Goal: Entertainment & Leisure: Browse casually

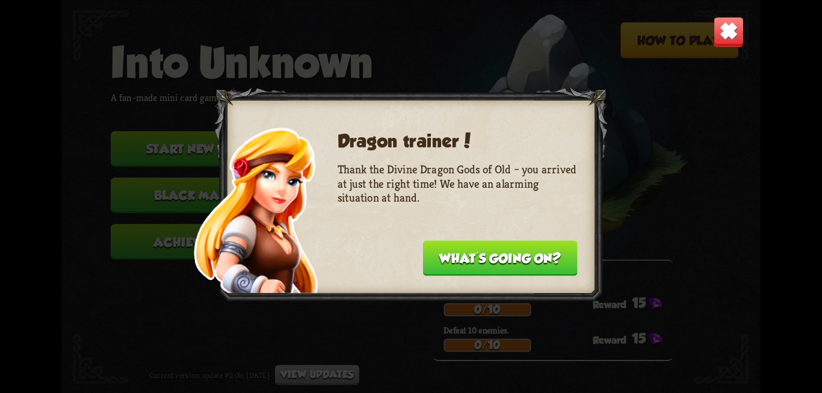
click at [516, 256] on button "What's going on?" at bounding box center [500, 257] width 155 height 35
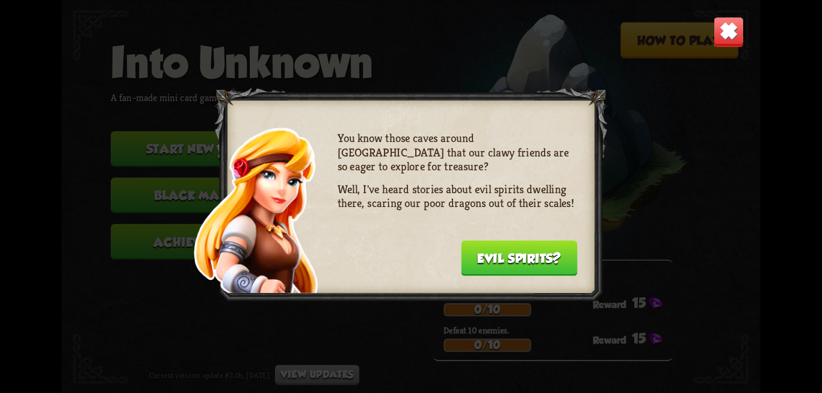
click at [516, 256] on button "Evil spirits?" at bounding box center [519, 257] width 117 height 35
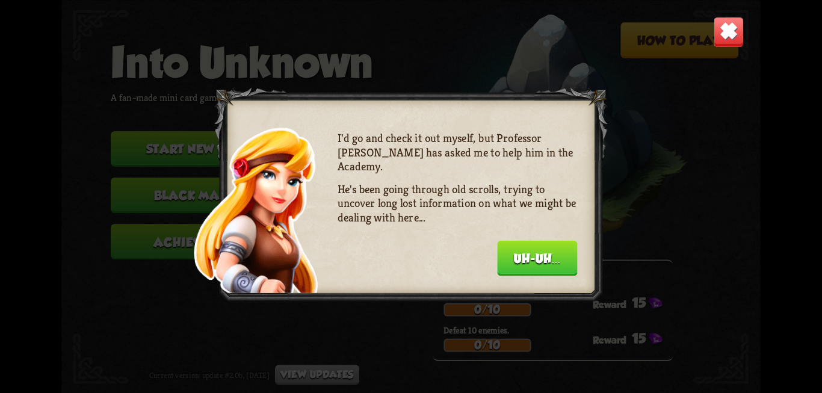
click at [516, 256] on button "Uh-uh..." at bounding box center [537, 257] width 80 height 35
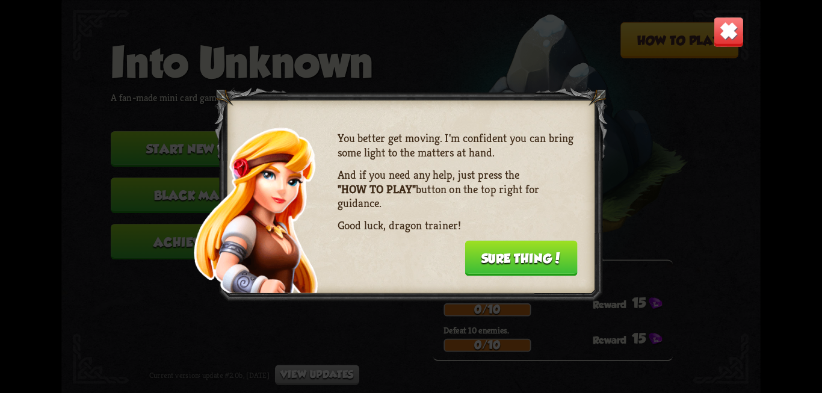
click at [516, 256] on button "Sure thing!" at bounding box center [520, 257] width 112 height 35
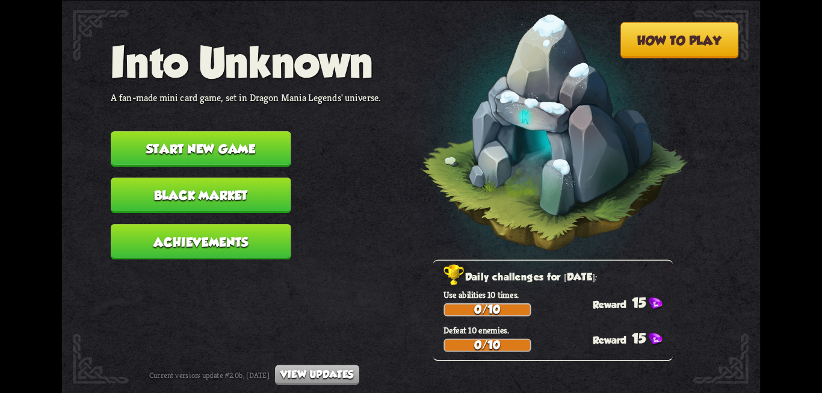
click at [252, 146] on button "Start new game" at bounding box center [201, 148] width 180 height 35
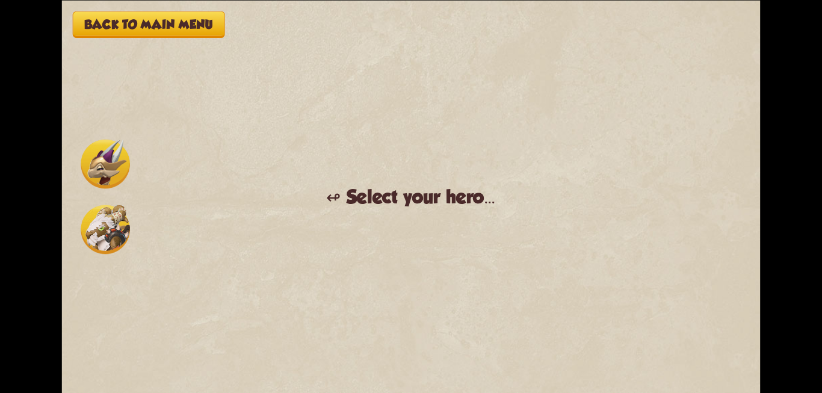
click at [103, 232] on img at bounding box center [105, 229] width 49 height 49
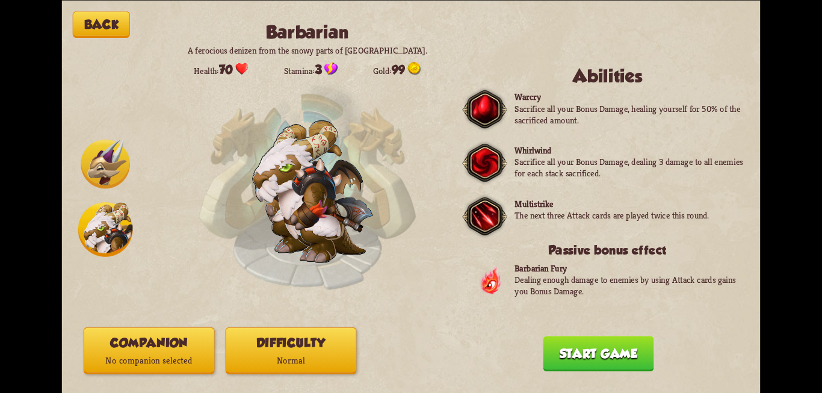
click at [109, 175] on img at bounding box center [105, 163] width 49 height 49
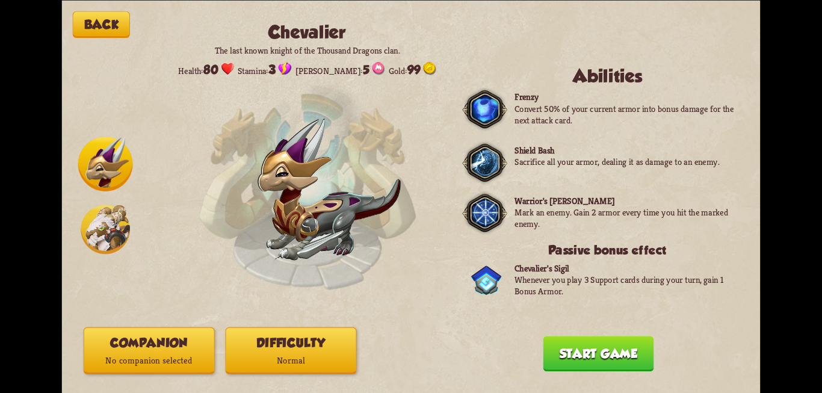
click at [278, 357] on p "Normal" at bounding box center [291, 359] width 130 height 17
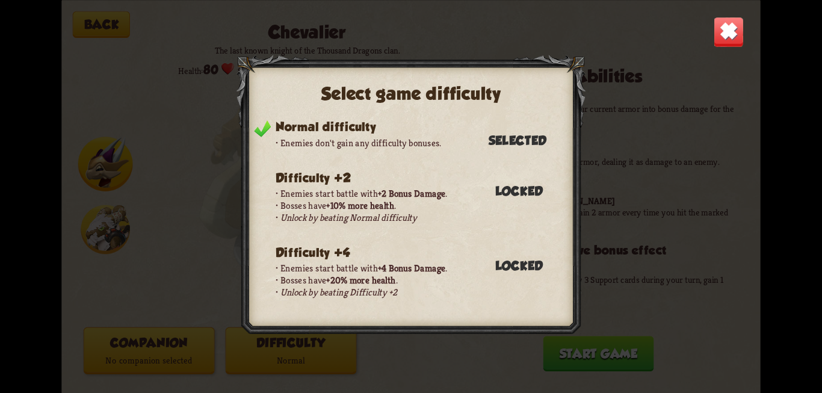
click at [461, 353] on div "Select game difficulty Normal difficulty Enemies don't gain any difficulty bonu…" at bounding box center [411, 196] width 698 height 393
click at [731, 44] on img at bounding box center [728, 31] width 31 height 31
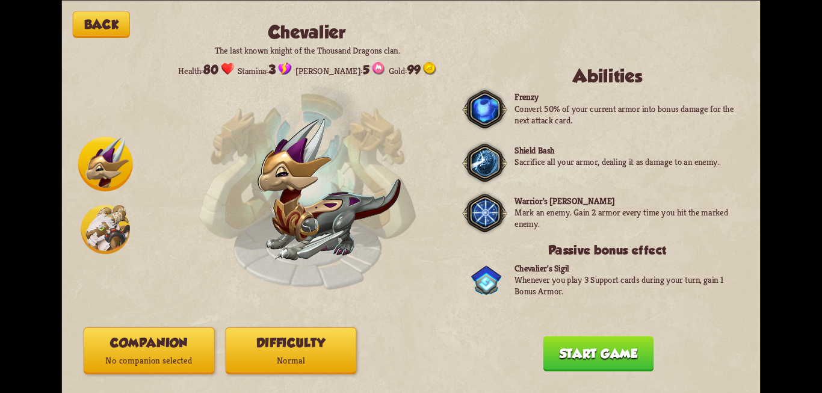
click at [141, 346] on button "Companion No companion selected" at bounding box center [149, 350] width 131 height 47
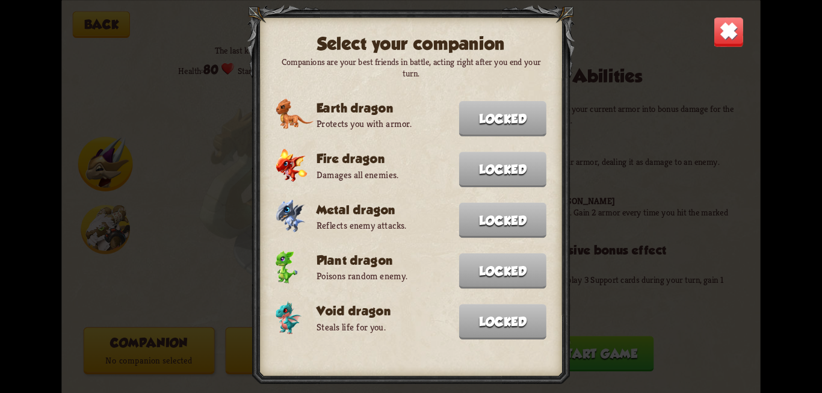
click at [738, 40] on img at bounding box center [728, 31] width 31 height 31
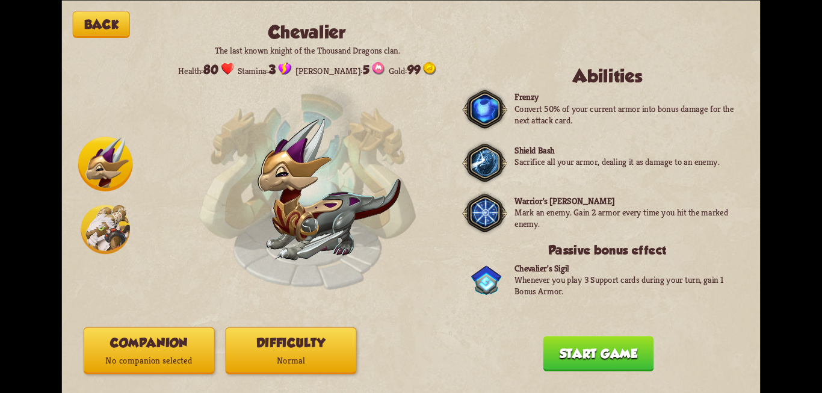
click at [627, 353] on button "Start game" at bounding box center [598, 353] width 111 height 35
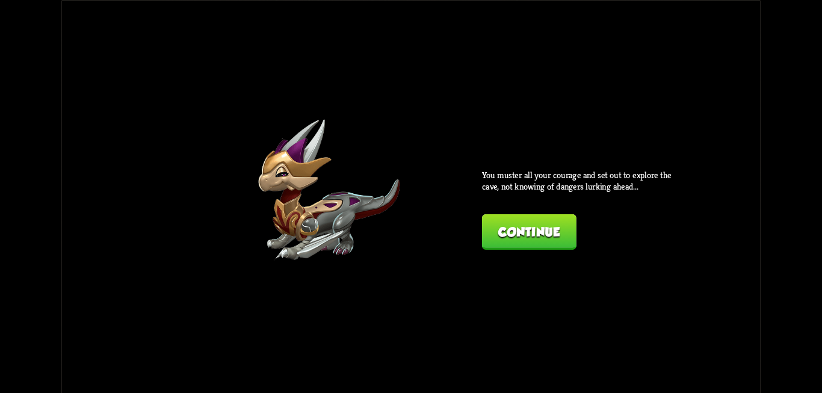
click at [547, 236] on button "Continue" at bounding box center [529, 231] width 94 height 35
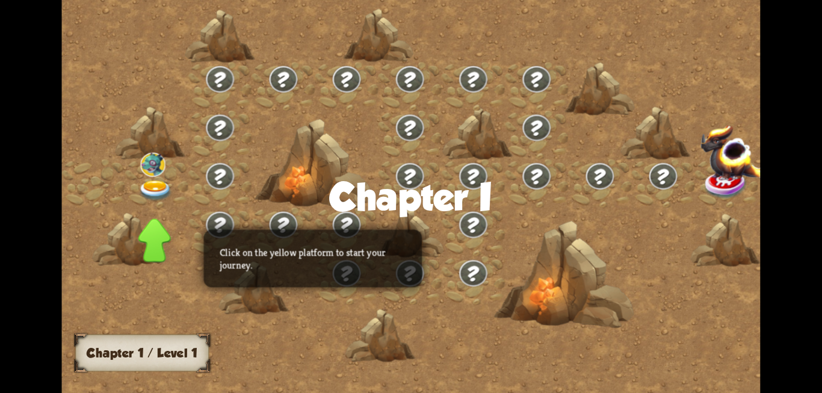
click at [151, 187] on img at bounding box center [155, 190] width 35 height 21
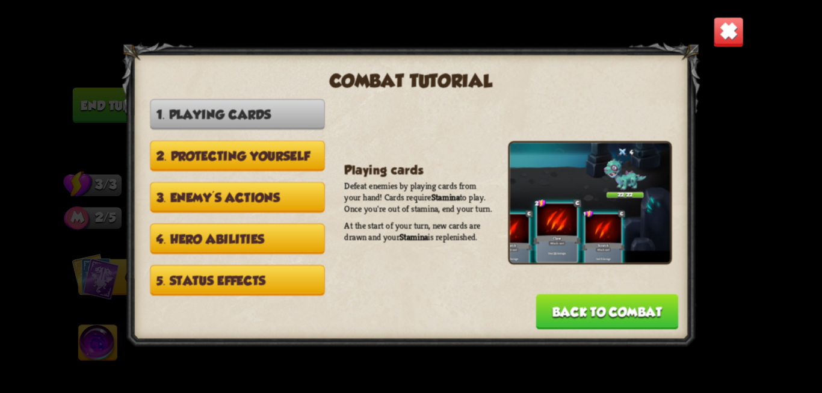
click at [733, 42] on img at bounding box center [728, 31] width 31 height 31
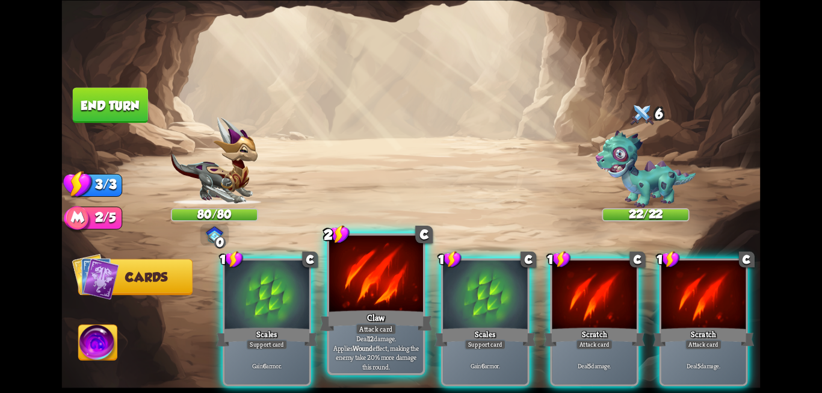
click at [387, 283] on div at bounding box center [376, 274] width 94 height 79
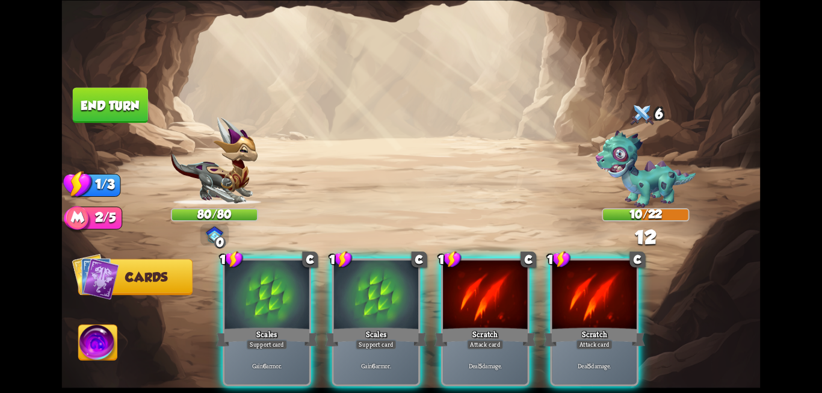
click at [387, 283] on div at bounding box center [376, 295] width 84 height 71
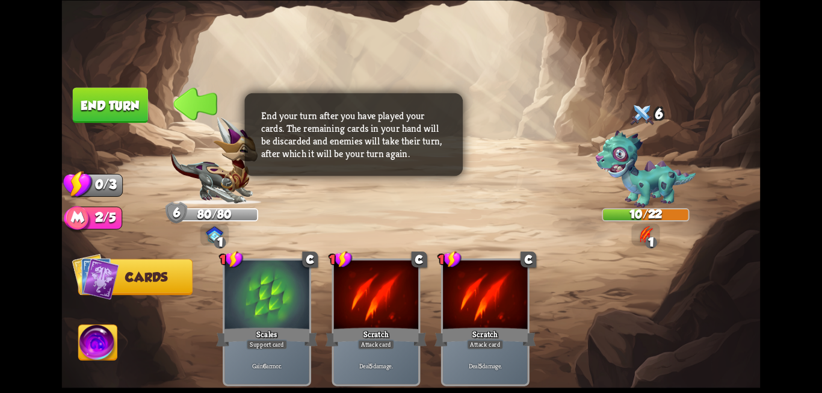
click at [94, 107] on button "End turn" at bounding box center [110, 104] width 75 height 35
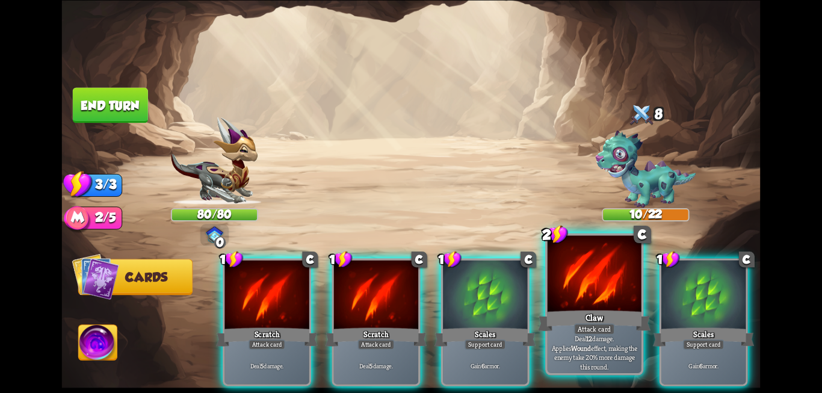
click at [589, 307] on div at bounding box center [594, 274] width 94 height 79
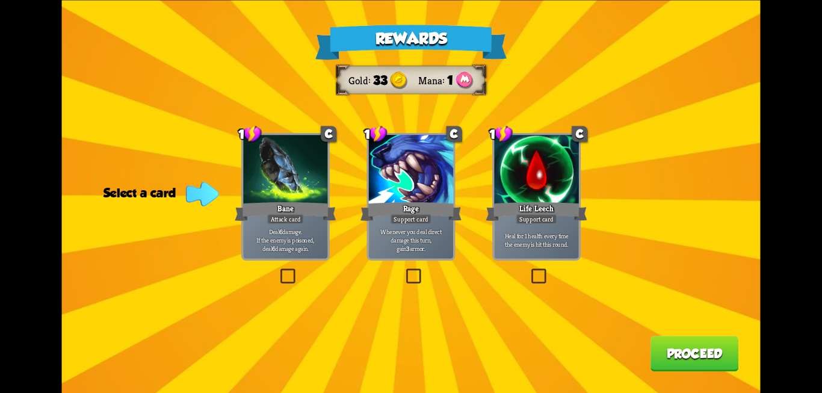
click at [278, 270] on label at bounding box center [278, 270] width 0 height 0
click at [0, 0] on input "checkbox" at bounding box center [0, 0] width 0 height 0
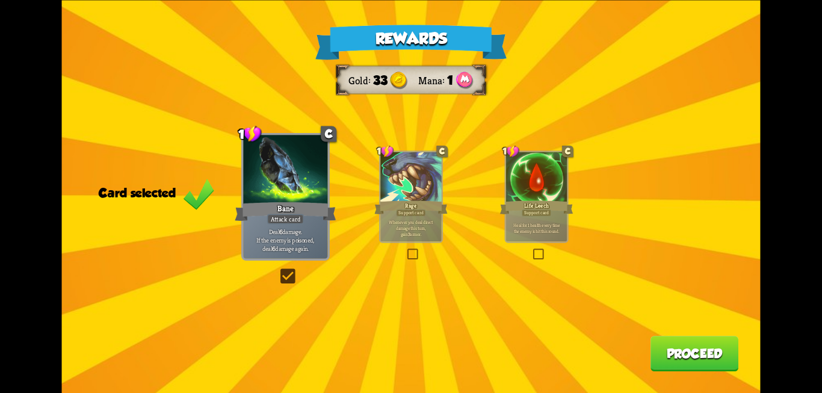
click at [680, 368] on button "Proceed" at bounding box center [694, 353] width 88 height 35
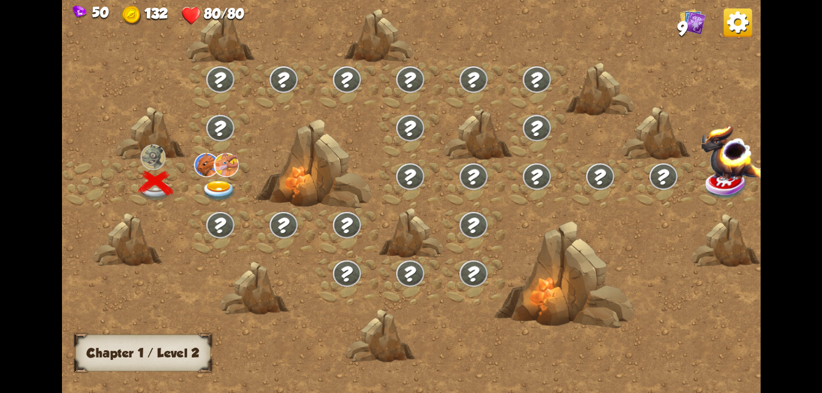
click at [210, 187] on img at bounding box center [218, 190] width 35 height 21
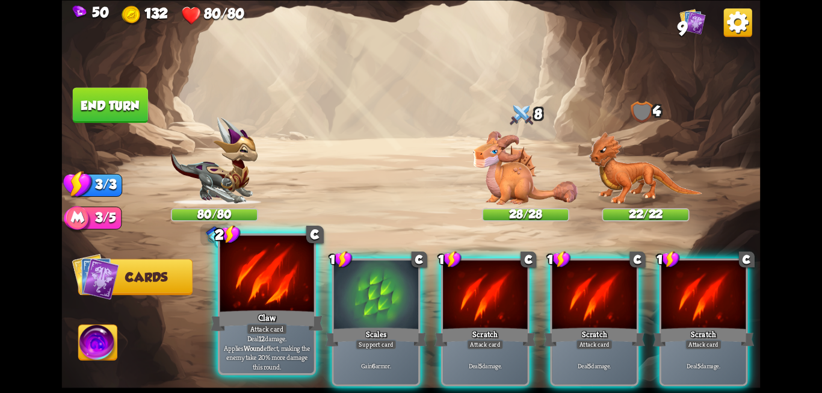
click at [257, 306] on div at bounding box center [267, 274] width 94 height 79
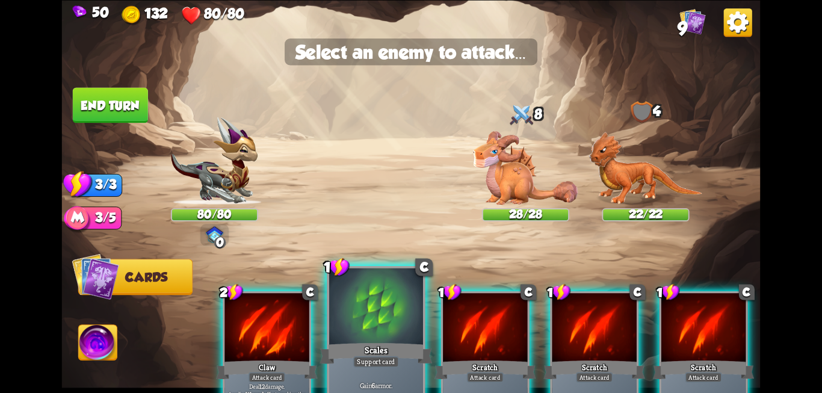
click at [345, 349] on div "Scales" at bounding box center [375, 352] width 112 height 25
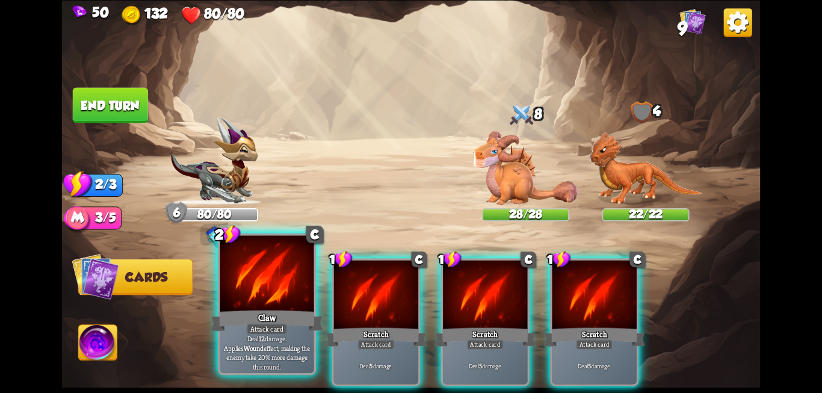
click at [272, 315] on div "Claw" at bounding box center [267, 320] width 112 height 25
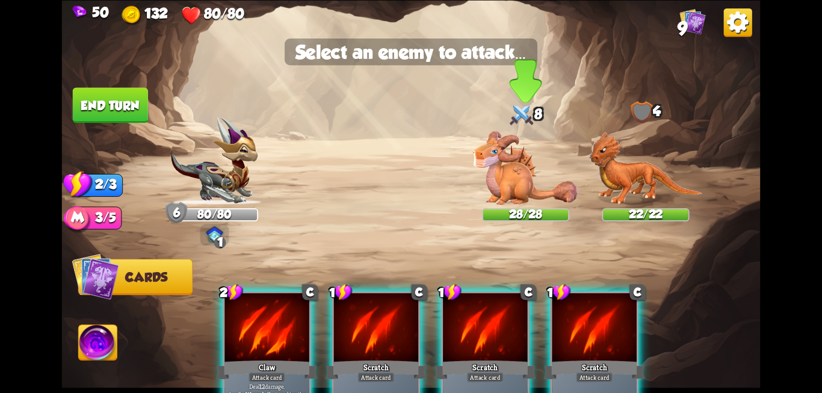
click at [521, 173] on img at bounding box center [525, 168] width 105 height 74
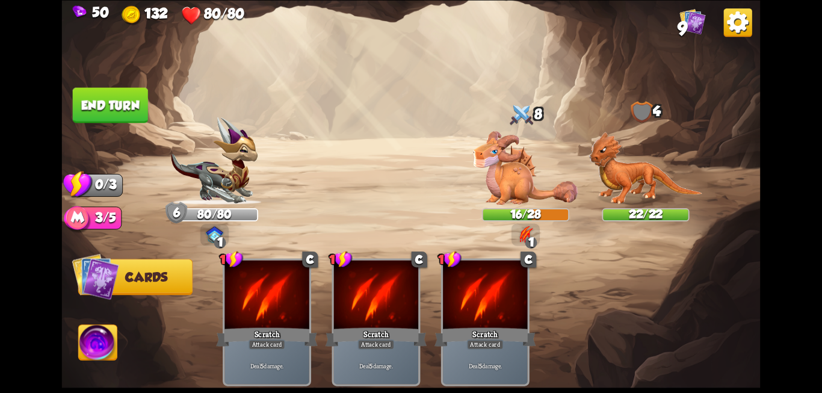
click at [109, 104] on button "End turn" at bounding box center [110, 104] width 75 height 35
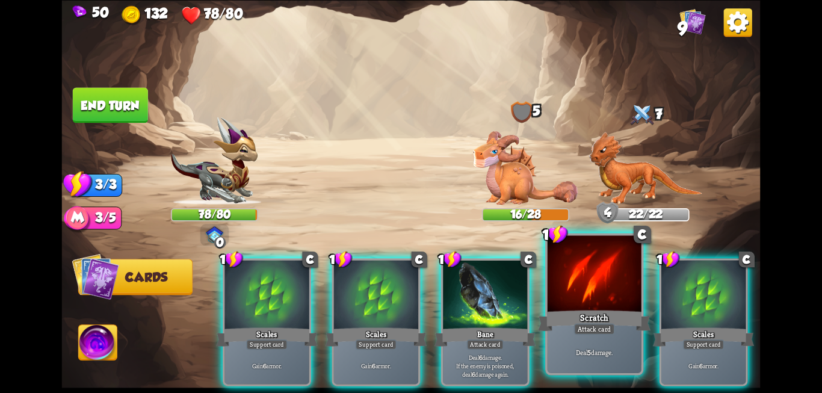
click at [596, 330] on div "Attack card" at bounding box center [594, 328] width 41 height 11
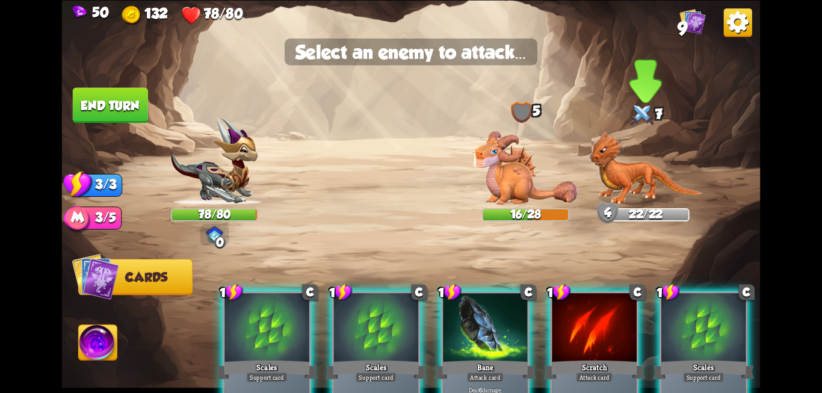
click at [637, 177] on img at bounding box center [646, 167] width 114 height 73
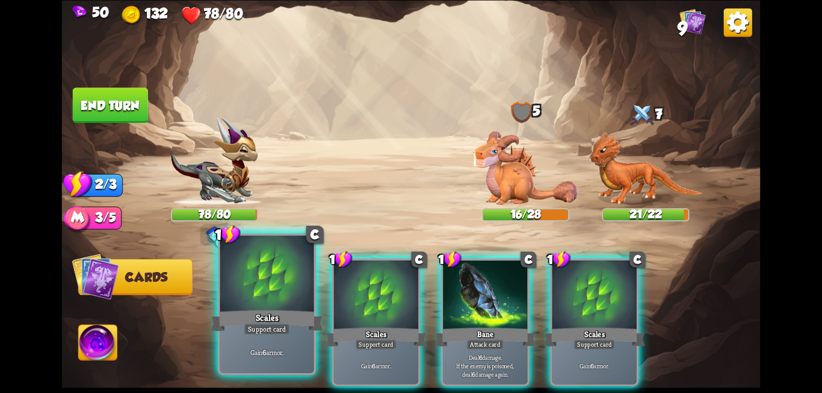
click at [277, 275] on div at bounding box center [267, 274] width 94 height 79
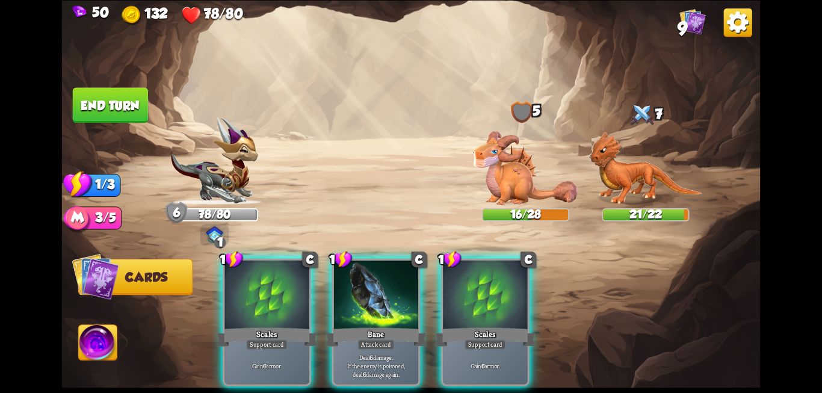
click at [121, 108] on button "End turn" at bounding box center [110, 104] width 75 height 35
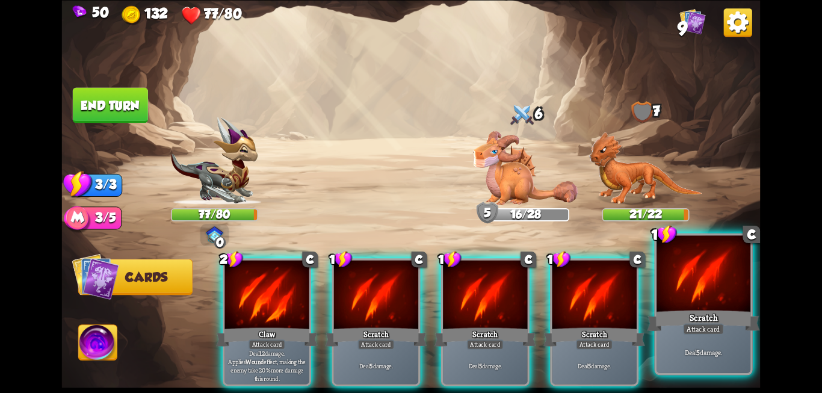
click at [688, 287] on div at bounding box center [703, 274] width 94 height 79
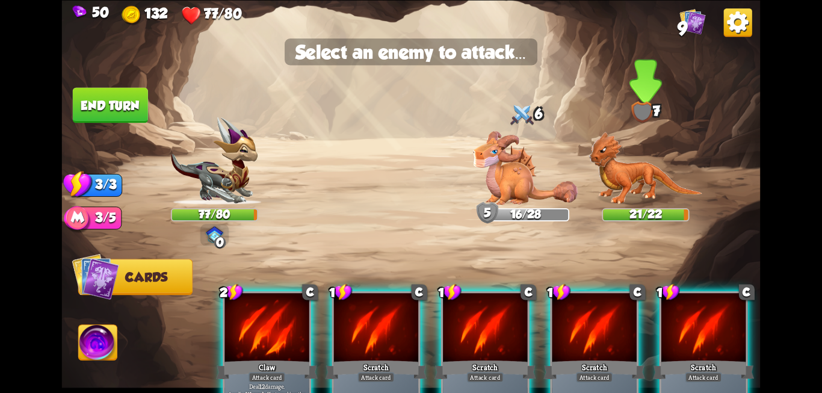
click at [617, 170] on img at bounding box center [646, 167] width 114 height 73
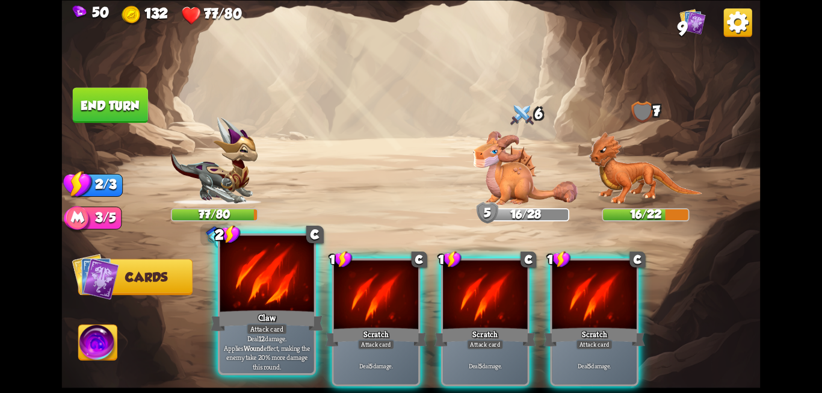
click at [254, 314] on div "Claw" at bounding box center [267, 320] width 112 height 25
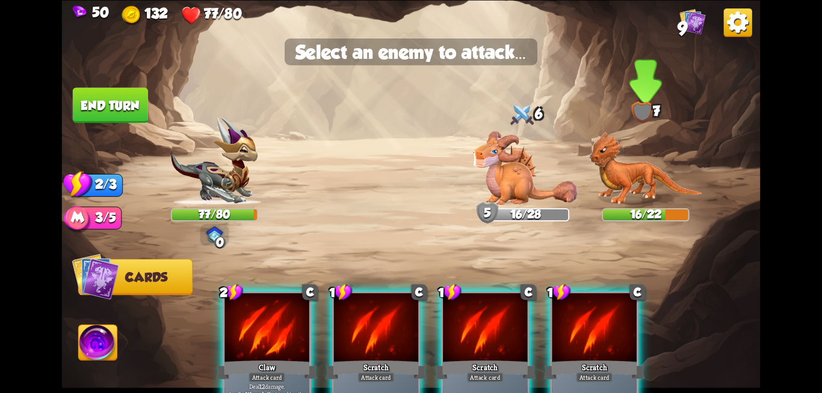
click at [638, 177] on img at bounding box center [646, 167] width 114 height 73
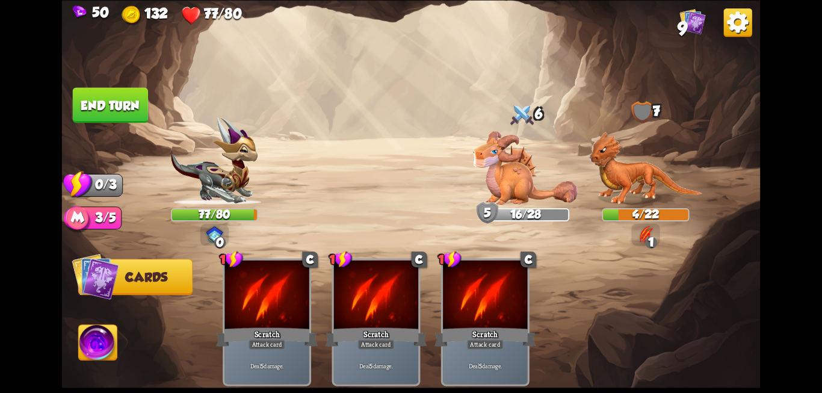
click at [108, 107] on button "End turn" at bounding box center [110, 104] width 75 height 35
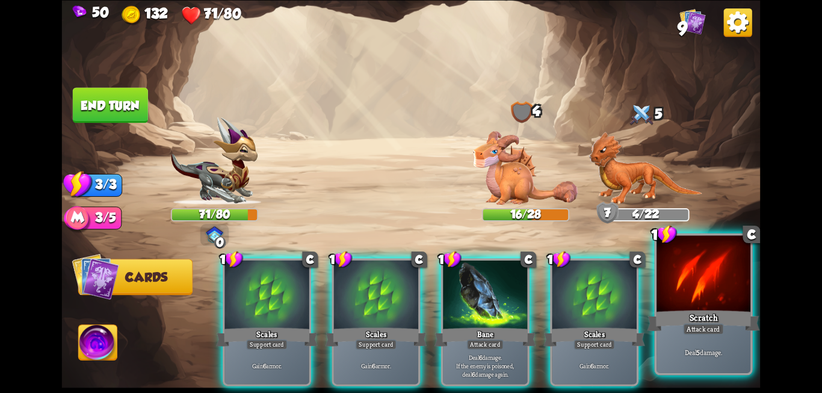
click at [723, 283] on div at bounding box center [703, 274] width 94 height 79
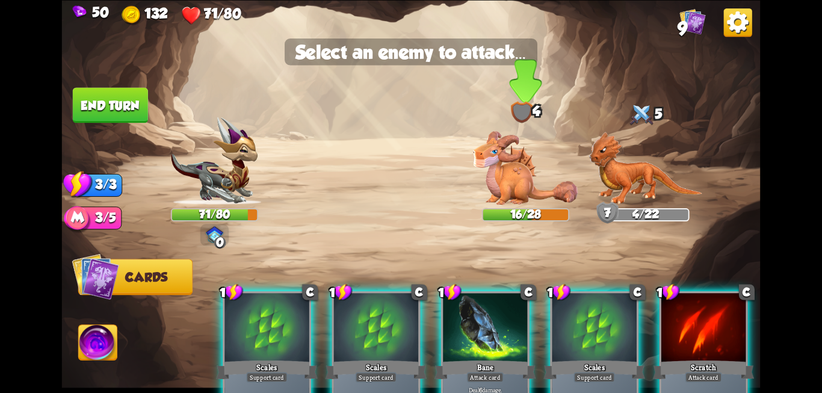
click at [505, 181] on img at bounding box center [525, 168] width 105 height 74
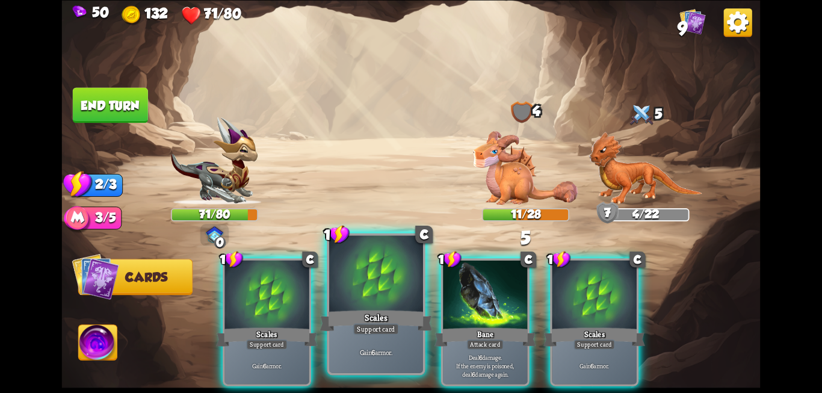
click at [342, 306] on div at bounding box center [376, 274] width 94 height 79
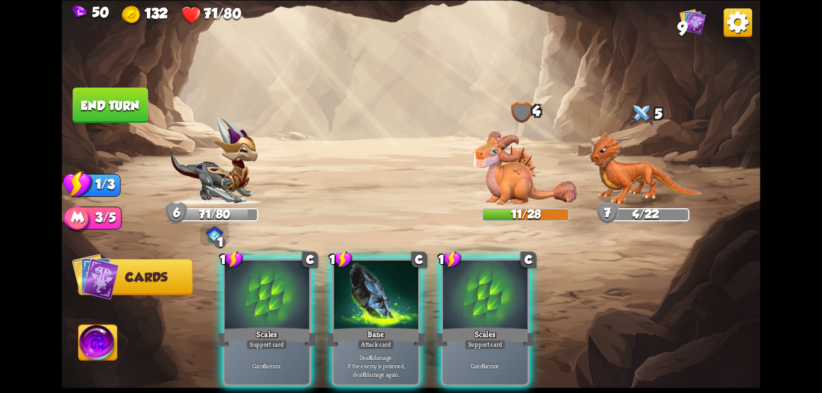
click at [96, 109] on button "End turn" at bounding box center [110, 104] width 75 height 35
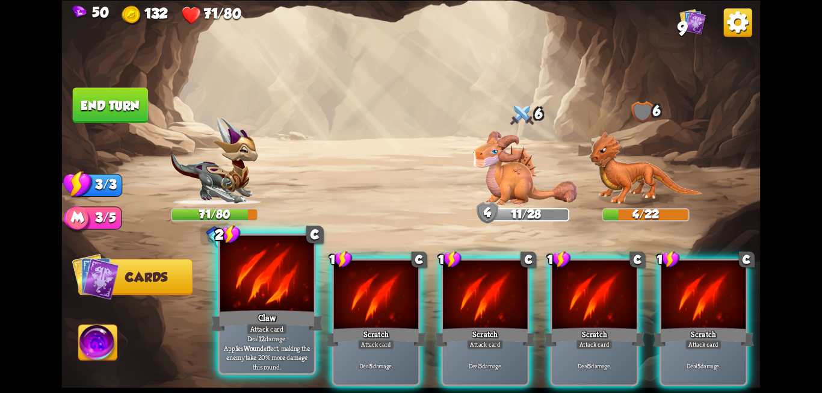
click at [247, 328] on div "Attack card" at bounding box center [267, 328] width 41 height 11
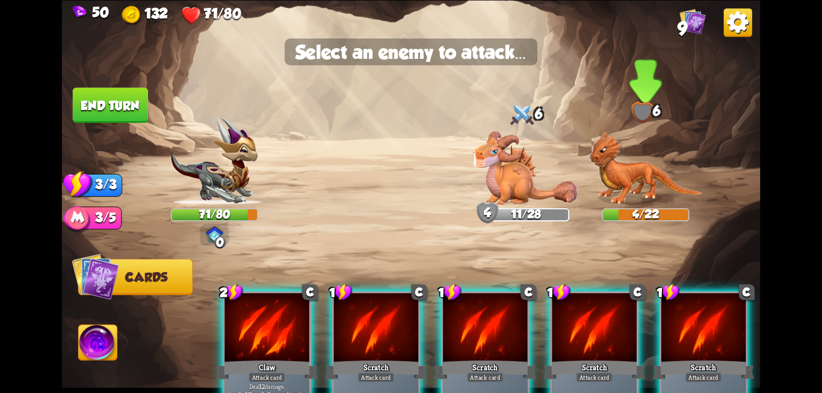
click at [647, 174] on img at bounding box center [646, 167] width 114 height 73
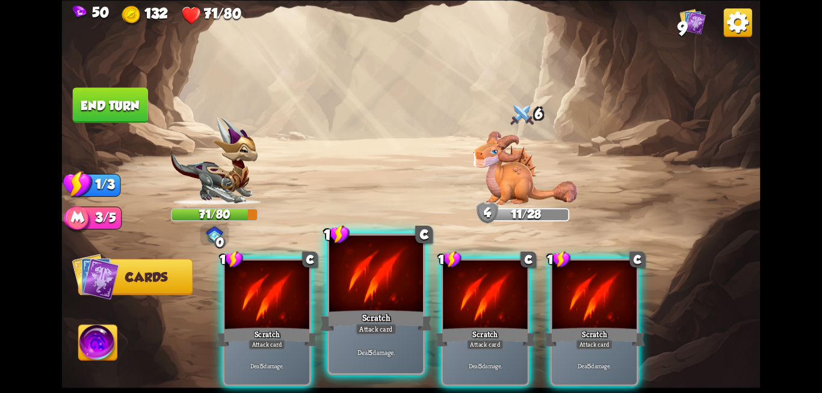
click at [368, 306] on div at bounding box center [376, 274] width 94 height 79
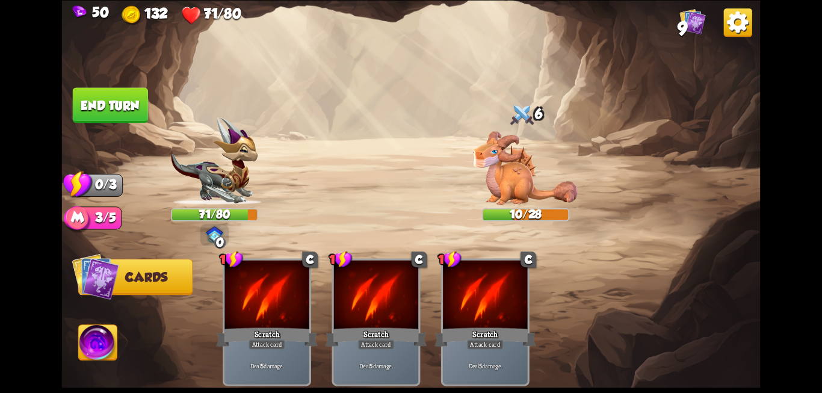
click at [123, 117] on button "End turn" at bounding box center [110, 104] width 75 height 35
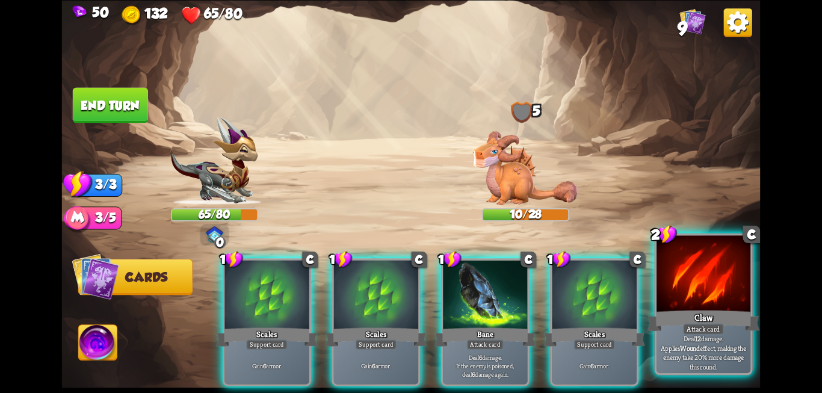
click at [718, 322] on div "Claw" at bounding box center [703, 320] width 112 height 25
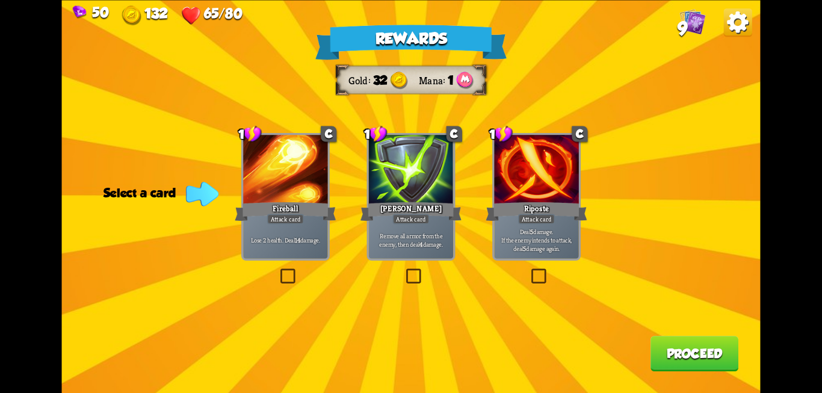
click at [278, 270] on label at bounding box center [278, 270] width 0 height 0
click at [0, 0] on input "checkbox" at bounding box center [0, 0] width 0 height 0
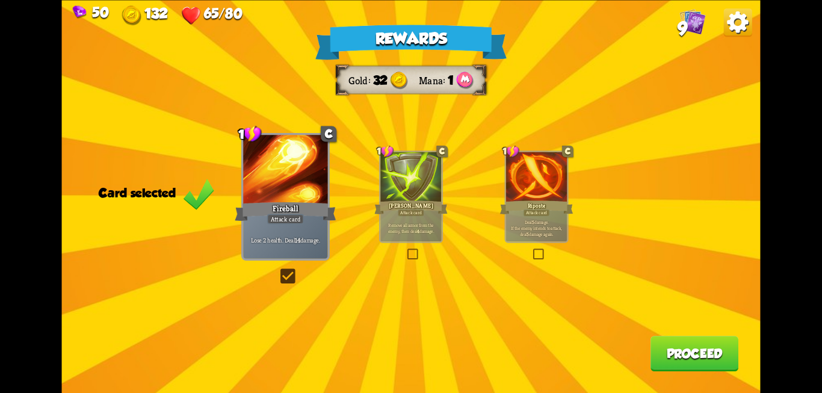
click at [695, 360] on button "Proceed" at bounding box center [694, 353] width 88 height 35
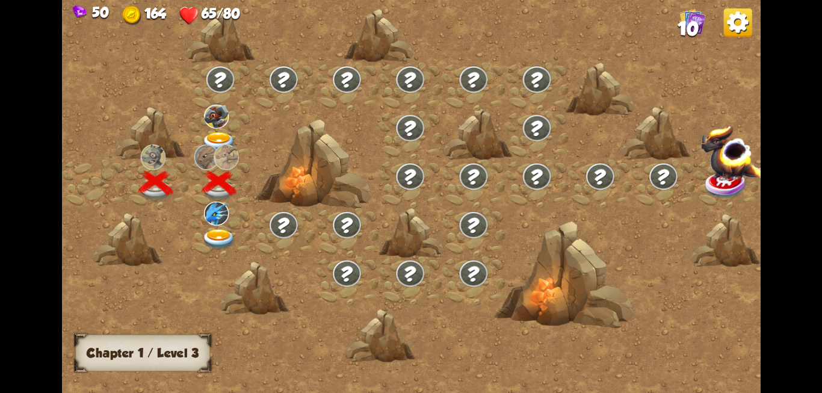
click at [221, 239] on img at bounding box center [218, 239] width 35 height 21
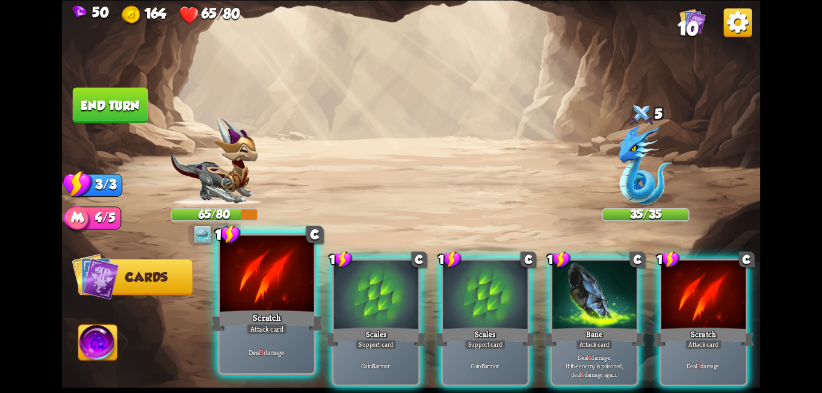
click at [253, 318] on div "Scratch" at bounding box center [267, 320] width 112 height 25
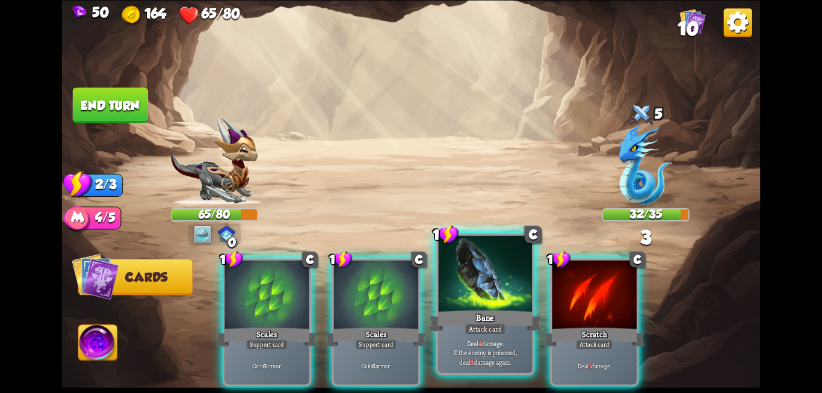
click at [460, 315] on div "Bane" at bounding box center [485, 320] width 112 height 25
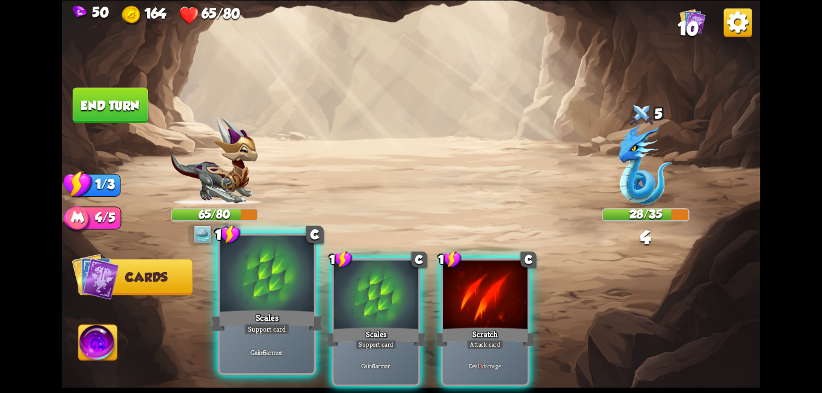
click at [240, 328] on div "Scales" at bounding box center [267, 320] width 112 height 25
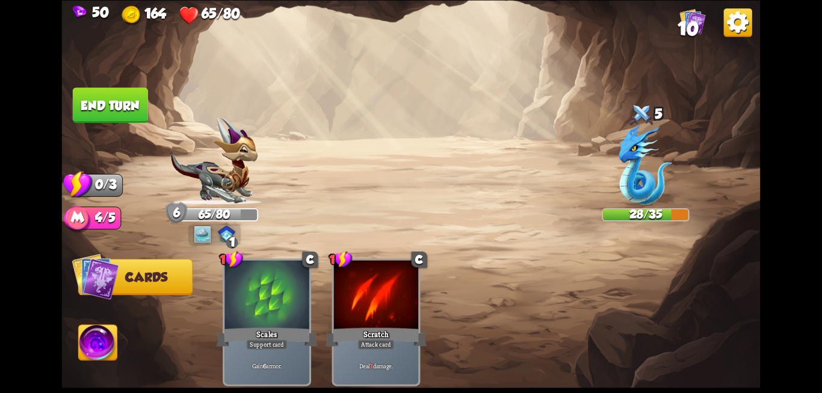
click at [104, 118] on button "End turn" at bounding box center [110, 104] width 75 height 35
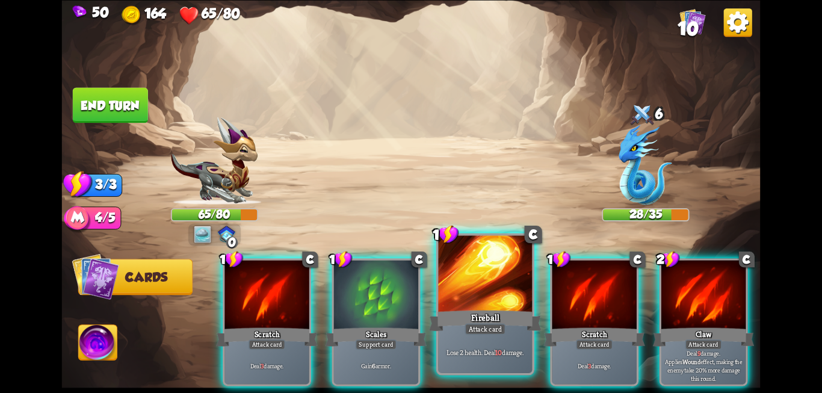
click at [499, 322] on div "Fireball" at bounding box center [485, 320] width 112 height 25
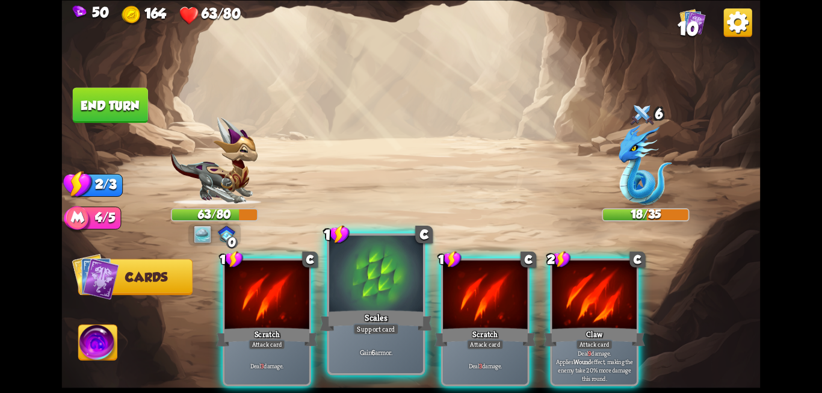
click at [365, 313] on div "Scales" at bounding box center [375, 320] width 112 height 25
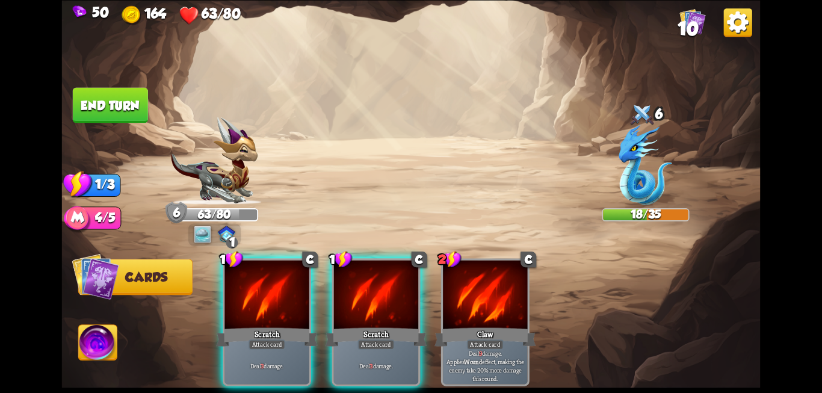
click at [365, 325] on div "Scratch" at bounding box center [375, 336] width 101 height 23
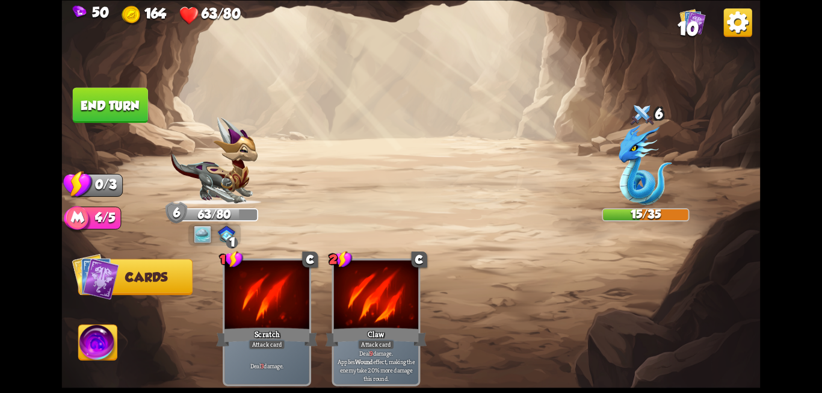
click at [91, 117] on button "End turn" at bounding box center [110, 104] width 75 height 35
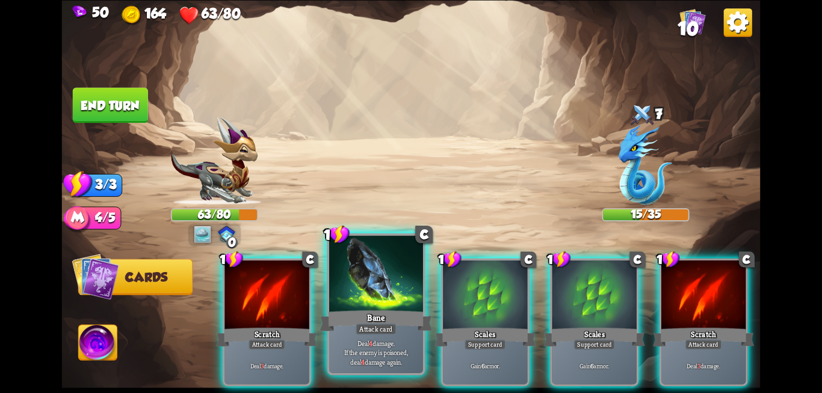
click at [413, 307] on div at bounding box center [376, 274] width 94 height 79
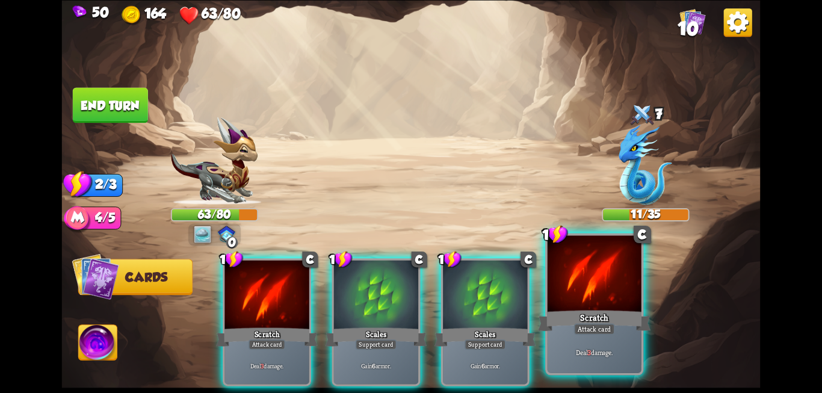
click at [564, 297] on div at bounding box center [594, 274] width 94 height 79
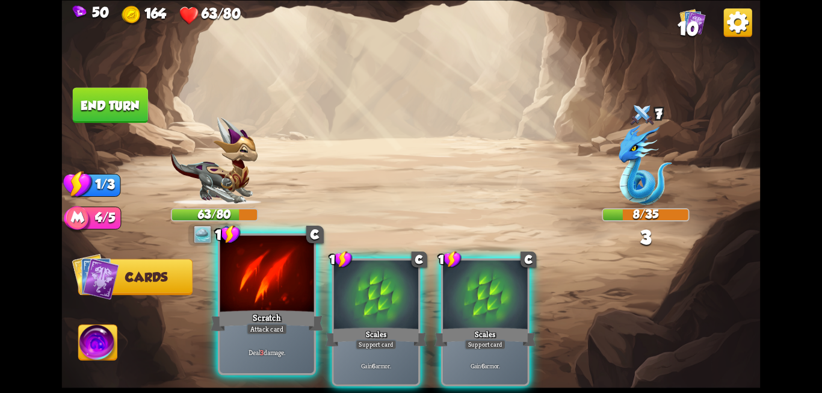
click at [289, 284] on div at bounding box center [267, 274] width 94 height 79
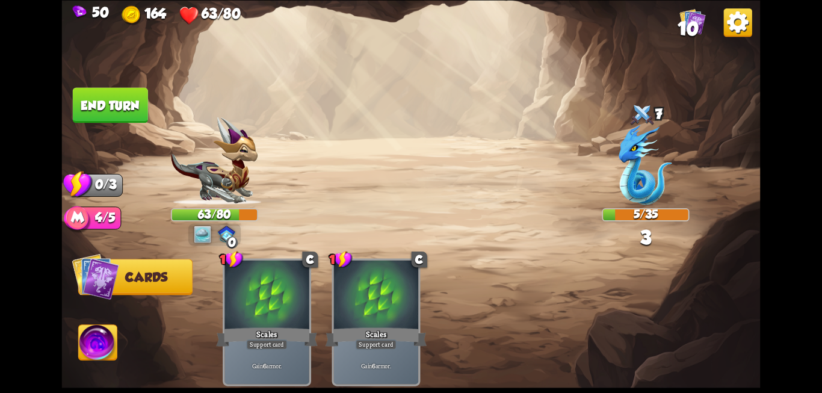
click at [137, 92] on button "End turn" at bounding box center [110, 104] width 75 height 35
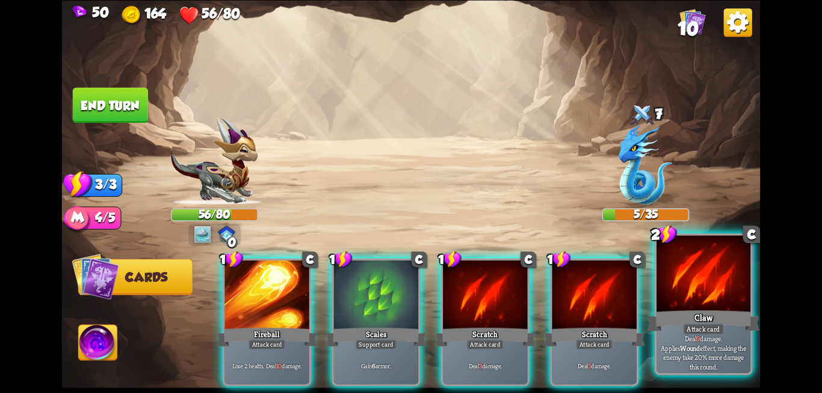
click at [689, 325] on div "Attack card" at bounding box center [703, 328] width 41 height 11
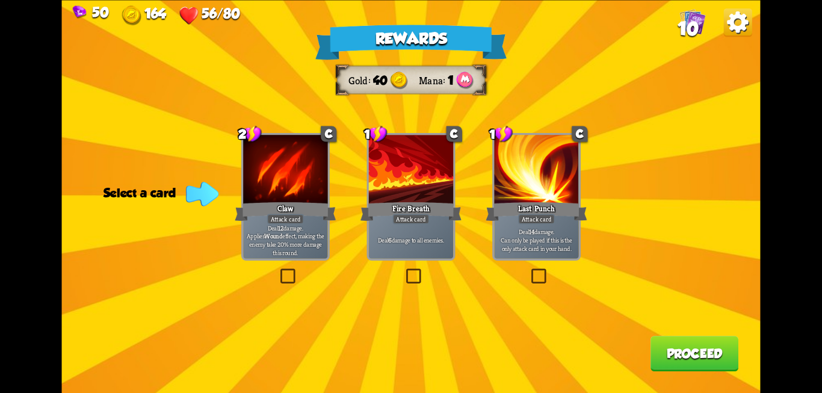
click at [529, 270] on label at bounding box center [529, 270] width 0 height 0
click at [0, 0] on input "checkbox" at bounding box center [0, 0] width 0 height 0
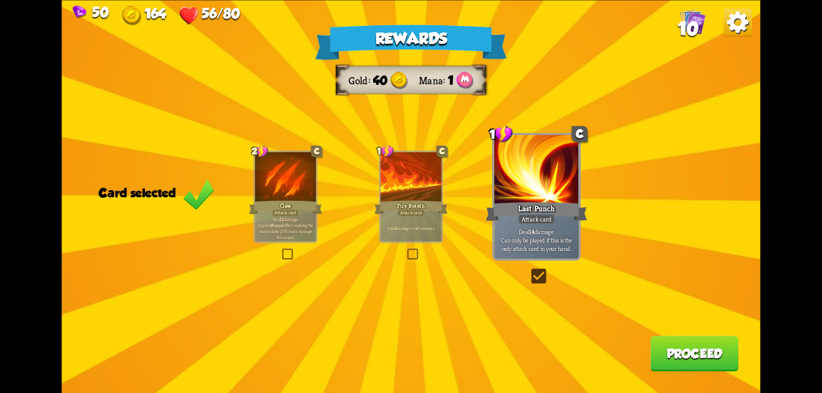
click at [698, 375] on div "Rewards Gold 40 Mana 1 Card selected 2 C Claw Attack card Deal 12 damage. Appli…" at bounding box center [411, 196] width 698 height 393
click at [690, 353] on button "Proceed" at bounding box center [694, 353] width 88 height 35
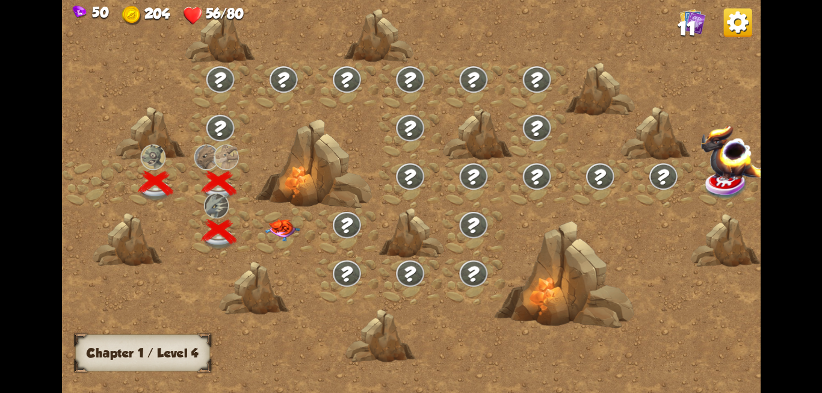
click at [278, 230] on img at bounding box center [282, 229] width 35 height 22
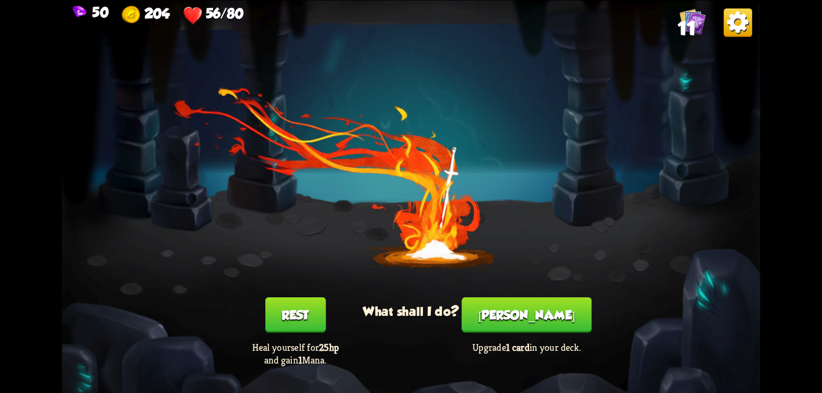
click at [295, 324] on button "Rest" at bounding box center [295, 314] width 61 height 35
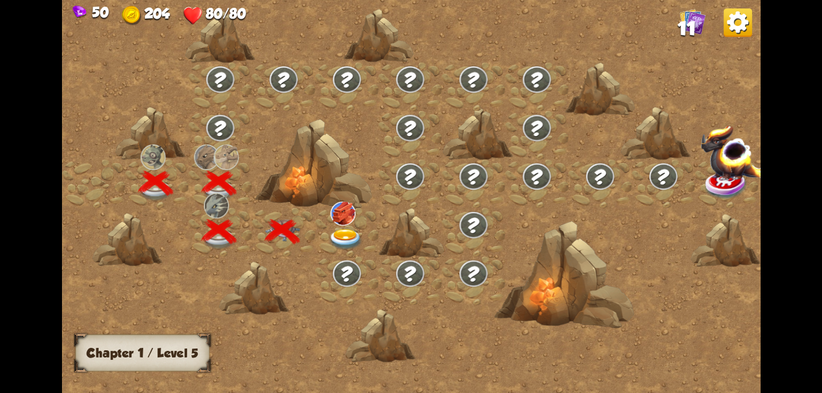
click at [342, 239] on img at bounding box center [345, 239] width 35 height 21
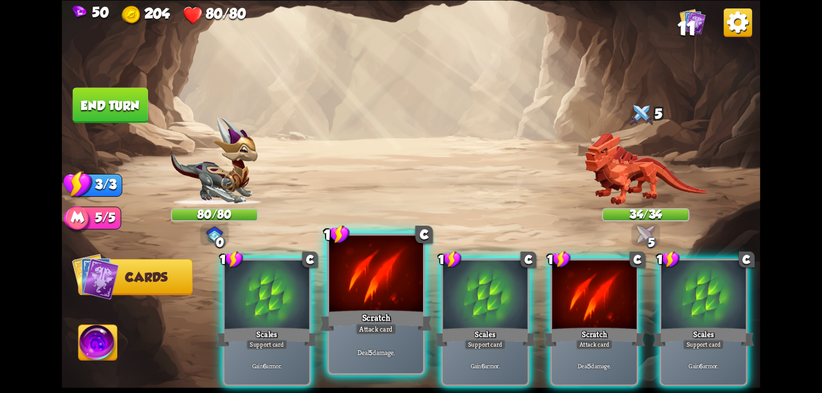
click at [377, 298] on div at bounding box center [376, 274] width 94 height 79
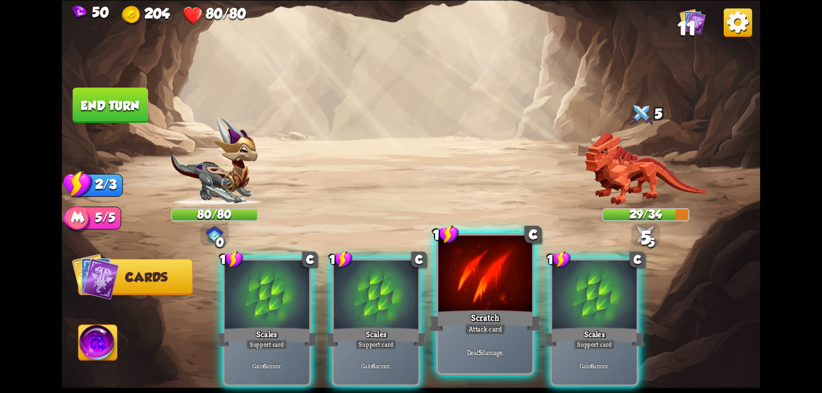
click at [467, 298] on div at bounding box center [485, 274] width 94 height 79
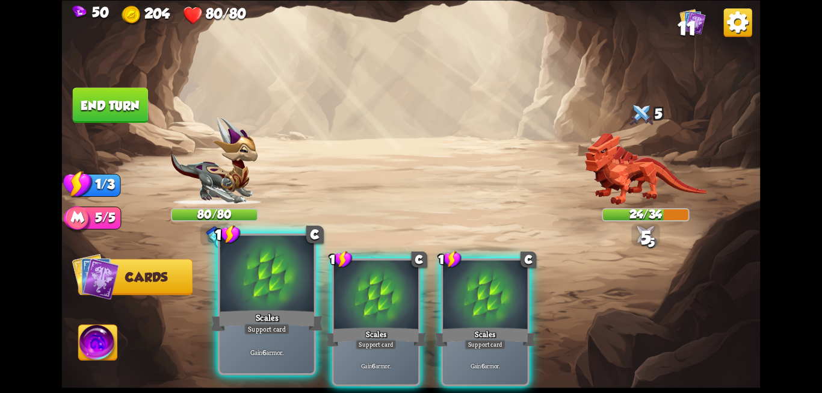
click at [278, 296] on div at bounding box center [267, 274] width 94 height 79
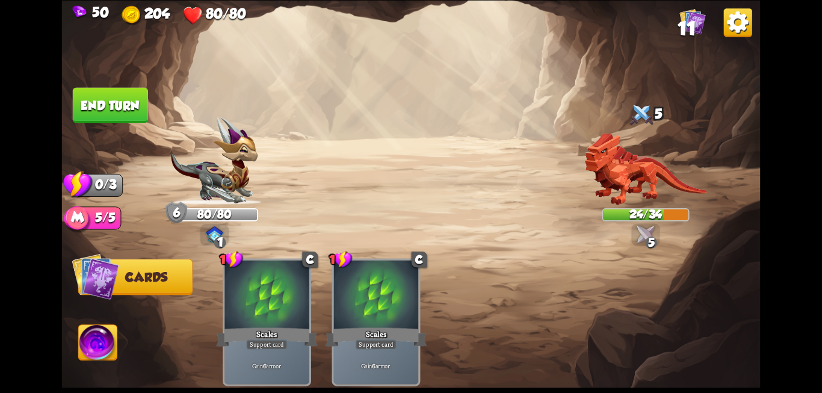
click at [92, 101] on button "End turn" at bounding box center [110, 104] width 75 height 35
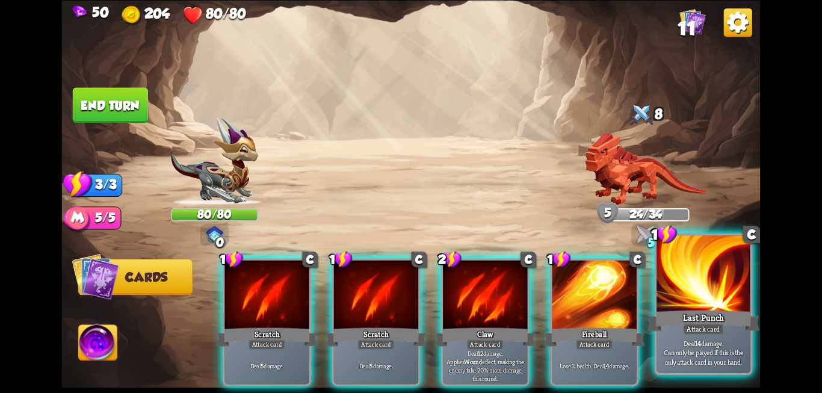
click at [706, 293] on div at bounding box center [703, 274] width 94 height 79
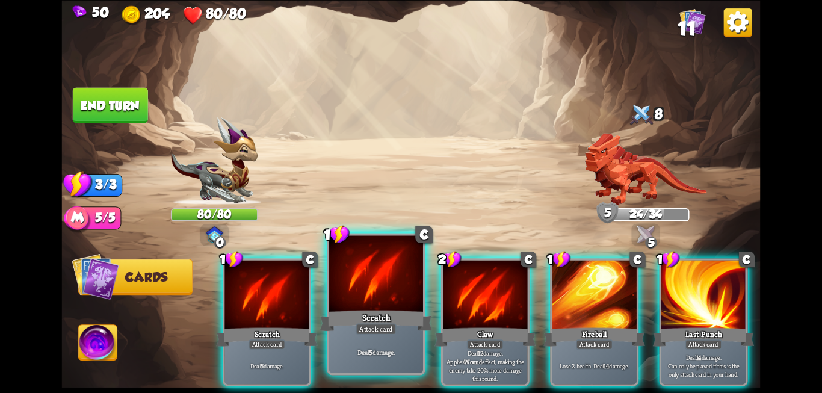
click at [362, 325] on div "Attack card" at bounding box center [375, 328] width 41 height 11
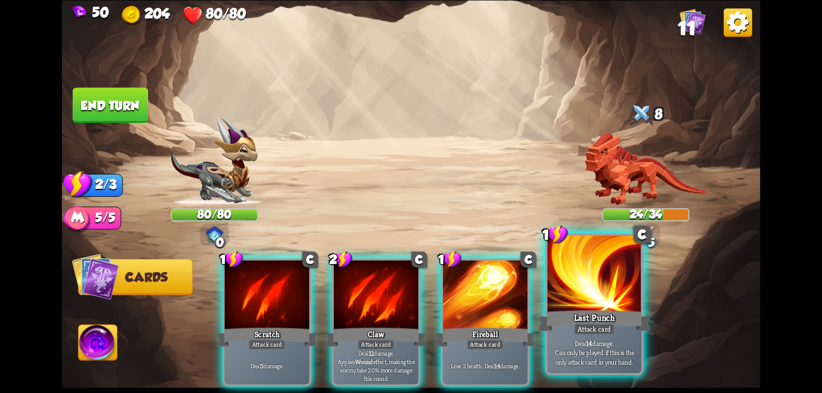
click at [606, 318] on div "Last Punch" at bounding box center [594, 320] width 112 height 25
click at [595, 311] on div "Last Punch" at bounding box center [594, 320] width 112 height 25
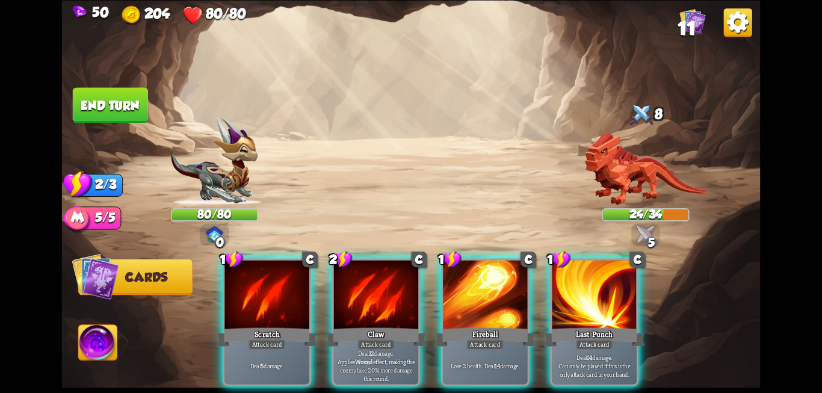
drag, startPoint x: 595, startPoint y: 311, endPoint x: 596, endPoint y: 205, distance: 105.9
click at [596, 205] on div "Select an enemy to attack... You don't have enough stamina to play that card...…" at bounding box center [411, 196] width 698 height 393
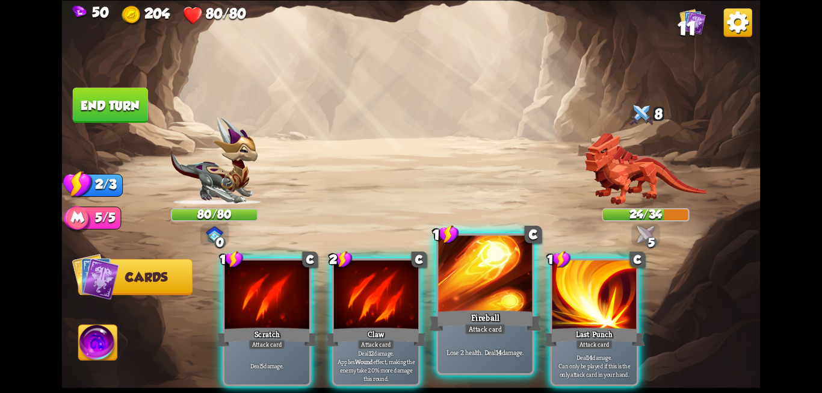
click at [471, 304] on div at bounding box center [485, 274] width 94 height 79
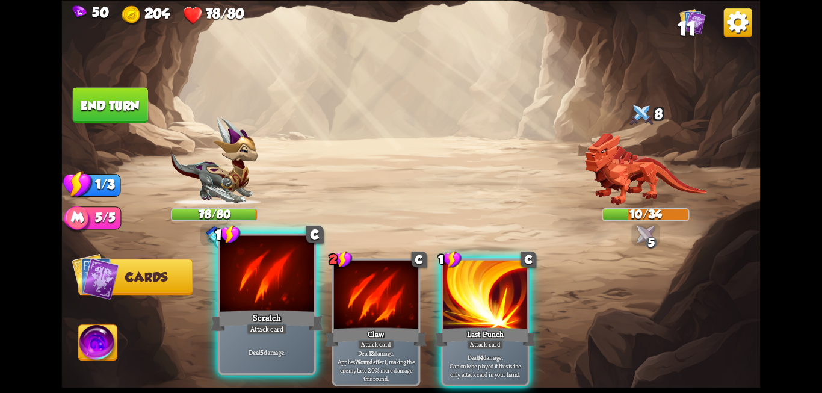
click at [265, 293] on div at bounding box center [267, 274] width 94 height 79
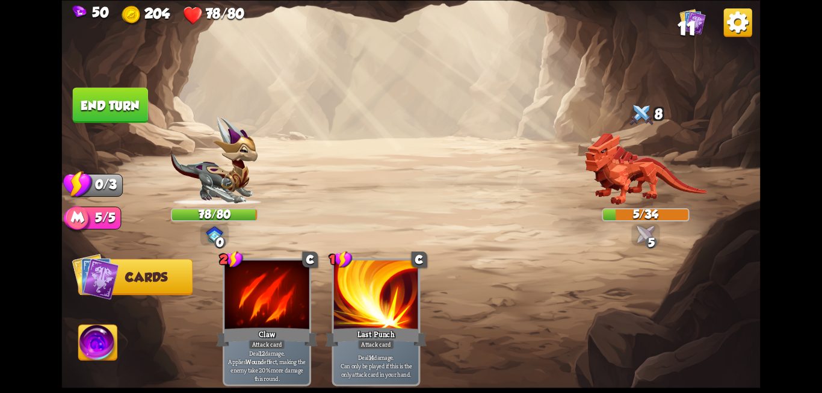
click at [116, 115] on button "End turn" at bounding box center [110, 104] width 75 height 35
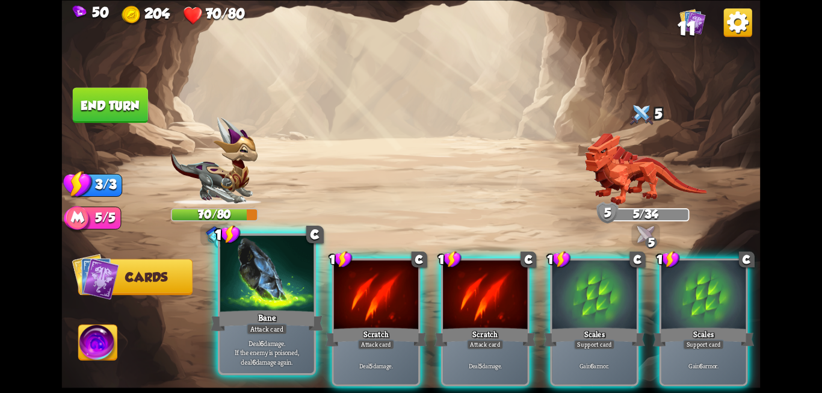
click at [269, 292] on div at bounding box center [267, 274] width 94 height 79
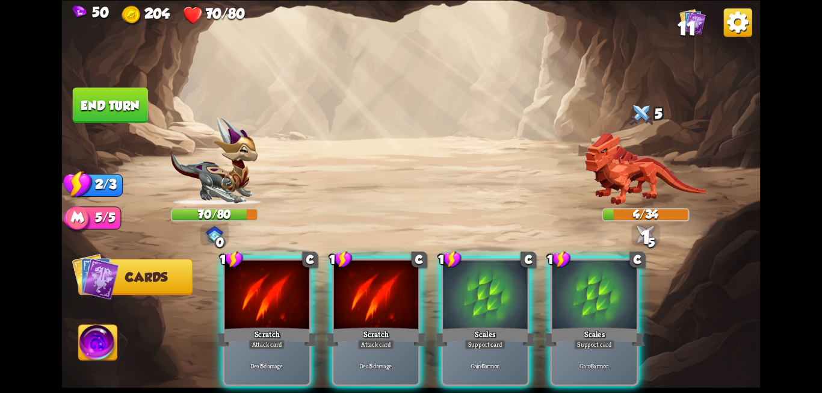
click at [269, 292] on div at bounding box center [266, 295] width 84 height 71
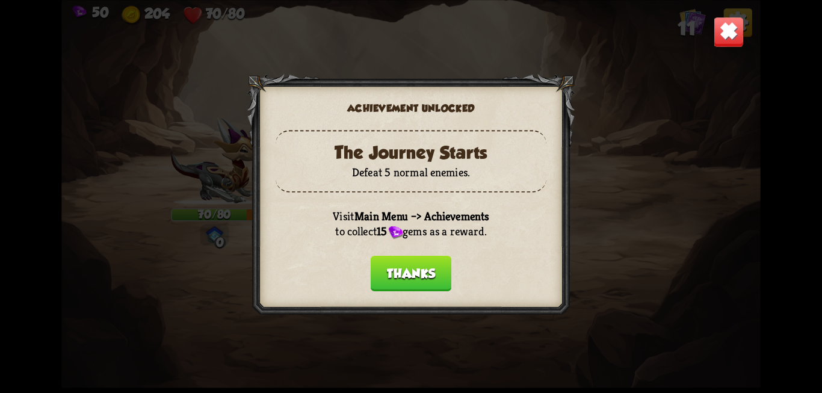
click at [408, 280] on button "Thanks" at bounding box center [411, 272] width 81 height 35
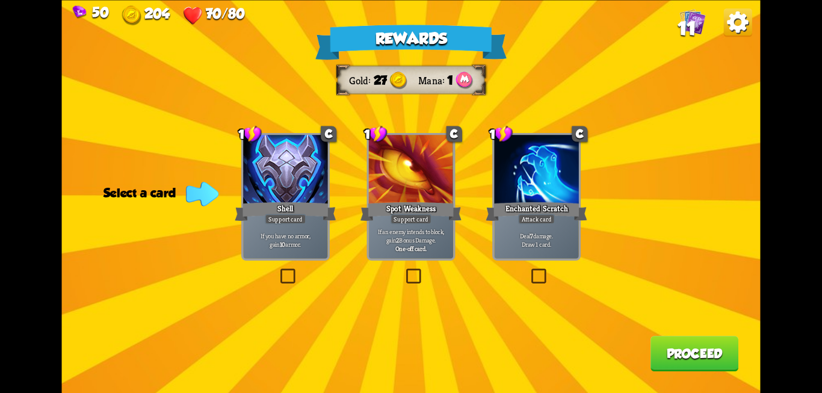
click at [404, 270] on label at bounding box center [404, 270] width 0 height 0
click at [0, 0] on input "checkbox" at bounding box center [0, 0] width 0 height 0
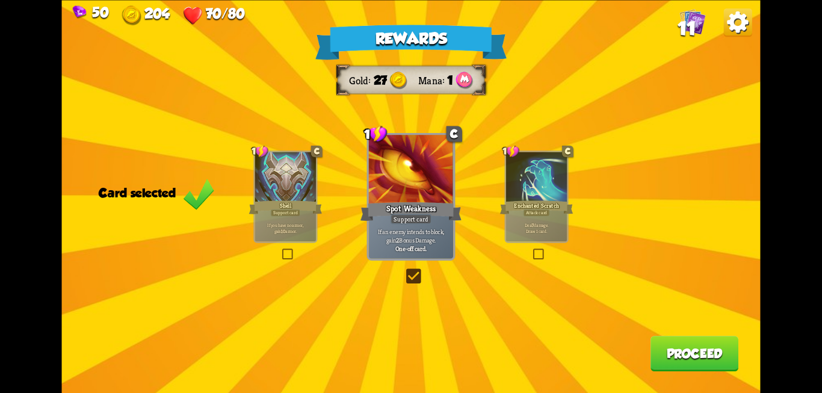
click at [698, 349] on button "Proceed" at bounding box center [694, 353] width 88 height 35
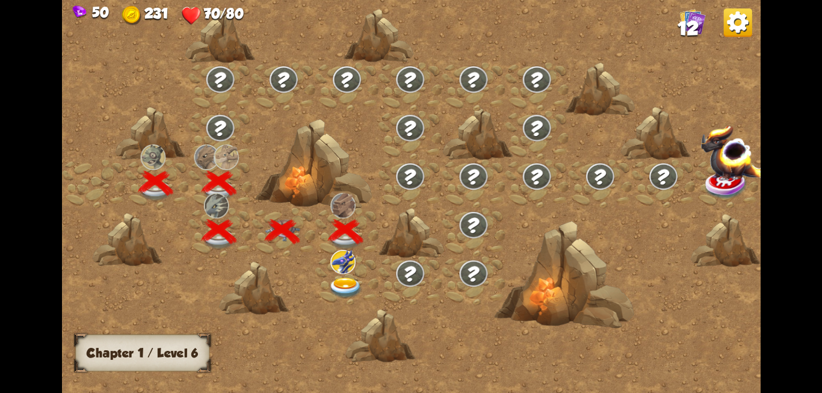
click at [340, 289] on img at bounding box center [345, 287] width 35 height 21
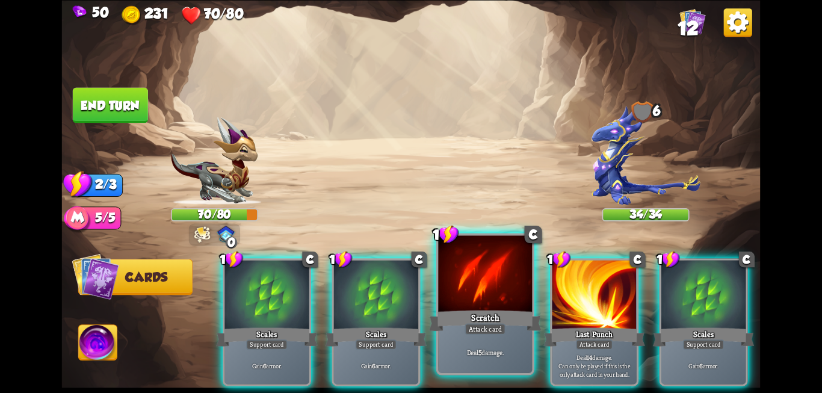
click at [463, 304] on div at bounding box center [485, 274] width 94 height 79
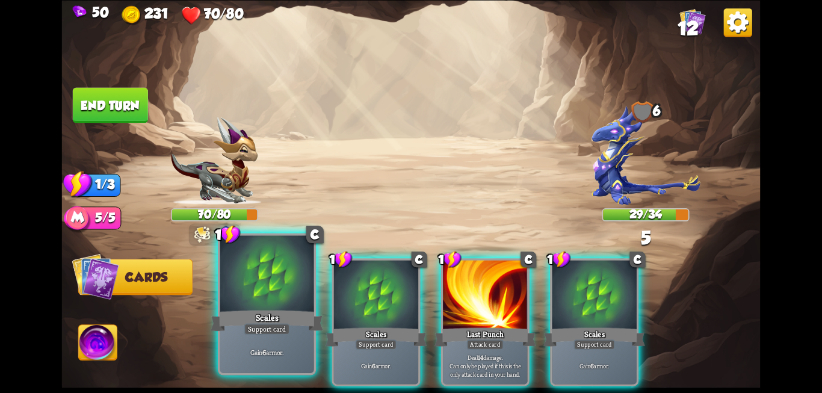
click at [229, 283] on div at bounding box center [267, 274] width 94 height 79
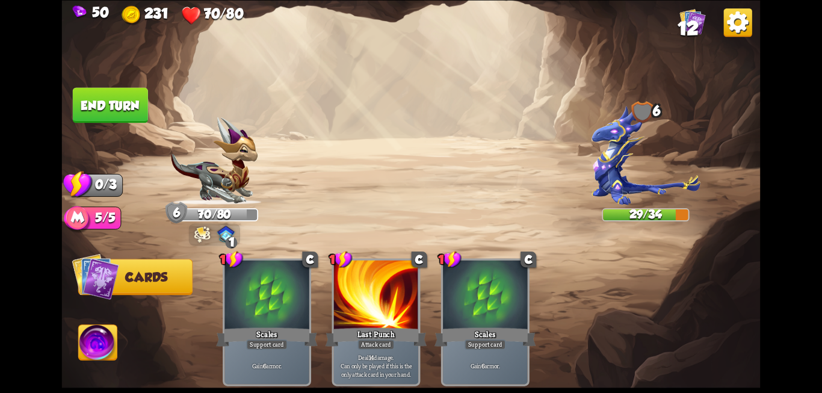
click at [106, 121] on button "End turn" at bounding box center [110, 104] width 75 height 35
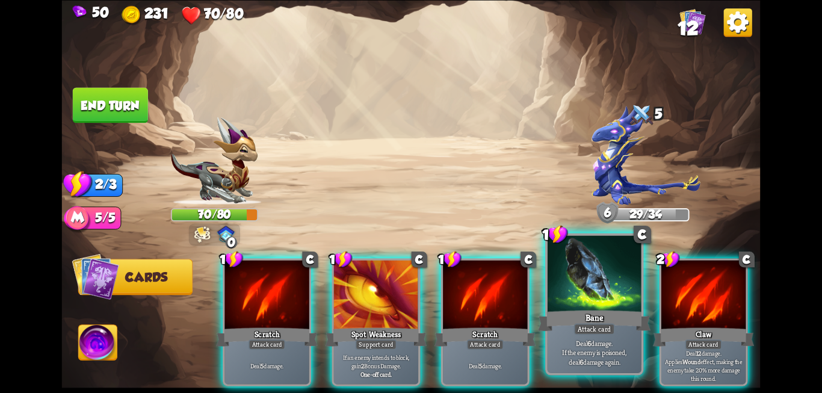
click at [582, 288] on div at bounding box center [594, 274] width 94 height 79
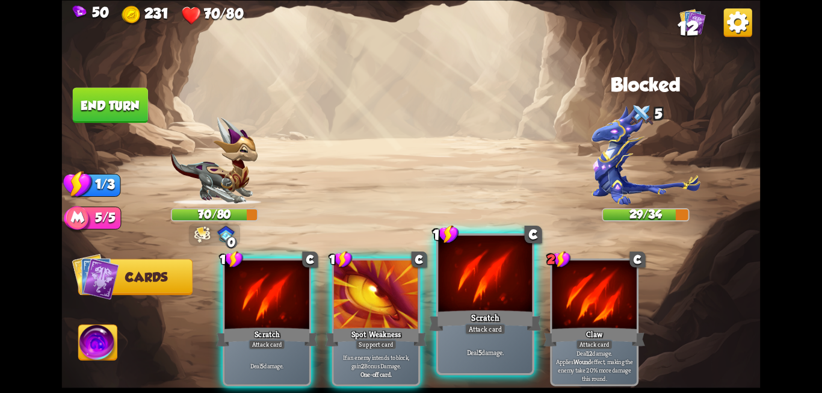
click at [509, 275] on div at bounding box center [485, 274] width 94 height 79
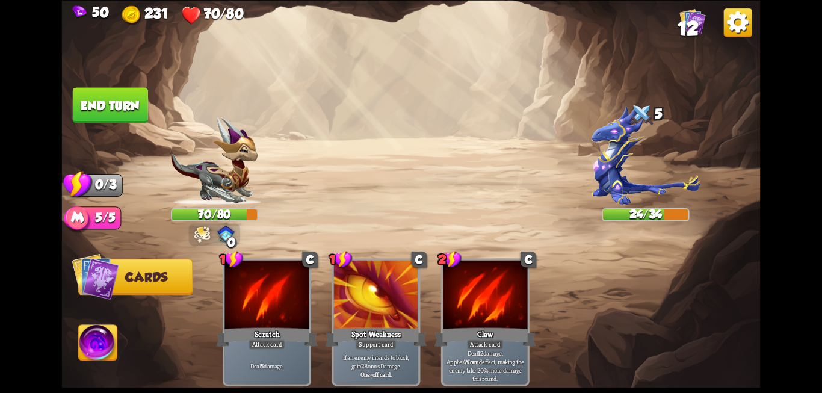
click at [101, 117] on button "End turn" at bounding box center [110, 104] width 75 height 35
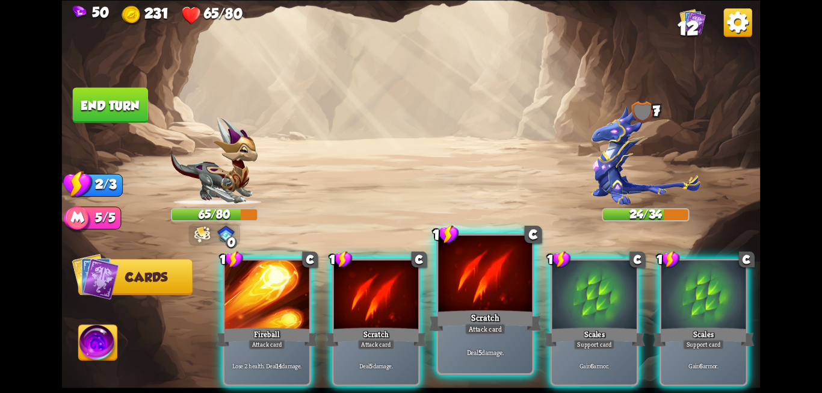
click at [458, 297] on div at bounding box center [485, 274] width 94 height 79
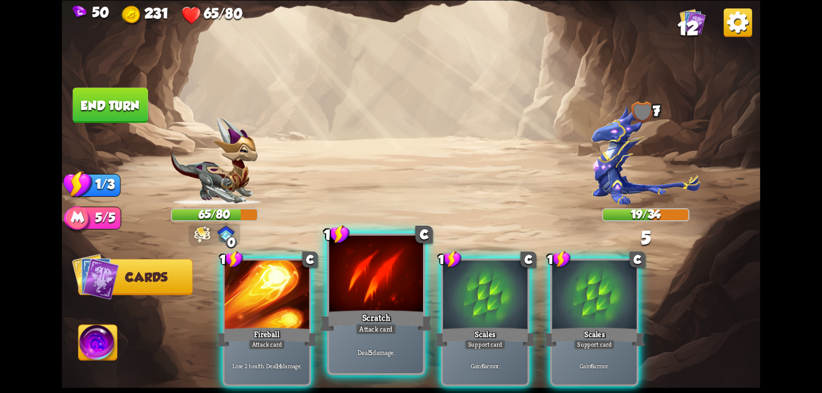
click at [389, 291] on div at bounding box center [376, 274] width 94 height 79
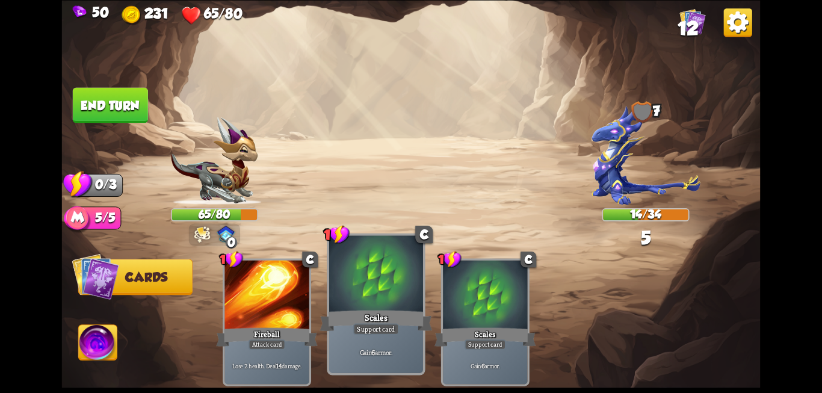
click at [395, 293] on div at bounding box center [376, 274] width 94 height 79
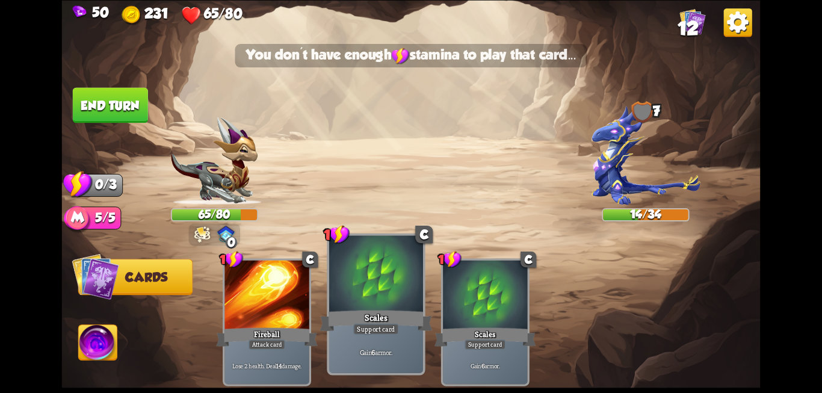
click at [387, 259] on div at bounding box center [376, 274] width 94 height 79
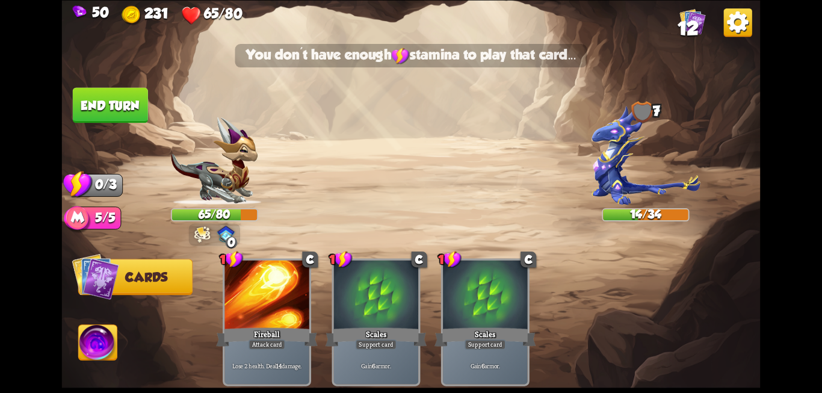
click at [85, 118] on button "End turn" at bounding box center [110, 104] width 75 height 35
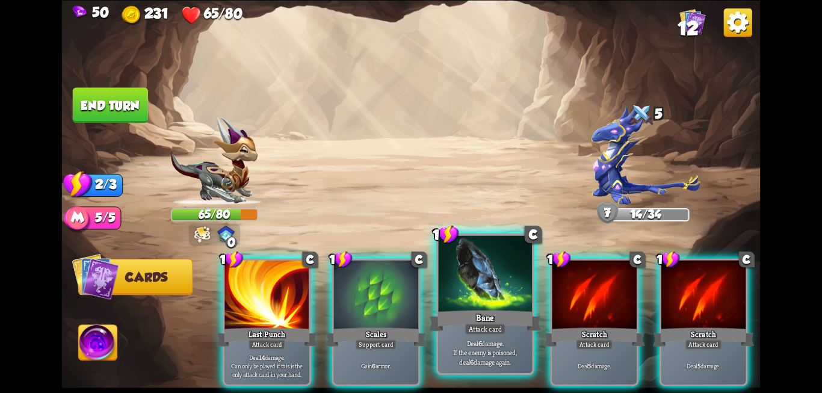
click at [503, 349] on p "Deal 6 damage. If the enemy is poisoned, deal 6 damage again." at bounding box center [484, 352] width 89 height 28
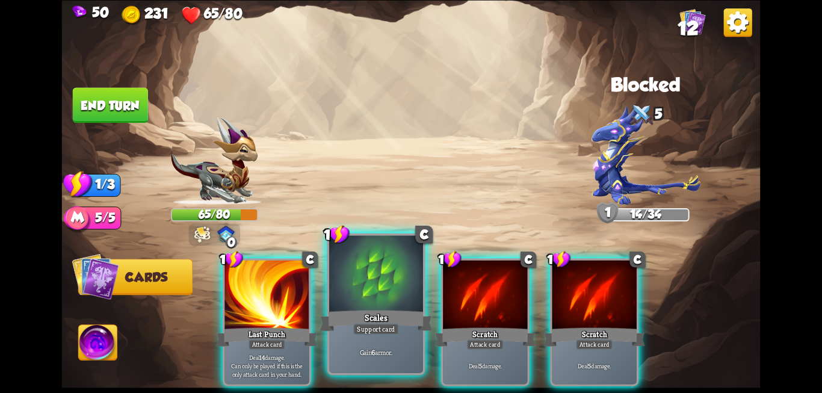
click at [370, 336] on div "Gain 6 armor." at bounding box center [376, 351] width 94 height 41
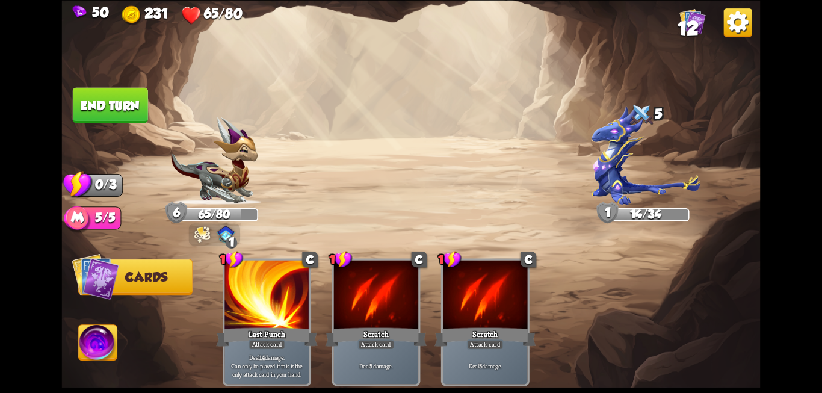
click at [112, 123] on img at bounding box center [411, 196] width 698 height 393
click at [110, 104] on button "End turn" at bounding box center [110, 104] width 75 height 35
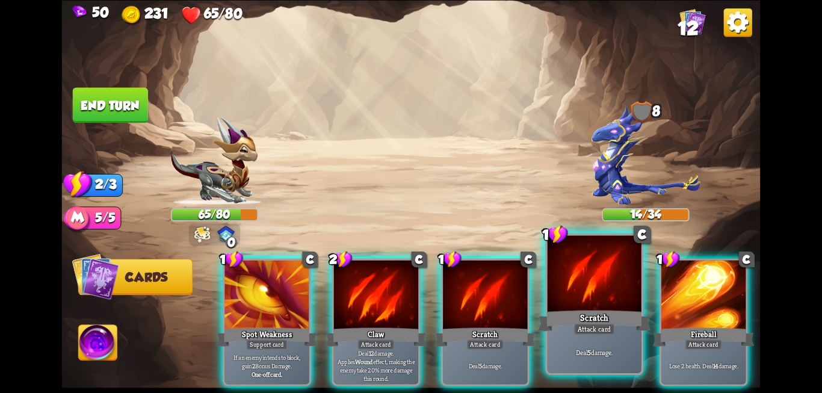
click at [574, 330] on div "Attack card" at bounding box center [594, 328] width 41 height 11
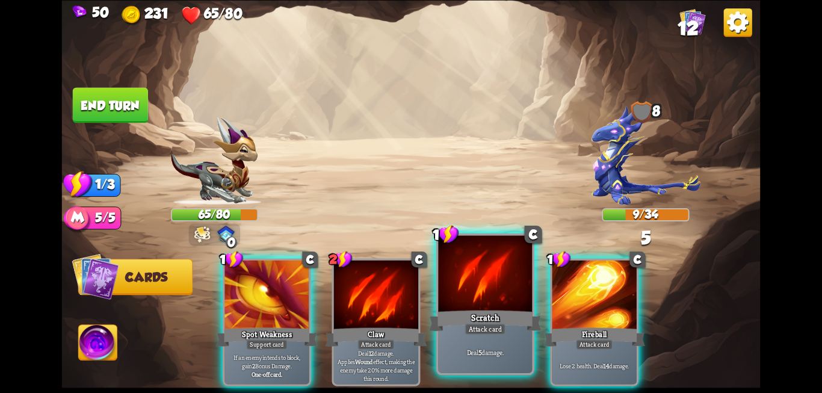
click at [491, 304] on div at bounding box center [485, 274] width 94 height 79
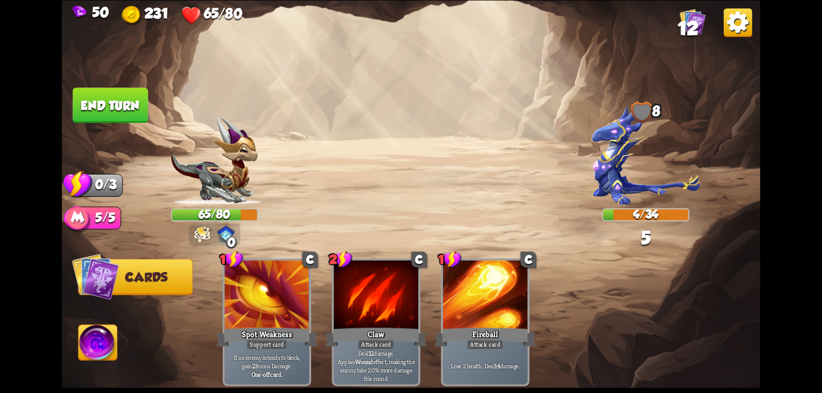
click at [99, 100] on button "End turn" at bounding box center [110, 104] width 75 height 35
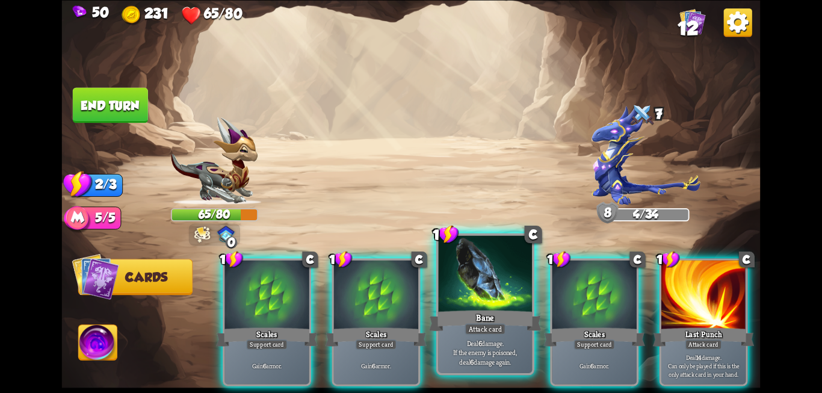
click at [497, 312] on div "Bane" at bounding box center [485, 320] width 112 height 25
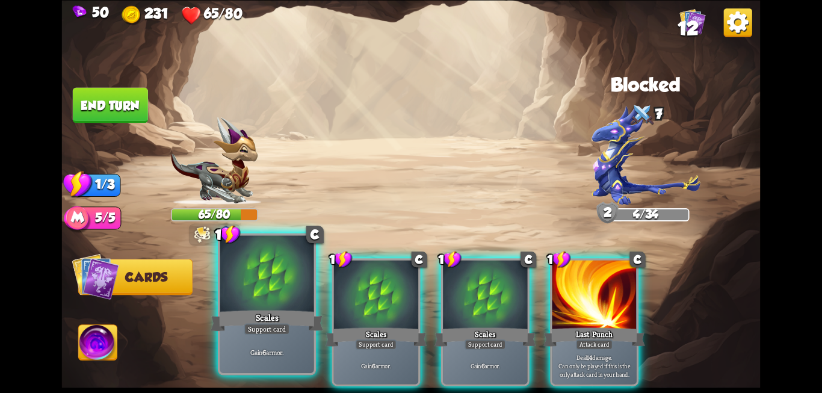
click at [261, 310] on div "Scales" at bounding box center [267, 320] width 112 height 25
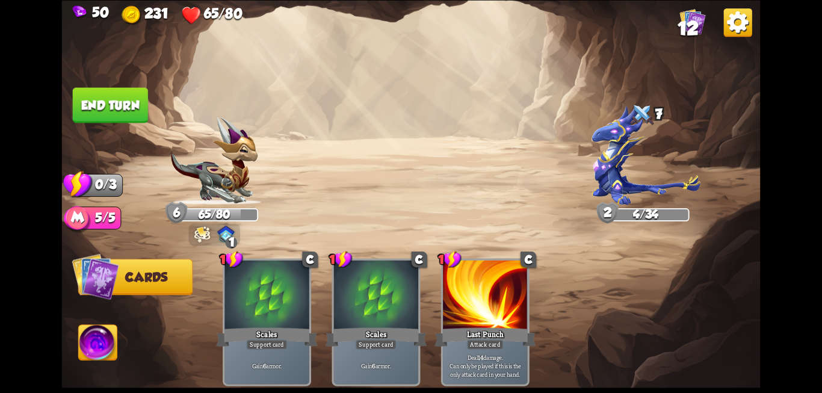
click at [102, 108] on button "End turn" at bounding box center [110, 104] width 75 height 35
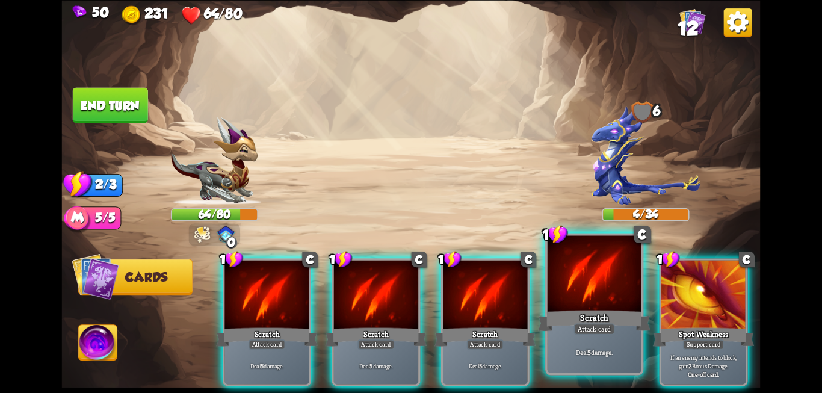
click at [565, 295] on div at bounding box center [594, 274] width 94 height 79
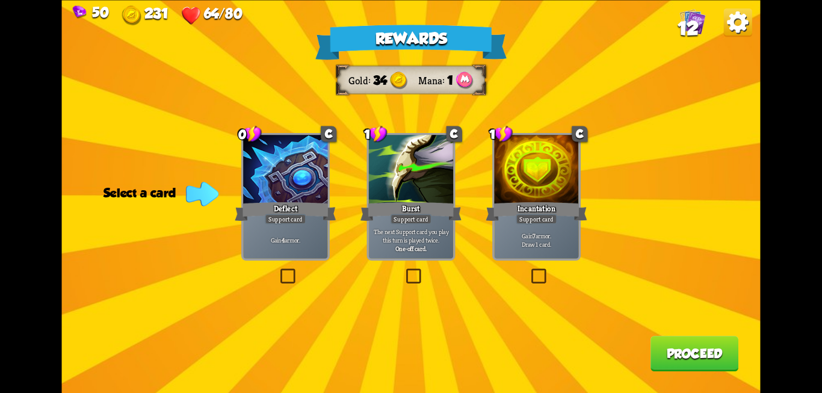
click at [278, 270] on label at bounding box center [278, 270] width 0 height 0
click at [0, 0] on input "checkbox" at bounding box center [0, 0] width 0 height 0
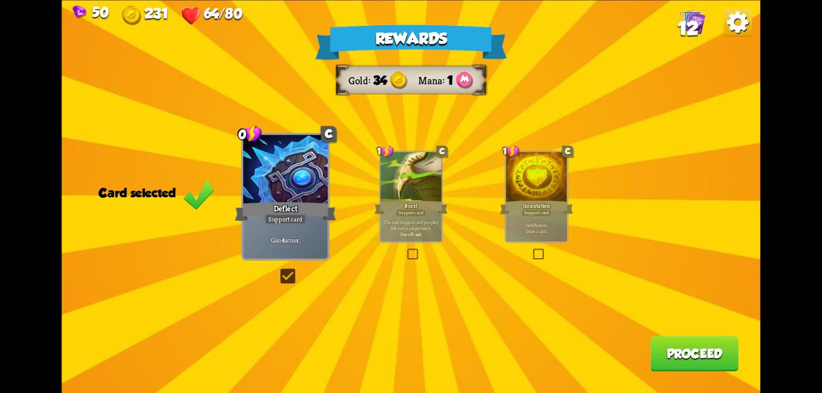
click at [656, 352] on button "Proceed" at bounding box center [694, 353] width 88 height 35
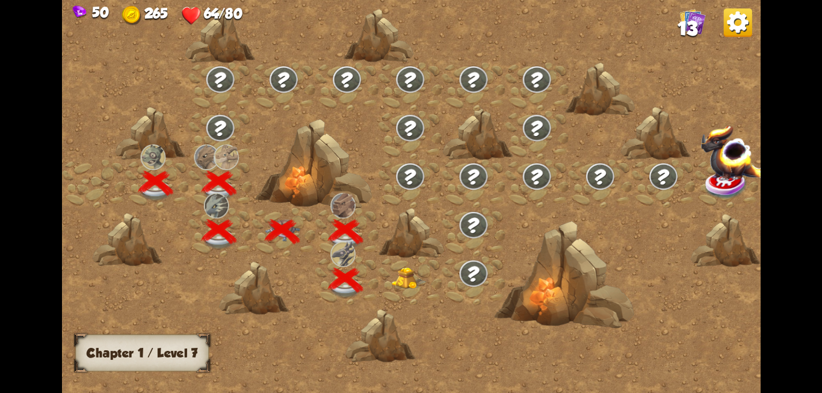
click at [407, 281] on img at bounding box center [408, 278] width 35 height 22
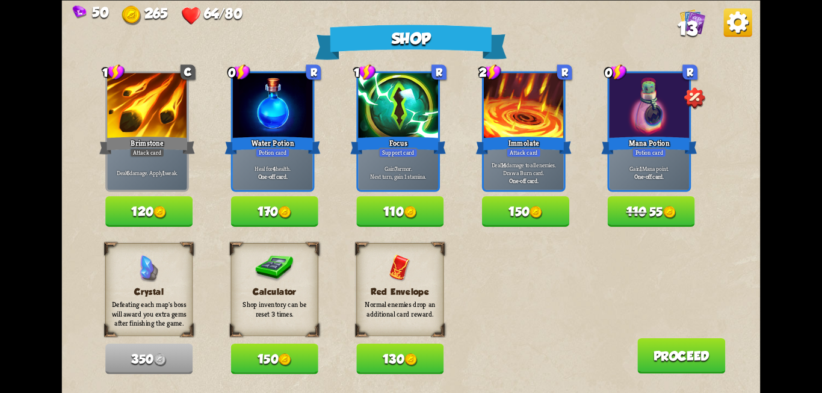
click at [263, 208] on button "170" at bounding box center [274, 211] width 87 height 30
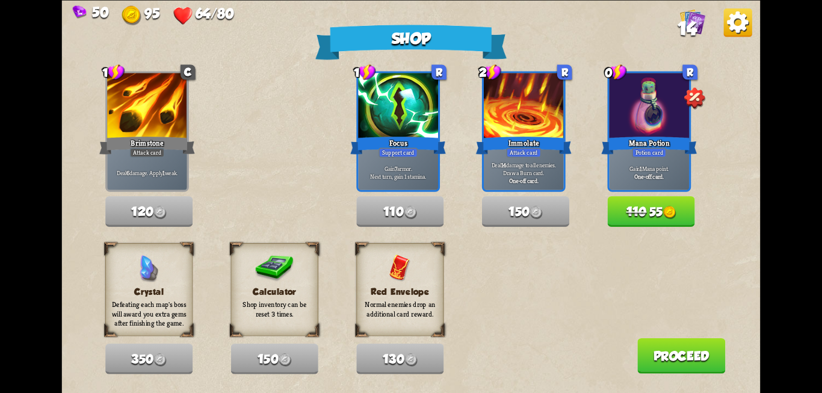
click at [670, 354] on button "Proceed" at bounding box center [681, 354] width 88 height 35
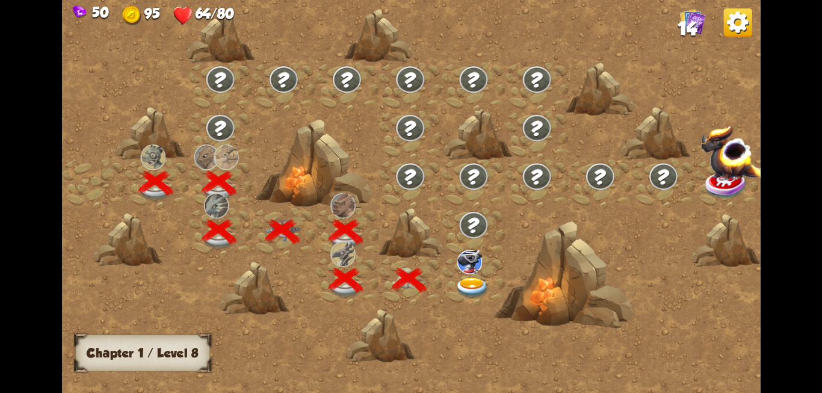
click at [468, 279] on img at bounding box center [472, 287] width 35 height 21
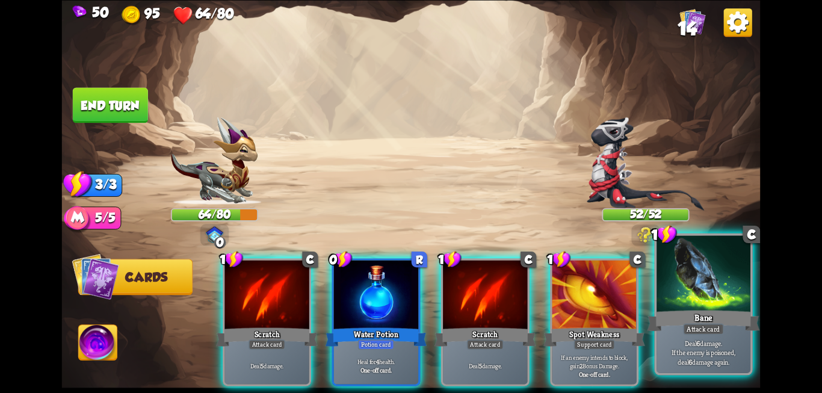
click at [719, 292] on div at bounding box center [703, 274] width 94 height 79
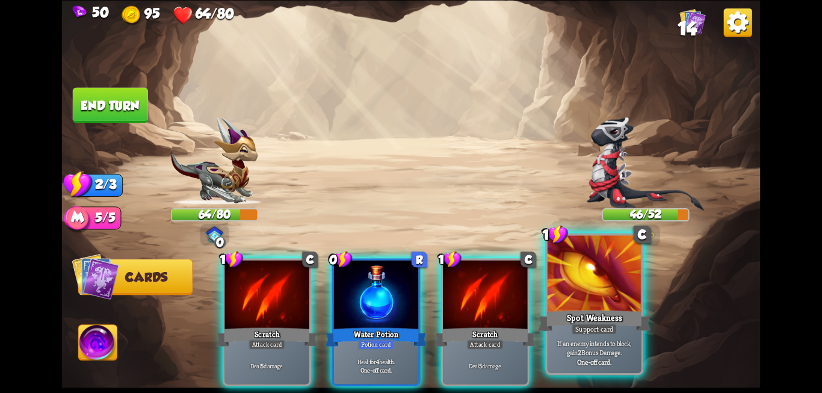
click at [594, 303] on div at bounding box center [594, 274] width 94 height 79
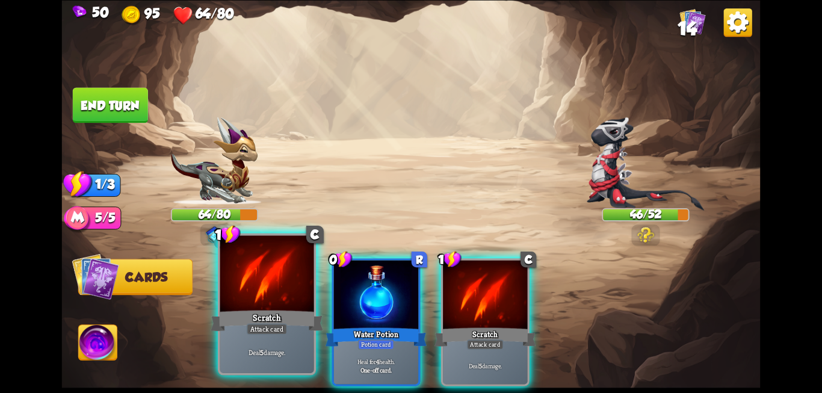
click at [254, 302] on div at bounding box center [267, 274] width 94 height 79
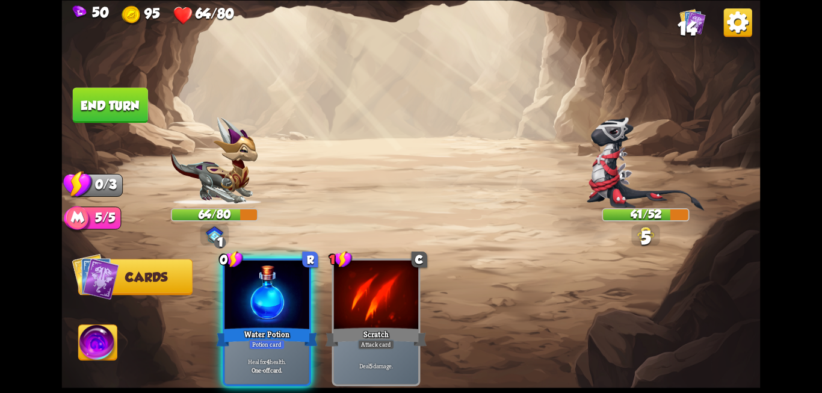
click at [121, 116] on button "End turn" at bounding box center [110, 104] width 75 height 35
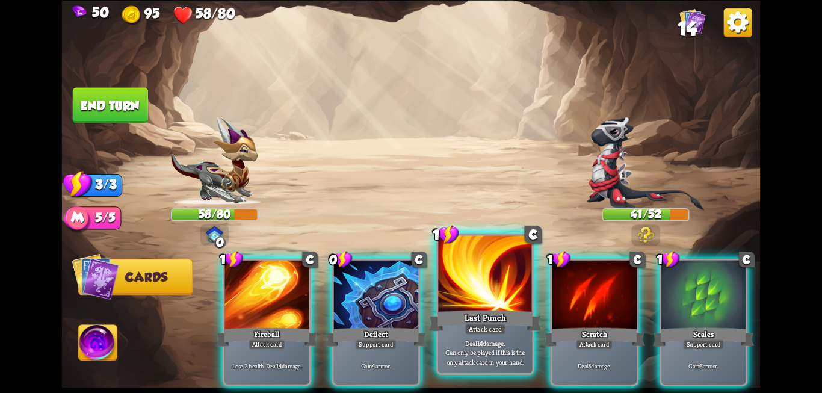
click at [488, 300] on div at bounding box center [485, 274] width 94 height 79
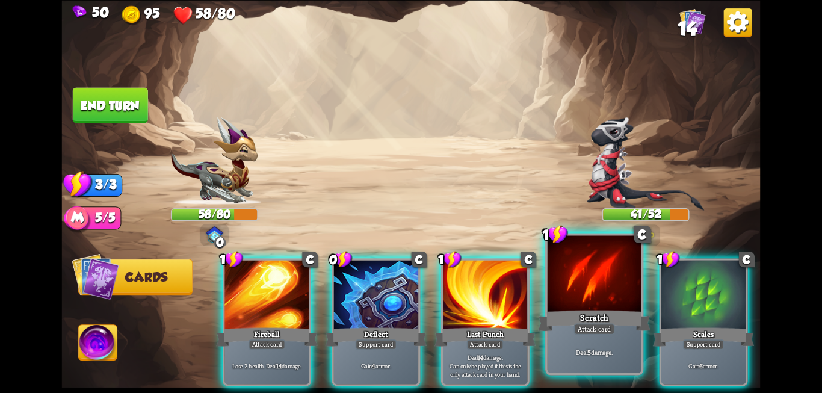
click at [574, 304] on div at bounding box center [594, 274] width 94 height 79
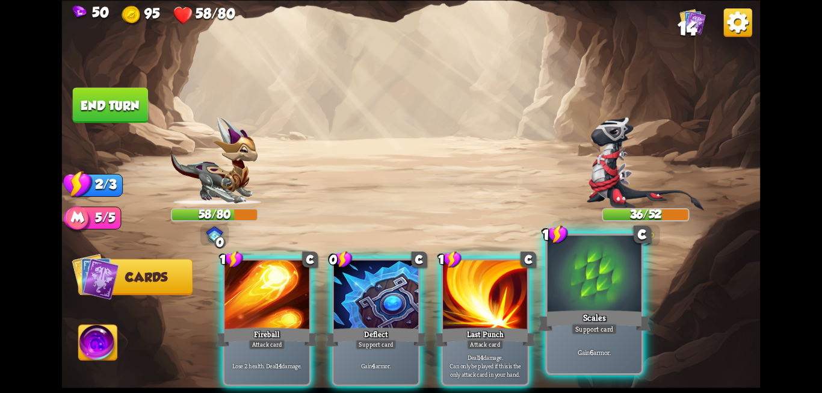
click at [623, 307] on div at bounding box center [594, 274] width 94 height 79
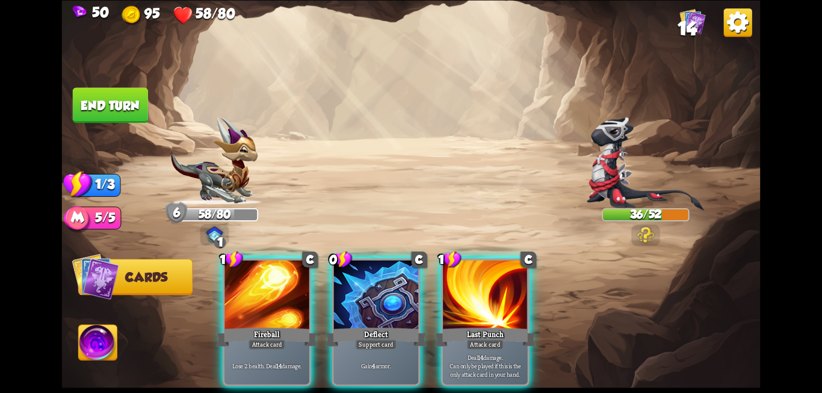
click at [114, 106] on button "End turn" at bounding box center [110, 104] width 75 height 35
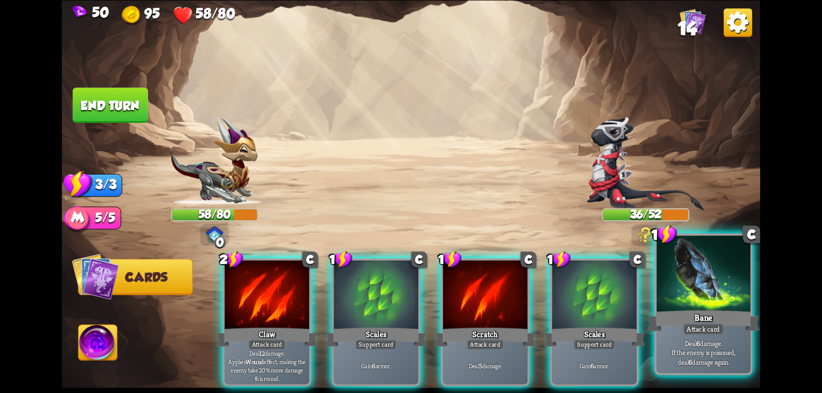
click at [736, 311] on div "Bane" at bounding box center [703, 320] width 112 height 25
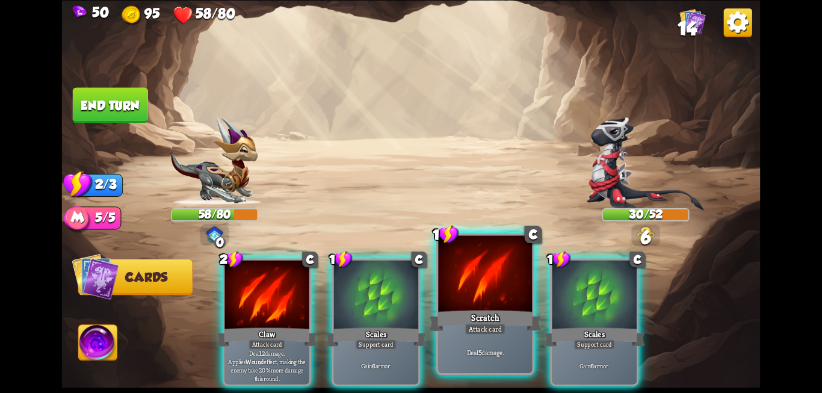
click at [486, 278] on div at bounding box center [485, 274] width 94 height 79
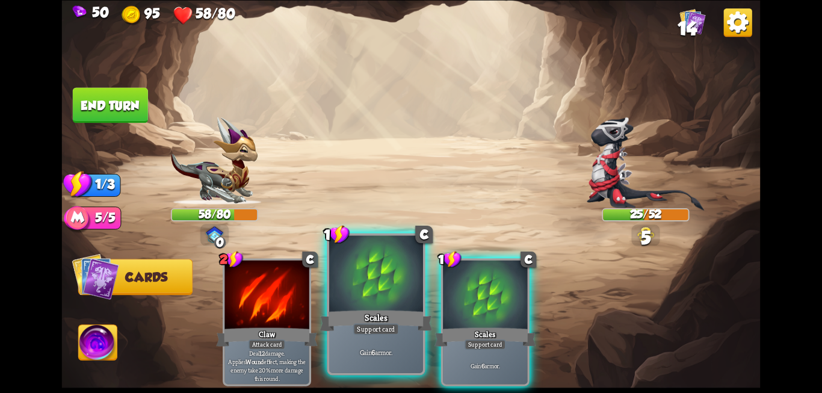
click at [390, 283] on div at bounding box center [376, 274] width 94 height 79
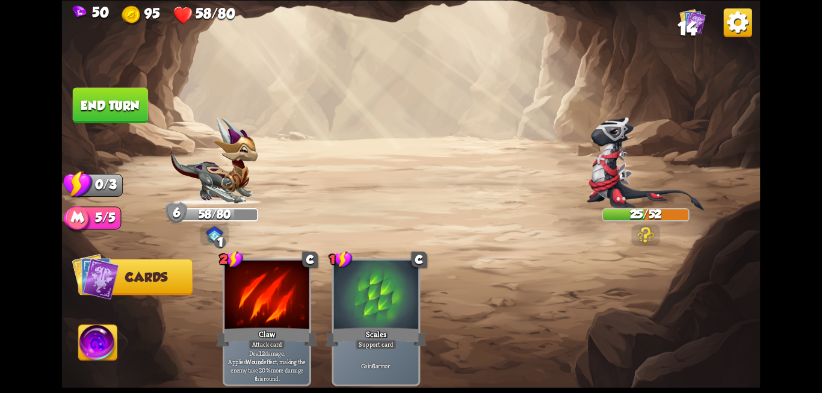
click at [124, 108] on button "End turn" at bounding box center [110, 104] width 75 height 35
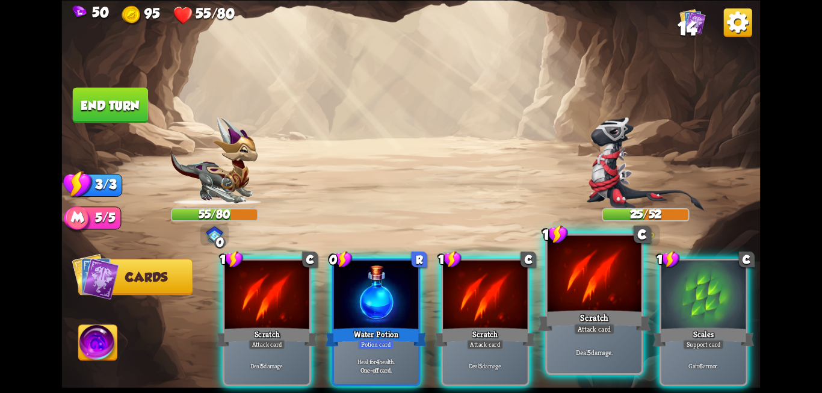
click at [597, 344] on div "Deal 5 damage." at bounding box center [594, 351] width 94 height 41
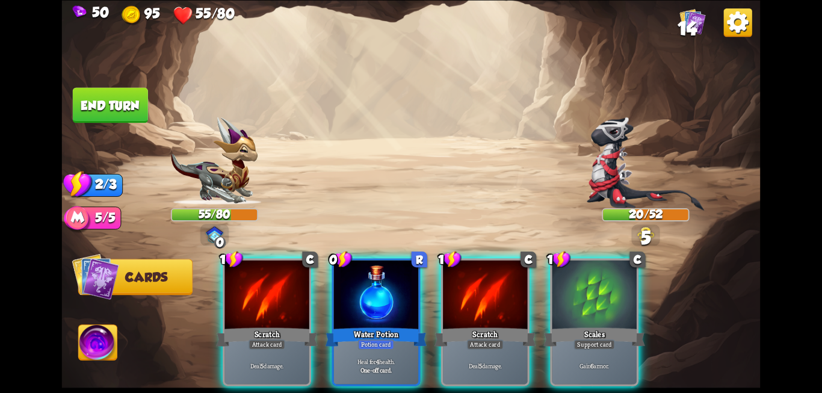
click at [597, 347] on div "Gain 6 armor." at bounding box center [594, 365] width 84 height 37
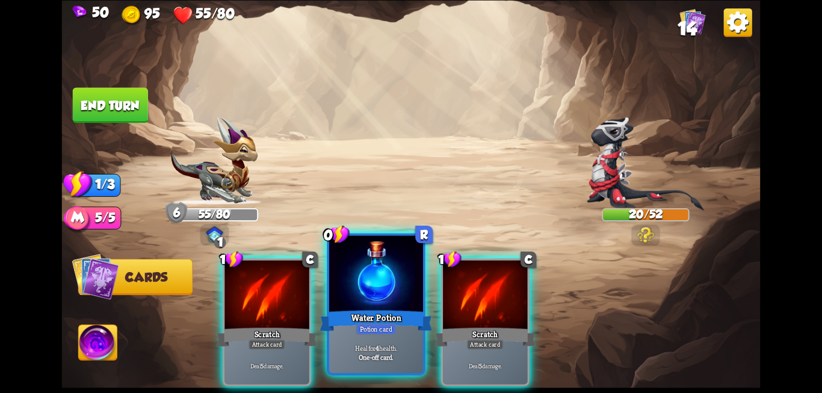
click at [375, 317] on div "Water Potion" at bounding box center [375, 320] width 112 height 25
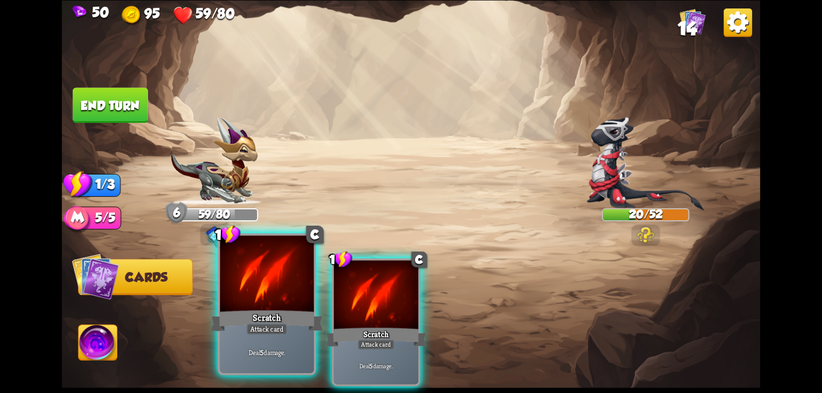
click at [260, 265] on div at bounding box center [267, 274] width 94 height 79
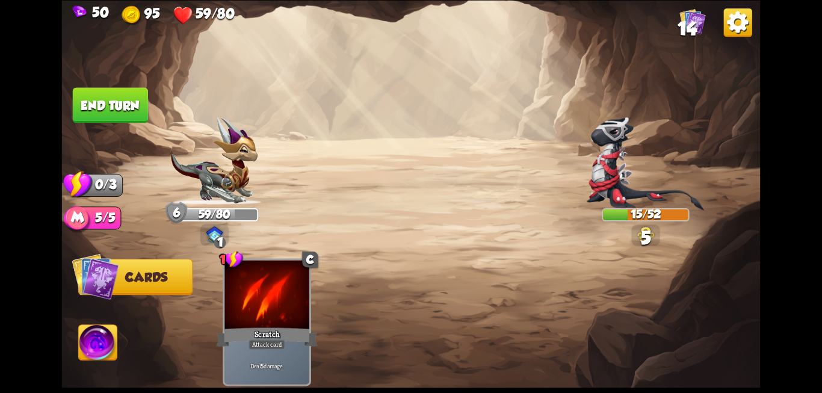
click at [110, 99] on button "End turn" at bounding box center [110, 104] width 75 height 35
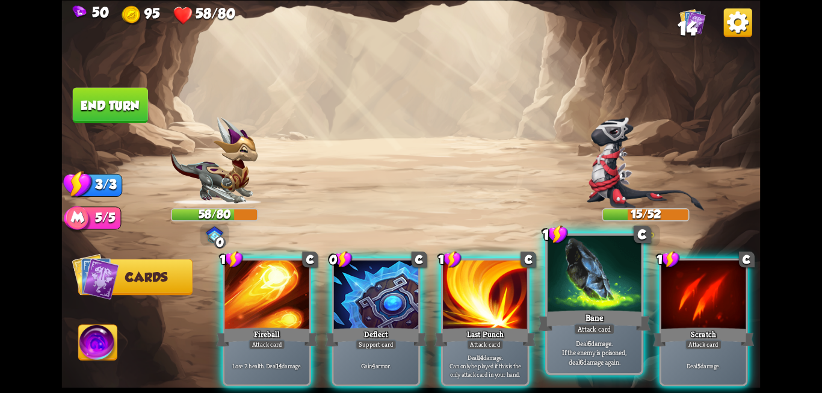
click at [604, 292] on div at bounding box center [594, 274] width 94 height 79
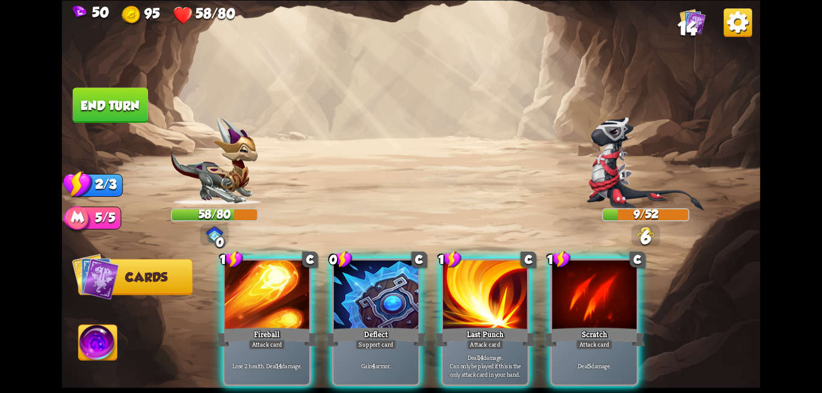
click at [604, 292] on div at bounding box center [594, 295] width 84 height 71
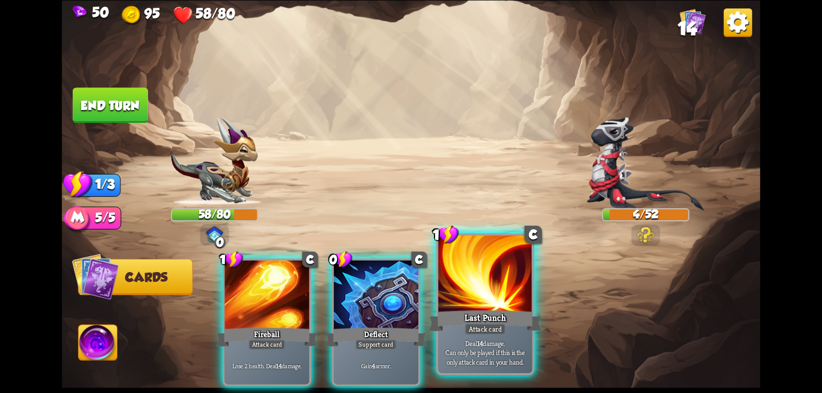
click at [482, 302] on div at bounding box center [485, 274] width 94 height 79
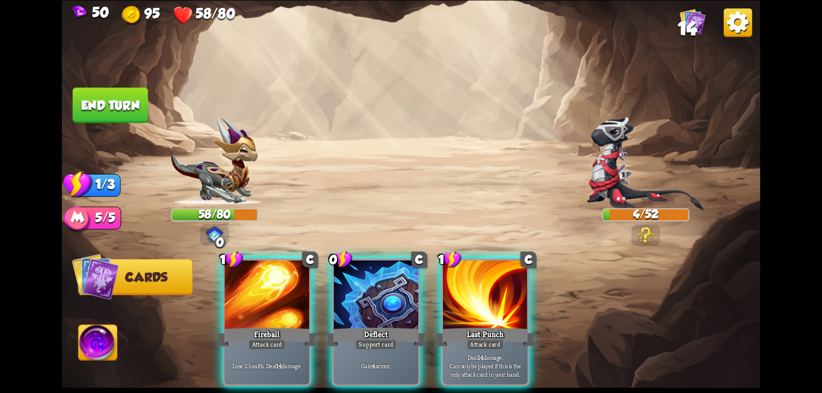
click at [108, 103] on button "End turn" at bounding box center [110, 104] width 75 height 35
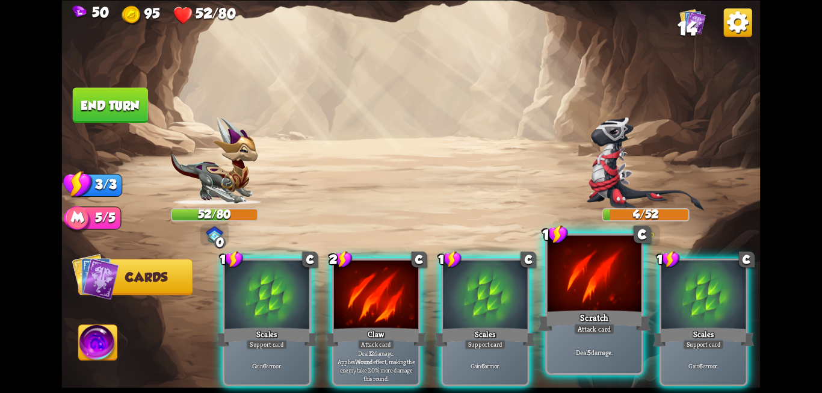
click at [598, 313] on div "Scratch" at bounding box center [594, 320] width 112 height 25
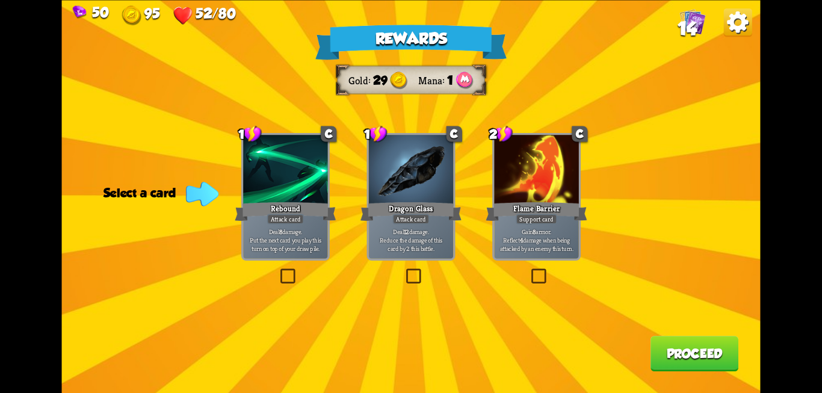
click at [404, 270] on label at bounding box center [404, 270] width 0 height 0
click at [0, 0] on input "checkbox" at bounding box center [0, 0] width 0 height 0
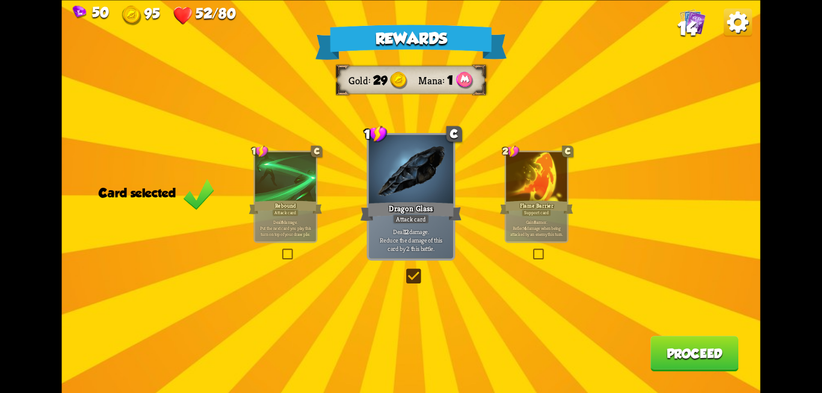
click at [659, 345] on button "Proceed" at bounding box center [694, 353] width 88 height 35
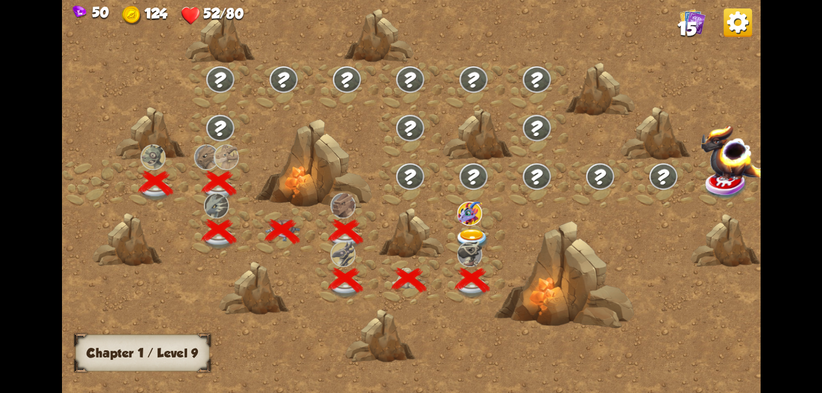
click at [471, 233] on img at bounding box center [472, 239] width 35 height 21
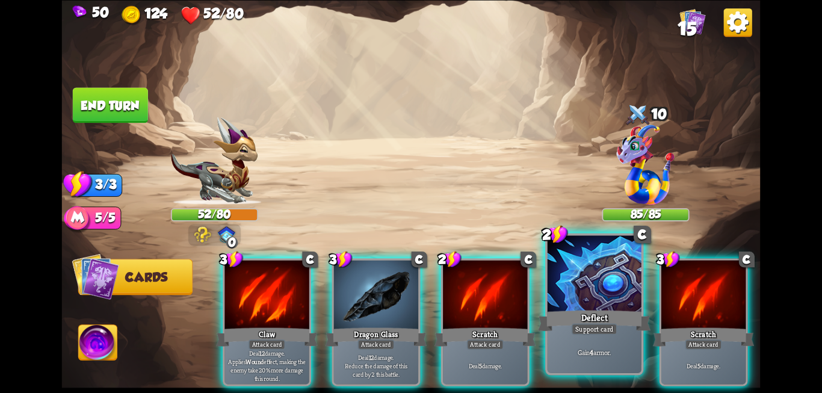
click at [591, 292] on div at bounding box center [594, 274] width 94 height 79
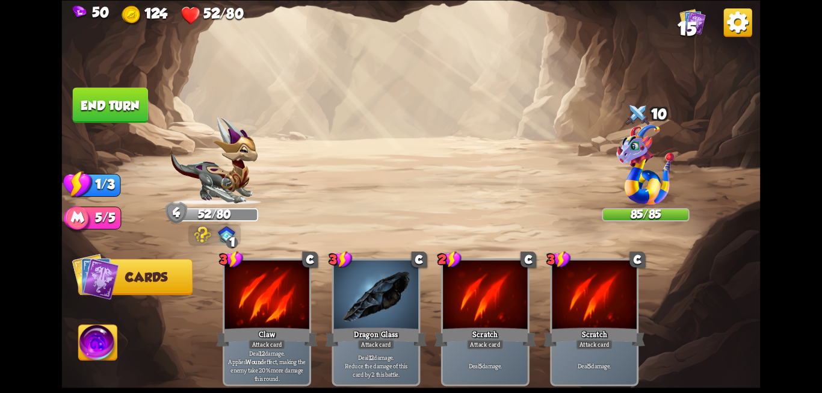
click at [116, 118] on button "End turn" at bounding box center [110, 104] width 75 height 35
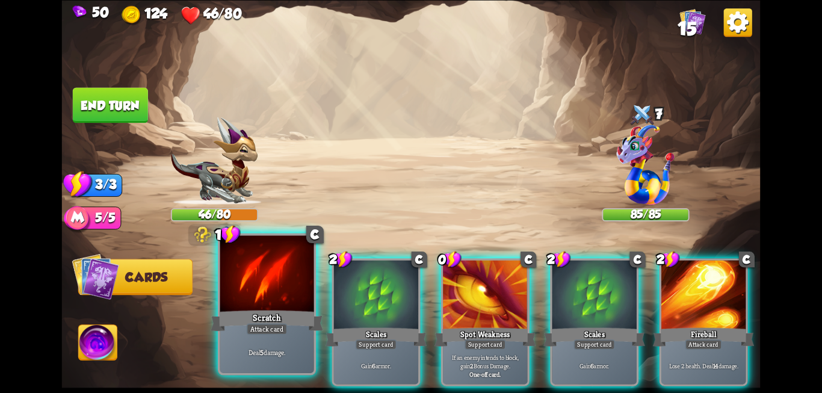
click at [263, 313] on div "Scratch" at bounding box center [267, 320] width 112 height 25
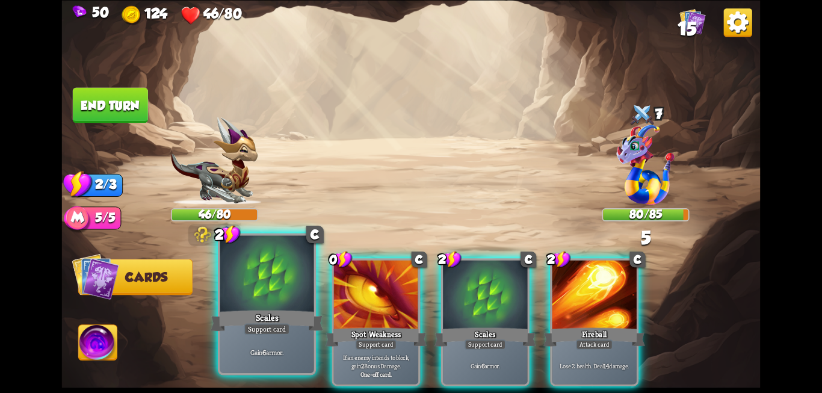
click at [268, 315] on div "Scales" at bounding box center [267, 320] width 112 height 25
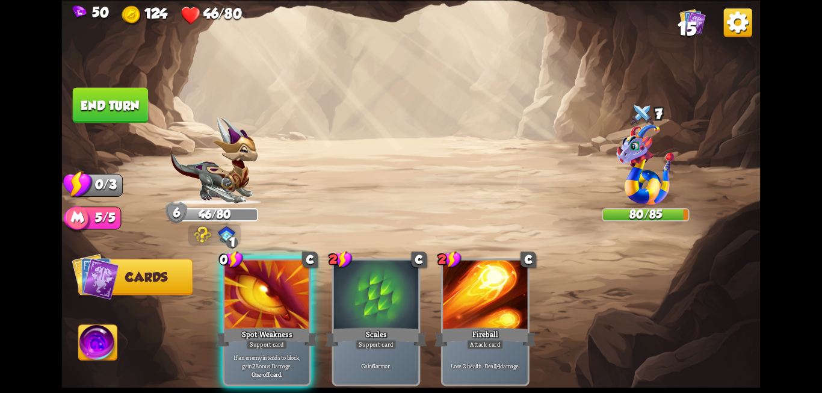
click at [118, 114] on button "End turn" at bounding box center [110, 104] width 75 height 35
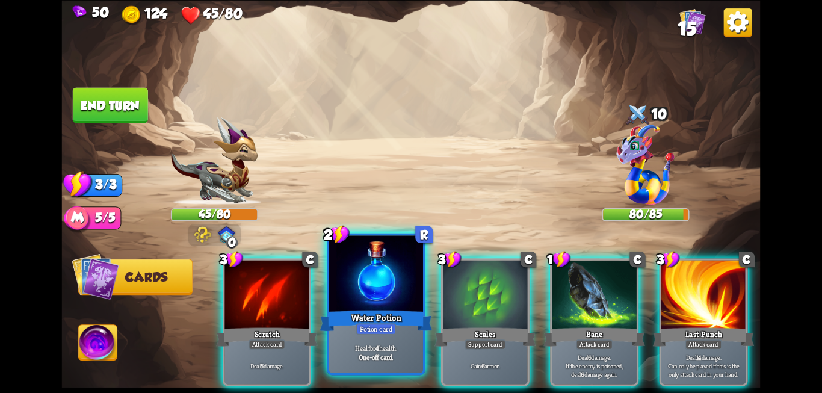
click at [368, 318] on div "Water Potion" at bounding box center [375, 320] width 112 height 25
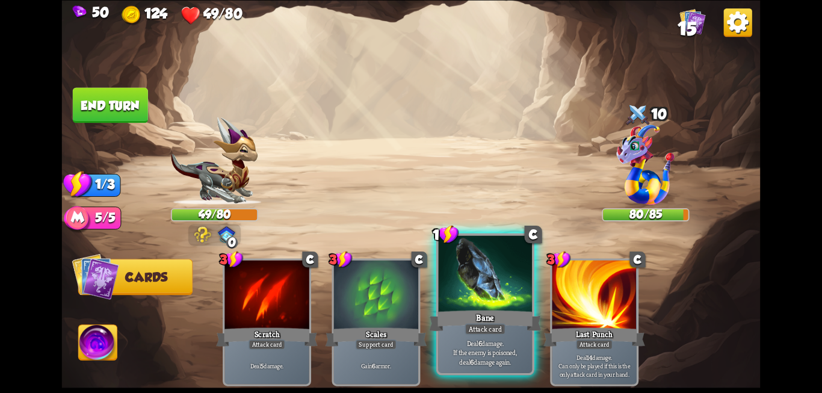
click at [469, 321] on div "Bane" at bounding box center [485, 320] width 112 height 25
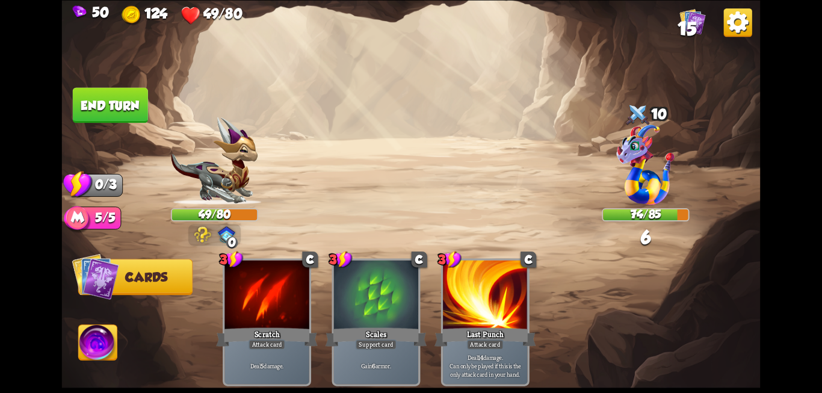
click at [117, 118] on button "End turn" at bounding box center [110, 104] width 75 height 35
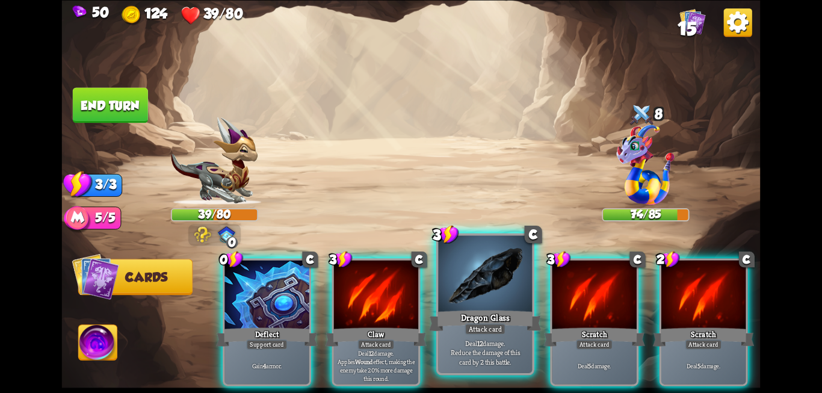
click at [493, 266] on div at bounding box center [485, 274] width 94 height 79
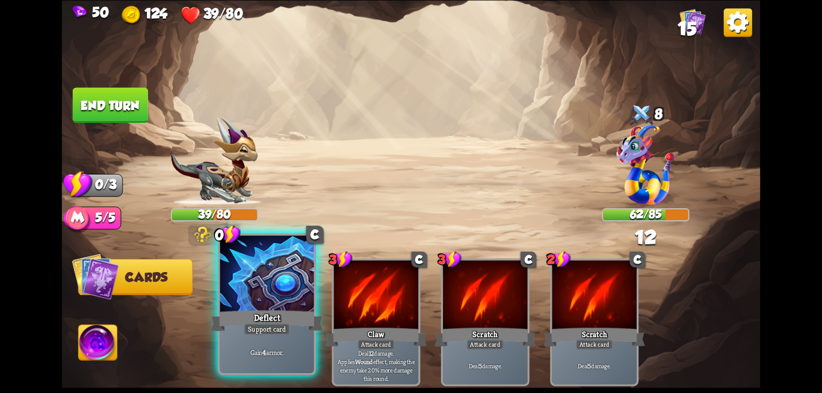
click at [280, 261] on div at bounding box center [267, 274] width 94 height 79
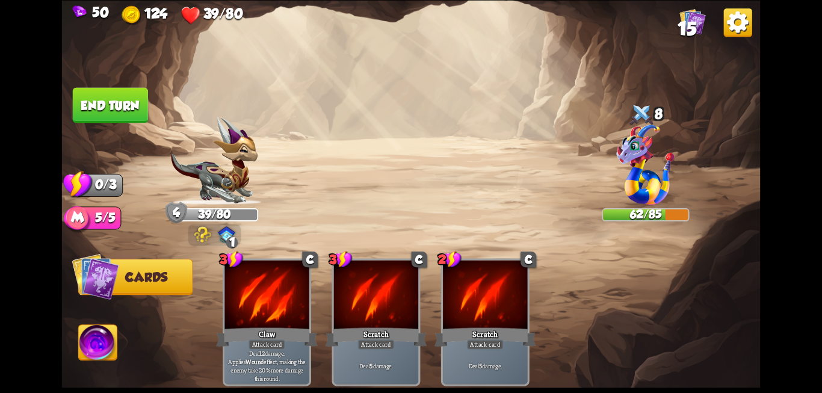
click at [124, 107] on button "End turn" at bounding box center [110, 104] width 75 height 35
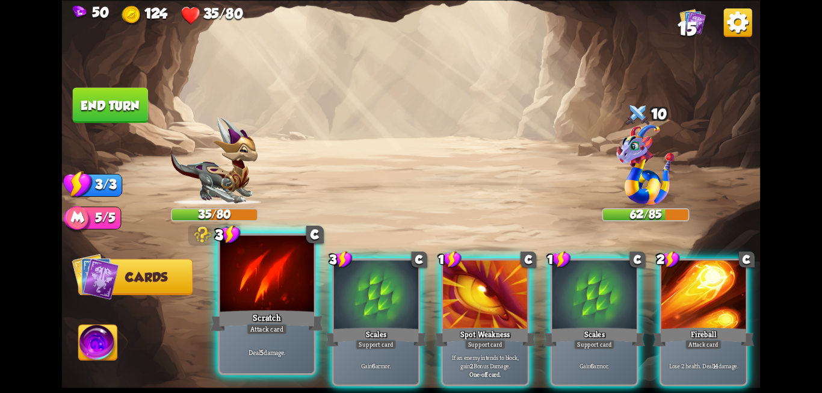
click at [305, 301] on div at bounding box center [267, 274] width 94 height 79
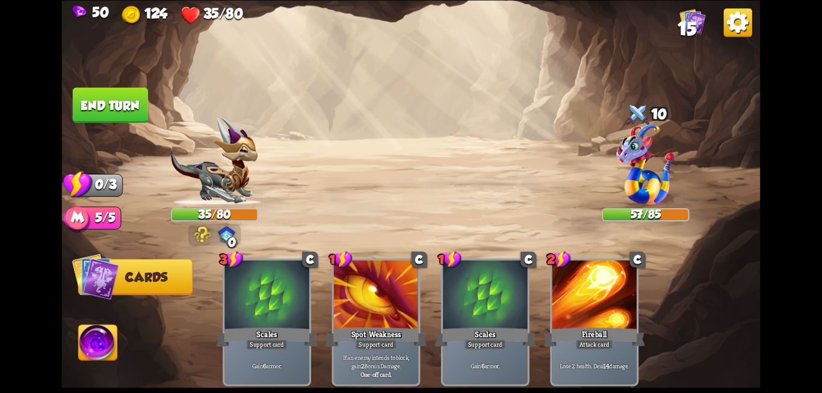
click at [112, 113] on button "End turn" at bounding box center [110, 104] width 75 height 35
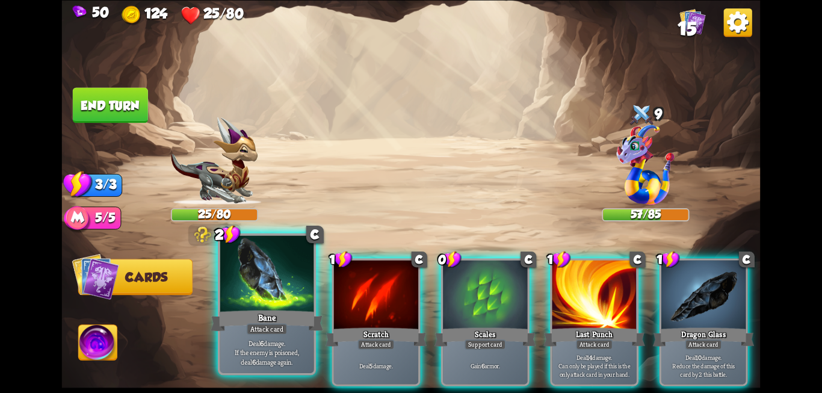
click at [262, 274] on div at bounding box center [267, 274] width 94 height 79
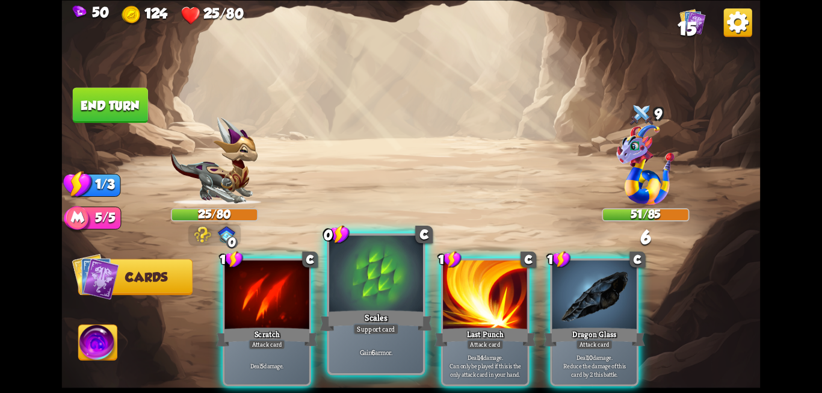
click at [374, 309] on div "Scales" at bounding box center [375, 320] width 112 height 25
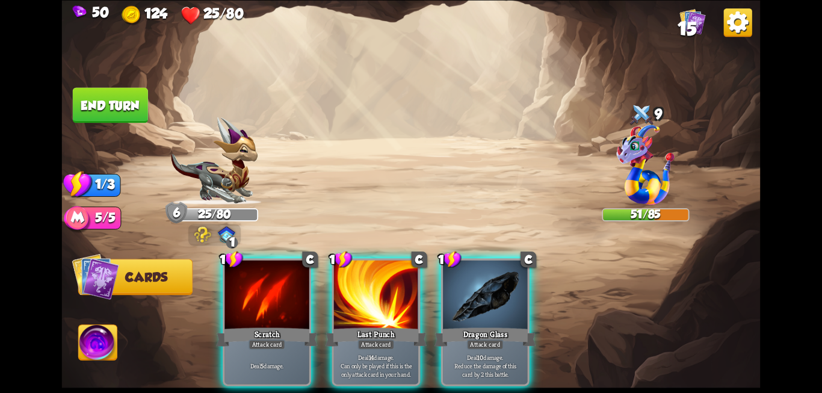
click at [92, 113] on button "End turn" at bounding box center [110, 104] width 75 height 35
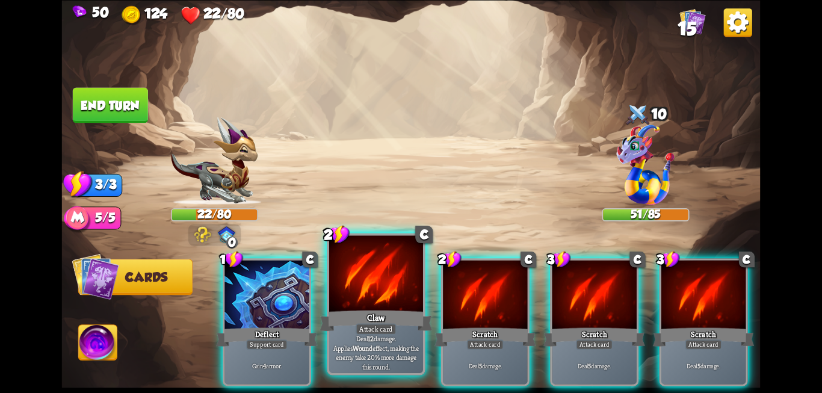
click at [358, 317] on div "Claw" at bounding box center [375, 320] width 112 height 25
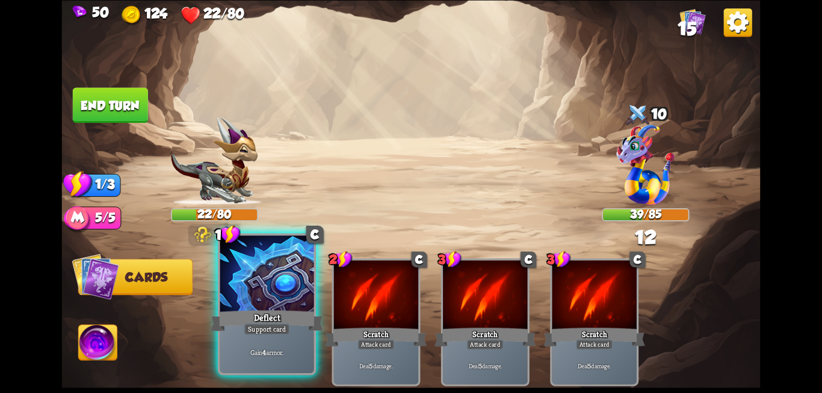
click at [270, 318] on div "Deflect" at bounding box center [267, 320] width 112 height 25
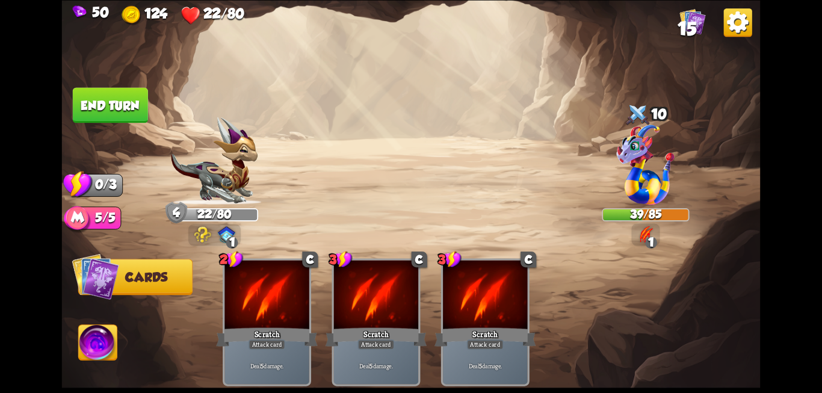
click at [134, 115] on button "End turn" at bounding box center [110, 104] width 75 height 35
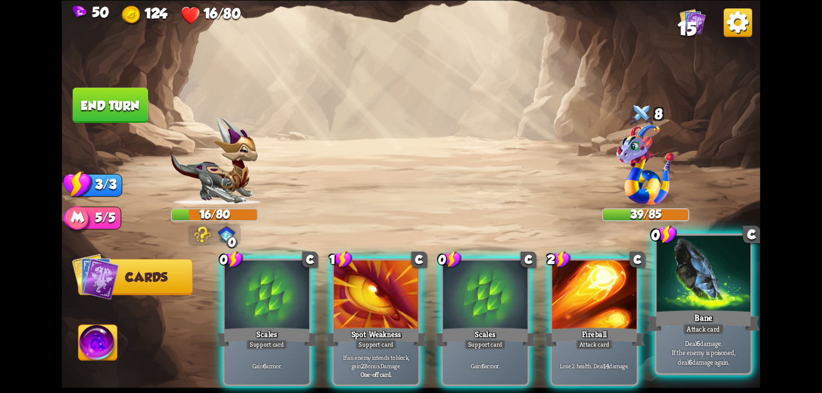
click at [701, 308] on div "Bane" at bounding box center [703, 320] width 112 height 25
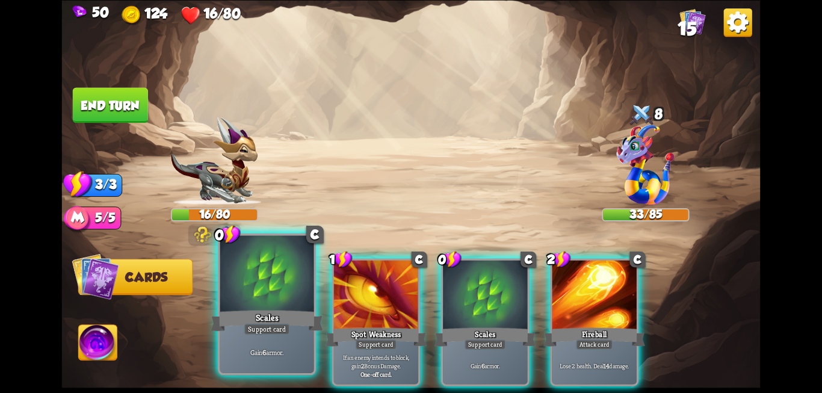
click at [281, 298] on div at bounding box center [267, 274] width 94 height 79
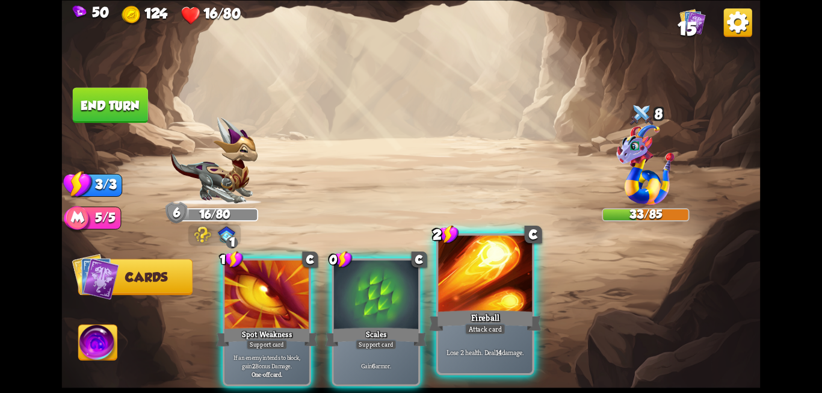
click at [467, 326] on div "Attack card" at bounding box center [484, 328] width 41 height 11
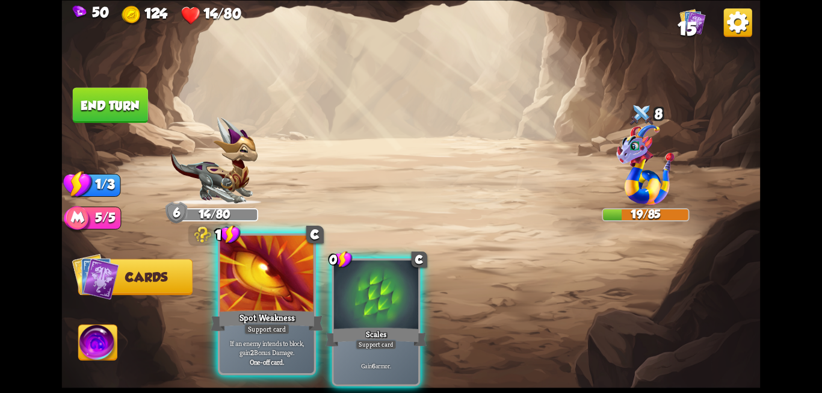
click at [272, 314] on div "Spot Weakness" at bounding box center [267, 320] width 112 height 25
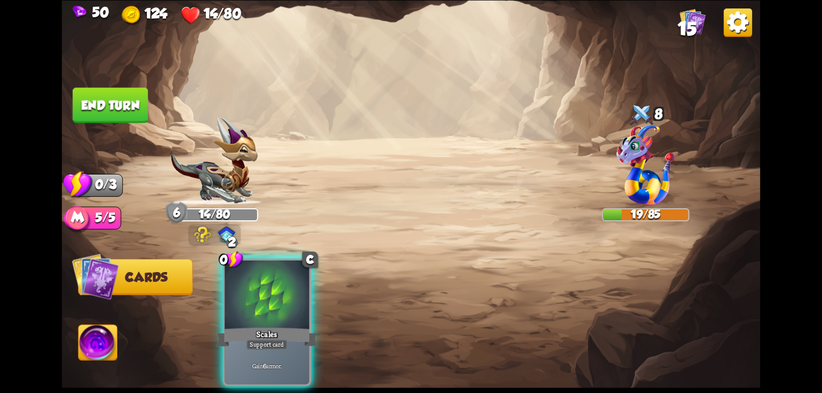
click at [272, 325] on div "Scales" at bounding box center [266, 336] width 101 height 23
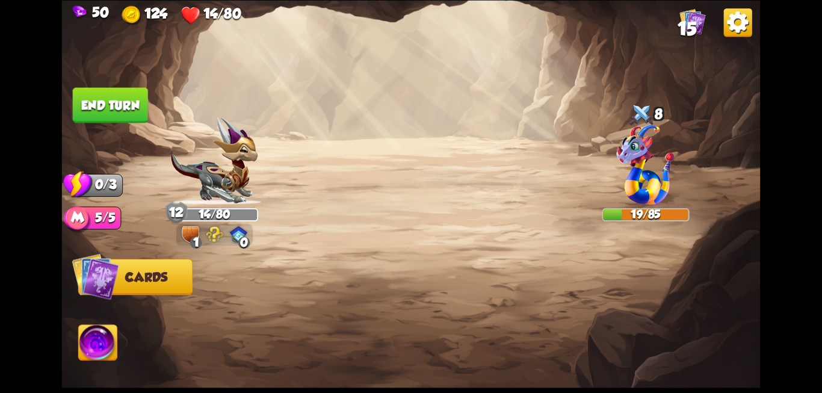
click at [128, 102] on button "End turn" at bounding box center [110, 104] width 75 height 35
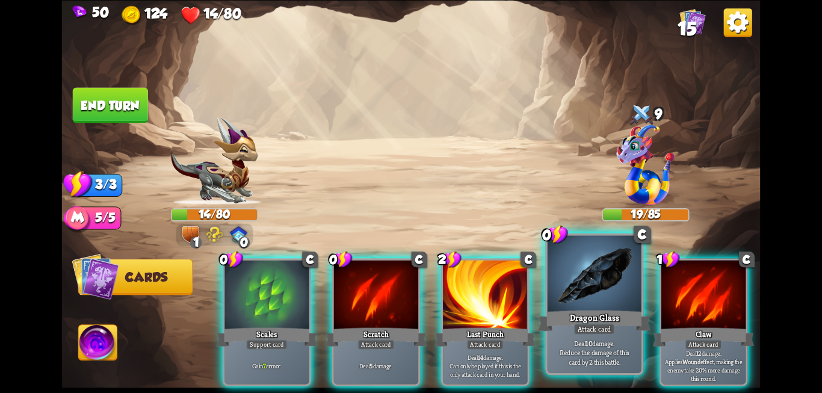
click at [593, 298] on div at bounding box center [594, 274] width 94 height 79
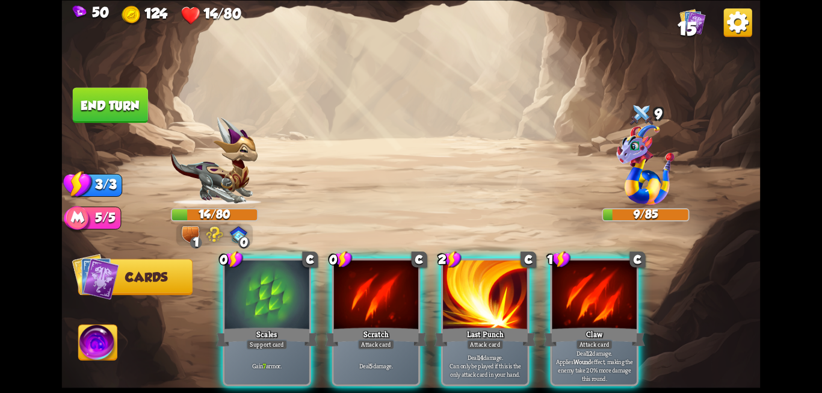
click at [593, 298] on div at bounding box center [594, 295] width 84 height 71
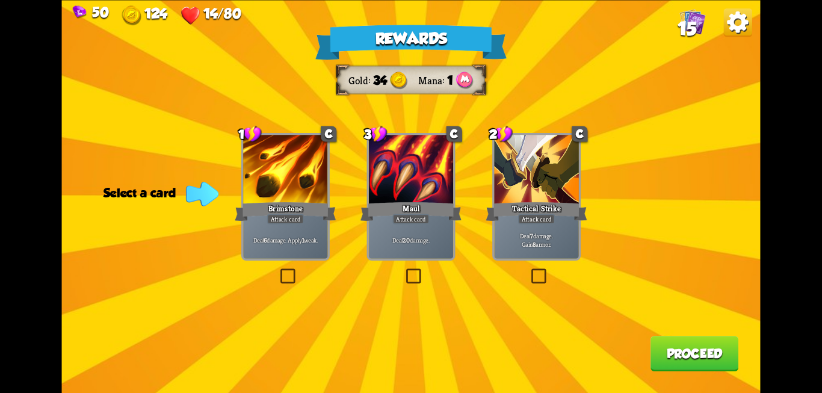
click at [529, 270] on label at bounding box center [529, 270] width 0 height 0
click at [0, 0] on input "checkbox" at bounding box center [0, 0] width 0 height 0
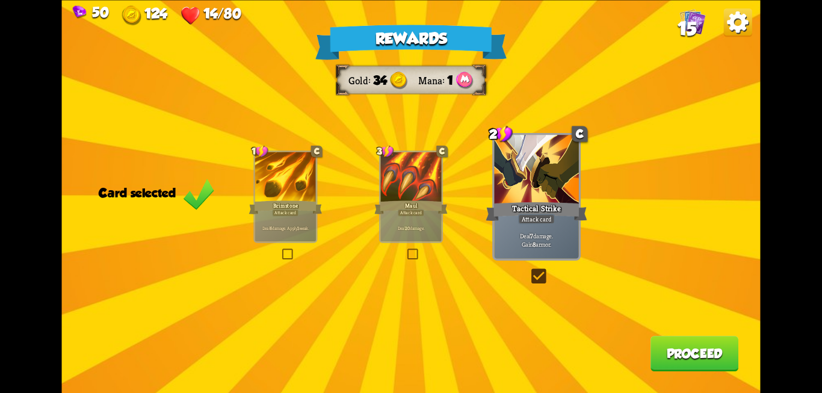
click at [692, 351] on button "Proceed" at bounding box center [694, 353] width 88 height 35
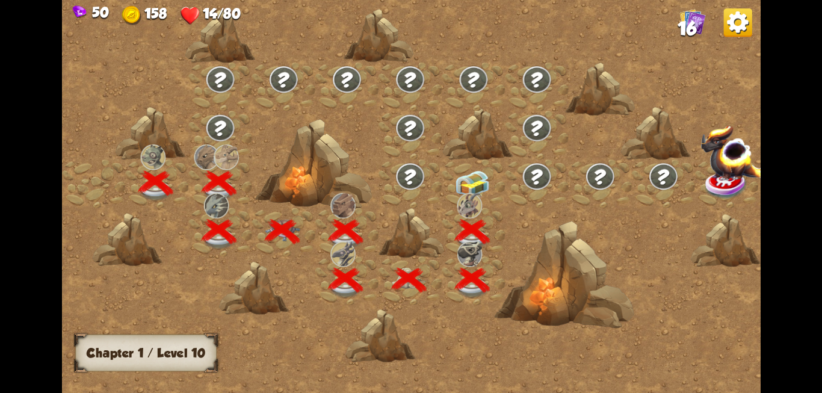
click at [469, 174] on img at bounding box center [472, 183] width 35 height 26
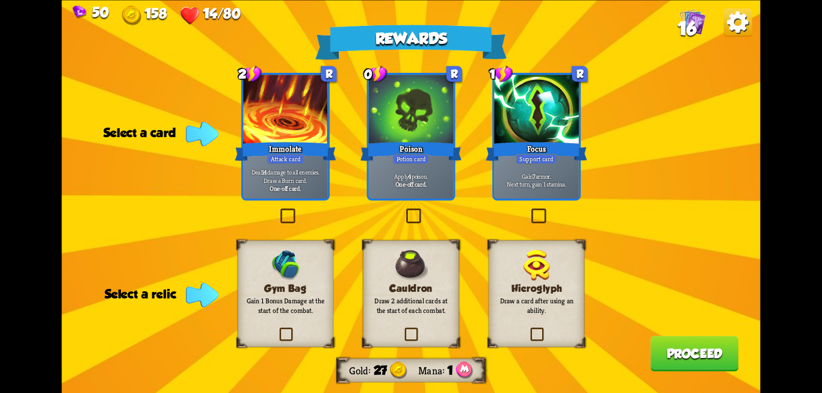
click at [278, 210] on label at bounding box center [278, 210] width 0 height 0
click at [0, 0] on input "checkbox" at bounding box center [0, 0] width 0 height 0
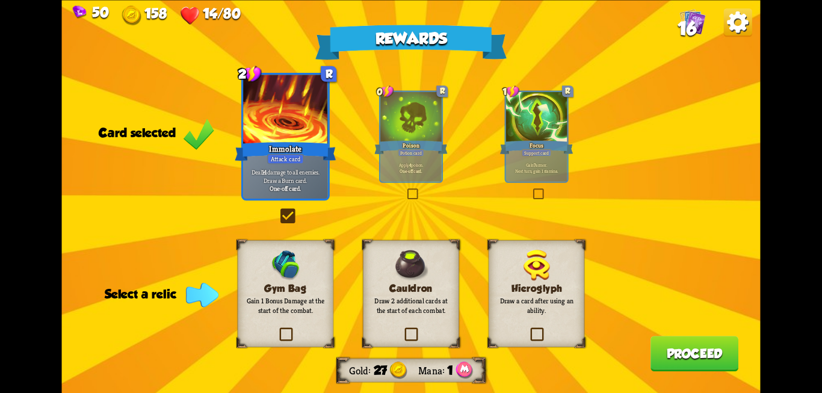
drag, startPoint x: 439, startPoint y: 325, endPoint x: 410, endPoint y: 336, distance: 31.4
click at [410, 336] on div "Cauldron Draw 2 additional cards at the start of each combat." at bounding box center [411, 293] width 96 height 107
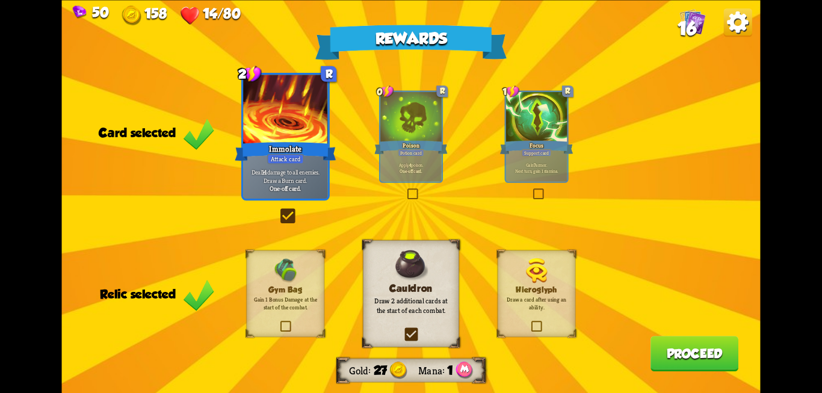
click at [402, 329] on label at bounding box center [402, 329] width 0 height 0
click at [0, 0] on input "checkbox" at bounding box center [0, 0] width 0 height 0
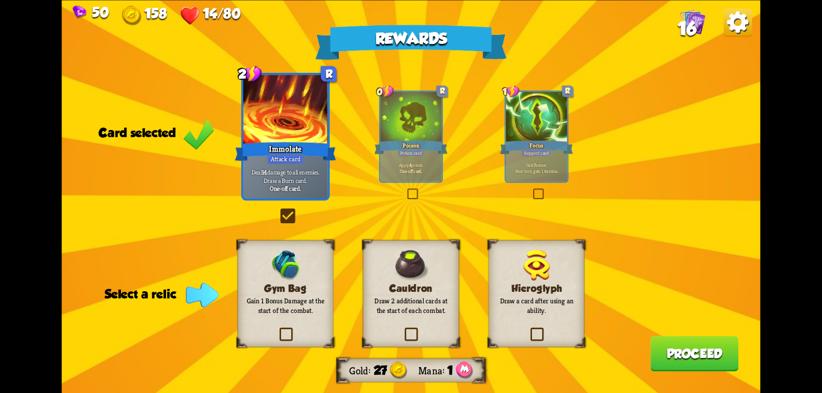
click at [402, 329] on label at bounding box center [402, 329] width 0 height 0
click at [0, 0] on input "checkbox" at bounding box center [0, 0] width 0 height 0
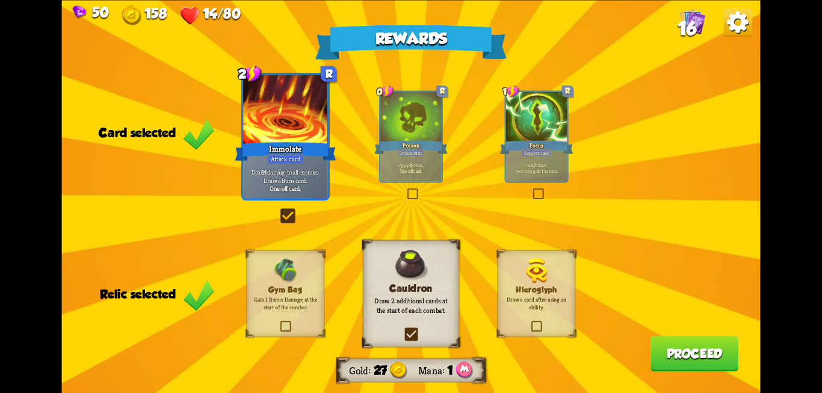
click at [682, 357] on button "Proceed" at bounding box center [694, 353] width 88 height 35
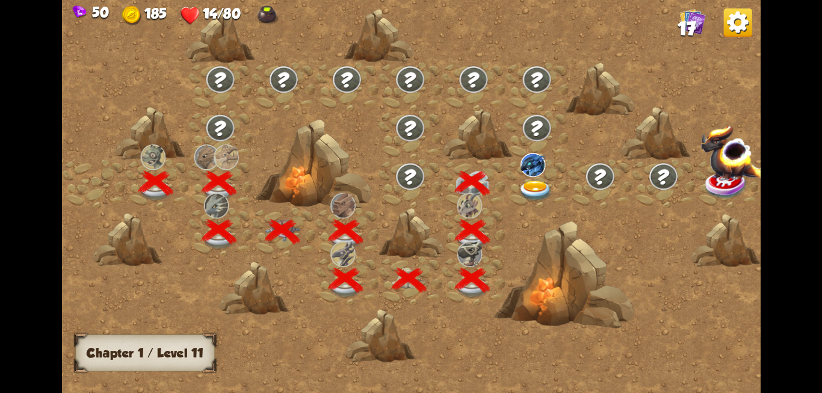
scroll to position [0, 183]
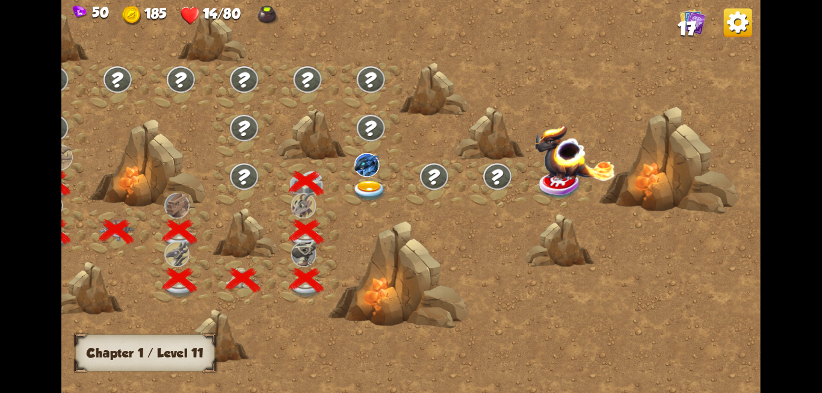
click at [370, 187] on img at bounding box center [369, 190] width 35 height 21
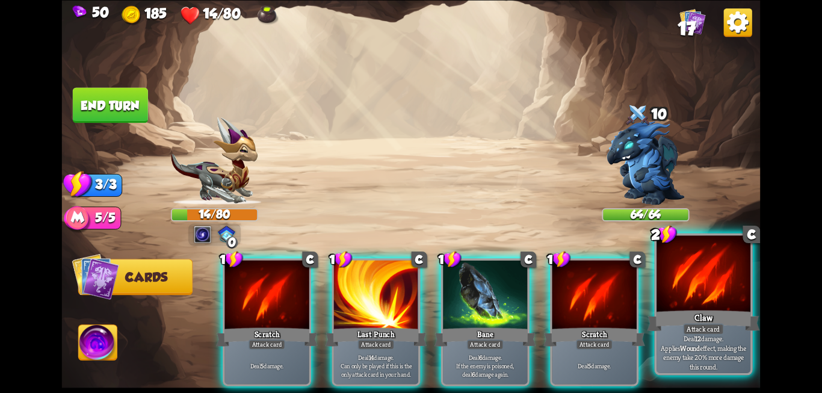
click at [731, 311] on div "Claw" at bounding box center [703, 320] width 112 height 25
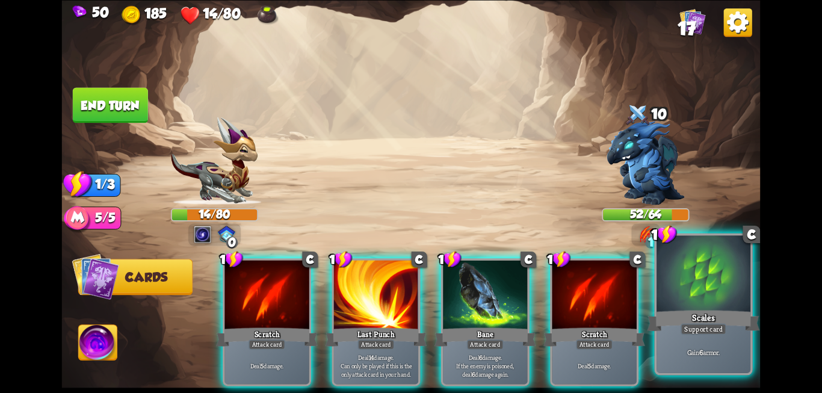
click at [688, 314] on div "Scales" at bounding box center [703, 320] width 112 height 25
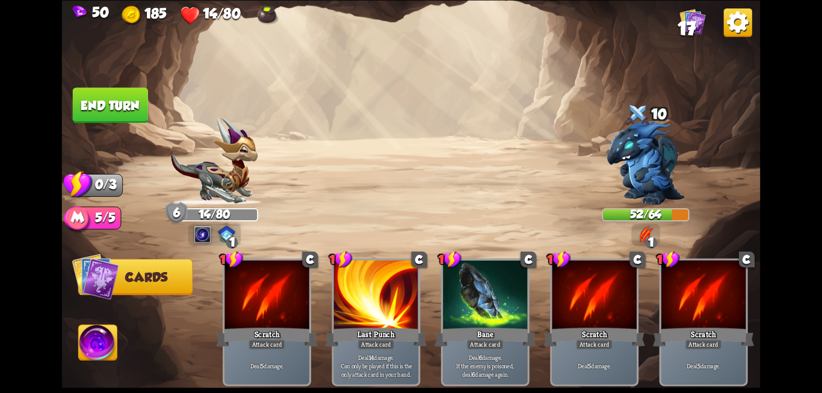
click at [81, 99] on button "End turn" at bounding box center [110, 104] width 75 height 35
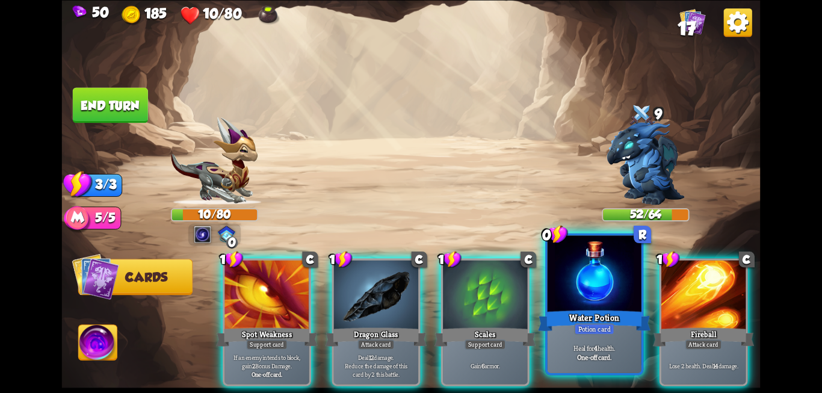
click at [582, 293] on div at bounding box center [594, 274] width 94 height 79
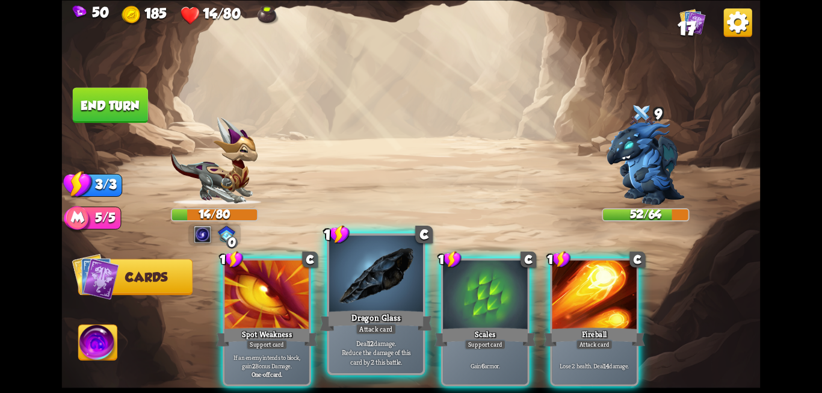
click at [378, 318] on div "Dragon Glass" at bounding box center [375, 320] width 112 height 25
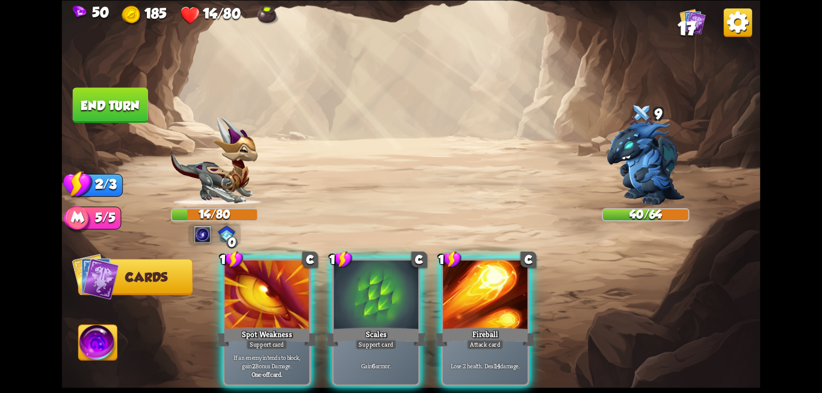
click at [378, 325] on div "Scales" at bounding box center [375, 336] width 101 height 23
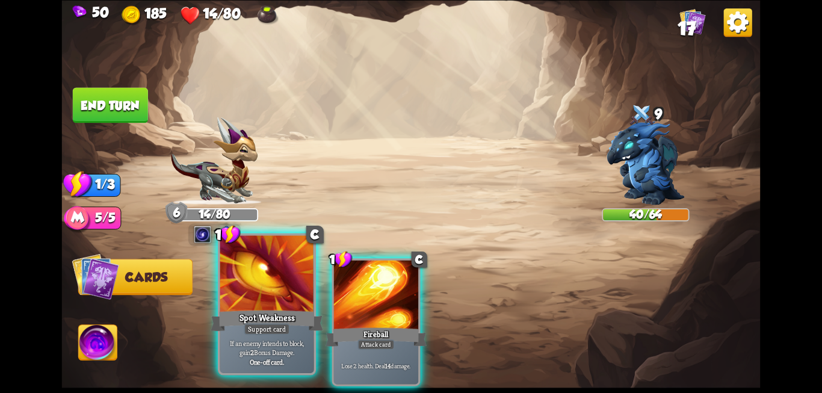
click at [274, 313] on div "Spot Weakness" at bounding box center [267, 320] width 112 height 25
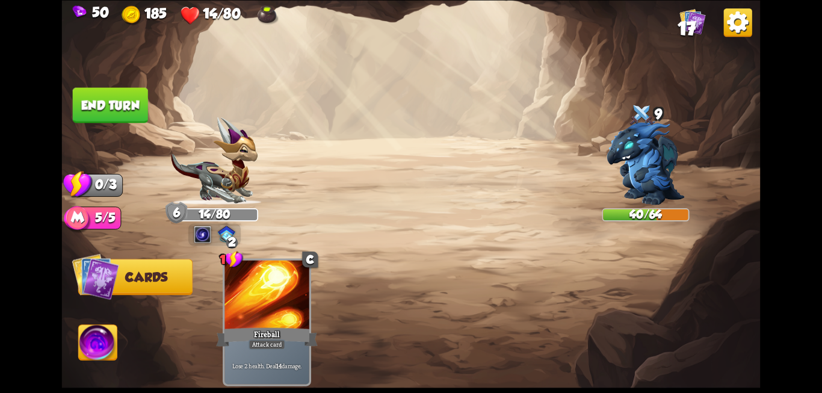
click at [123, 121] on button "End turn" at bounding box center [110, 104] width 75 height 35
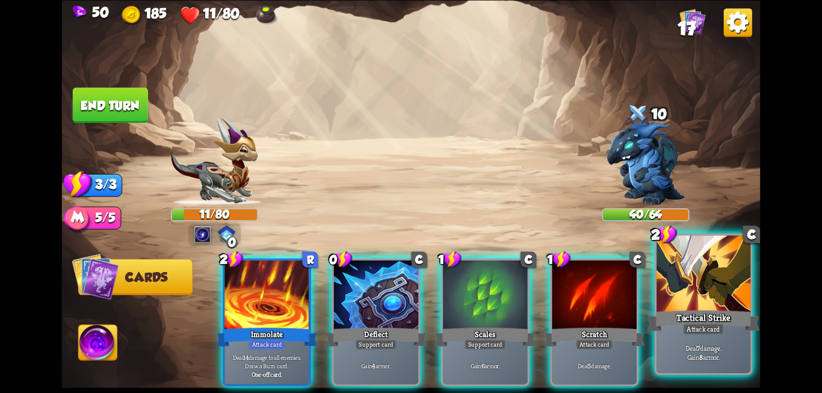
click at [715, 291] on div at bounding box center [703, 274] width 94 height 79
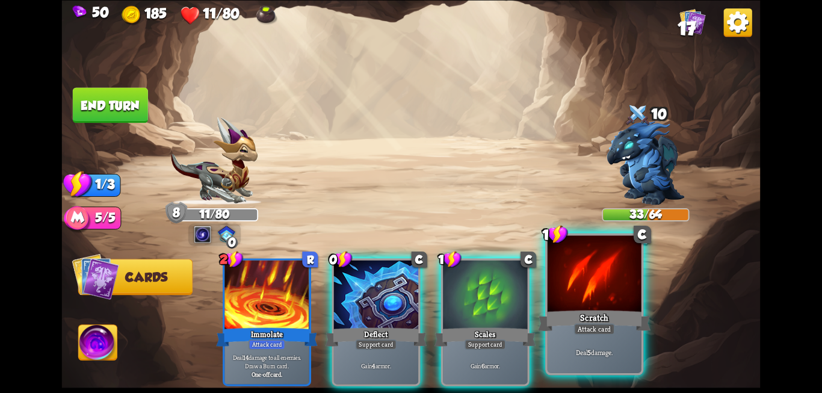
click at [586, 291] on div at bounding box center [594, 274] width 94 height 79
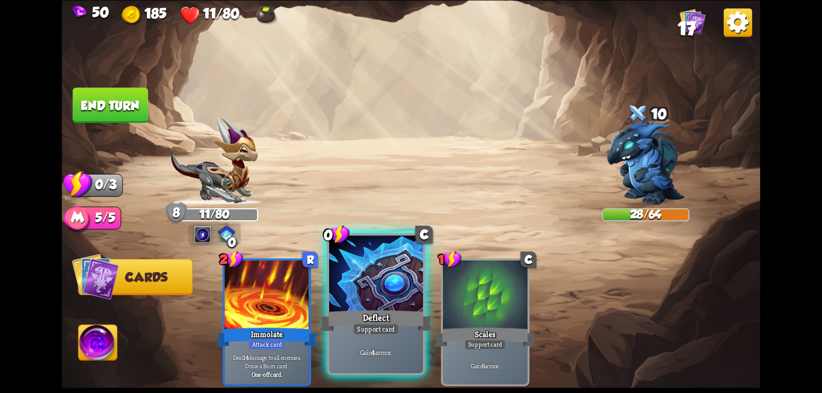
click at [368, 315] on div "Deflect" at bounding box center [375, 320] width 112 height 25
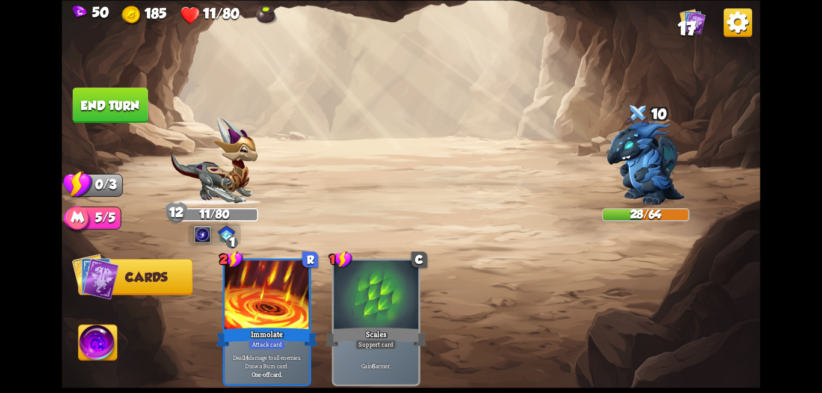
click at [108, 108] on button "End turn" at bounding box center [110, 104] width 75 height 35
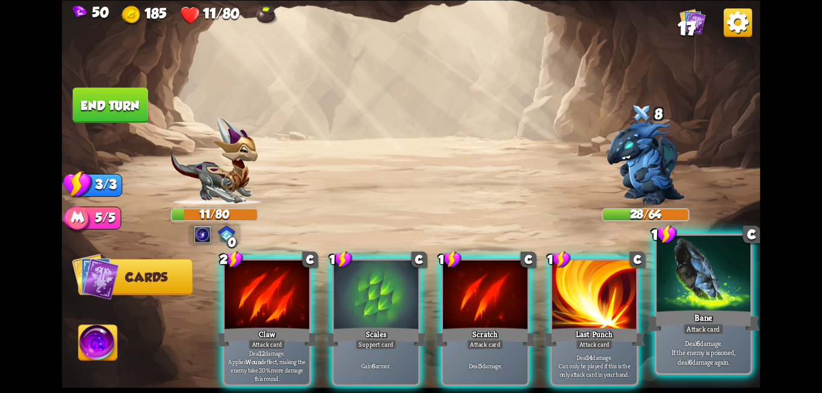
click at [703, 314] on div "Bane" at bounding box center [703, 320] width 112 height 25
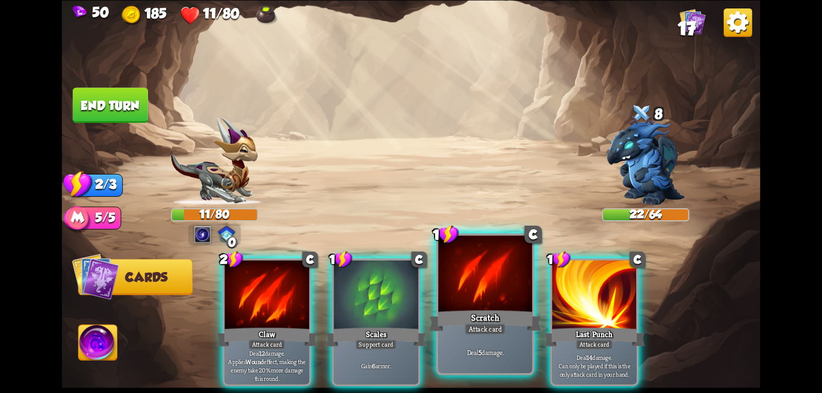
click at [481, 303] on div at bounding box center [485, 274] width 94 height 79
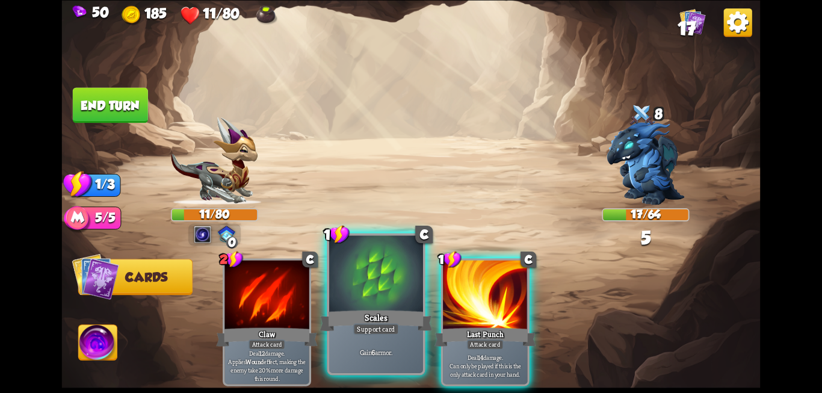
click at [385, 290] on div at bounding box center [376, 274] width 94 height 79
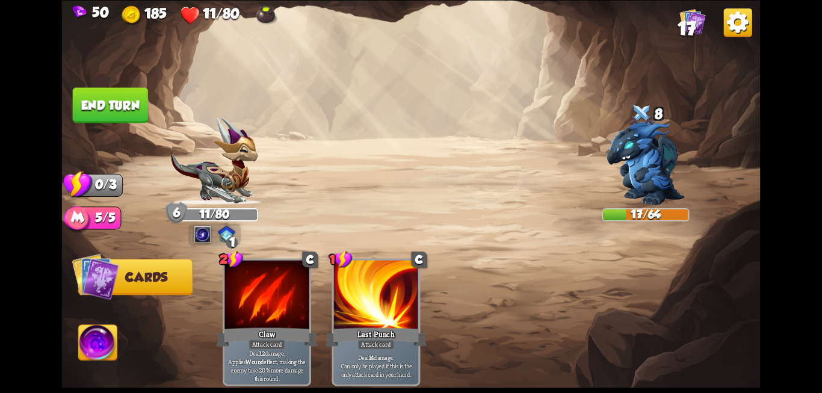
click at [125, 106] on button "End turn" at bounding box center [110, 104] width 75 height 35
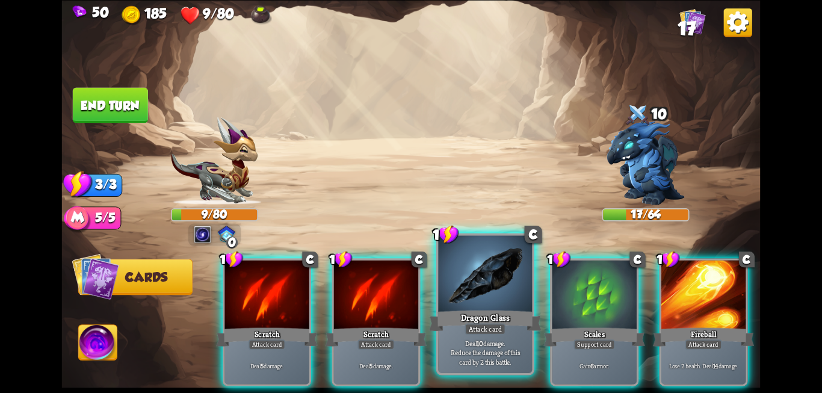
click at [481, 313] on div "Dragon Glass" at bounding box center [485, 320] width 112 height 25
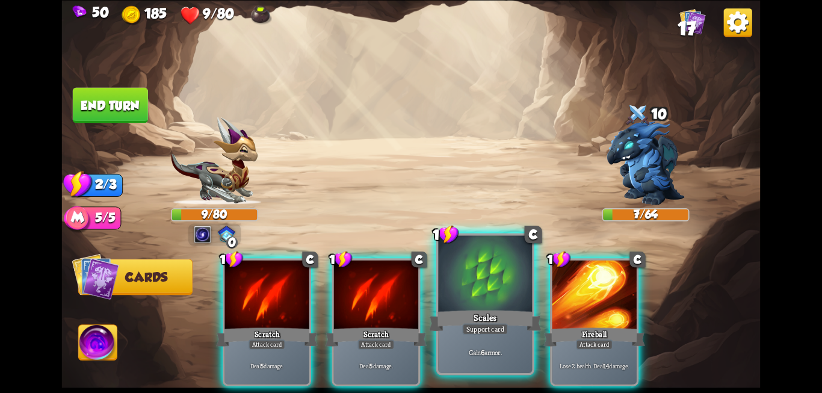
click at [480, 312] on div "Scales" at bounding box center [485, 320] width 112 height 25
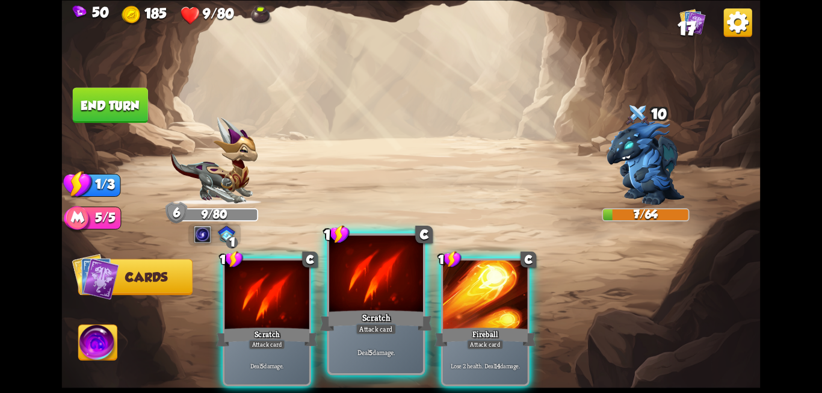
click at [392, 295] on div at bounding box center [376, 274] width 94 height 79
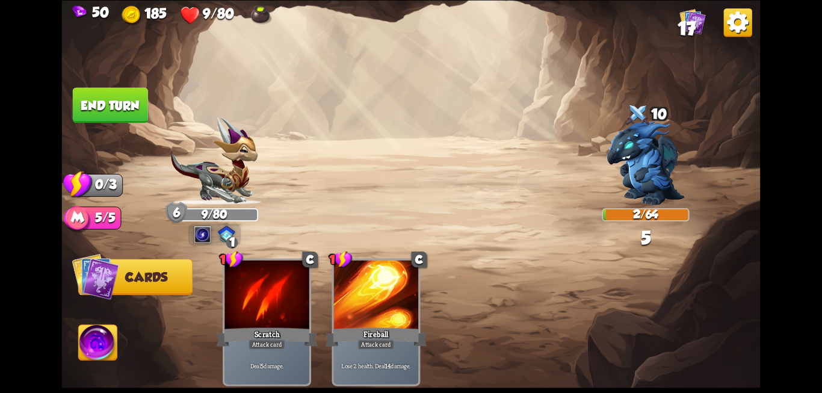
click at [87, 102] on button "End turn" at bounding box center [110, 104] width 75 height 35
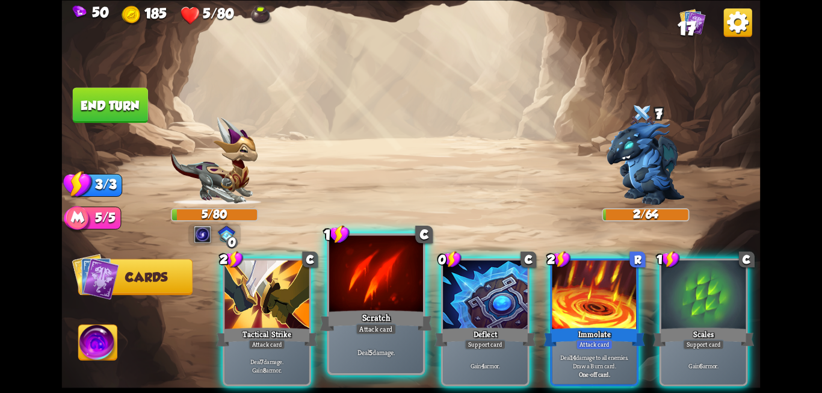
click at [377, 304] on div at bounding box center [376, 274] width 94 height 79
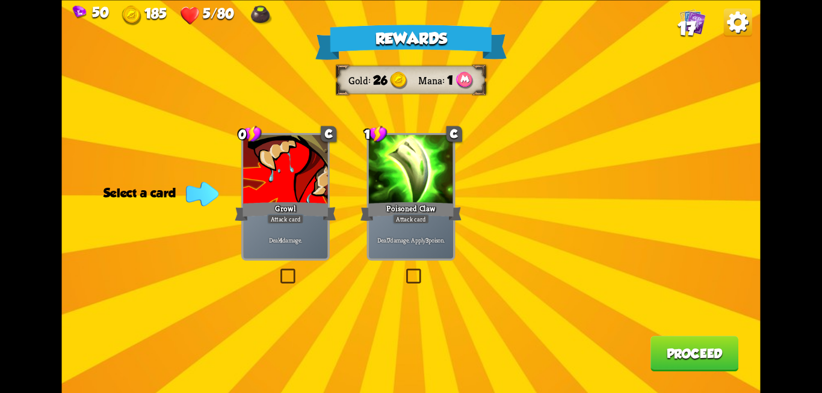
click at [278, 270] on label at bounding box center [278, 270] width 0 height 0
click at [0, 0] on input "checkbox" at bounding box center [0, 0] width 0 height 0
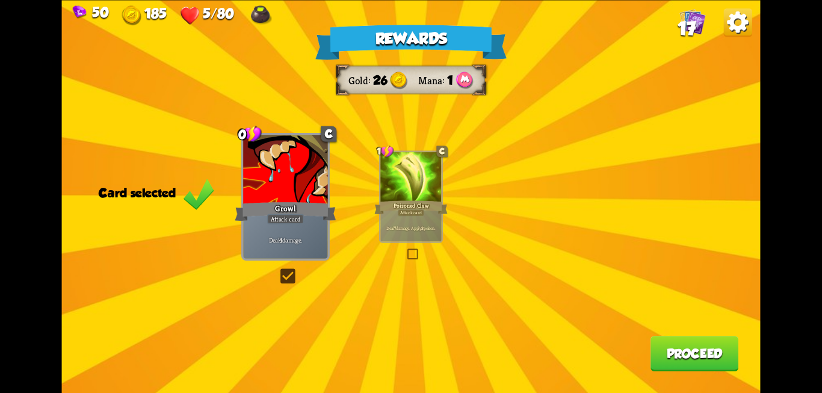
click at [709, 344] on button "Proceed" at bounding box center [694, 353] width 88 height 35
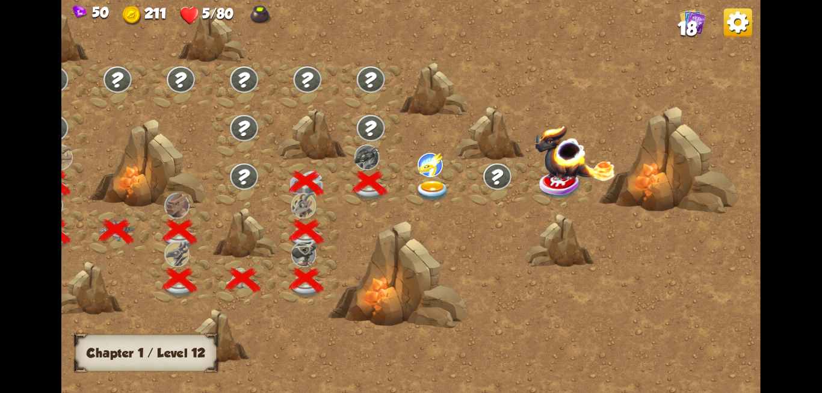
click at [429, 182] on img at bounding box center [432, 190] width 35 height 21
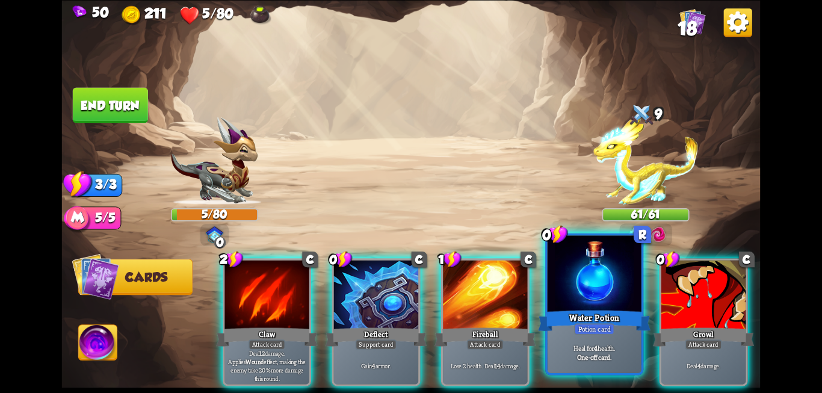
click at [558, 269] on div at bounding box center [594, 274] width 94 height 79
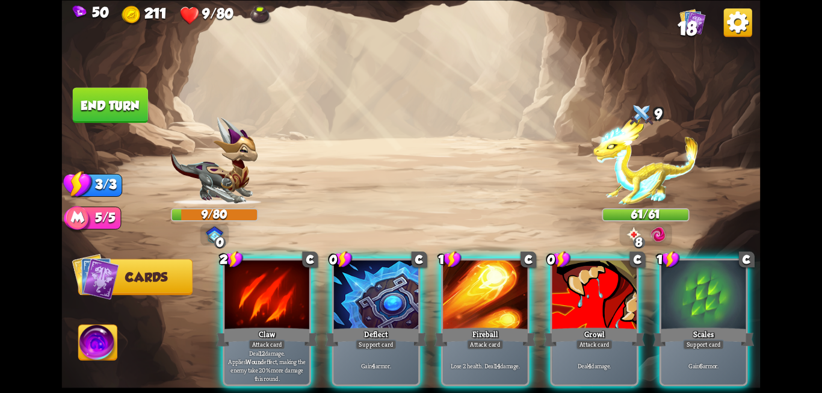
click at [558, 269] on div at bounding box center [594, 295] width 84 height 71
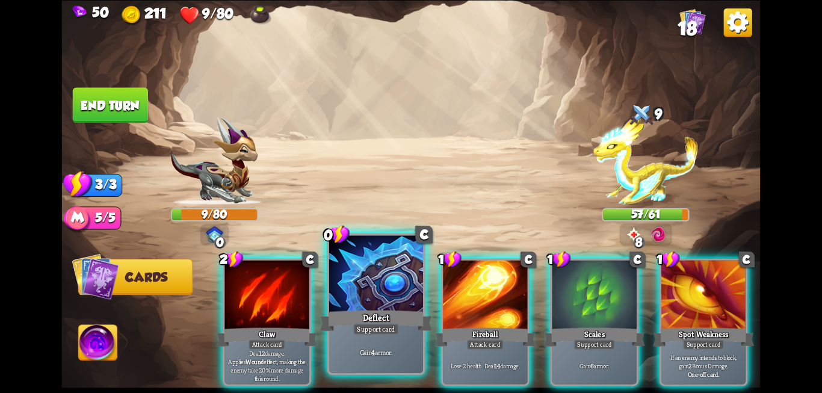
click at [361, 297] on div at bounding box center [376, 274] width 94 height 79
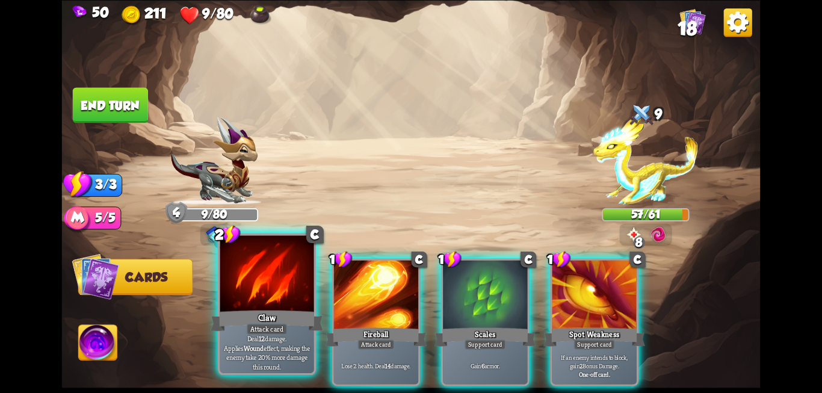
click at [288, 291] on div at bounding box center [267, 274] width 94 height 79
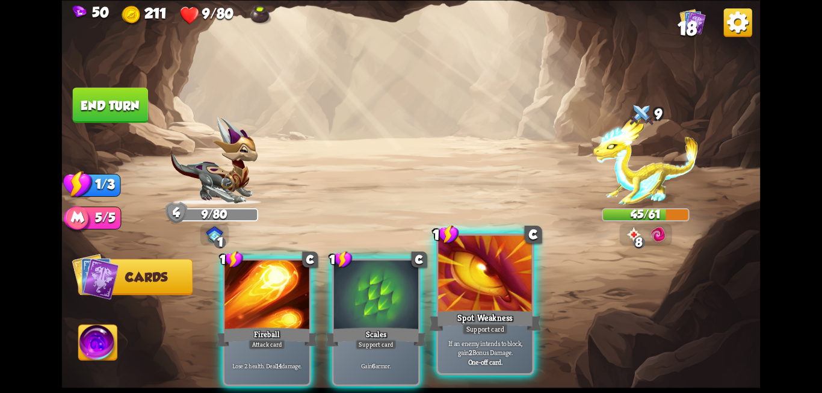
click at [449, 292] on div at bounding box center [485, 274] width 94 height 79
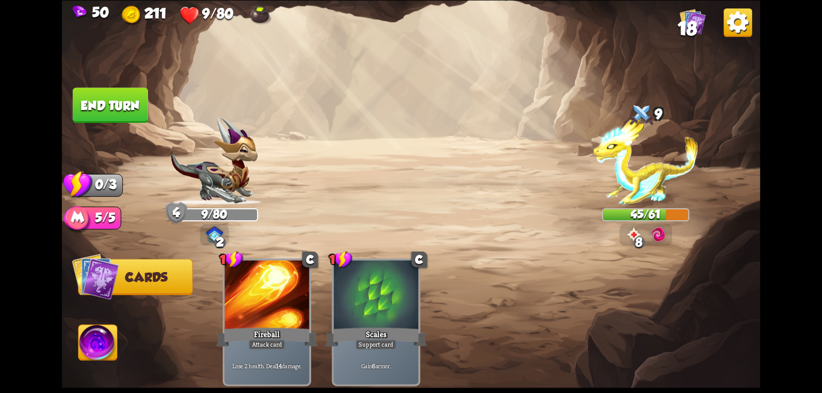
click at [114, 121] on button "End turn" at bounding box center [110, 104] width 75 height 35
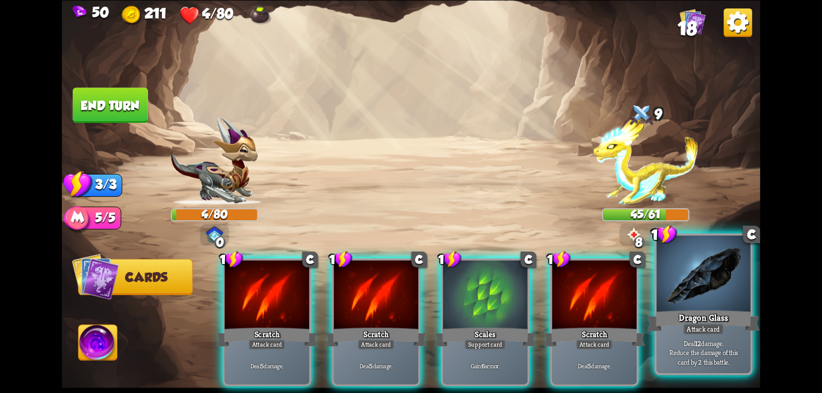
click at [689, 304] on div at bounding box center [703, 274] width 94 height 79
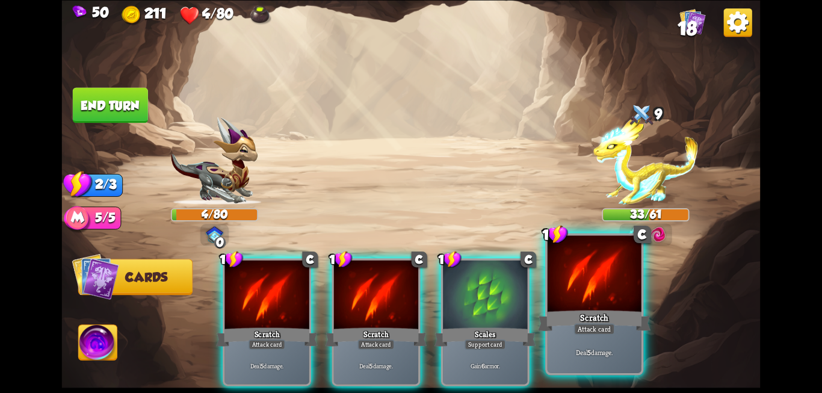
click at [596, 286] on div at bounding box center [594, 274] width 94 height 79
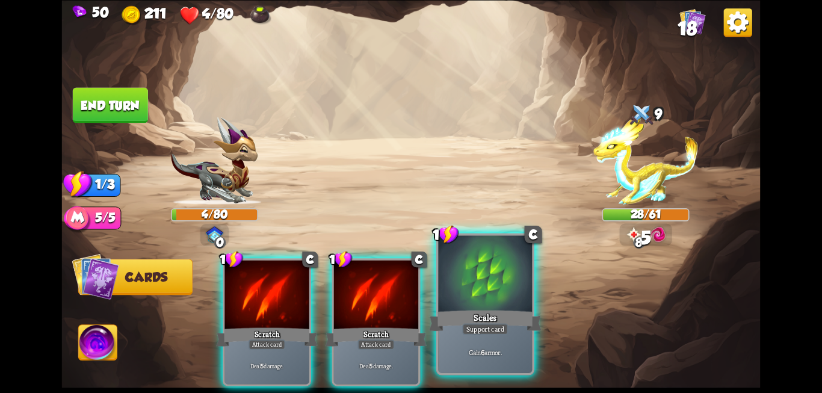
click at [497, 286] on div at bounding box center [485, 274] width 94 height 79
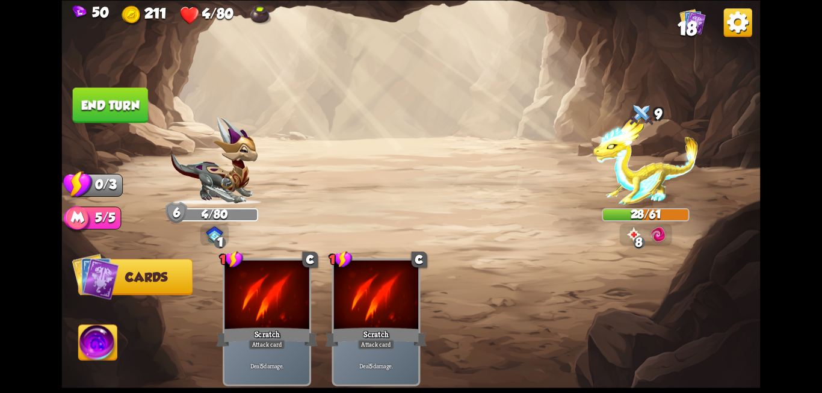
click at [123, 102] on button "End turn" at bounding box center [110, 104] width 75 height 35
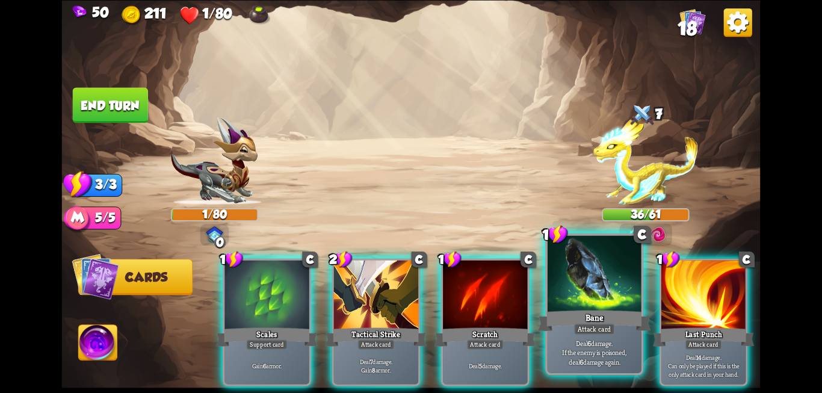
click at [590, 314] on div "Bane" at bounding box center [594, 320] width 112 height 25
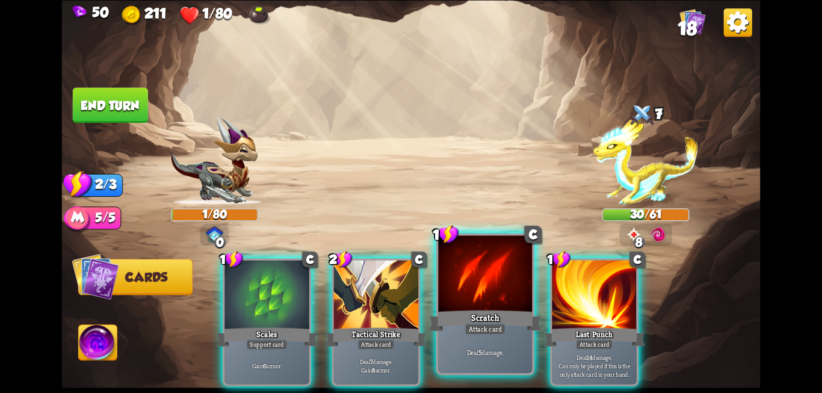
click at [469, 306] on div at bounding box center [485, 274] width 94 height 79
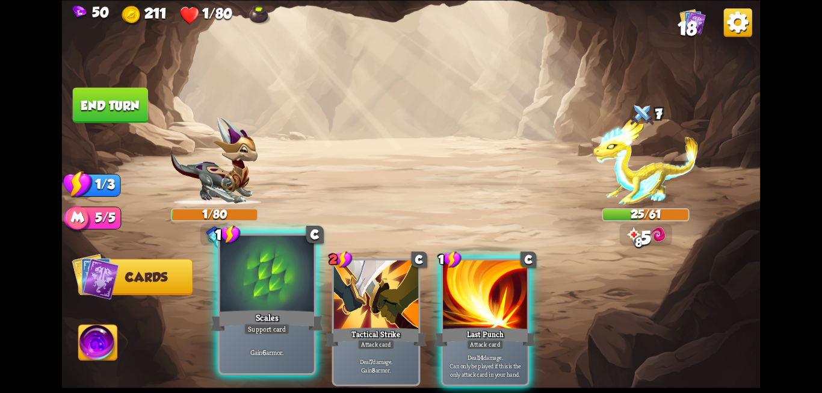
click at [277, 324] on div "Support card" at bounding box center [267, 328] width 46 height 11
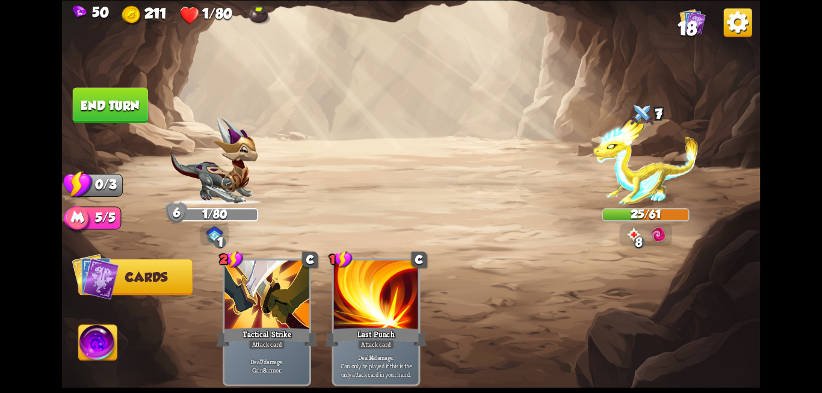
click at [113, 103] on button "End turn" at bounding box center [110, 104] width 75 height 35
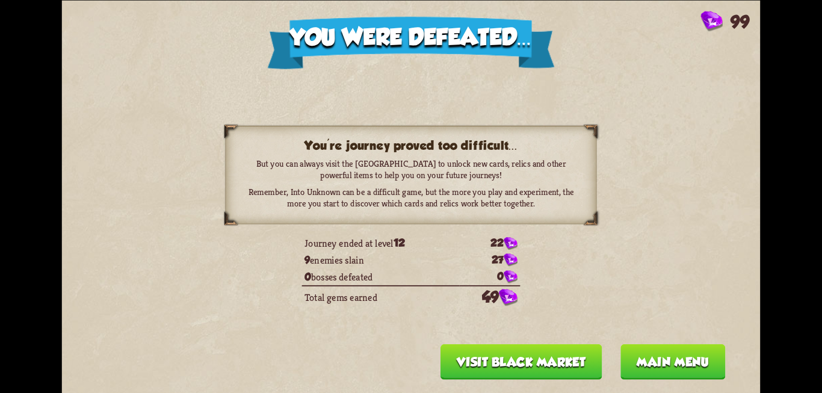
click at [648, 364] on button "Main menu" at bounding box center [672, 360] width 105 height 35
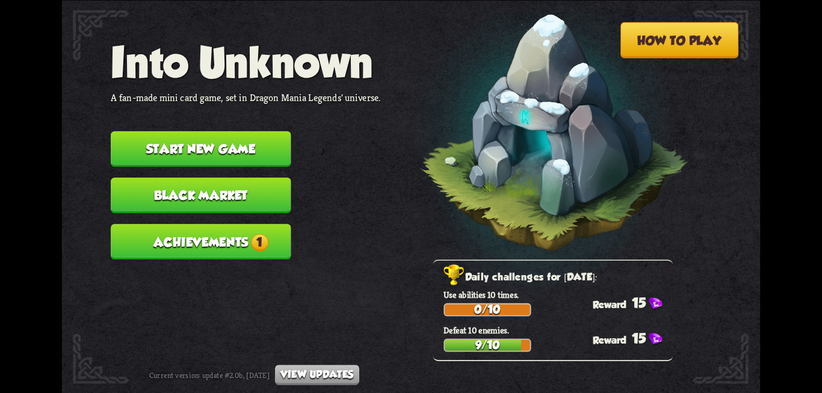
click at [205, 247] on button "Achievements 1" at bounding box center [201, 241] width 180 height 35
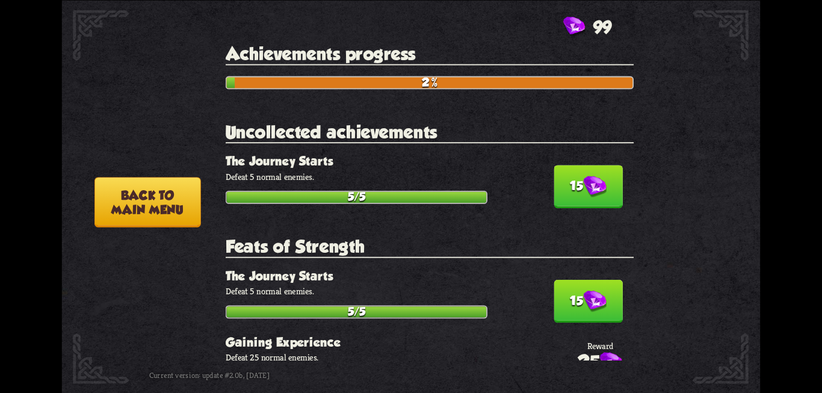
click at [558, 197] on button "15" at bounding box center [587, 186] width 69 height 43
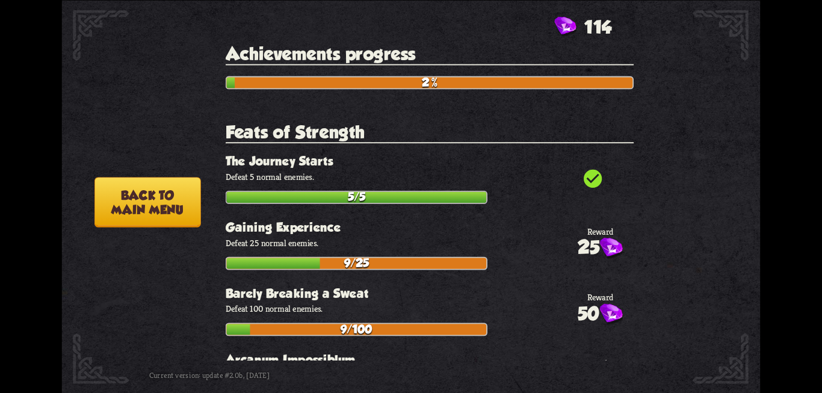
click at [158, 191] on button "Back to main menu" at bounding box center [147, 202] width 106 height 50
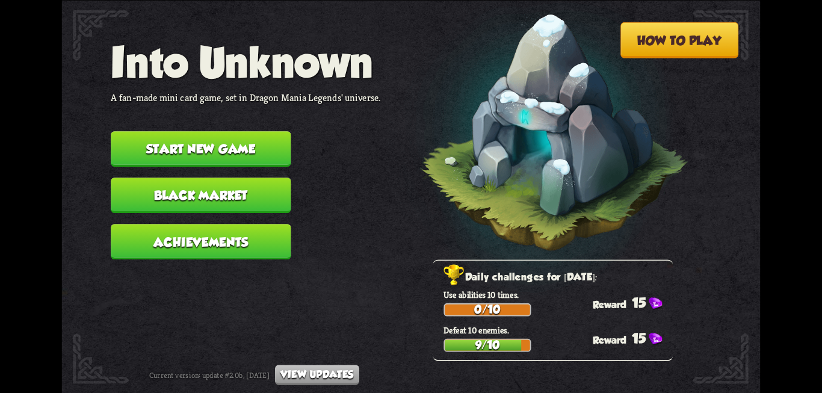
click at [239, 187] on button "Black Market" at bounding box center [201, 194] width 180 height 35
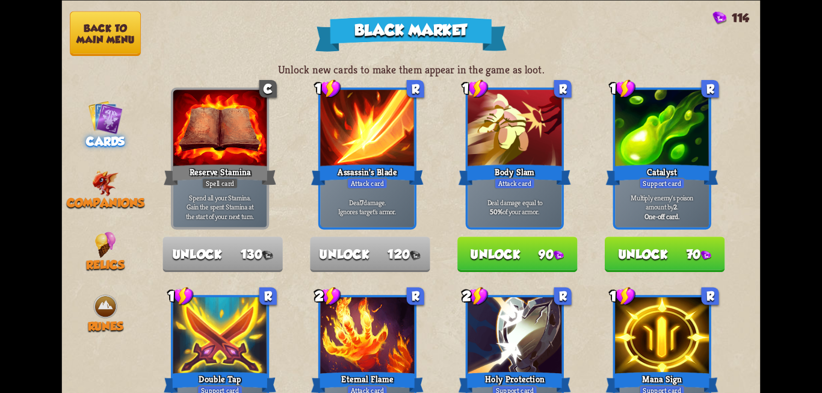
drag, startPoint x: 488, startPoint y: 250, endPoint x: 487, endPoint y: 132, distance: 118.5
click at [488, 125] on div "1 R Body Slam Attack card Deal damage equal to 50% of your armor. Unlock 90" at bounding box center [517, 158] width 103 height 142
drag, startPoint x: 489, startPoint y: 325, endPoint x: 495, endPoint y: 205, distance: 121.0
drag, startPoint x: 472, startPoint y: 378, endPoint x: 473, endPoint y: 253, distance: 125.1
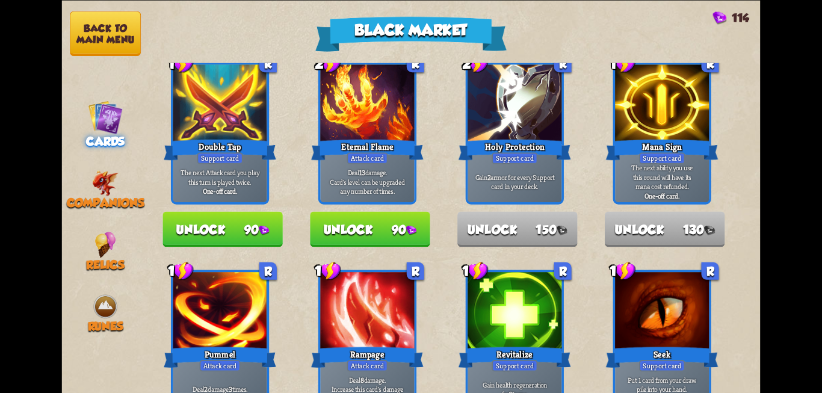
scroll to position [0, 0]
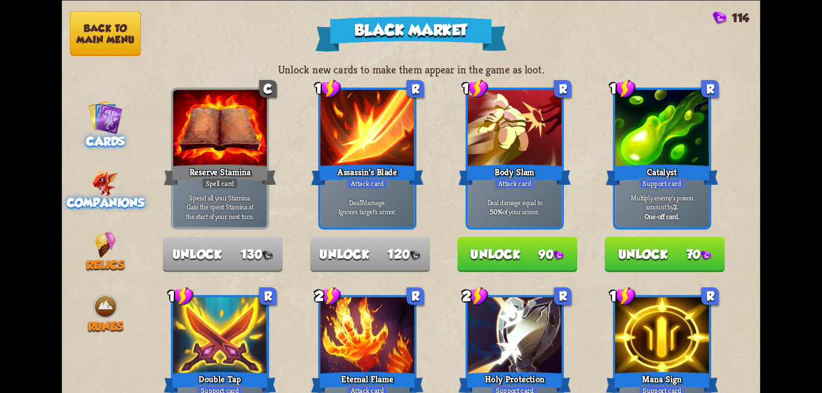
click at [105, 203] on span "Companions" at bounding box center [106, 203] width 78 height 14
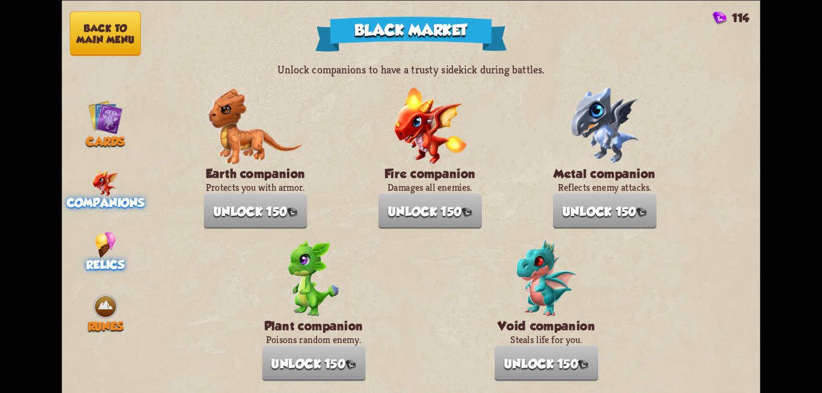
click at [102, 249] on img at bounding box center [105, 245] width 21 height 26
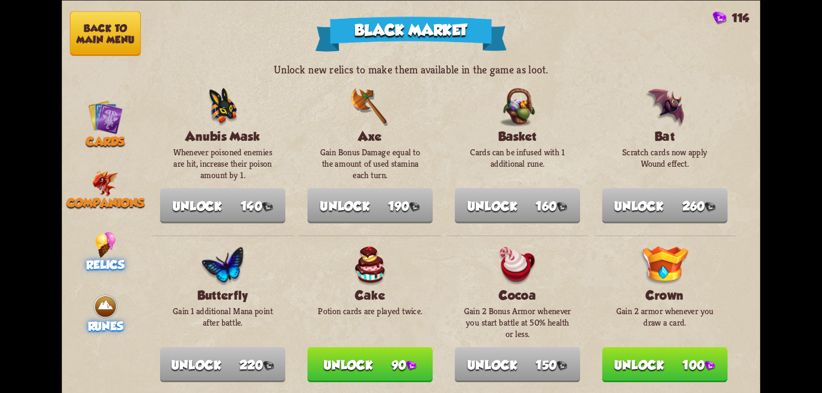
click at [90, 312] on div "Runes" at bounding box center [105, 313] width 87 height 40
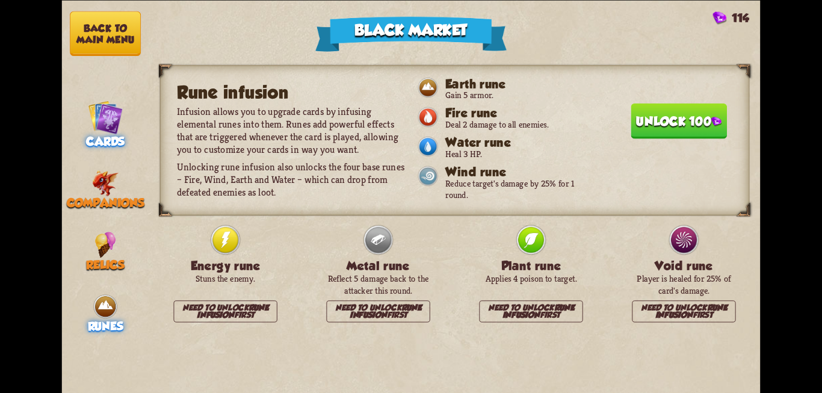
click at [108, 119] on img at bounding box center [105, 116] width 35 height 35
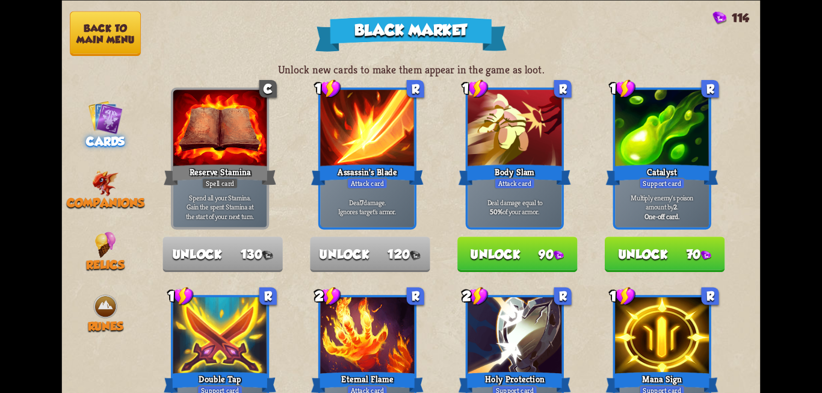
click at [93, 40] on button "Back to main menu" at bounding box center [105, 33] width 71 height 45
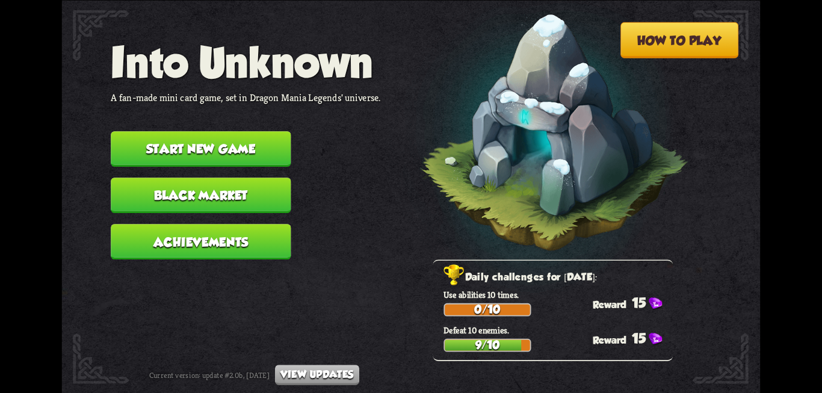
click at [199, 148] on button "Start new game" at bounding box center [201, 148] width 180 height 35
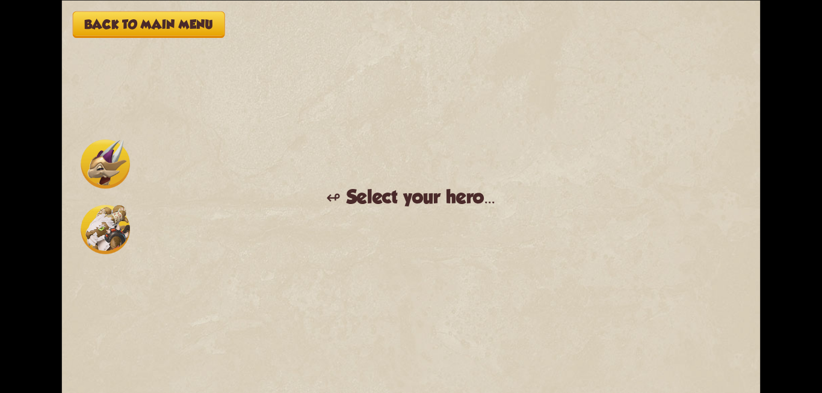
click at [109, 236] on img at bounding box center [105, 229] width 49 height 49
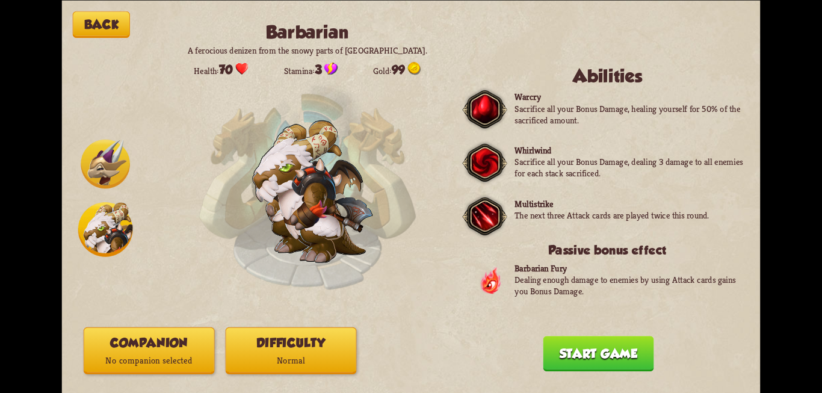
click at [90, 167] on img at bounding box center [105, 163] width 49 height 49
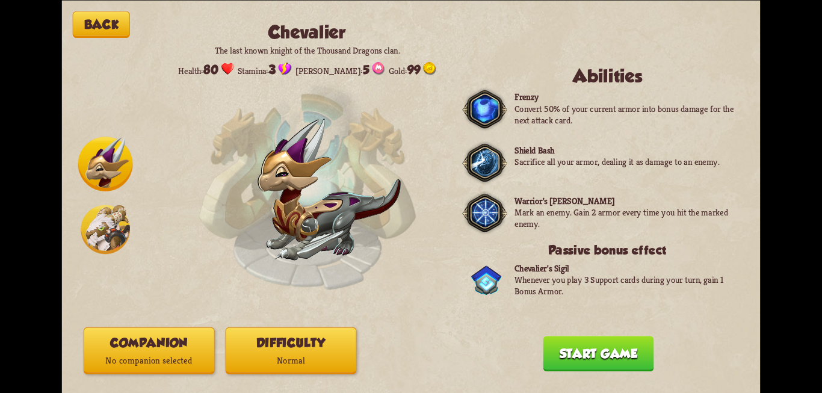
click at [87, 227] on img at bounding box center [105, 229] width 49 height 49
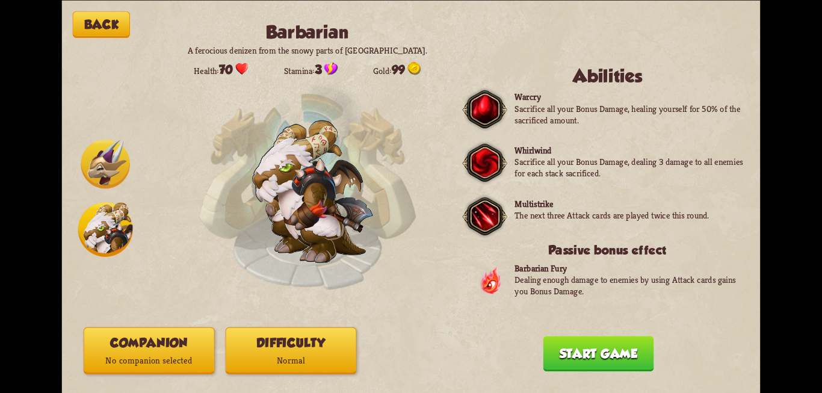
click at [108, 164] on img at bounding box center [105, 163] width 49 height 49
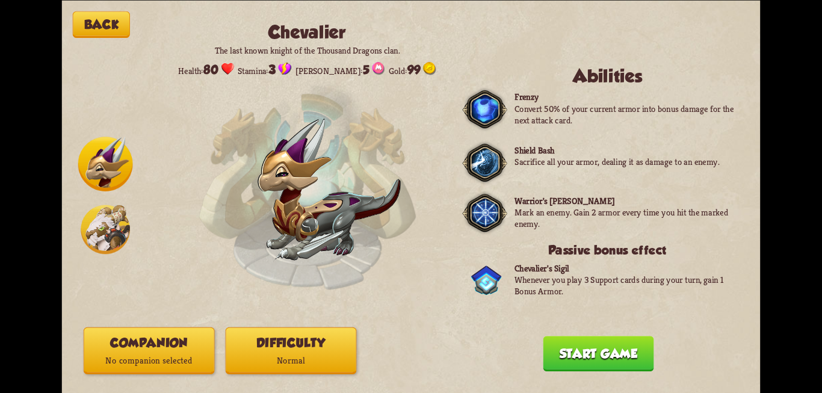
click at [577, 342] on button "Start game" at bounding box center [598, 353] width 111 height 35
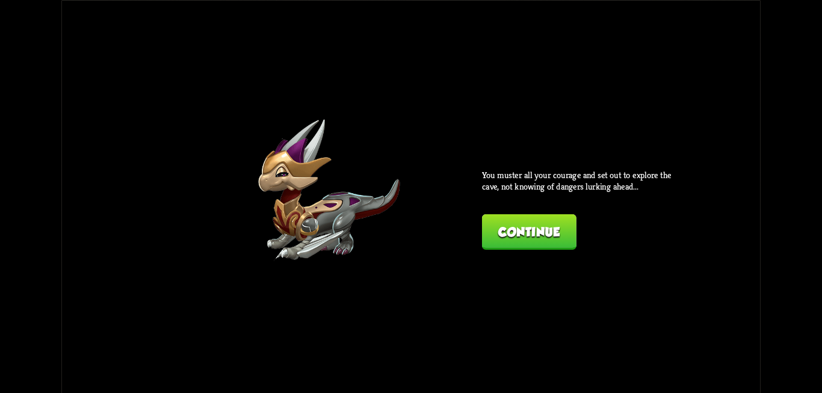
click at [540, 247] on button "Continue" at bounding box center [529, 231] width 94 height 35
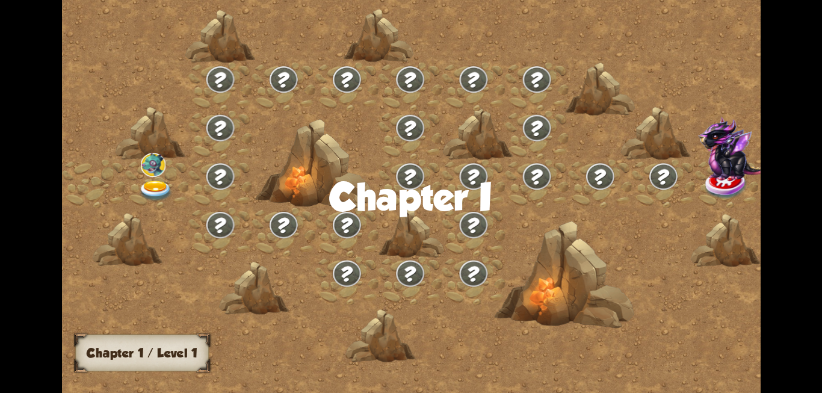
click at [150, 185] on img at bounding box center [155, 190] width 35 height 21
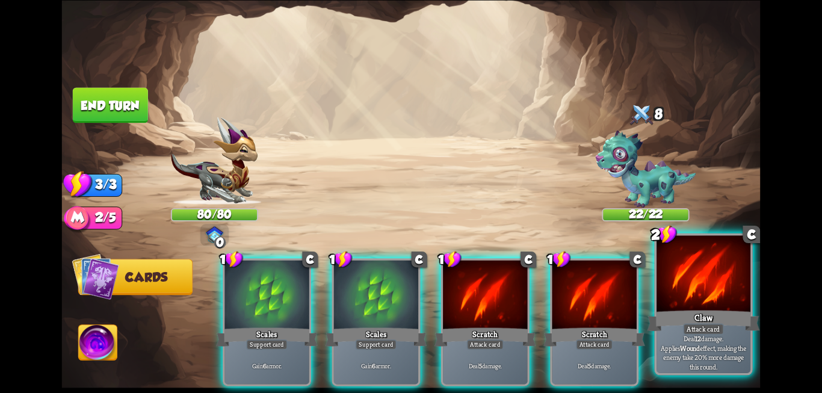
click at [725, 304] on div at bounding box center [703, 274] width 94 height 79
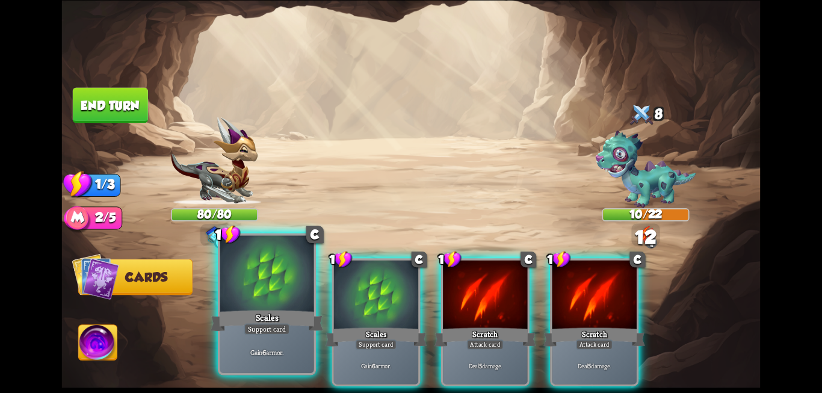
click at [244, 315] on div "Scales" at bounding box center [267, 320] width 112 height 25
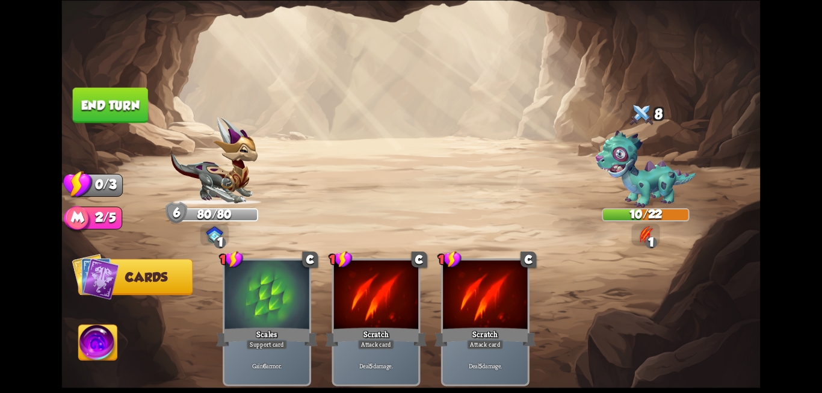
click at [108, 102] on button "End turn" at bounding box center [110, 104] width 75 height 35
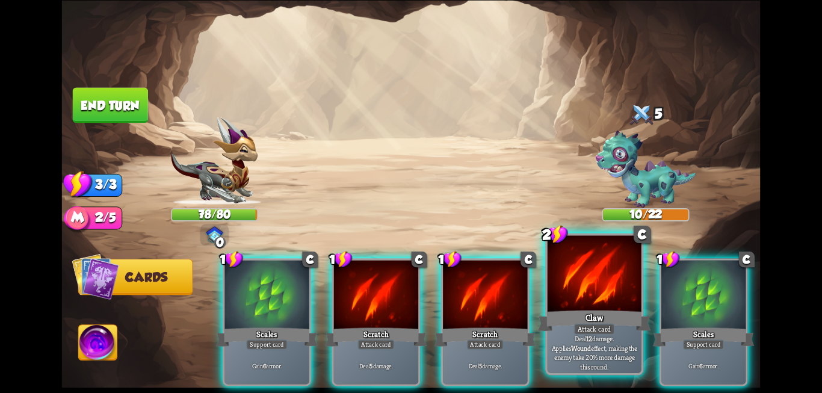
click at [573, 277] on div at bounding box center [594, 274] width 94 height 79
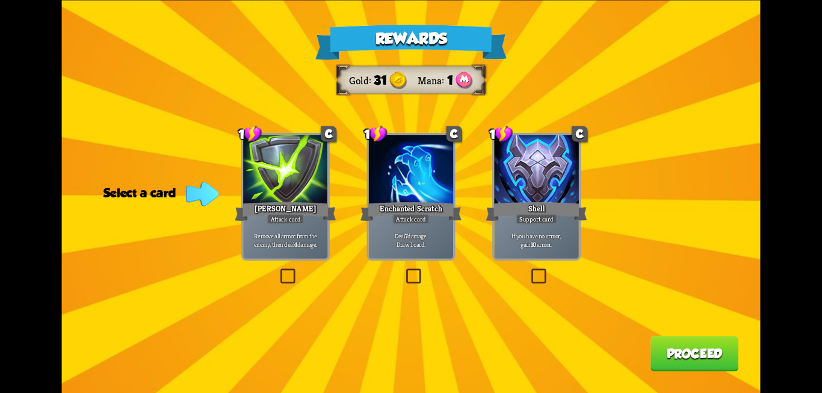
click at [529, 270] on label at bounding box center [529, 270] width 0 height 0
click at [0, 0] on input "checkbox" at bounding box center [0, 0] width 0 height 0
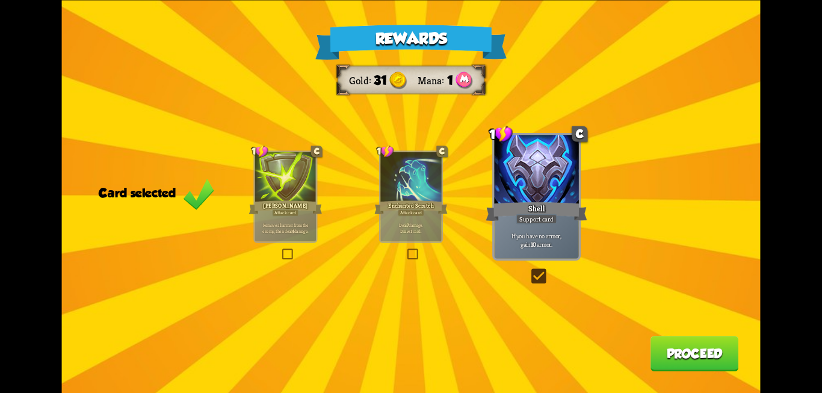
click at [678, 349] on button "Proceed" at bounding box center [694, 353] width 88 height 35
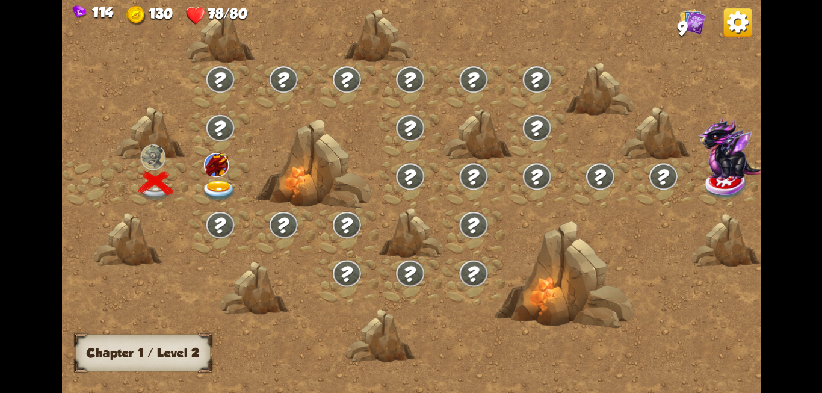
click at [216, 189] on img at bounding box center [218, 190] width 35 height 21
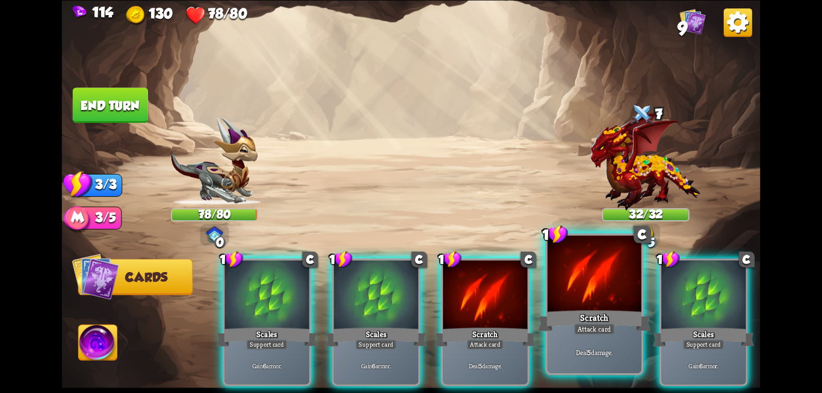
click at [580, 345] on div "Deal 5 damage." at bounding box center [594, 351] width 94 height 41
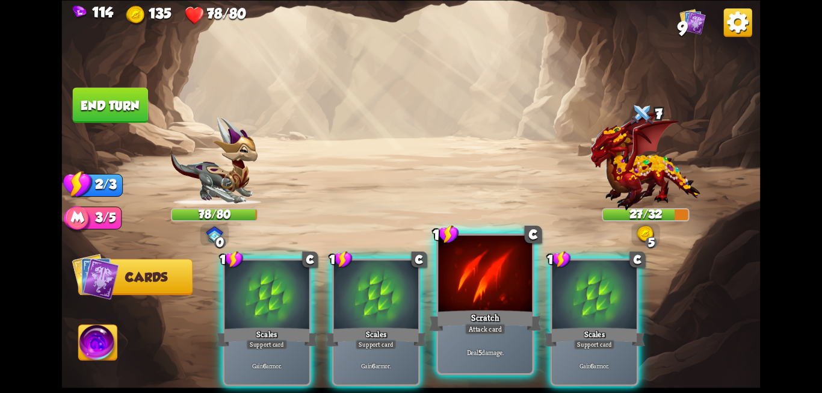
click at [484, 319] on div "Scratch" at bounding box center [485, 320] width 112 height 25
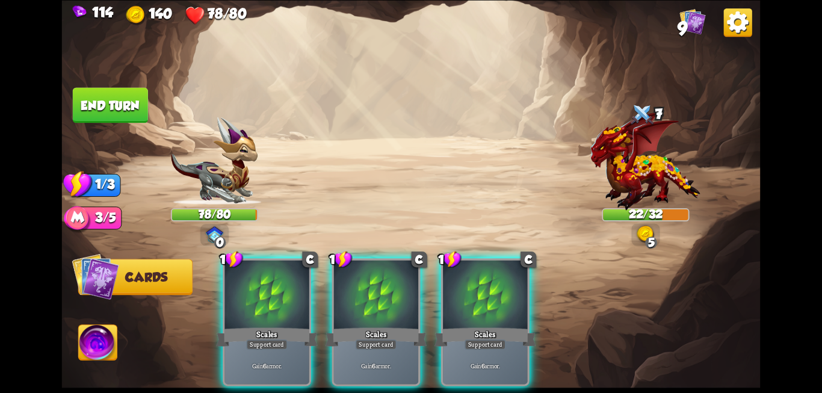
click at [484, 325] on div "Scales" at bounding box center [484, 336] width 101 height 23
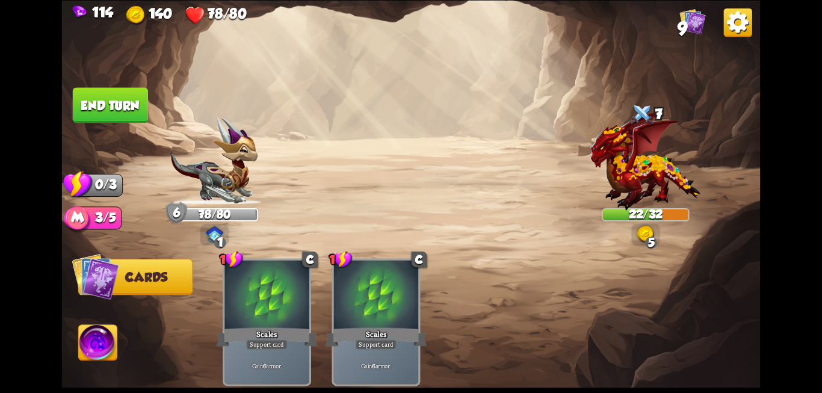
click at [97, 109] on button "End turn" at bounding box center [110, 104] width 75 height 35
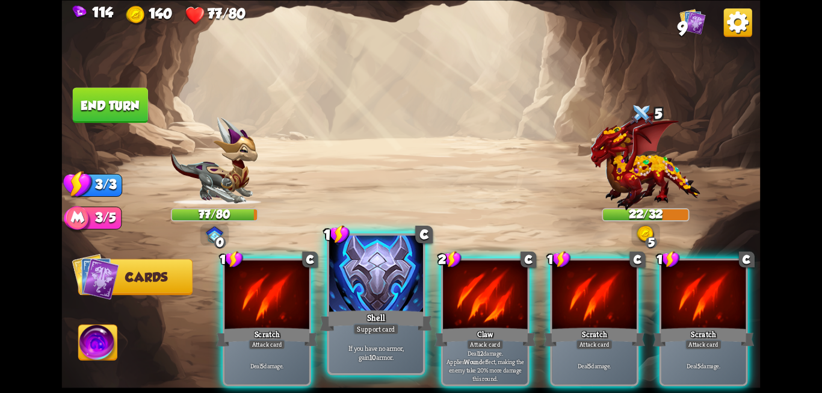
click at [390, 329] on div "Support card" at bounding box center [376, 328] width 46 height 11
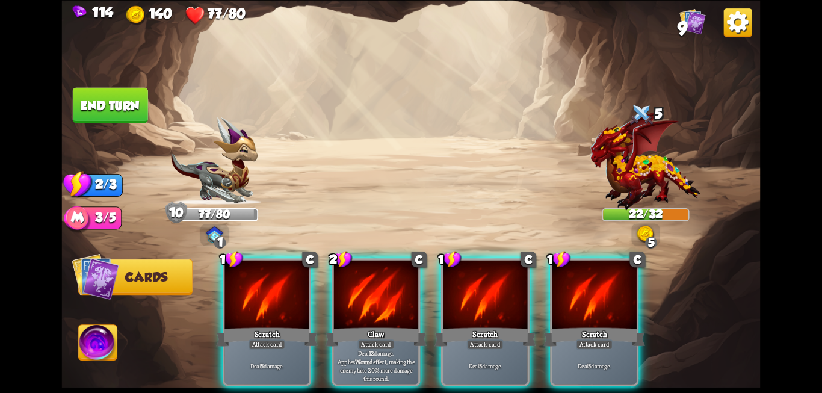
click at [390, 339] on div "Attack card" at bounding box center [375, 344] width 37 height 10
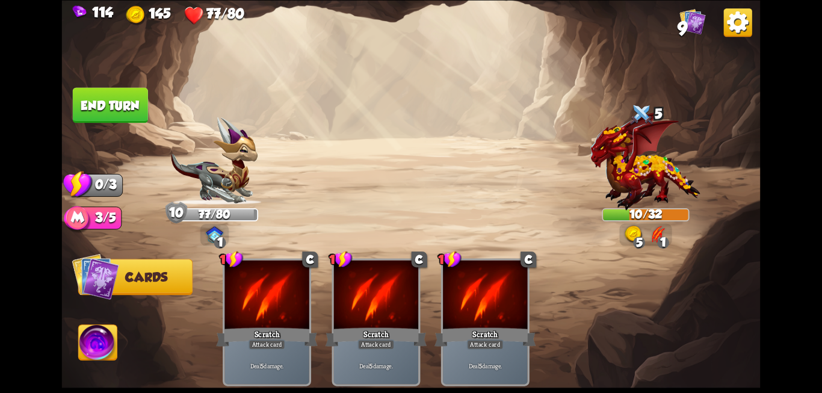
click at [133, 103] on button "End turn" at bounding box center [110, 104] width 75 height 35
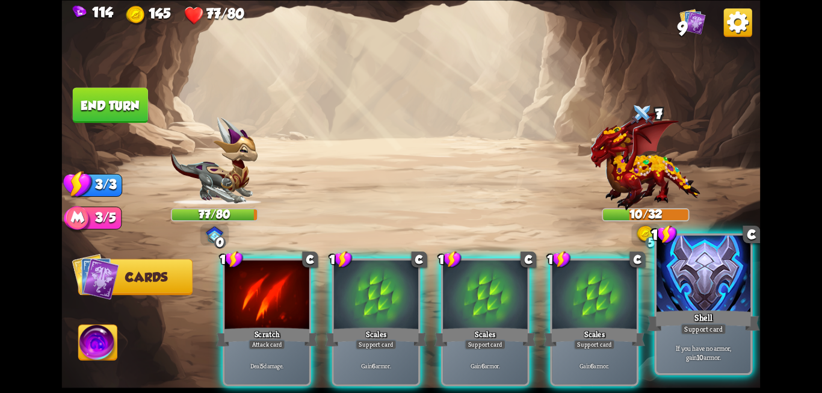
click at [688, 292] on div at bounding box center [703, 274] width 94 height 79
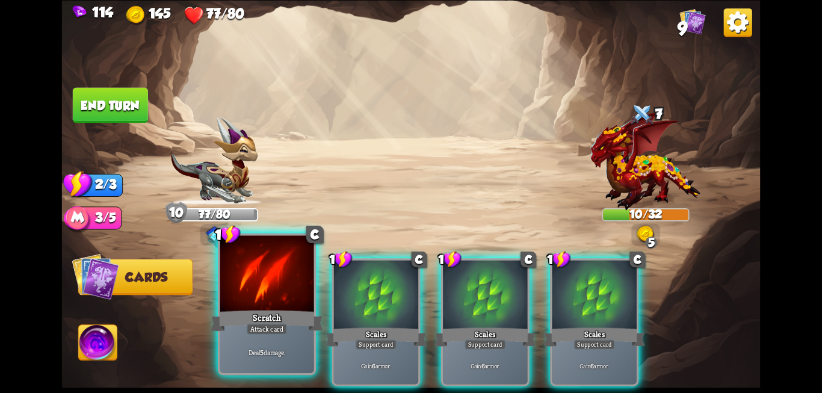
click at [287, 311] on div "Scratch" at bounding box center [267, 320] width 112 height 25
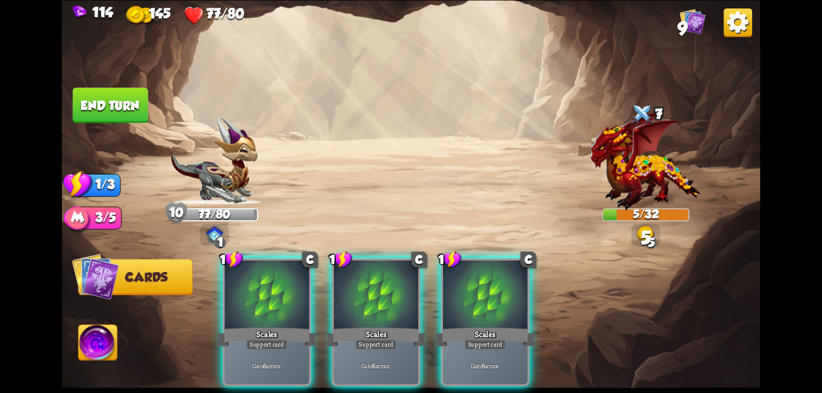
click at [287, 325] on div "Scales" at bounding box center [266, 336] width 101 height 23
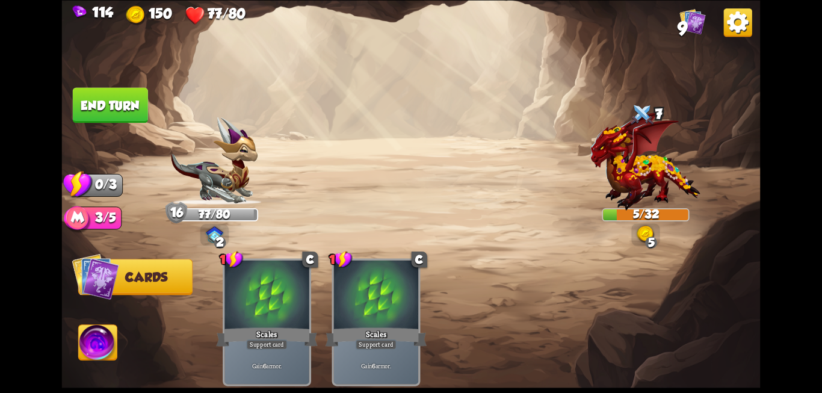
click at [114, 115] on button "End turn" at bounding box center [110, 104] width 75 height 35
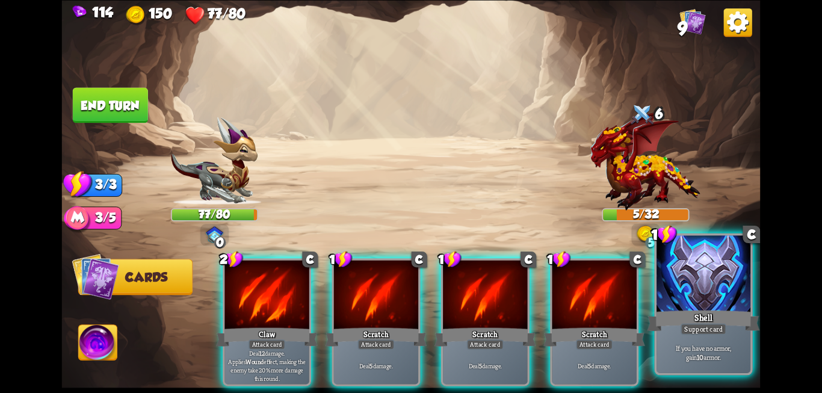
click at [722, 310] on div "Shell" at bounding box center [703, 320] width 112 height 25
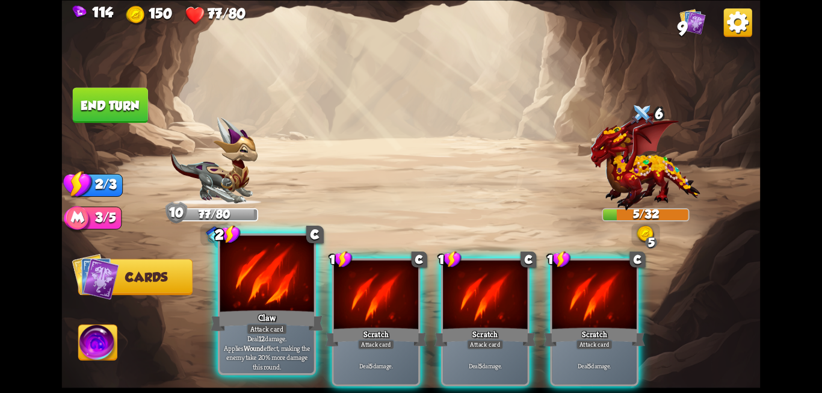
click at [279, 301] on div at bounding box center [267, 274] width 94 height 79
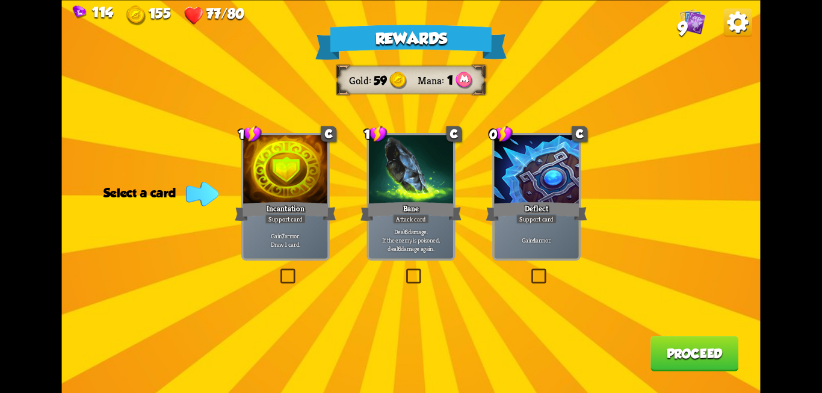
click at [529, 270] on label at bounding box center [529, 270] width 0 height 0
click at [0, 0] on input "checkbox" at bounding box center [0, 0] width 0 height 0
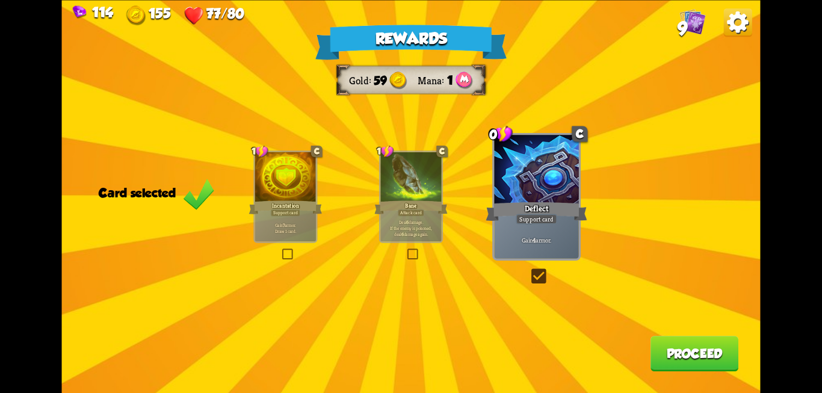
click at [687, 350] on button "Proceed" at bounding box center [694, 353] width 88 height 35
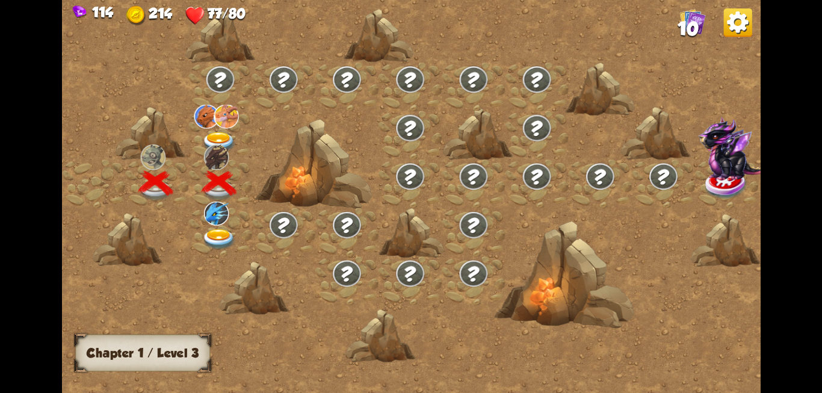
click at [213, 230] on img at bounding box center [218, 239] width 35 height 21
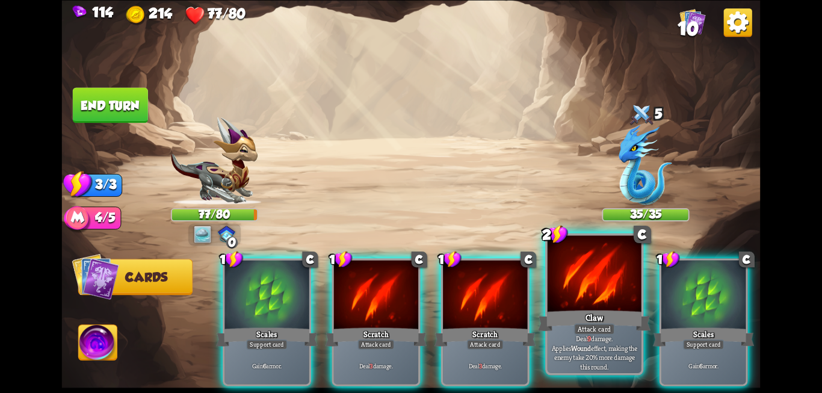
click at [581, 320] on div "Claw" at bounding box center [594, 320] width 112 height 25
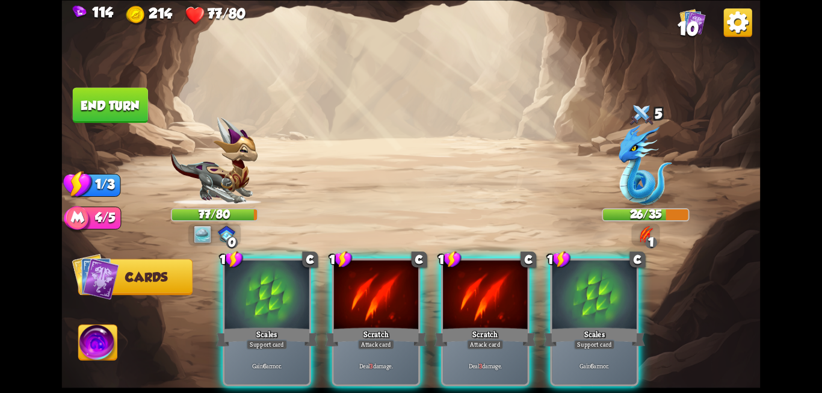
click at [581, 325] on div "Scales" at bounding box center [594, 336] width 101 height 23
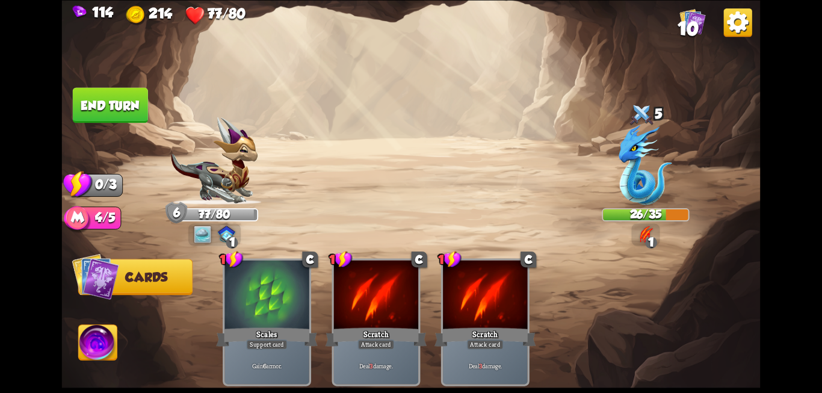
click at [96, 98] on button "End turn" at bounding box center [110, 104] width 75 height 35
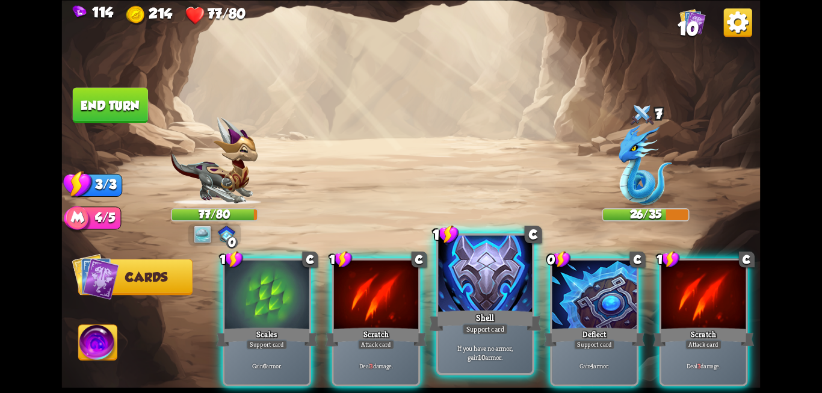
click at [457, 290] on div at bounding box center [485, 274] width 94 height 79
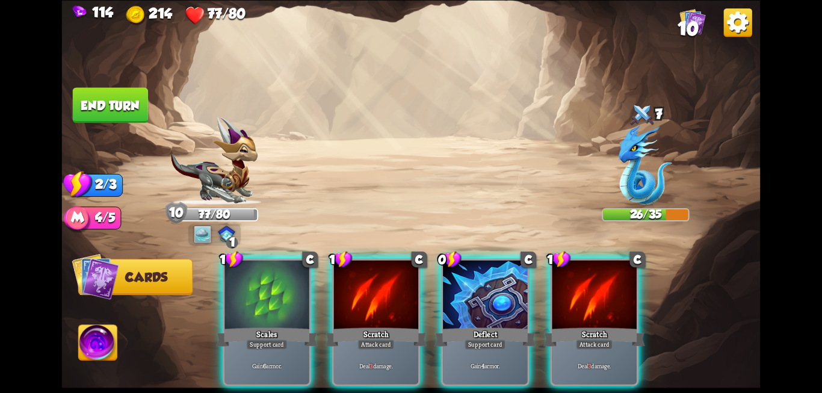
click at [369, 295] on div at bounding box center [376, 295] width 84 height 71
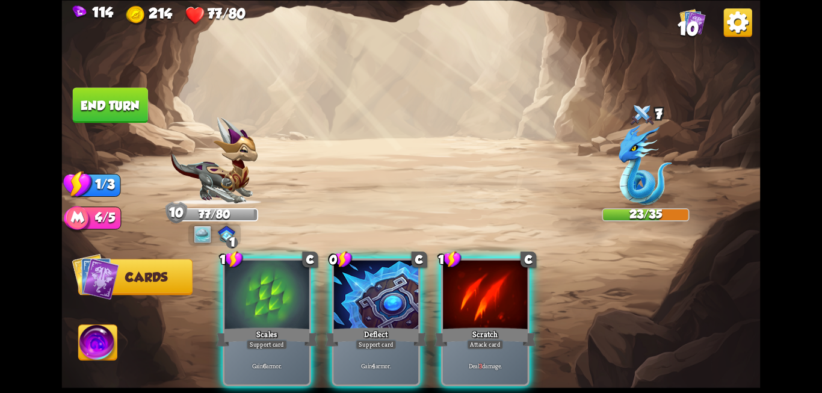
click at [369, 295] on div at bounding box center [376, 295] width 84 height 71
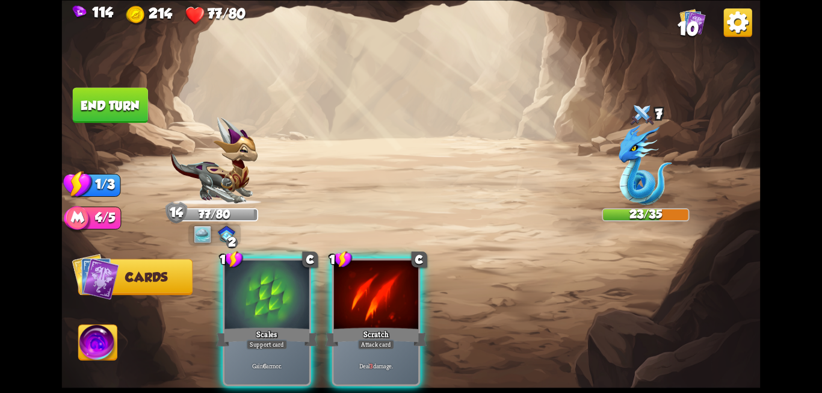
click at [369, 295] on div at bounding box center [376, 295] width 84 height 71
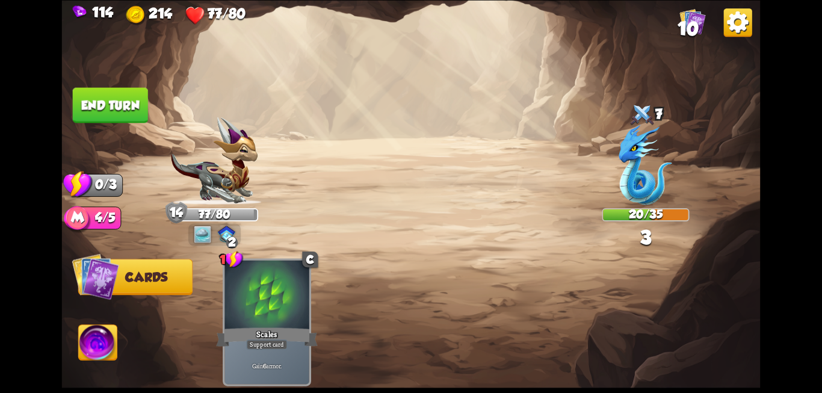
click at [133, 106] on button "End turn" at bounding box center [110, 104] width 75 height 35
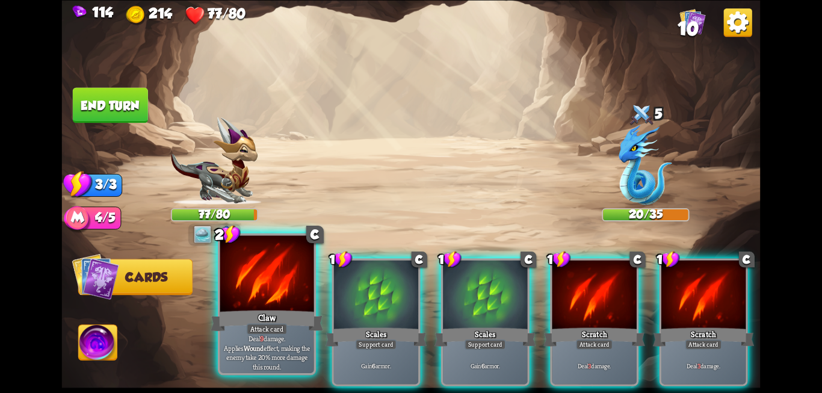
click at [252, 284] on div at bounding box center [267, 274] width 94 height 79
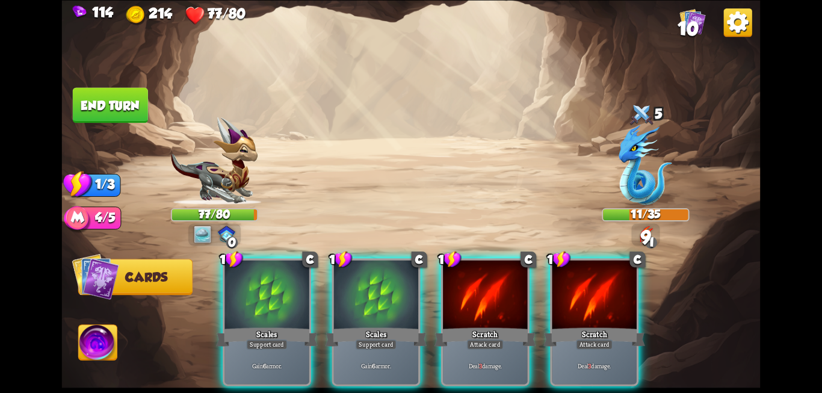
click at [252, 284] on div at bounding box center [266, 295] width 84 height 71
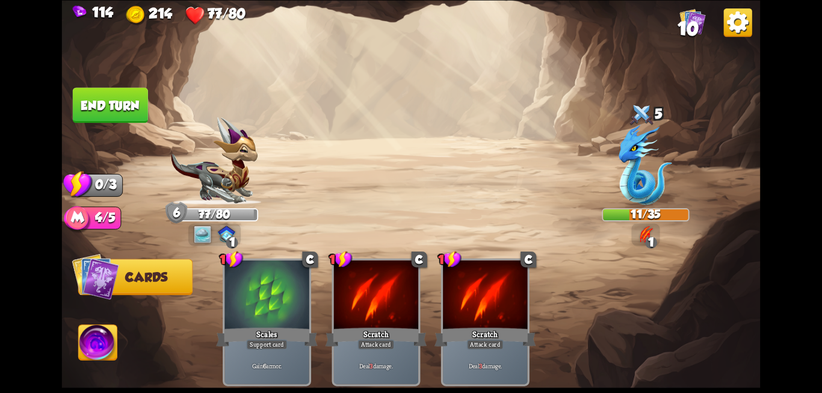
click at [73, 109] on button "End turn" at bounding box center [110, 104] width 75 height 35
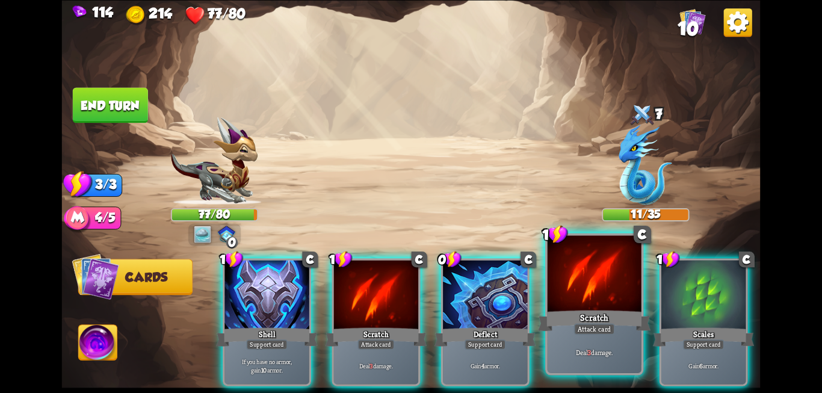
click at [609, 299] on div at bounding box center [594, 274] width 94 height 79
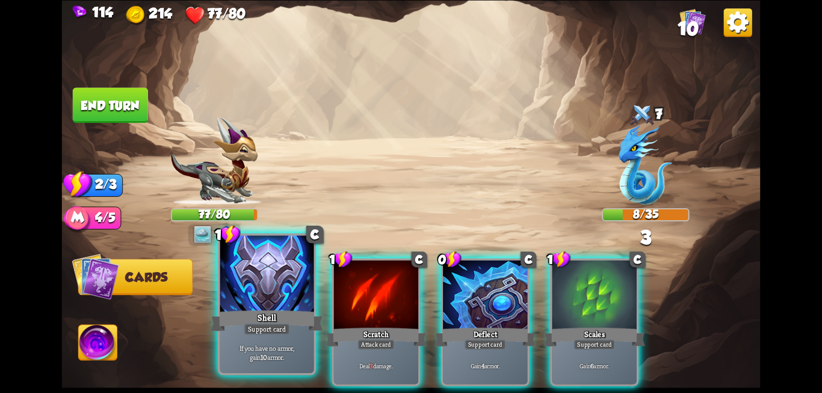
click at [253, 316] on div "Shell" at bounding box center [267, 320] width 112 height 25
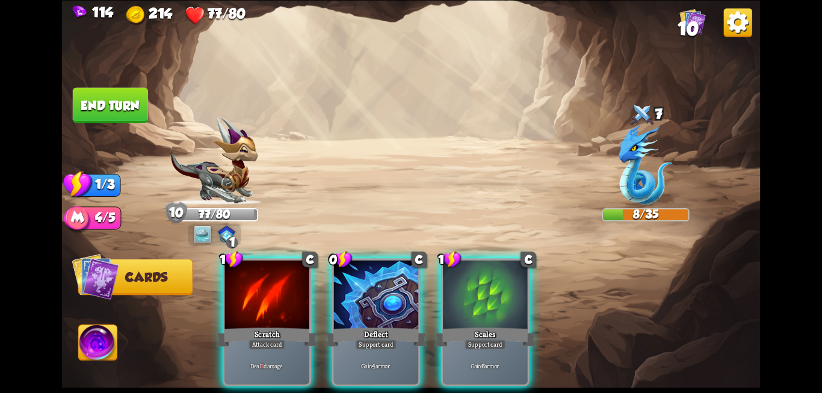
click at [253, 325] on div "Scratch" at bounding box center [266, 336] width 101 height 23
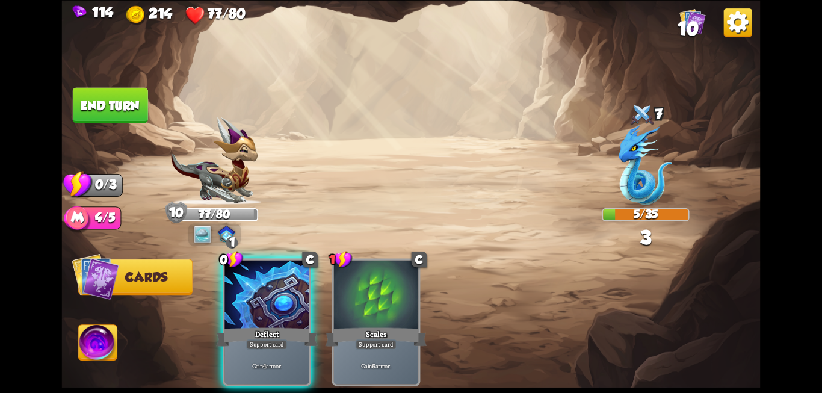
click at [109, 109] on button "End turn" at bounding box center [110, 104] width 75 height 35
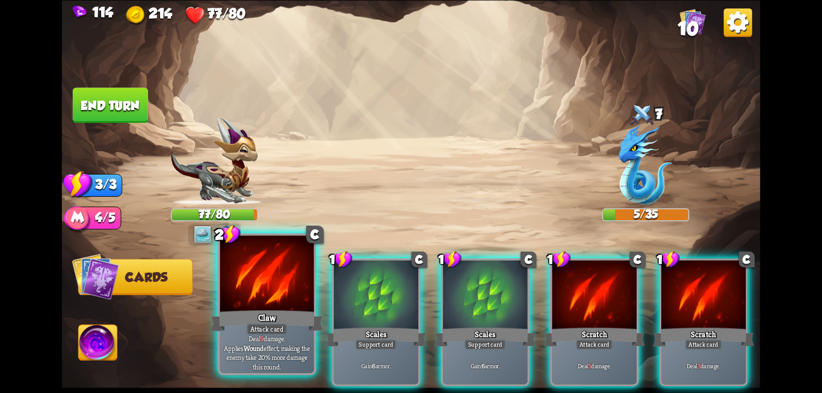
click at [266, 348] on p "Deal 9 damage. Applies Wound effect, making the enemy take 20% more damage this…" at bounding box center [266, 352] width 89 height 37
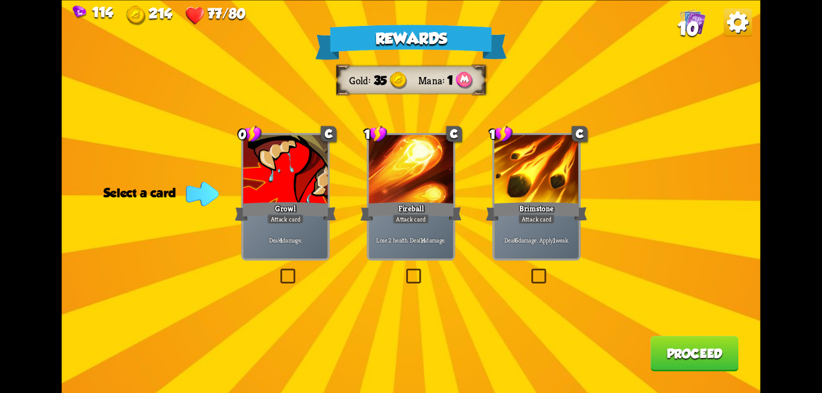
click at [278, 270] on label at bounding box center [278, 270] width 0 height 0
click at [0, 0] on input "checkbox" at bounding box center [0, 0] width 0 height 0
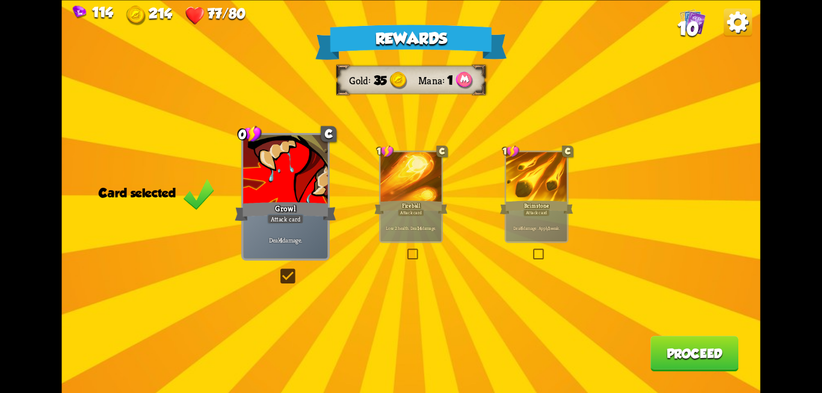
click at [679, 367] on button "Proceed" at bounding box center [694, 353] width 88 height 35
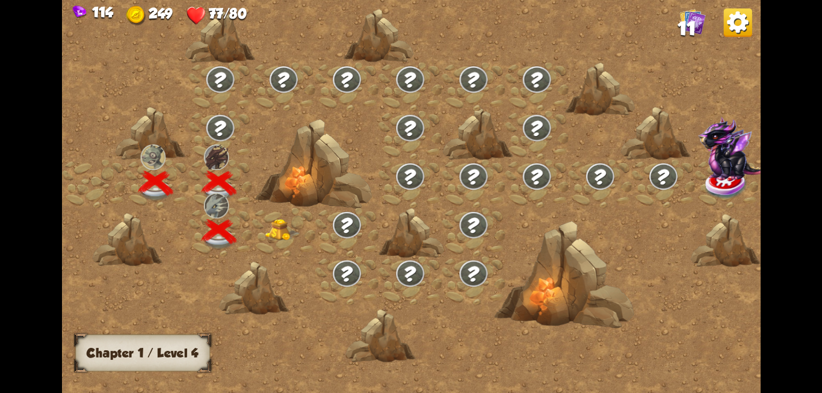
click at [285, 230] on img at bounding box center [282, 229] width 35 height 22
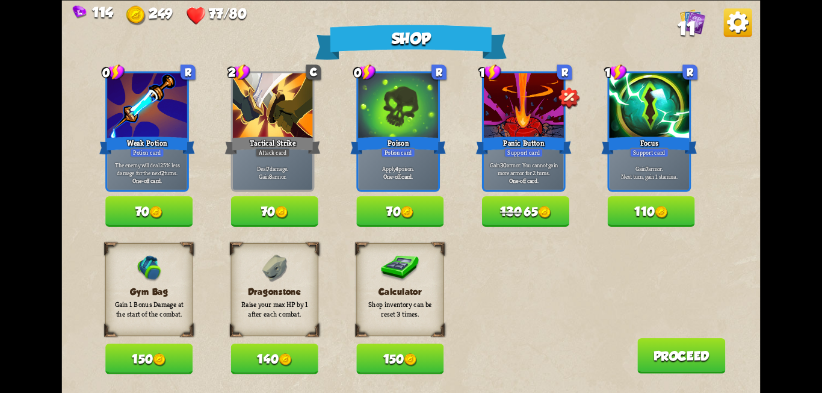
click at [676, 352] on button "Proceed" at bounding box center [681, 354] width 88 height 35
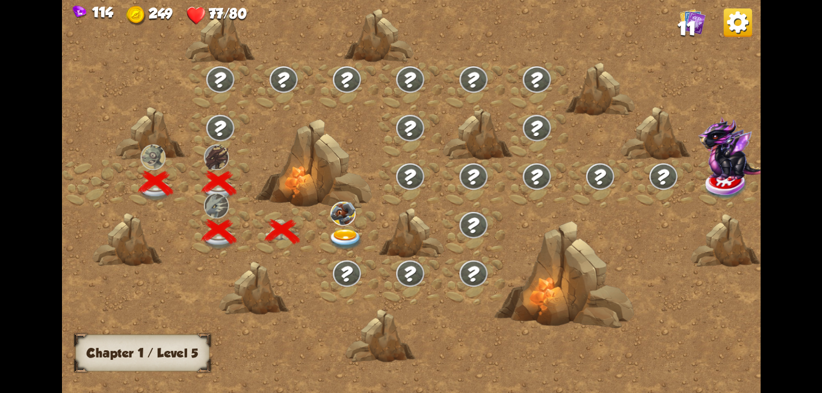
click at [344, 233] on img at bounding box center [345, 239] width 35 height 21
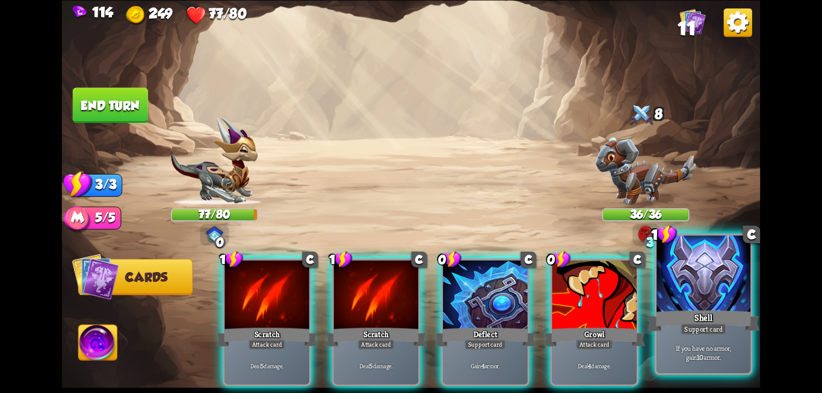
click at [686, 329] on div "Support card" at bounding box center [703, 328] width 46 height 11
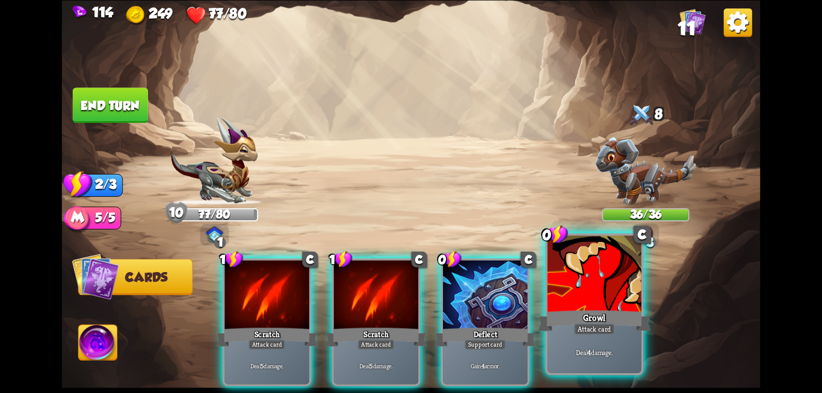
click at [574, 316] on div "Growl" at bounding box center [594, 320] width 112 height 25
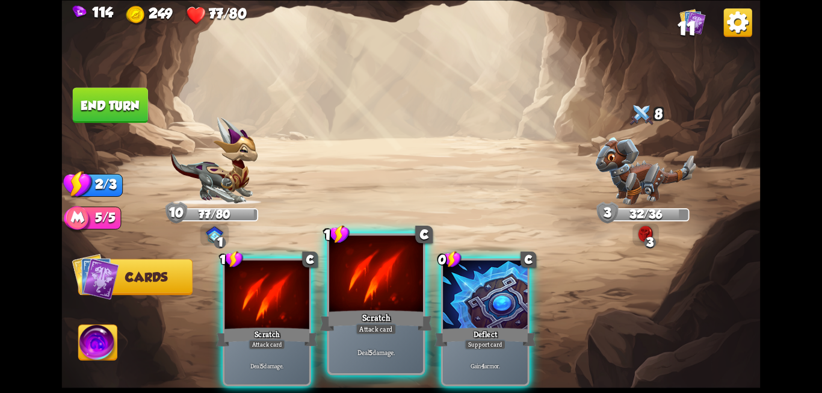
click at [360, 330] on div "Attack card" at bounding box center [375, 328] width 41 height 11
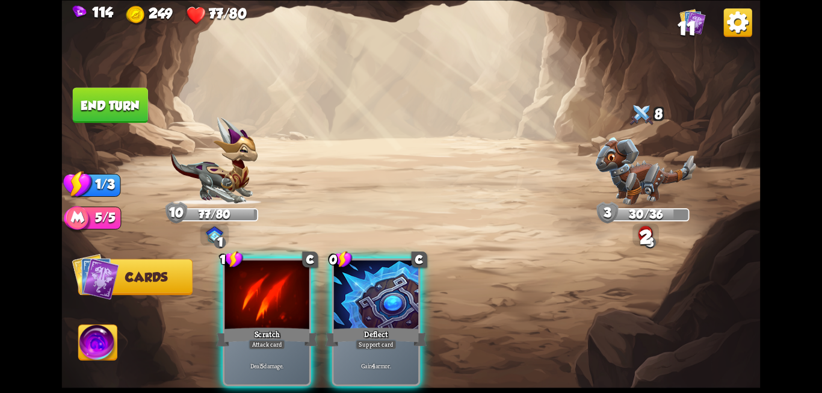
click at [84, 103] on button "End turn" at bounding box center [110, 104] width 75 height 35
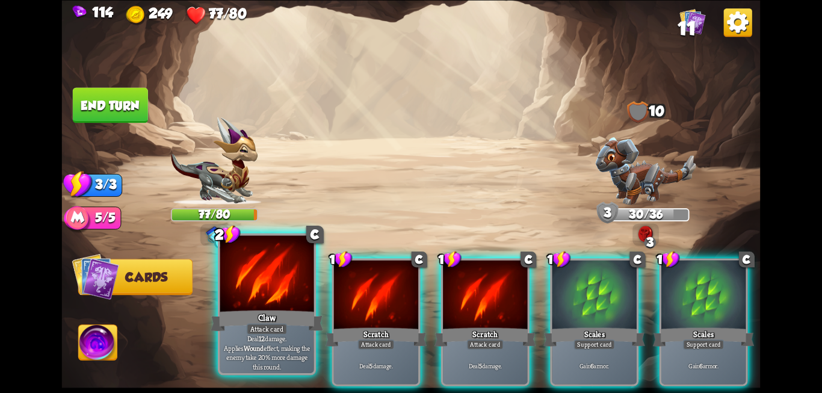
click at [265, 313] on div "2 C Claw Attack card Deal 12 damage. Applies Wound effect, making the enemy tak…" at bounding box center [267, 304] width 98 height 142
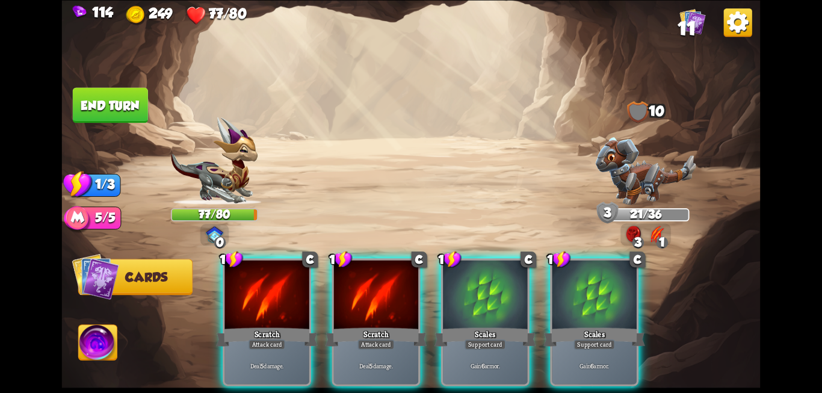
click at [265, 325] on div "Scratch" at bounding box center [266, 336] width 101 height 23
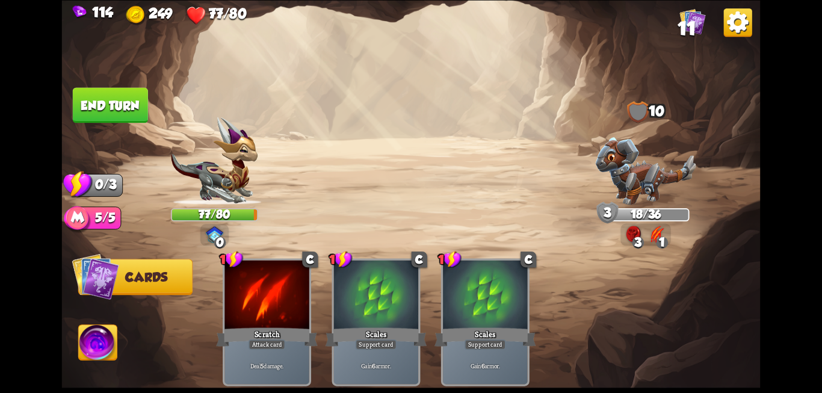
click at [104, 108] on button "End turn" at bounding box center [110, 104] width 75 height 35
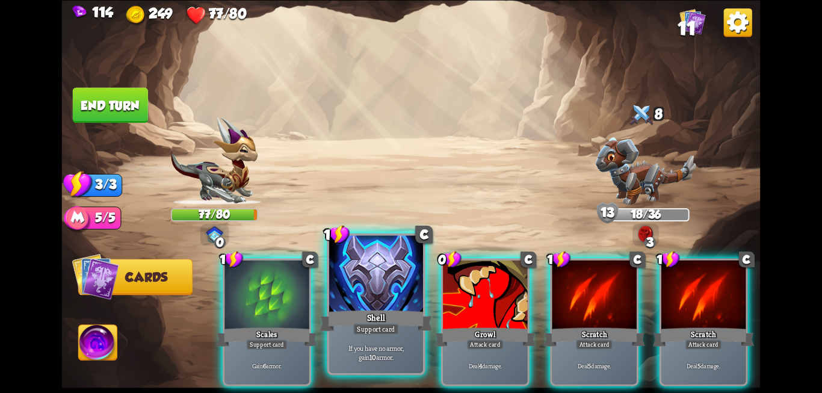
click at [361, 301] on div at bounding box center [376, 274] width 94 height 79
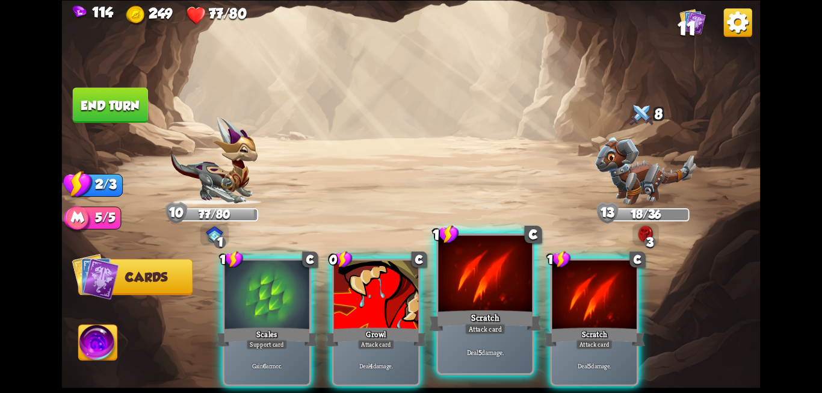
click at [476, 309] on div "Scratch" at bounding box center [485, 320] width 112 height 25
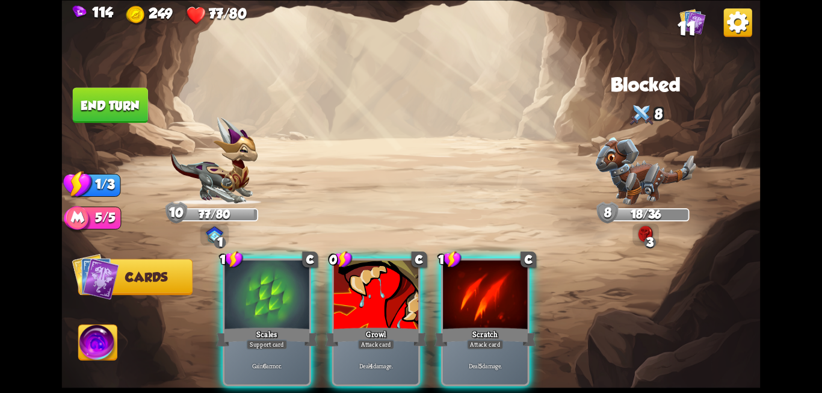
click at [476, 325] on div "Scratch" at bounding box center [484, 336] width 101 height 23
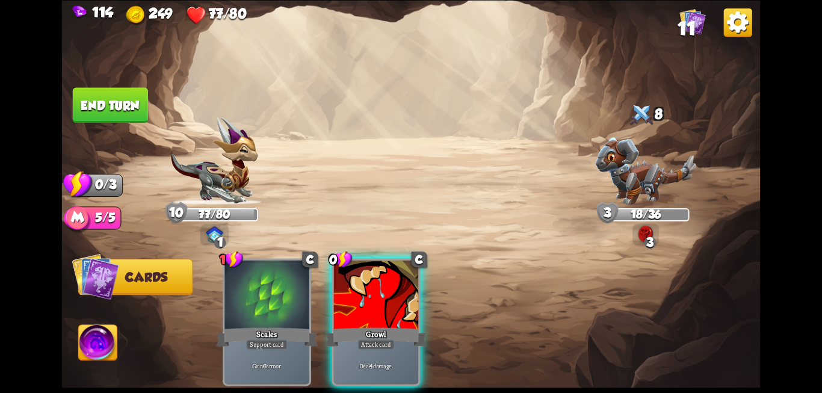
click at [110, 113] on button "End turn" at bounding box center [110, 104] width 75 height 35
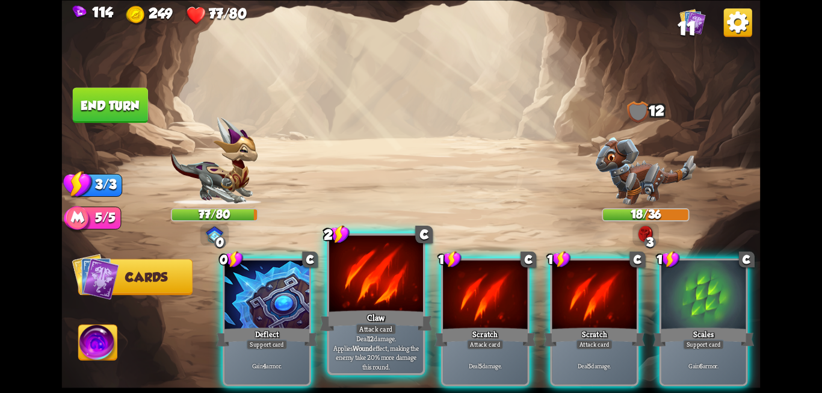
click at [378, 335] on div "Deal 12 damage. Applies Wound effect, making the enemy take 20% more damage thi…" at bounding box center [376, 351] width 94 height 41
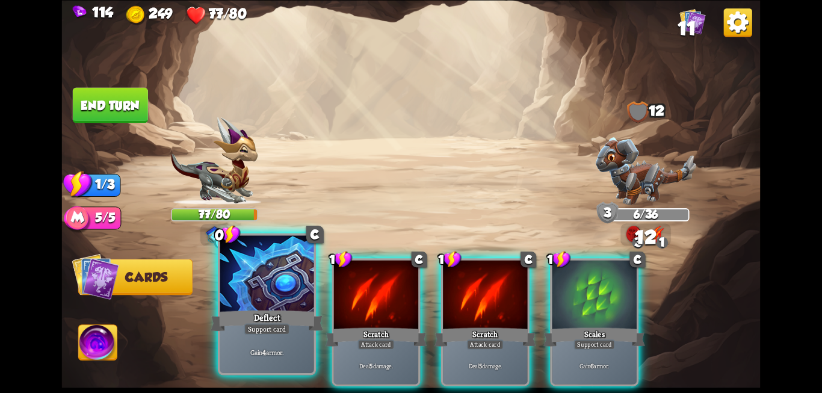
click at [275, 336] on div "Gain 4 armor." at bounding box center [267, 351] width 94 height 41
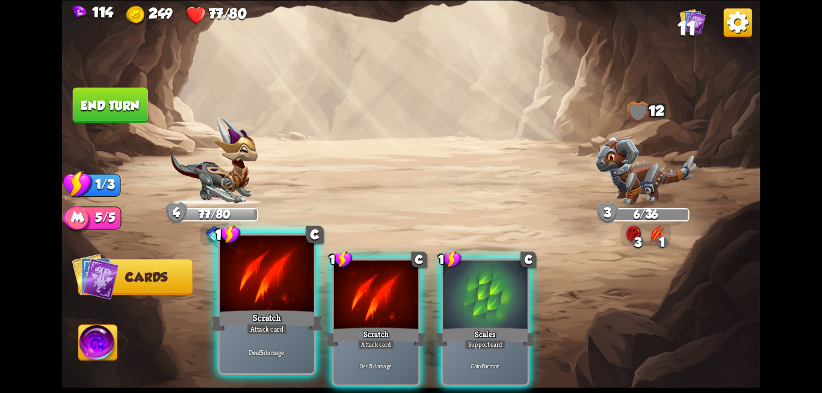
click at [248, 319] on div "Scratch" at bounding box center [267, 320] width 112 height 25
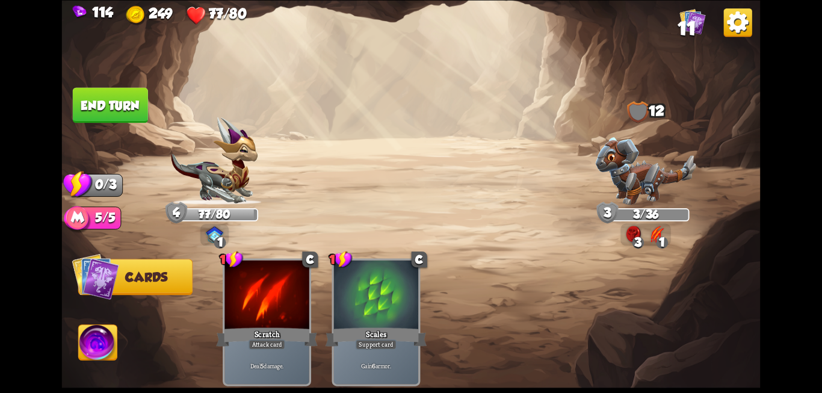
click at [88, 110] on button "End turn" at bounding box center [110, 104] width 75 height 35
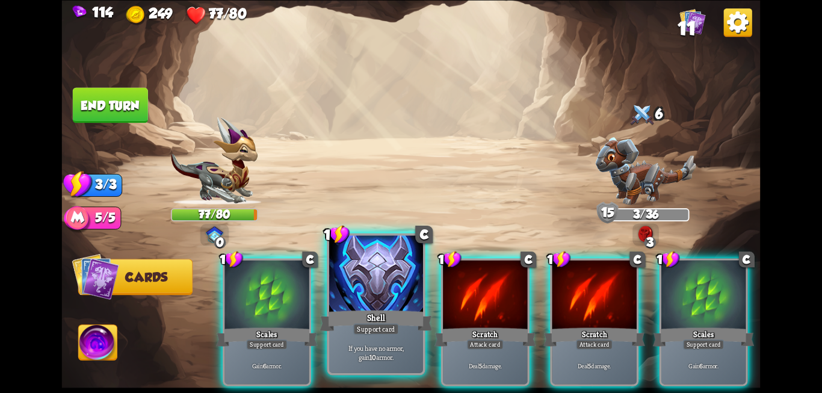
click at [347, 354] on p "If you have no armor, gain 10 armor." at bounding box center [375, 352] width 89 height 19
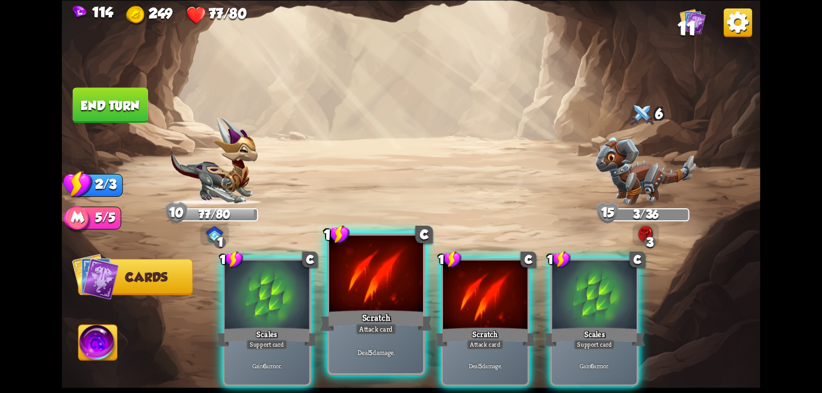
click at [372, 345] on div "Deal 5 damage." at bounding box center [376, 351] width 94 height 41
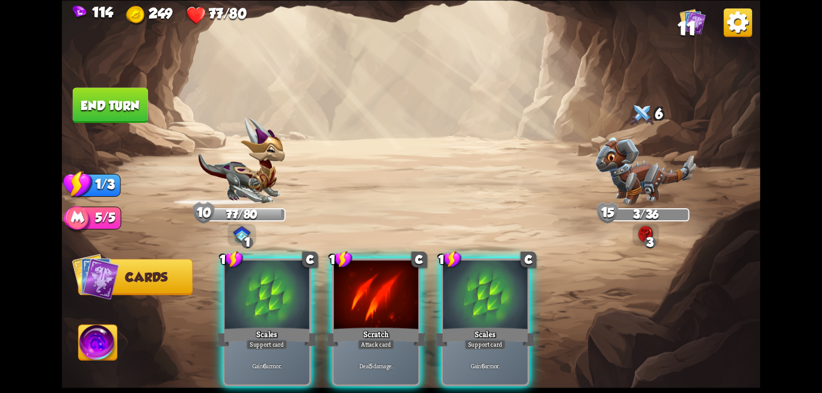
click at [372, 347] on div "Deal 5 damage." at bounding box center [376, 365] width 84 height 37
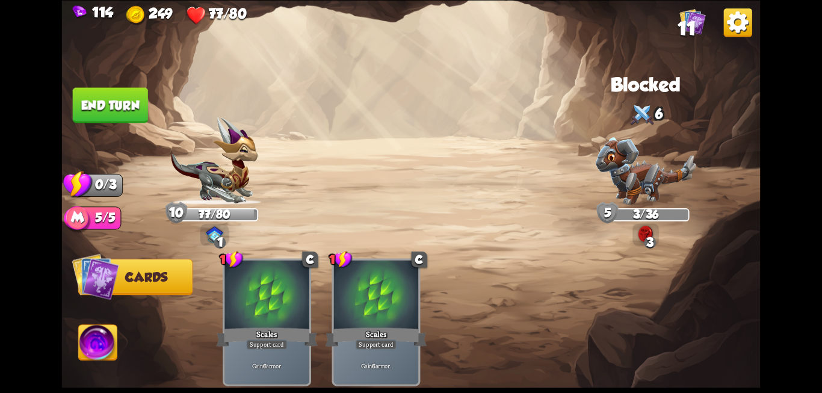
drag, startPoint x: 104, startPoint y: 115, endPoint x: 110, endPoint y: 111, distance: 7.3
click at [104, 115] on button "End turn" at bounding box center [110, 104] width 75 height 35
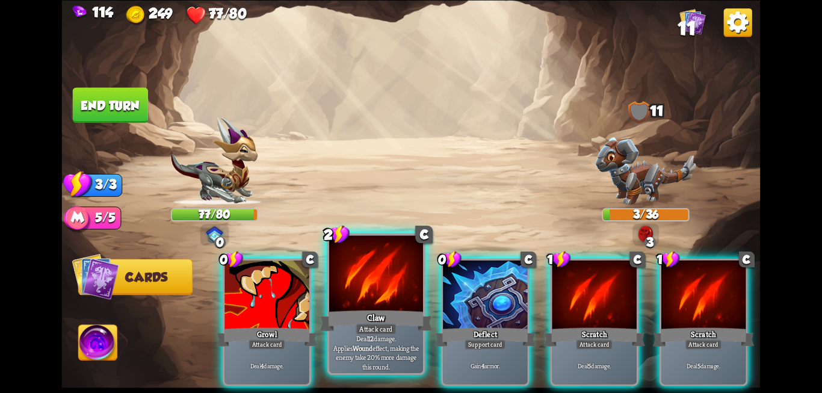
click at [363, 303] on div at bounding box center [376, 274] width 94 height 79
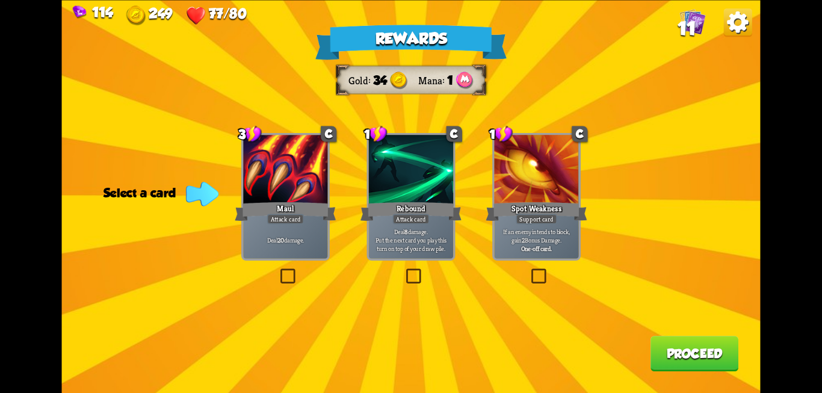
click at [278, 270] on label at bounding box center [278, 270] width 0 height 0
click at [0, 0] on input "checkbox" at bounding box center [0, 0] width 0 height 0
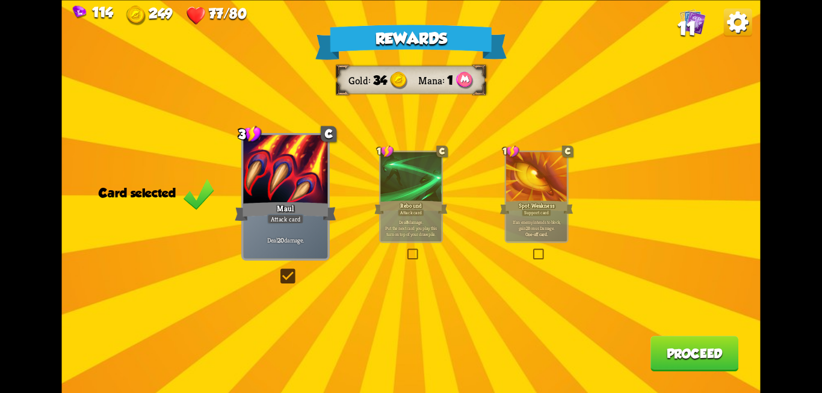
click at [695, 352] on button "Proceed" at bounding box center [694, 353] width 88 height 35
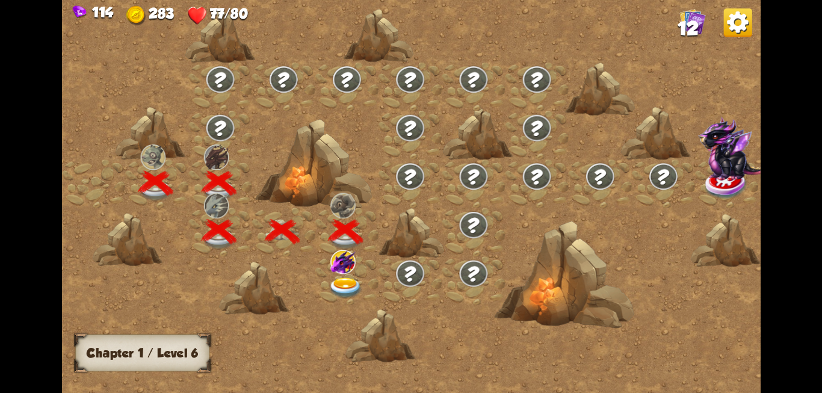
click at [344, 277] on img at bounding box center [345, 287] width 35 height 21
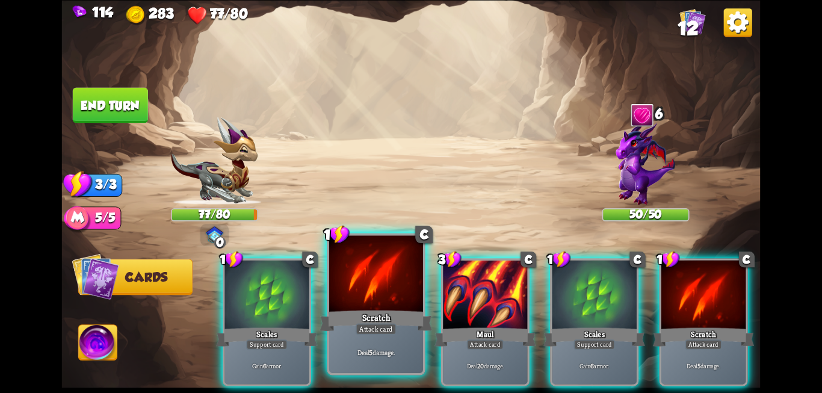
click at [365, 333] on div "Attack card" at bounding box center [375, 328] width 41 height 11
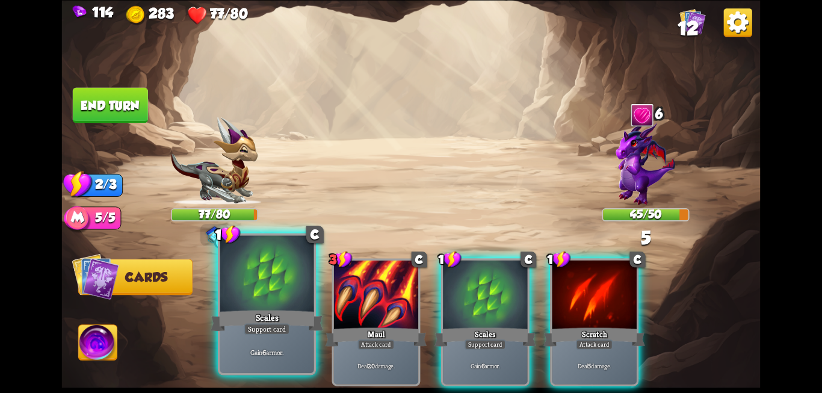
click at [286, 331] on div "Support card" at bounding box center [267, 328] width 46 height 11
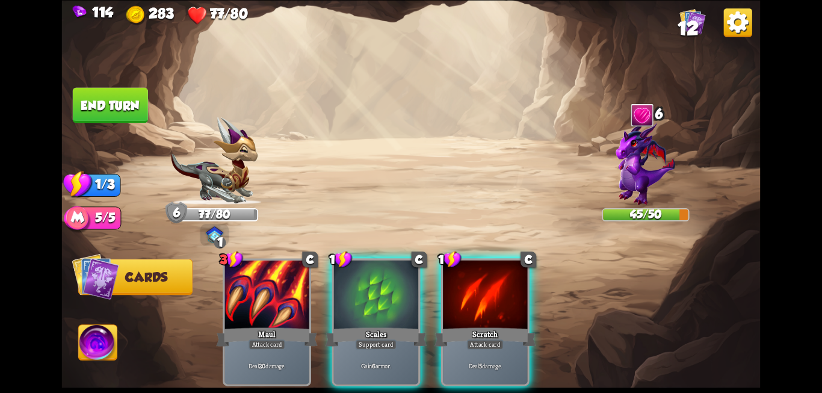
click at [123, 114] on button "End turn" at bounding box center [110, 104] width 75 height 35
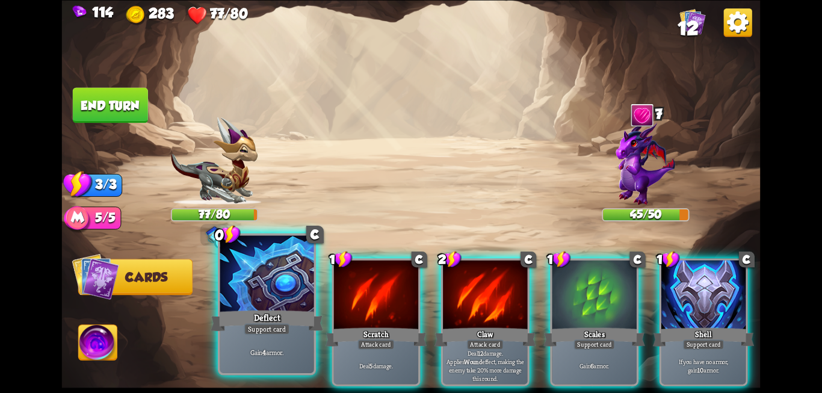
click at [291, 300] on div at bounding box center [267, 274] width 94 height 79
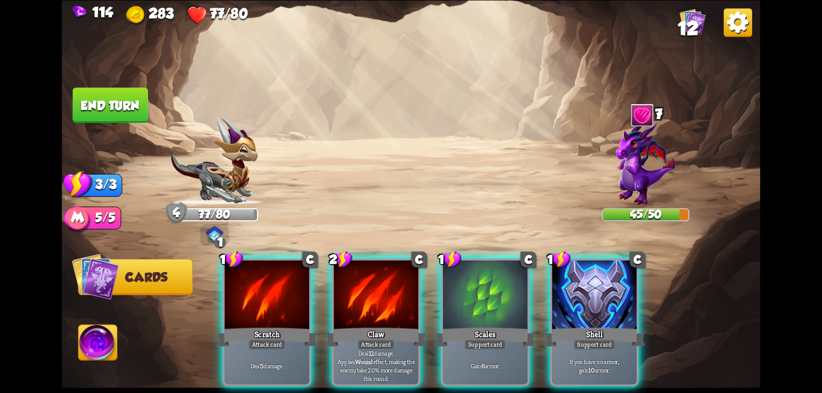
click at [291, 300] on div at bounding box center [266, 295] width 84 height 71
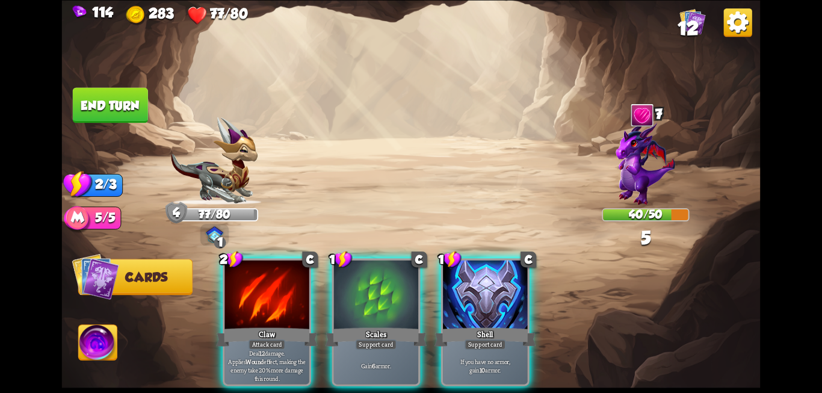
click at [291, 300] on div at bounding box center [266, 295] width 84 height 71
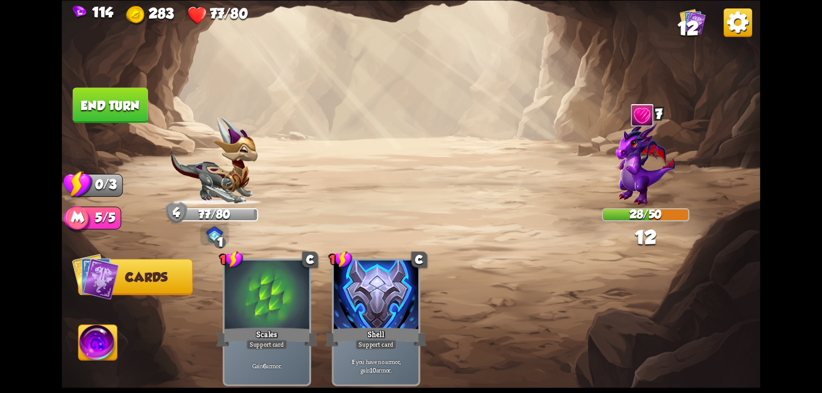
click at [135, 100] on button "End turn" at bounding box center [110, 104] width 75 height 35
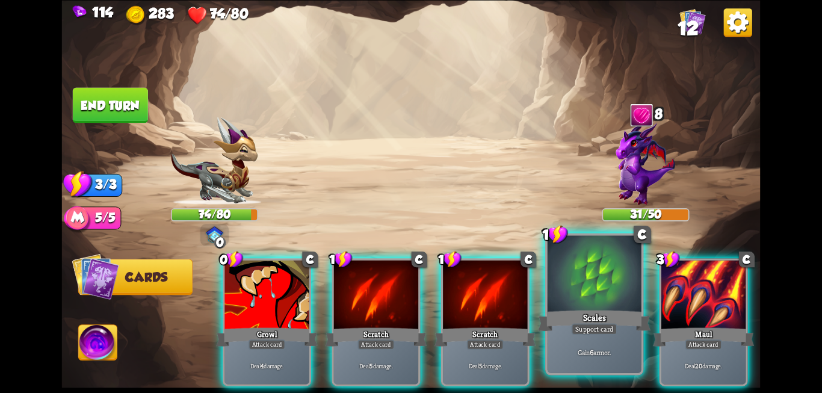
click at [591, 309] on div "Scales" at bounding box center [594, 320] width 112 height 25
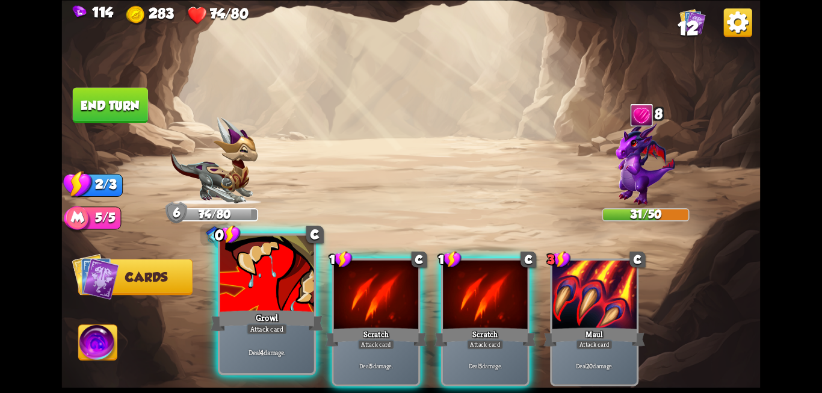
click at [287, 306] on div at bounding box center [267, 274] width 94 height 79
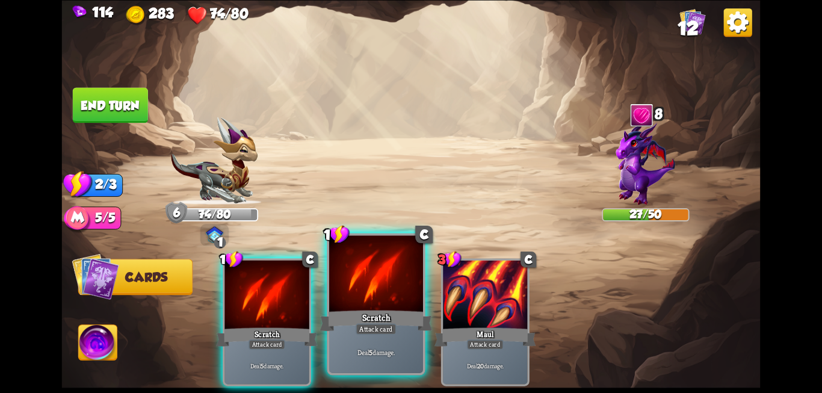
click at [355, 324] on div "Attack card" at bounding box center [375, 328] width 41 height 11
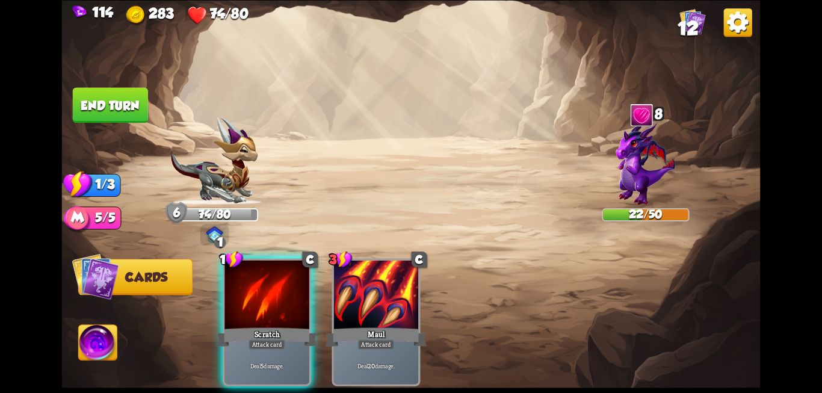
click at [82, 112] on button "End turn" at bounding box center [110, 104] width 75 height 35
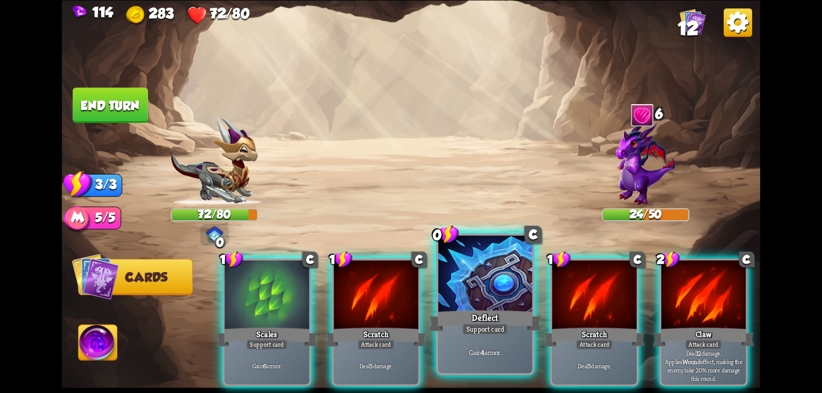
click at [495, 294] on div at bounding box center [485, 274] width 94 height 79
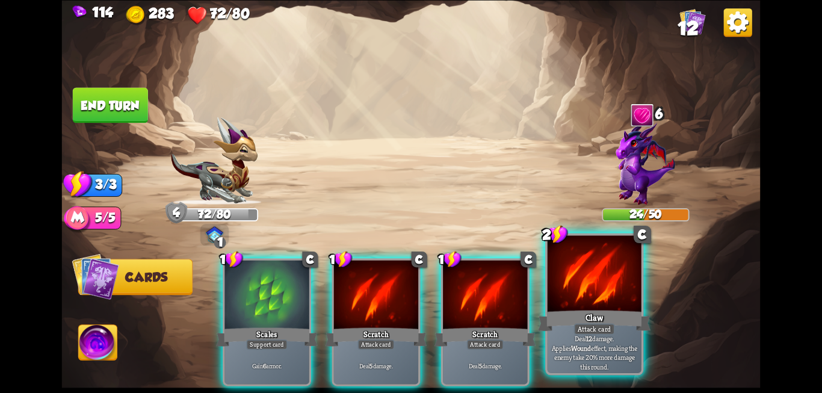
click at [575, 305] on div at bounding box center [594, 274] width 94 height 79
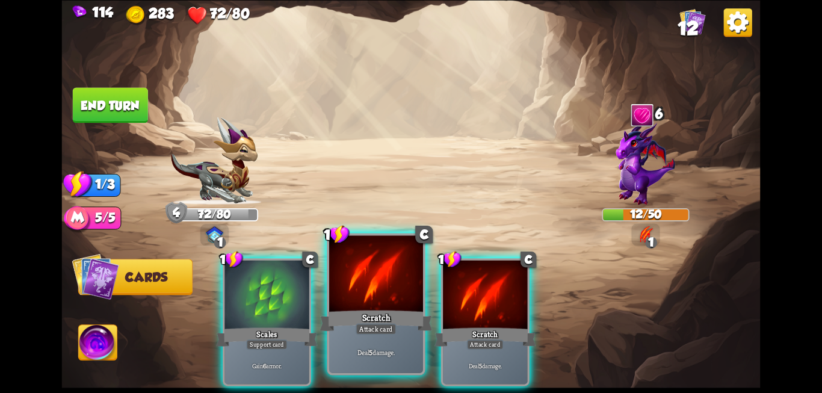
click at [381, 322] on div "Scratch" at bounding box center [375, 320] width 112 height 25
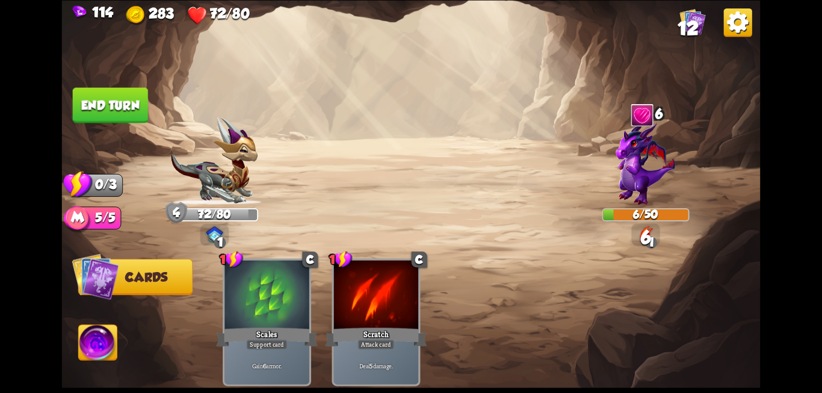
click at [126, 101] on button "End turn" at bounding box center [110, 104] width 75 height 35
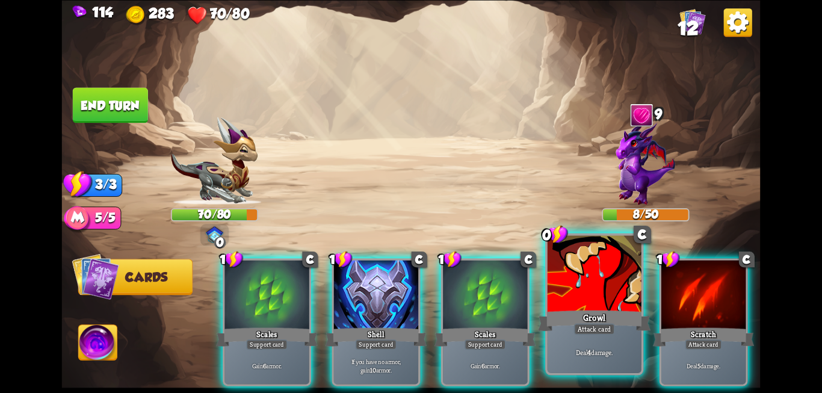
click at [606, 317] on div "Growl" at bounding box center [594, 320] width 112 height 25
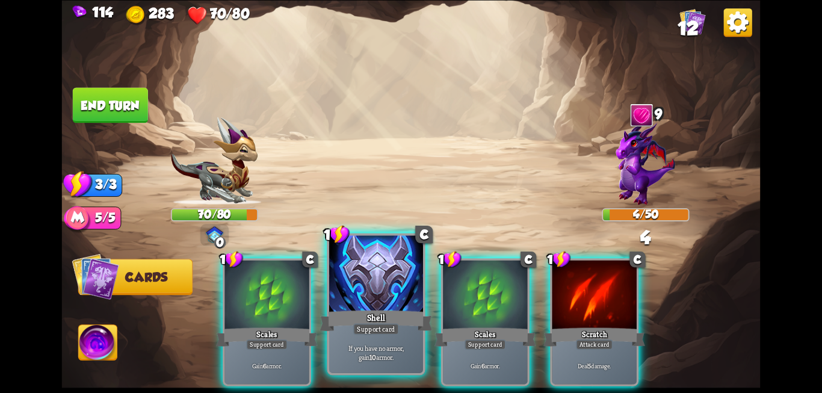
click at [380, 312] on div "Shell" at bounding box center [375, 320] width 112 height 25
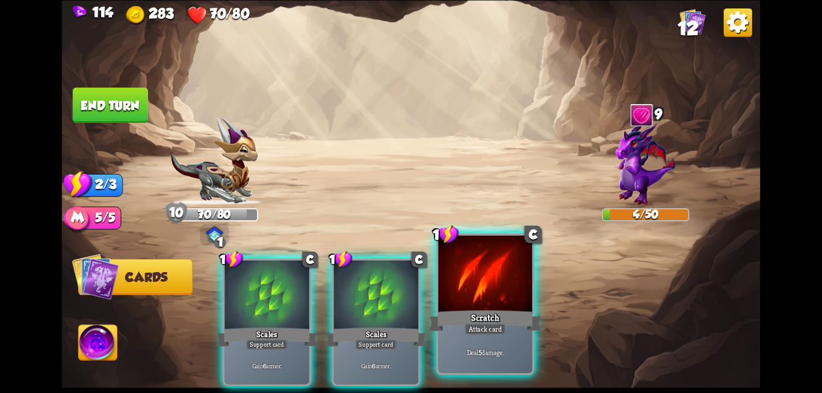
click at [490, 315] on div "Scratch" at bounding box center [485, 320] width 112 height 25
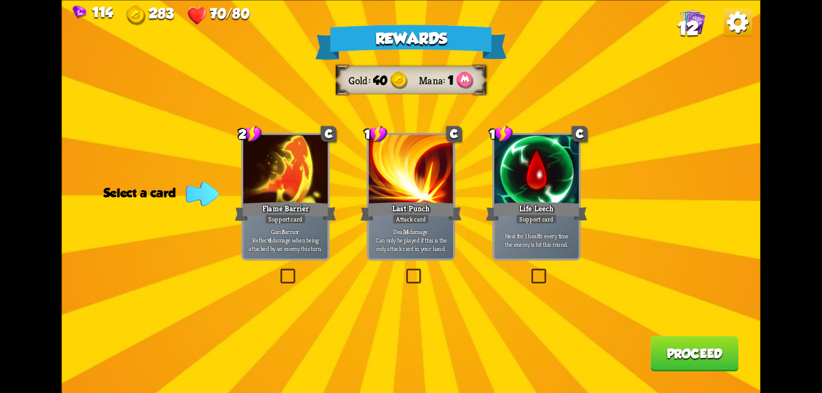
click at [529, 270] on label at bounding box center [529, 270] width 0 height 0
click at [0, 0] on input "checkbox" at bounding box center [0, 0] width 0 height 0
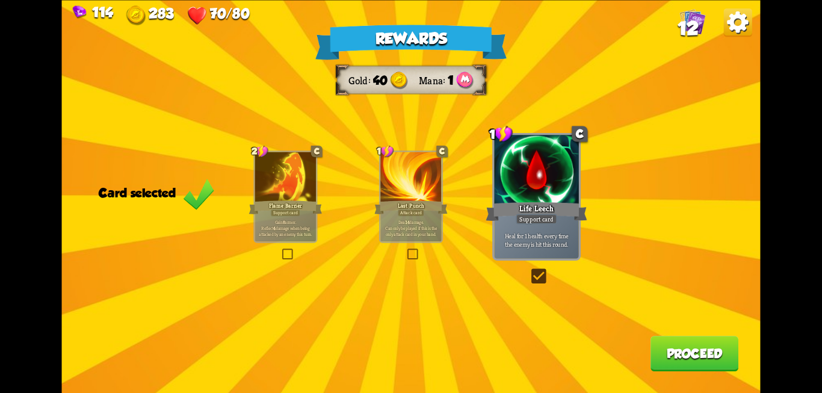
click at [680, 359] on button "Proceed" at bounding box center [694, 353] width 88 height 35
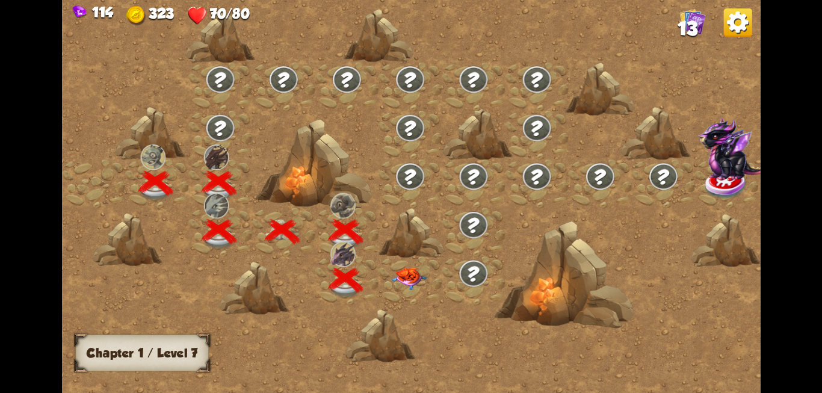
click at [411, 280] on img at bounding box center [408, 278] width 35 height 22
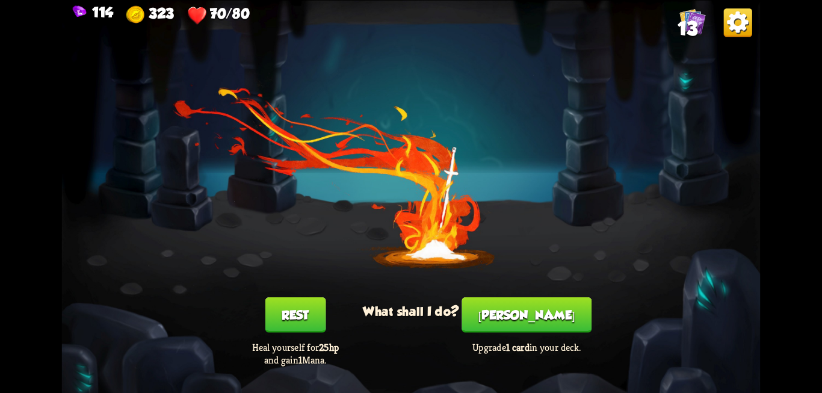
click at [312, 310] on button "Rest" at bounding box center [295, 314] width 61 height 35
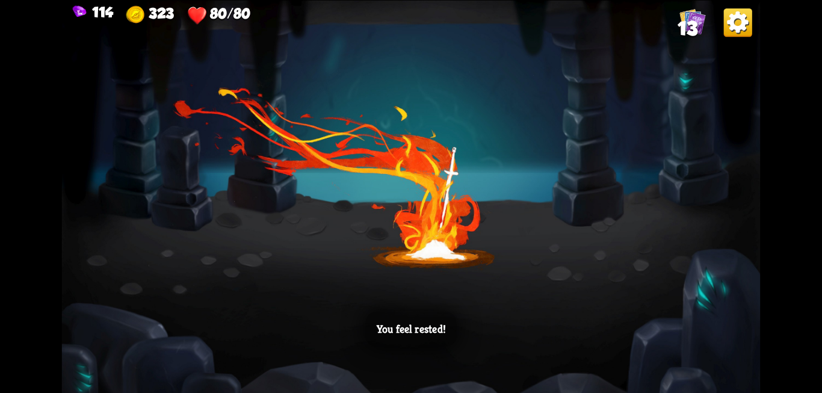
click at [412, 330] on p "You feel rested!" at bounding box center [411, 329] width 69 height 14
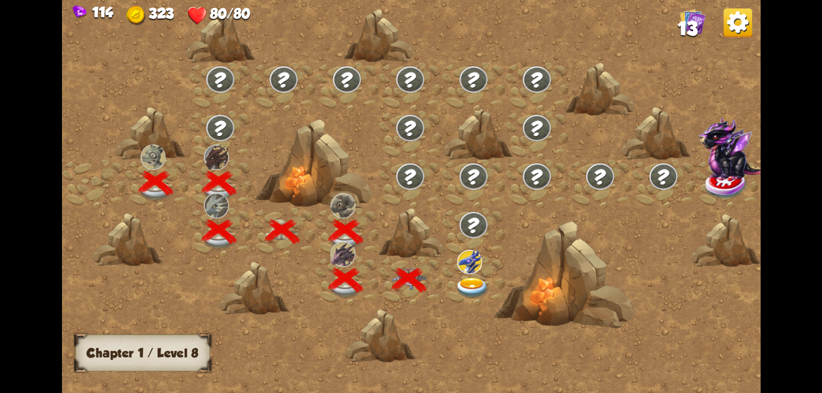
click at [475, 283] on img at bounding box center [472, 287] width 35 height 21
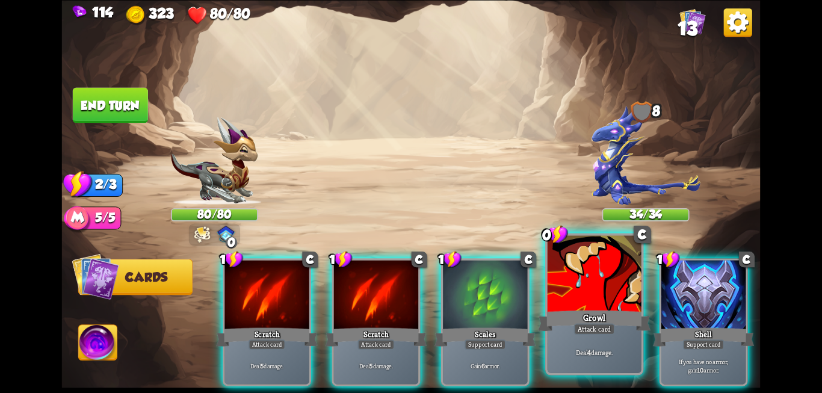
click at [601, 315] on div "Growl" at bounding box center [594, 320] width 112 height 25
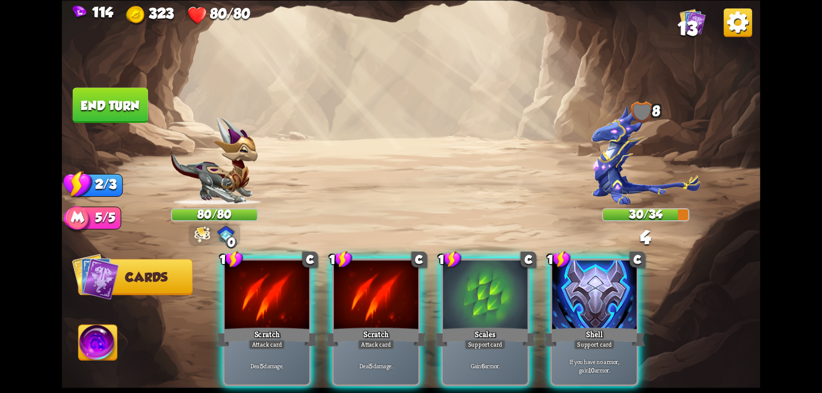
click at [601, 325] on div "Shell" at bounding box center [594, 336] width 101 height 23
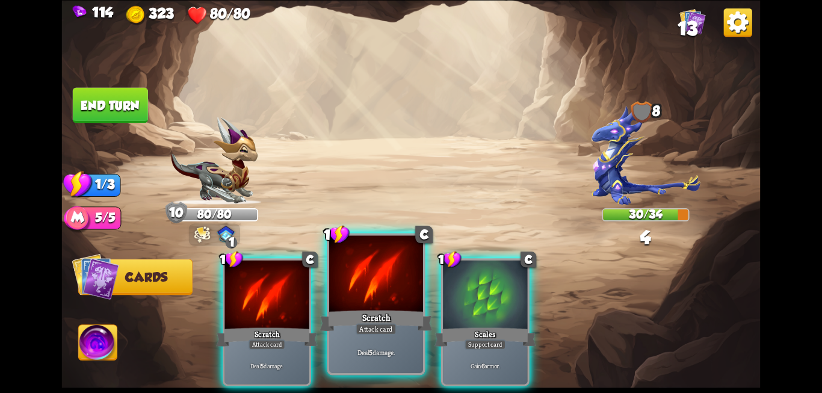
click at [383, 325] on div "Attack card" at bounding box center [375, 328] width 41 height 11
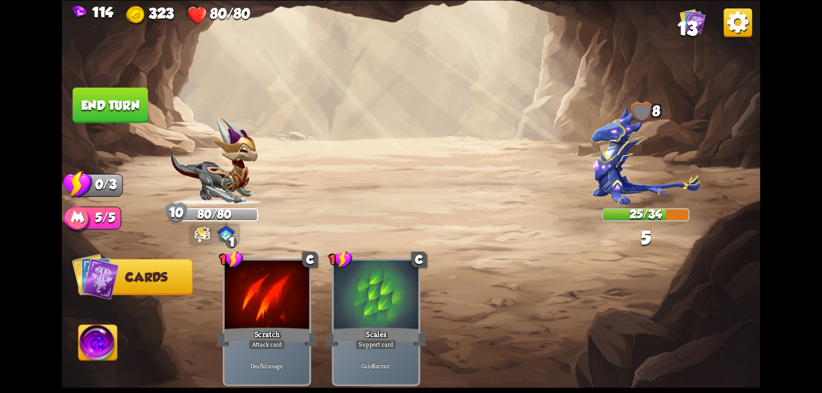
click at [128, 111] on button "End turn" at bounding box center [110, 104] width 75 height 35
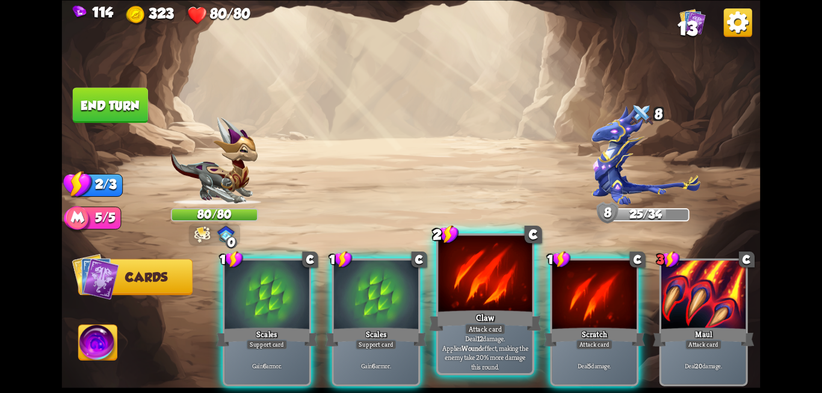
click at [487, 327] on div "Attack card" at bounding box center [484, 328] width 41 height 11
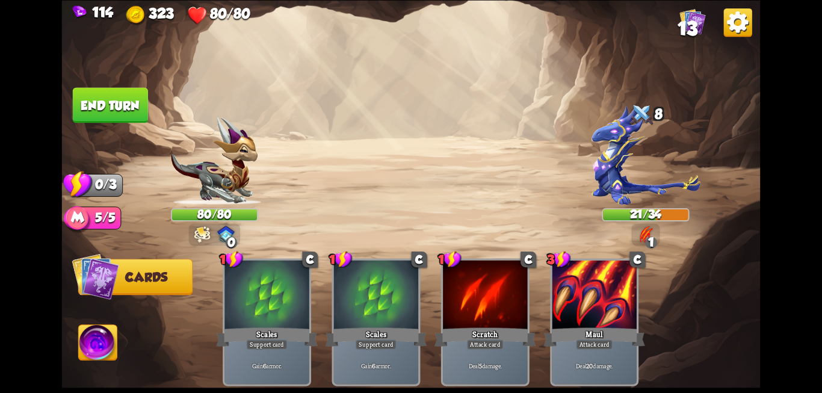
click at [115, 123] on img at bounding box center [411, 196] width 698 height 393
click at [114, 111] on button "End turn" at bounding box center [110, 104] width 75 height 35
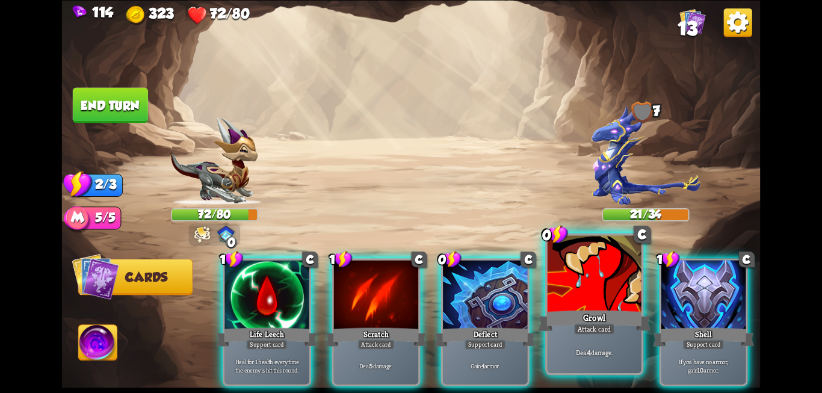
click at [569, 315] on div "Growl" at bounding box center [594, 320] width 112 height 25
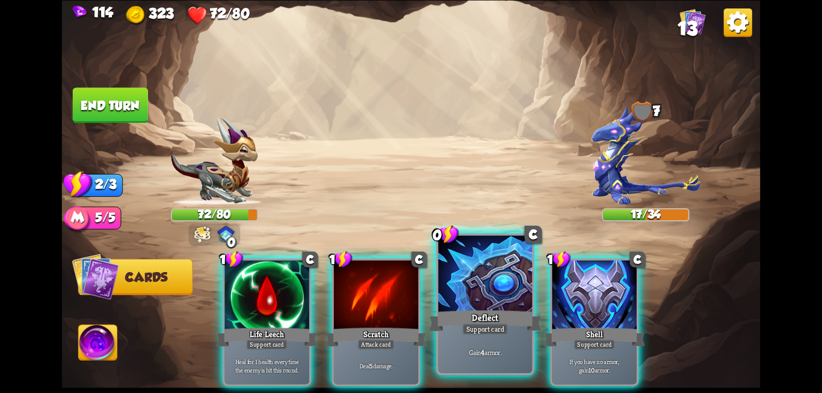
click at [470, 312] on div "Deflect" at bounding box center [485, 320] width 112 height 25
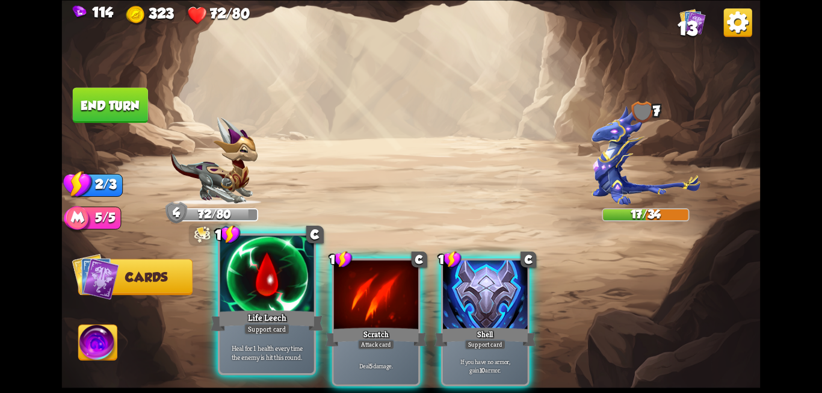
click at [268, 313] on div "Life Leech" at bounding box center [267, 320] width 112 height 25
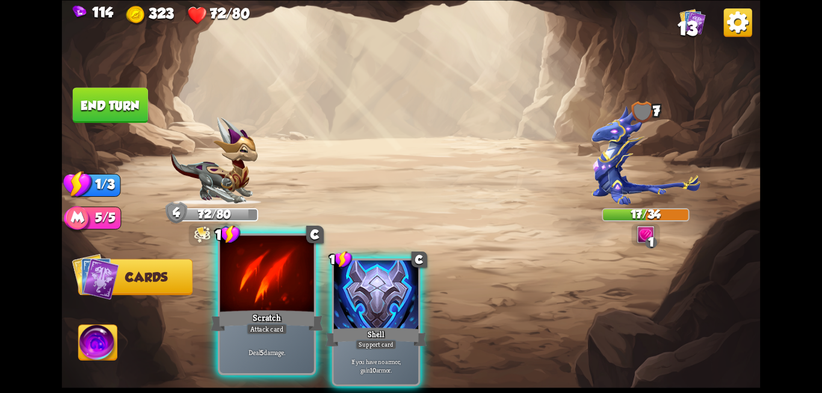
click at [307, 315] on div "Scratch" at bounding box center [267, 320] width 112 height 25
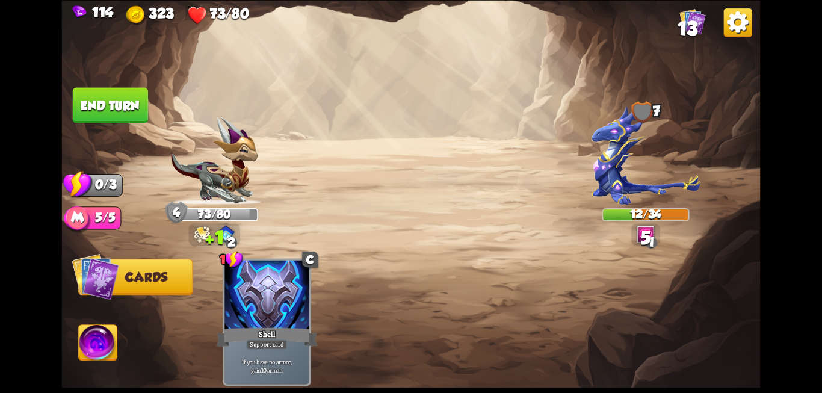
click at [137, 128] on img at bounding box center [411, 196] width 698 height 393
click at [120, 106] on button "End turn" at bounding box center [110, 104] width 75 height 35
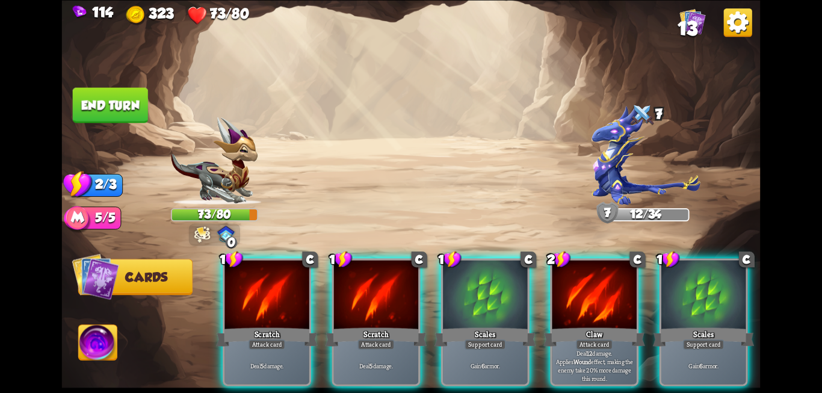
click at [592, 304] on div at bounding box center [594, 295] width 84 height 71
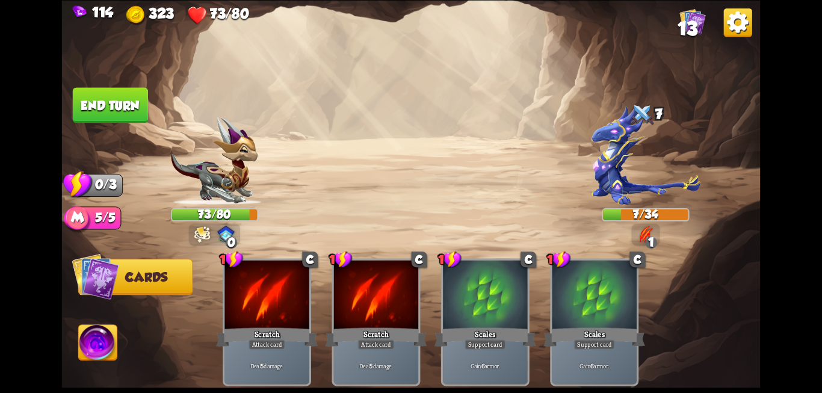
click at [99, 102] on button "End turn" at bounding box center [110, 104] width 75 height 35
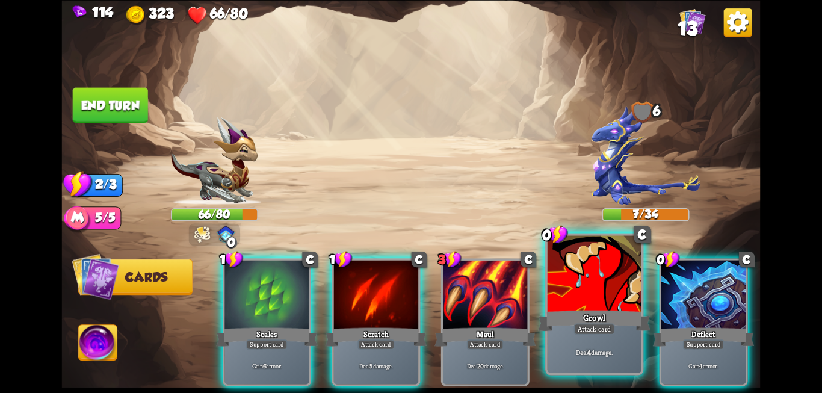
click at [594, 302] on div at bounding box center [594, 274] width 94 height 79
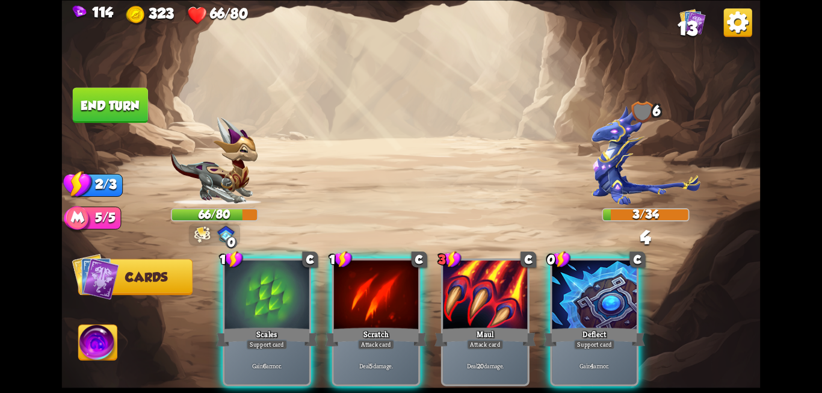
click at [594, 302] on div at bounding box center [594, 295] width 84 height 71
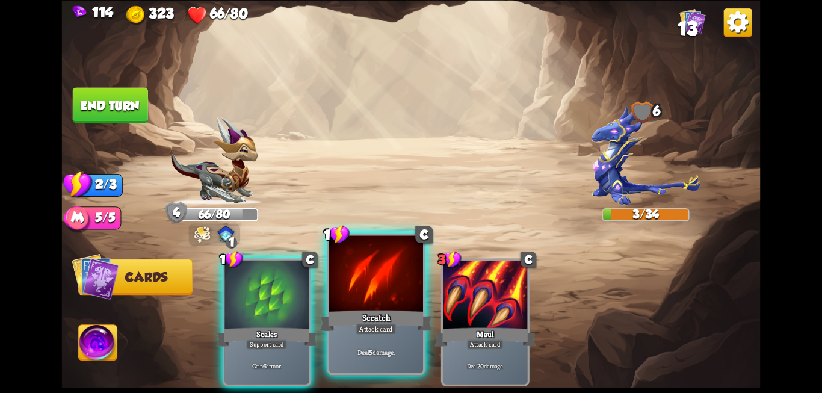
click at [380, 309] on div "Scratch" at bounding box center [375, 320] width 112 height 25
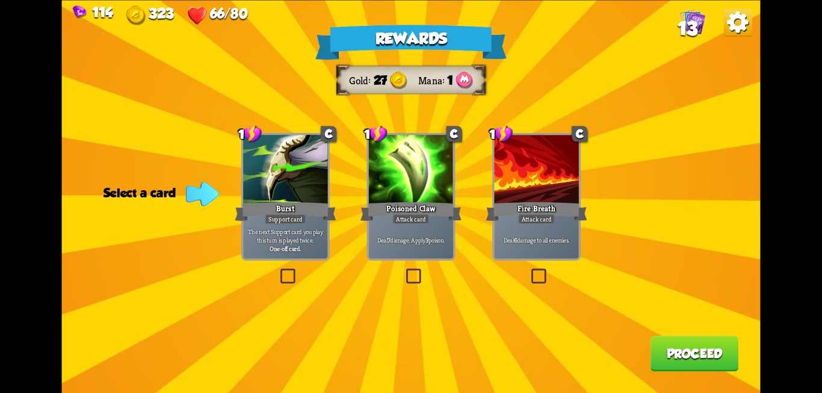
click at [529, 270] on label at bounding box center [529, 270] width 0 height 0
click at [0, 0] on input "checkbox" at bounding box center [0, 0] width 0 height 0
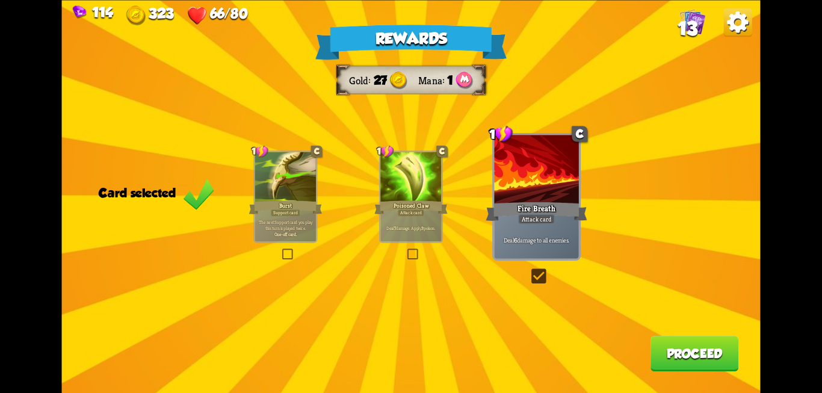
click at [686, 360] on button "Proceed" at bounding box center [694, 353] width 88 height 35
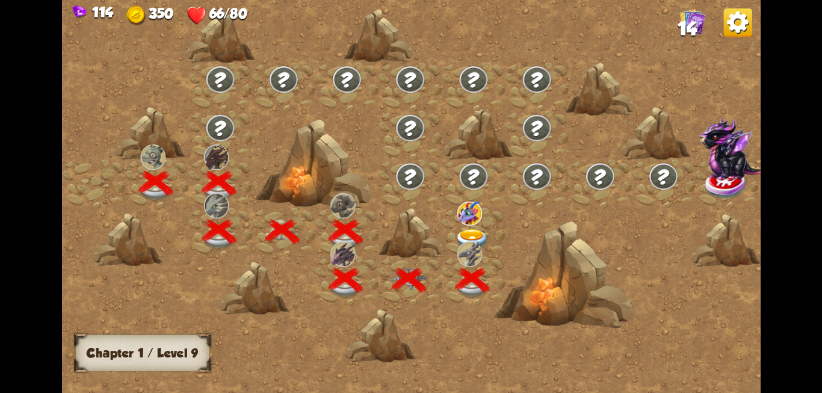
click at [476, 232] on img at bounding box center [472, 239] width 35 height 21
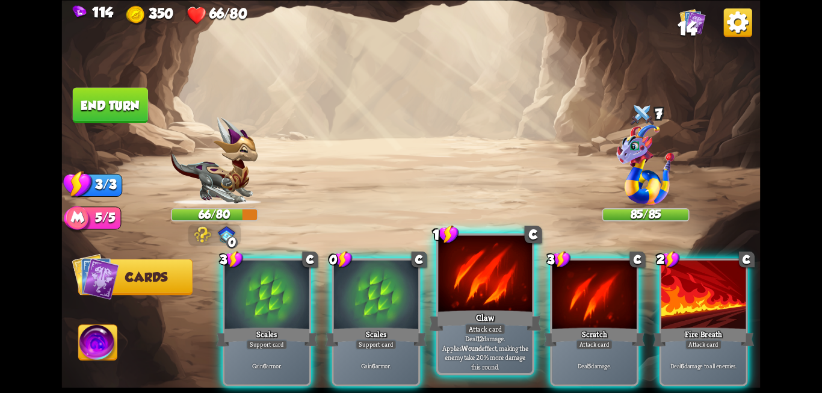
click at [485, 305] on div at bounding box center [485, 274] width 94 height 79
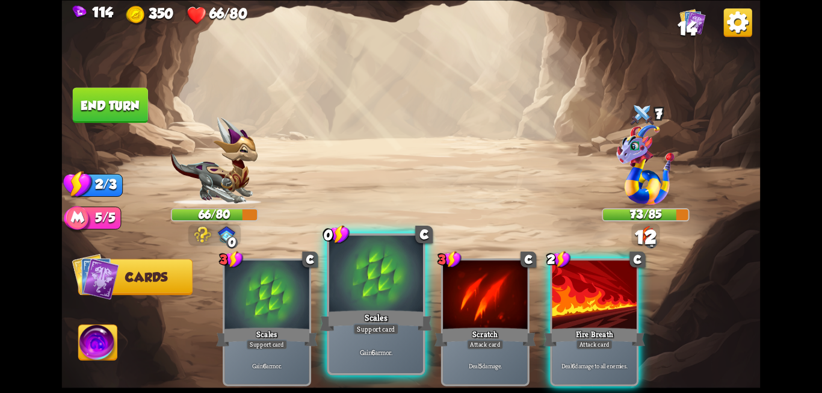
click at [375, 309] on div "Scales" at bounding box center [375, 320] width 112 height 25
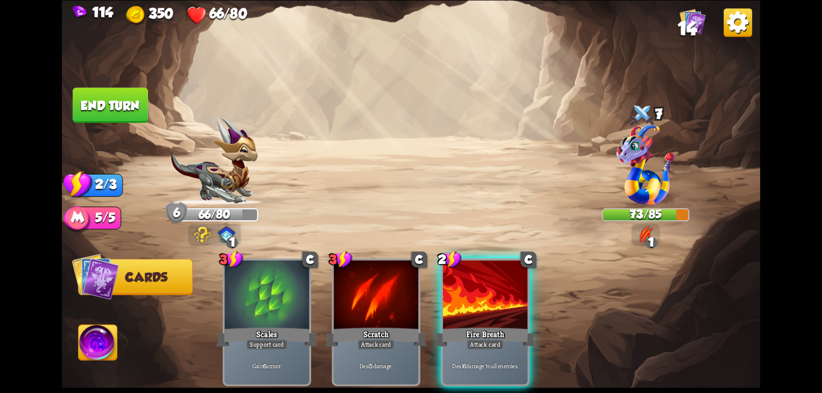
click at [113, 112] on button "End turn" at bounding box center [110, 104] width 75 height 35
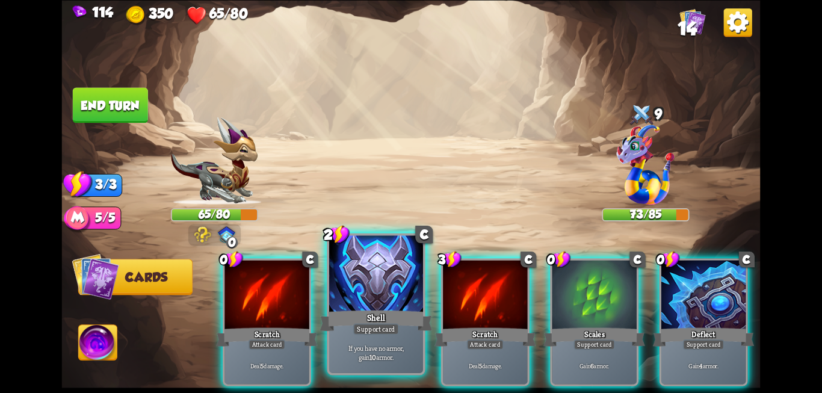
click at [368, 328] on div "Support card" at bounding box center [376, 328] width 46 height 11
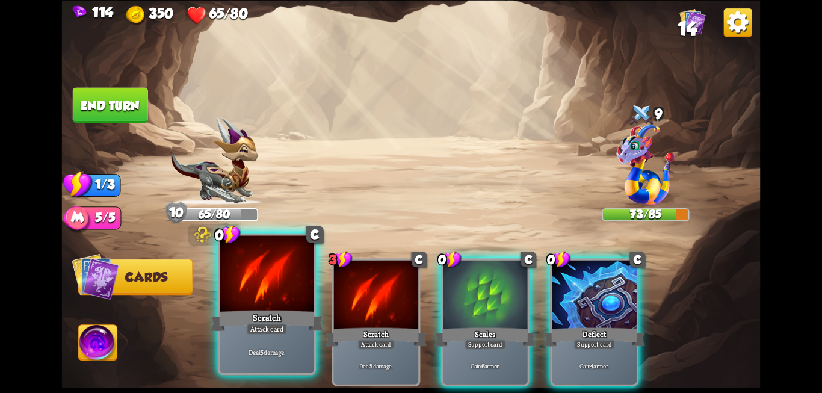
click at [240, 332] on div "Scratch" at bounding box center [267, 320] width 112 height 25
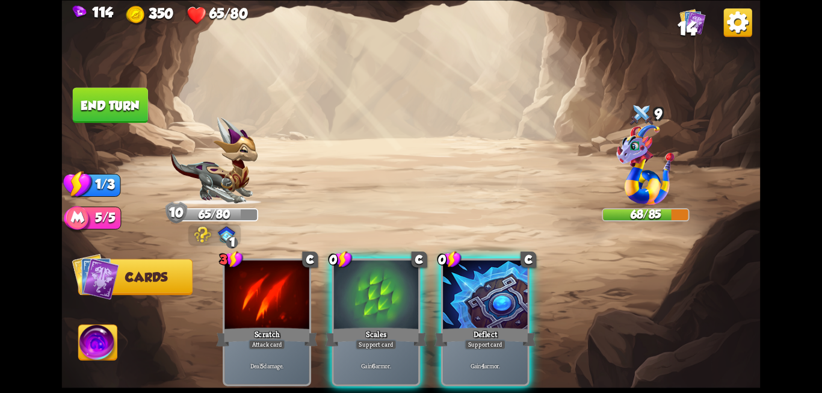
click at [97, 100] on button "End turn" at bounding box center [110, 104] width 75 height 35
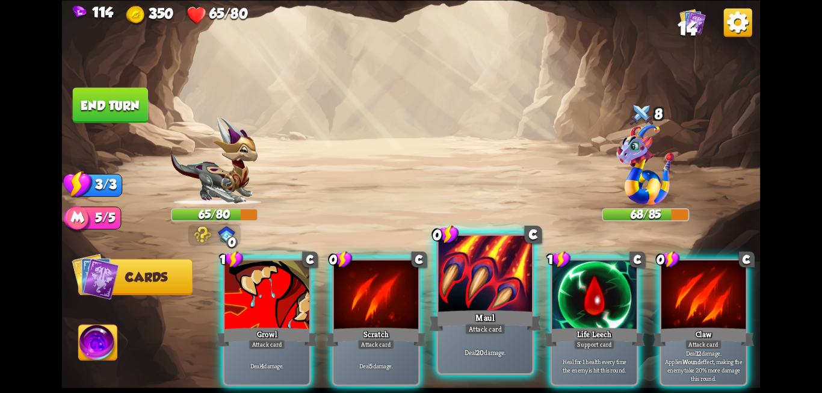
click at [487, 294] on div at bounding box center [485, 274] width 94 height 79
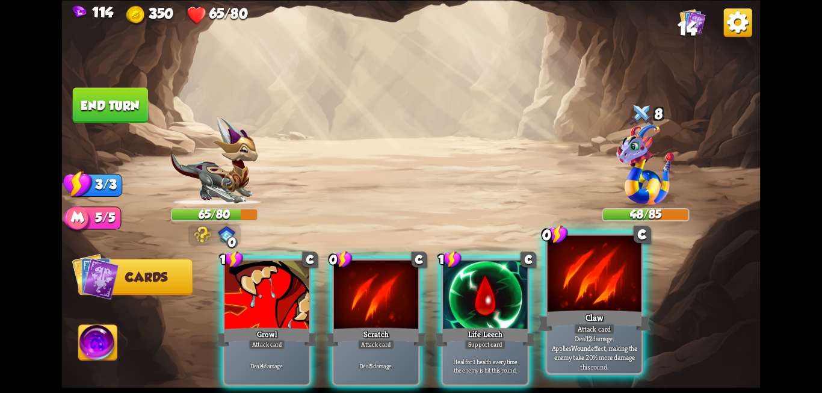
click at [580, 313] on div "Claw" at bounding box center [594, 320] width 112 height 25
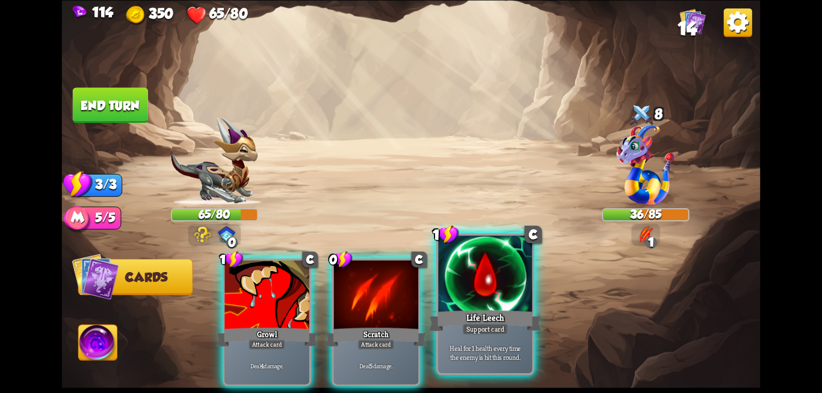
click at [453, 309] on div "Life Leech" at bounding box center [485, 320] width 112 height 25
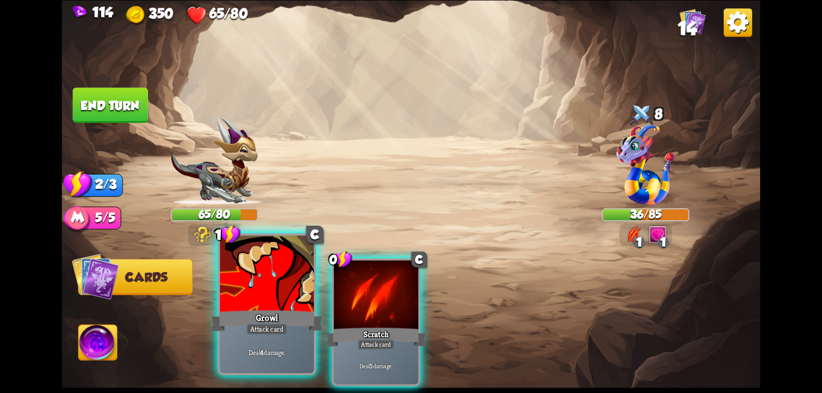
click at [253, 315] on div "Growl" at bounding box center [267, 320] width 112 height 25
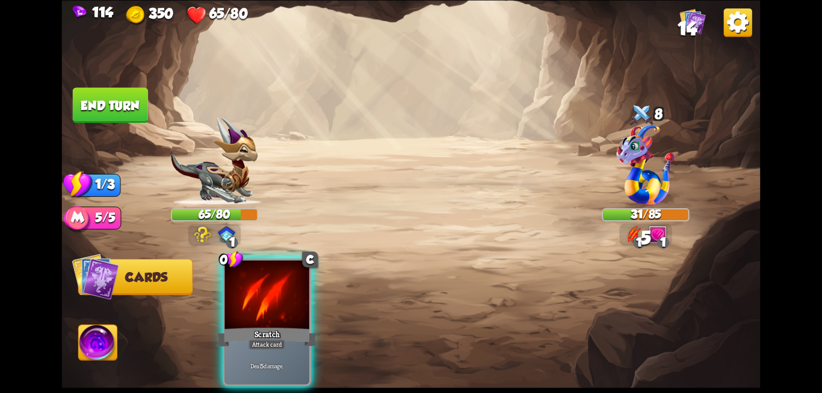
click at [253, 325] on div "Scratch" at bounding box center [266, 336] width 101 height 23
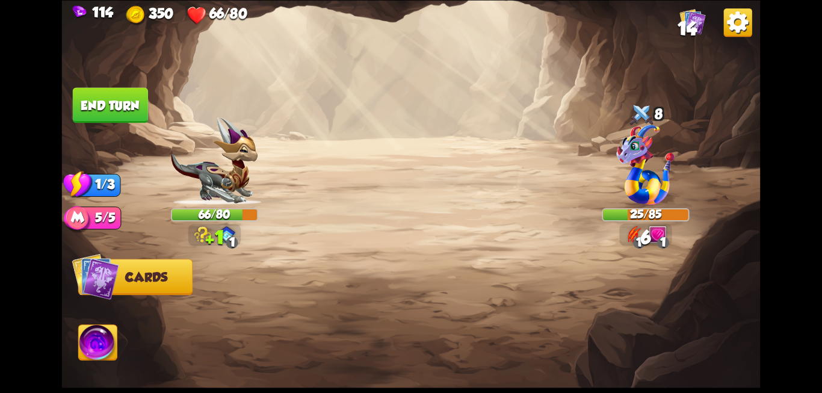
click at [101, 112] on button "End turn" at bounding box center [110, 104] width 75 height 35
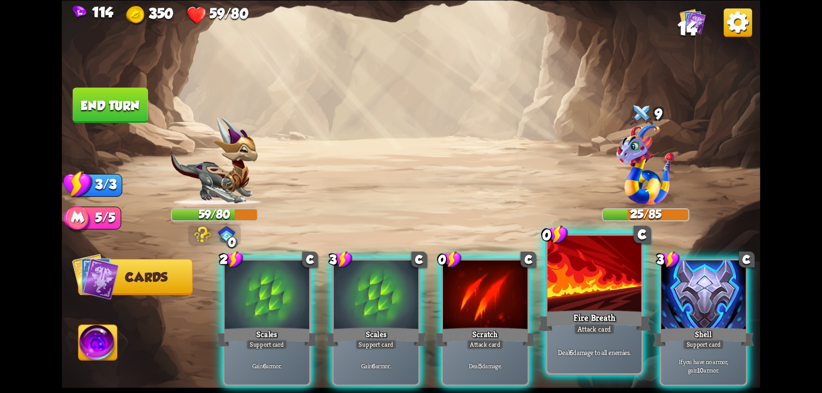
click at [594, 311] on div "Fire Breath" at bounding box center [594, 320] width 112 height 25
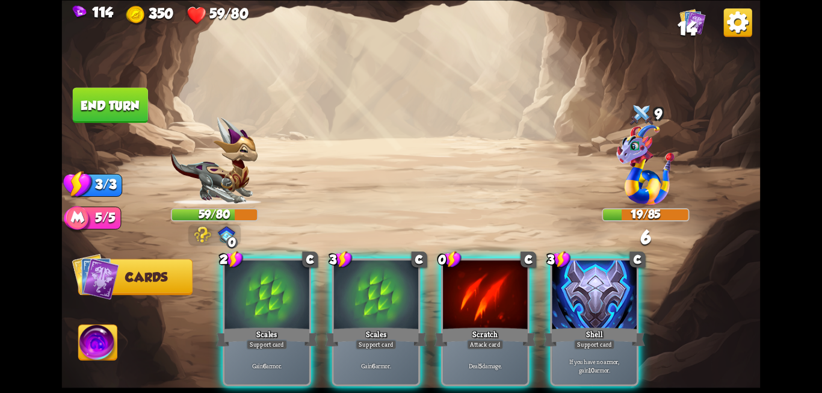
click at [594, 325] on div "Shell" at bounding box center [594, 336] width 101 height 23
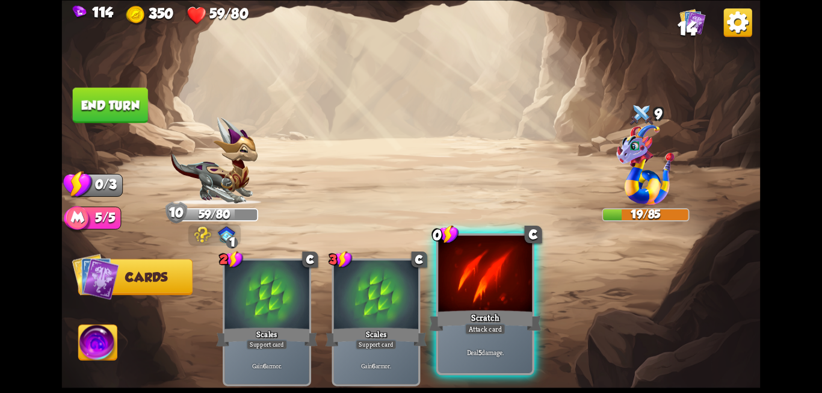
click at [512, 311] on div "Scratch" at bounding box center [485, 320] width 112 height 25
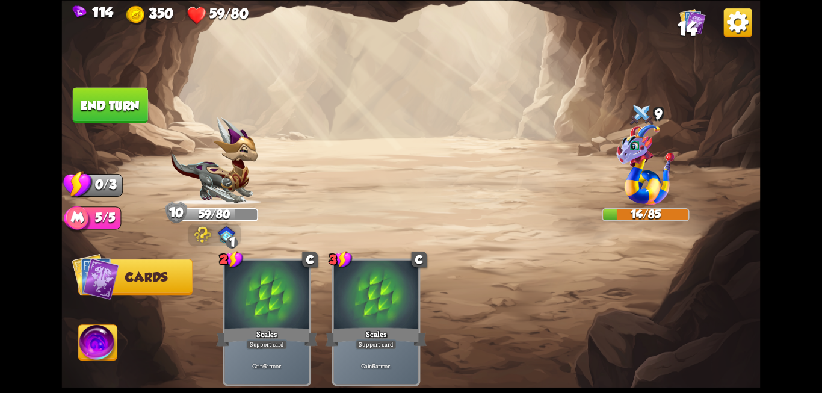
click at [113, 109] on button "End turn" at bounding box center [110, 104] width 75 height 35
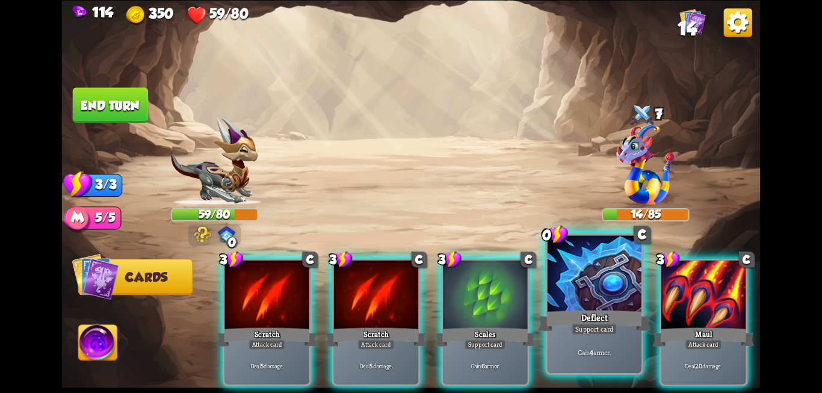
click at [583, 319] on div "Deflect" at bounding box center [594, 320] width 112 height 25
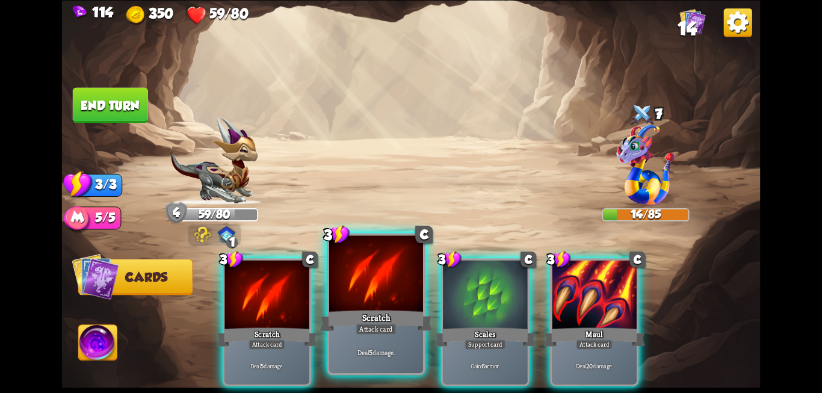
click at [366, 329] on div "Attack card" at bounding box center [375, 328] width 41 height 11
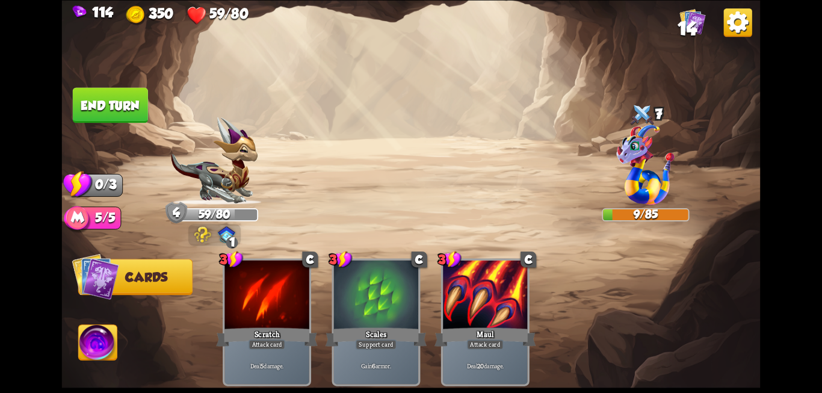
click at [92, 109] on button "End turn" at bounding box center [110, 104] width 75 height 35
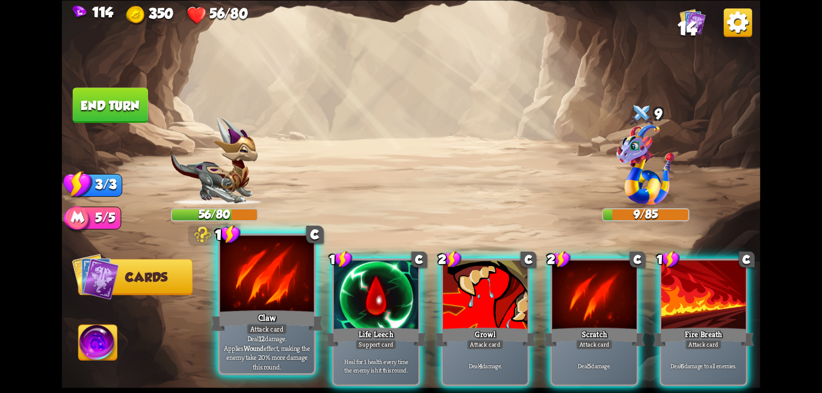
click at [259, 342] on p "Deal 12 damage. Applies Wound effect, making the enemy take 20% more damage thi…" at bounding box center [266, 352] width 89 height 37
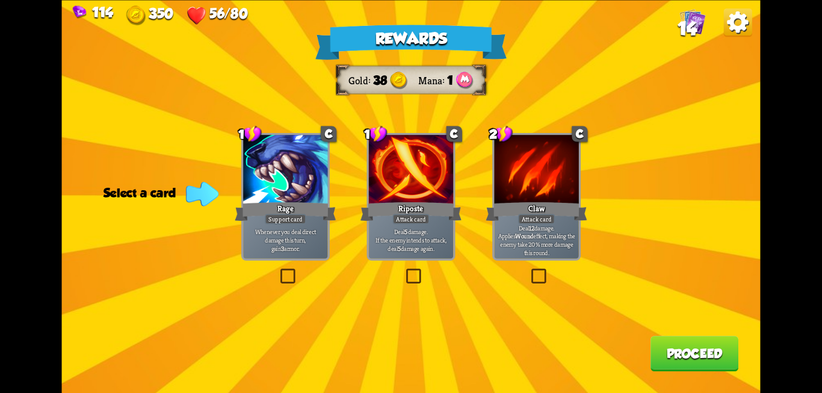
click at [529, 270] on label at bounding box center [529, 270] width 0 height 0
click at [0, 0] on input "checkbox" at bounding box center [0, 0] width 0 height 0
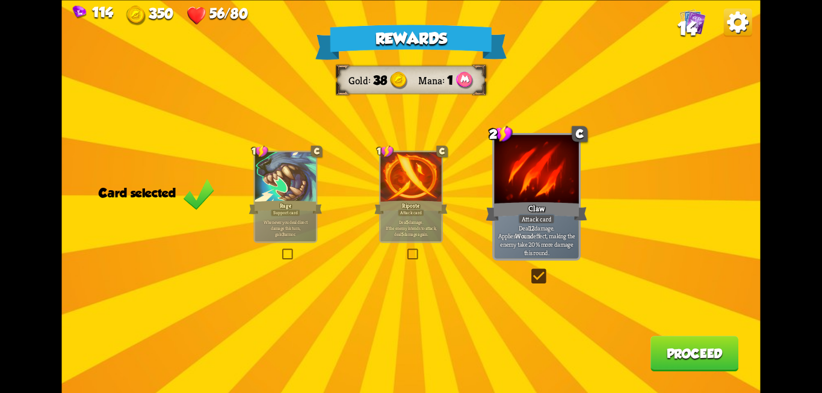
click at [665, 351] on button "Proceed" at bounding box center [694, 353] width 88 height 35
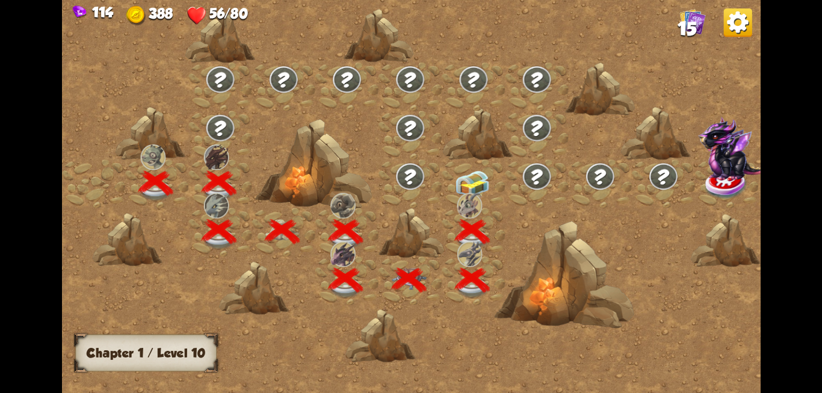
click at [470, 173] on img at bounding box center [472, 183] width 35 height 26
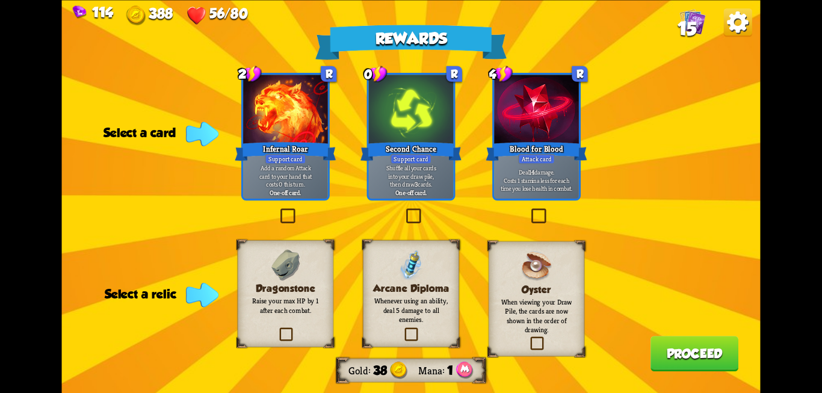
click at [404, 210] on label at bounding box center [404, 210] width 0 height 0
click at [0, 0] on input "checkbox" at bounding box center [0, 0] width 0 height 0
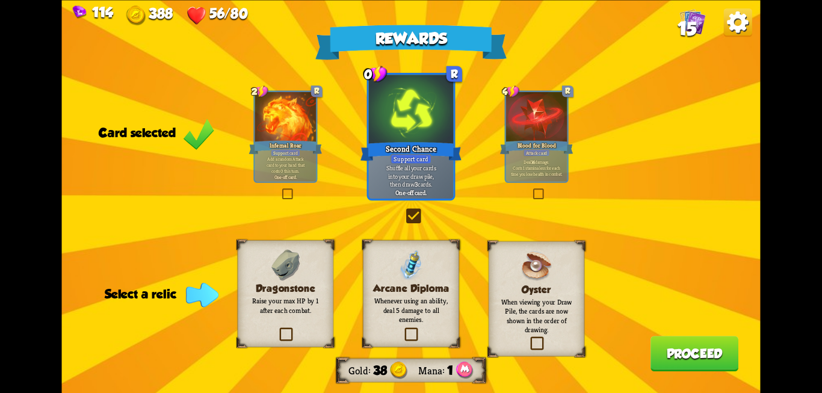
click at [526, 191] on div "Rewards Gold 38 Mana 1 Card selected 2 R Infernal Roar Support card Add a rando…" at bounding box center [411, 196] width 698 height 393
click at [531, 189] on label at bounding box center [531, 189] width 0 height 0
click at [0, 0] on input "checkbox" at bounding box center [0, 0] width 0 height 0
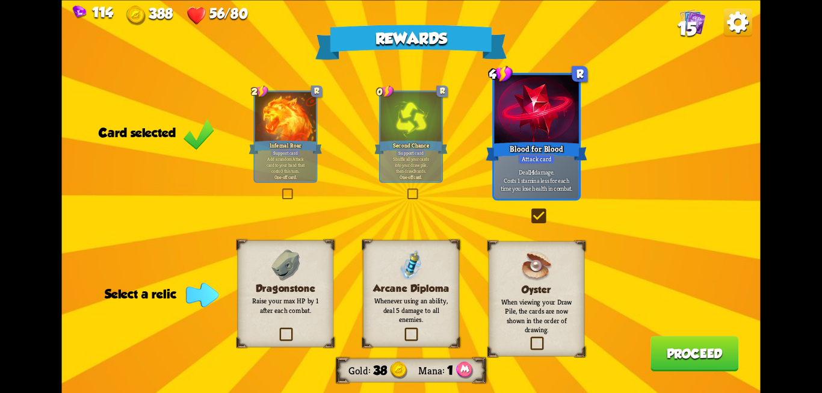
click at [405, 189] on label at bounding box center [405, 189] width 0 height 0
click at [0, 0] on input "checkbox" at bounding box center [0, 0] width 0 height 0
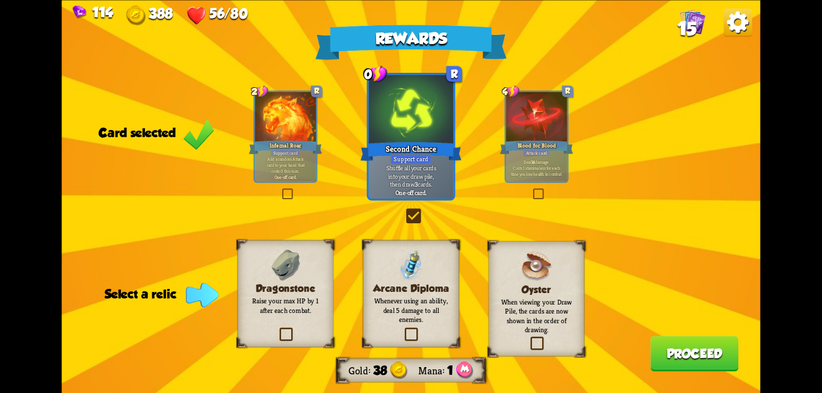
click at [280, 189] on label at bounding box center [280, 189] width 0 height 0
click at [0, 0] on input "checkbox" at bounding box center [0, 0] width 0 height 0
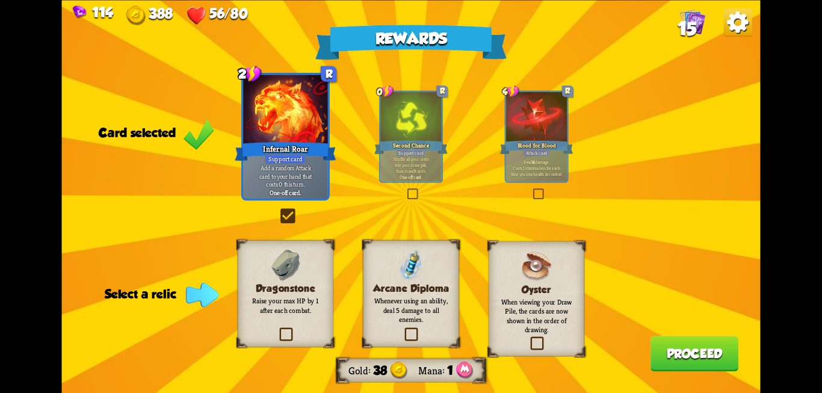
click at [277, 329] on label at bounding box center [277, 329] width 0 height 0
click at [0, 0] on input "checkbox" at bounding box center [0, 0] width 0 height 0
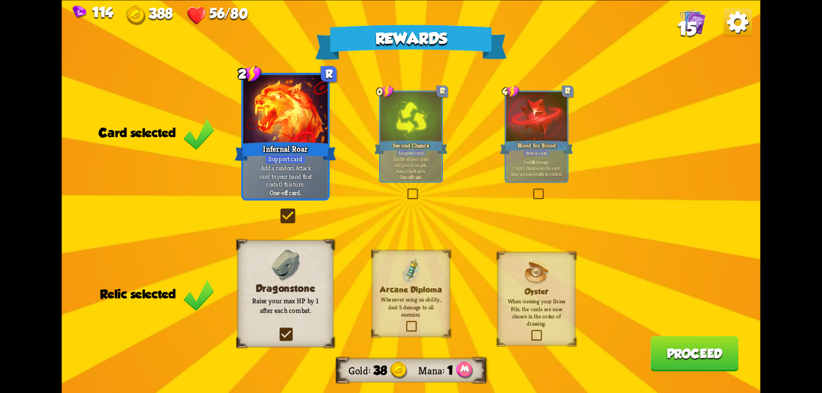
click at [657, 361] on button "Proceed" at bounding box center [694, 353] width 88 height 35
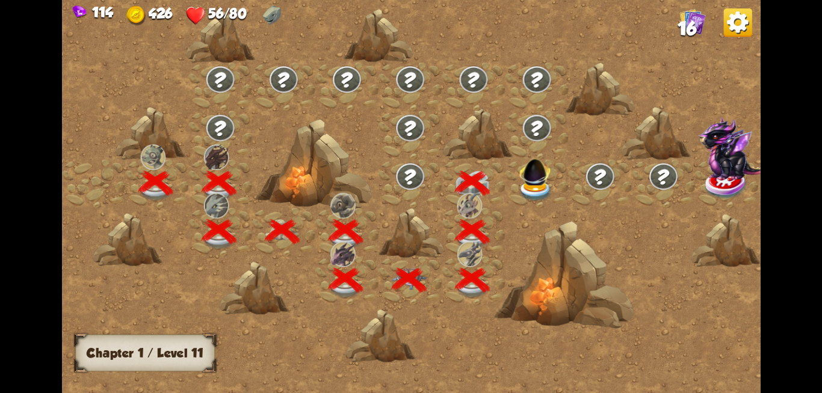
scroll to position [0, 183]
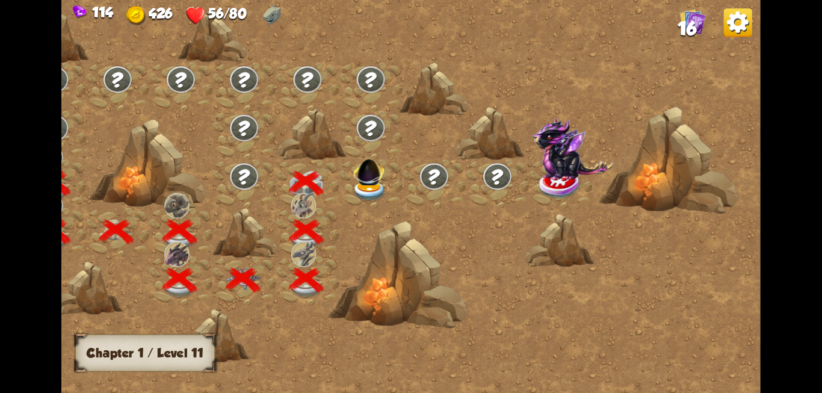
click at [358, 187] on img at bounding box center [369, 190] width 35 height 21
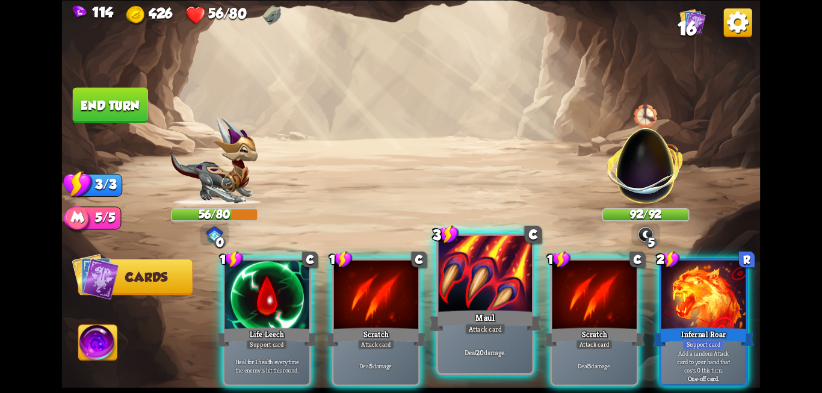
click at [491, 319] on div "Maul" at bounding box center [485, 320] width 112 height 25
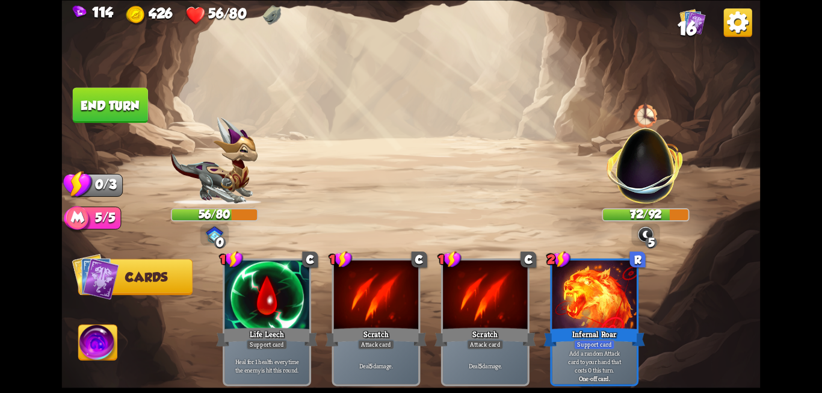
click at [112, 114] on button "End turn" at bounding box center [110, 104] width 75 height 35
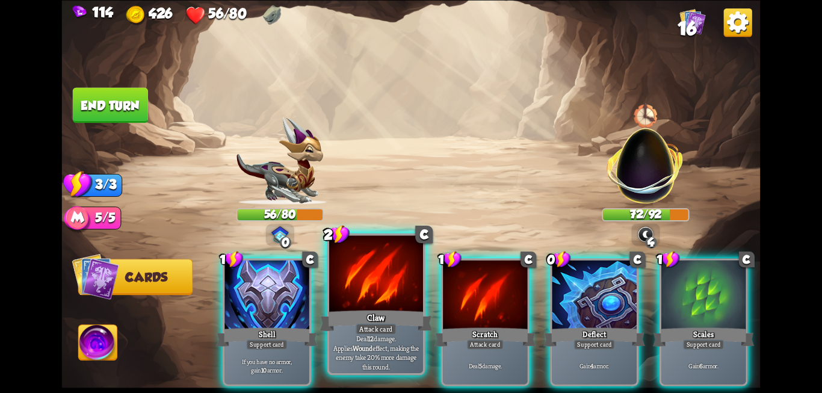
click at [393, 329] on div "Attack card" at bounding box center [375, 328] width 41 height 11
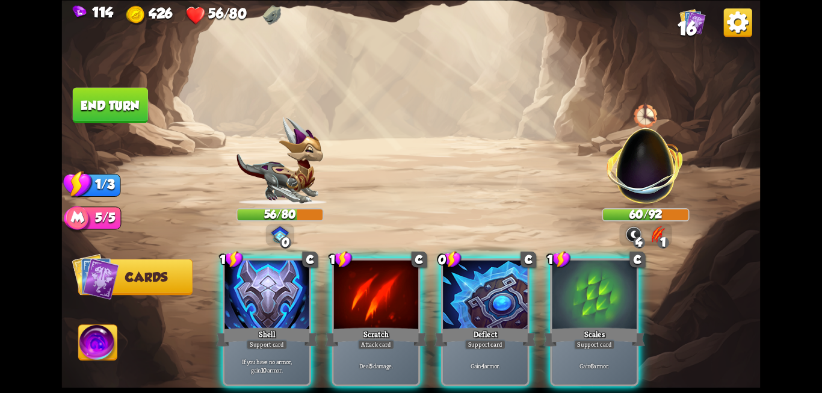
click at [393, 339] on div "Attack card" at bounding box center [375, 344] width 37 height 10
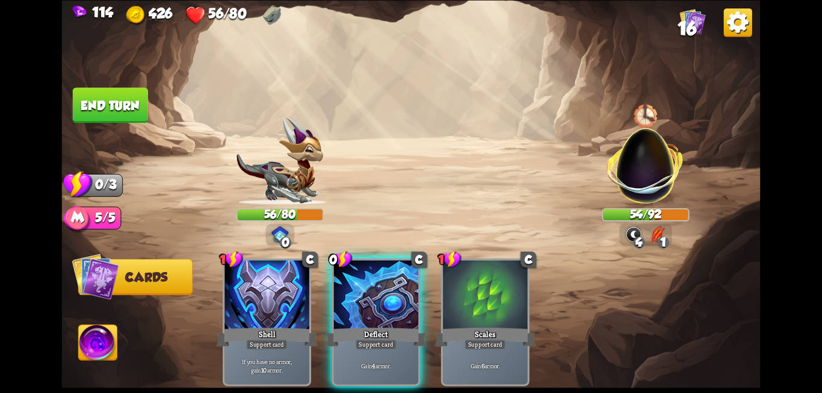
click at [117, 115] on button "End turn" at bounding box center [110, 104] width 75 height 35
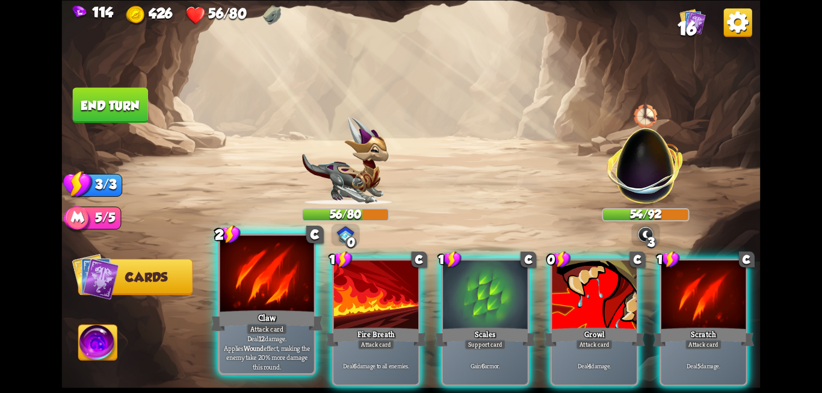
click at [300, 326] on div "Claw" at bounding box center [267, 320] width 112 height 25
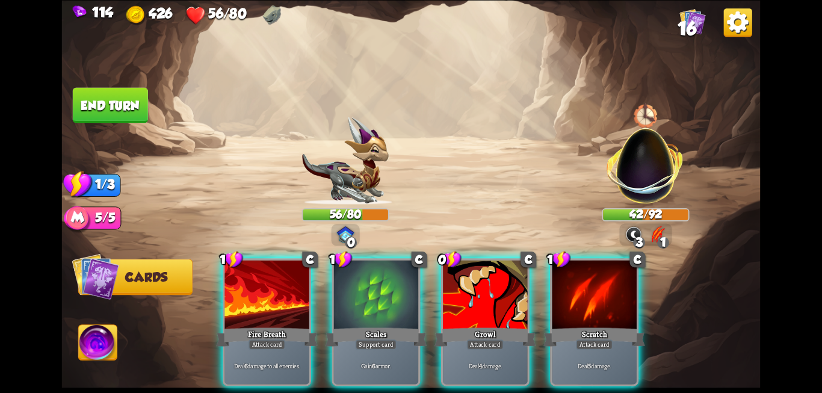
click at [300, 326] on div "Fire Breath" at bounding box center [266, 336] width 101 height 23
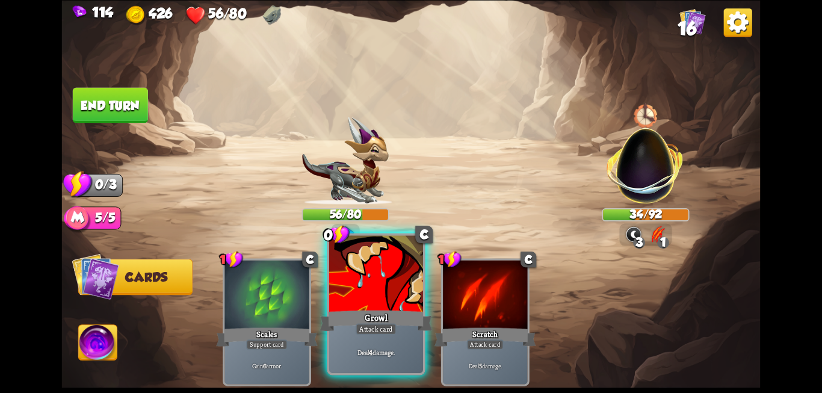
click at [351, 312] on div "Growl" at bounding box center [375, 320] width 112 height 25
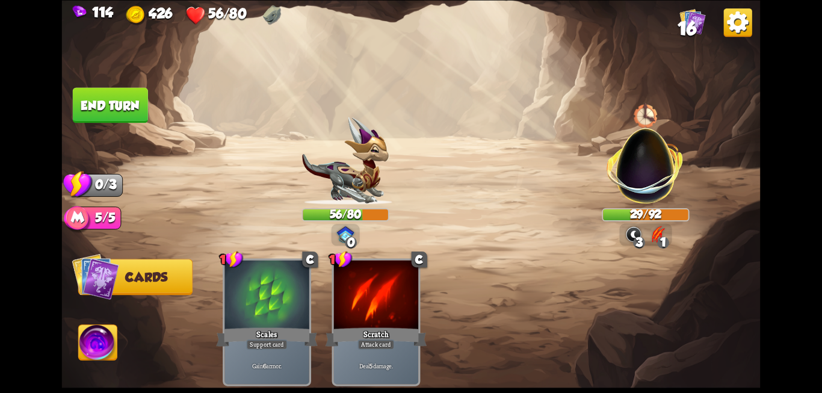
click at [118, 104] on button "End turn" at bounding box center [110, 104] width 75 height 35
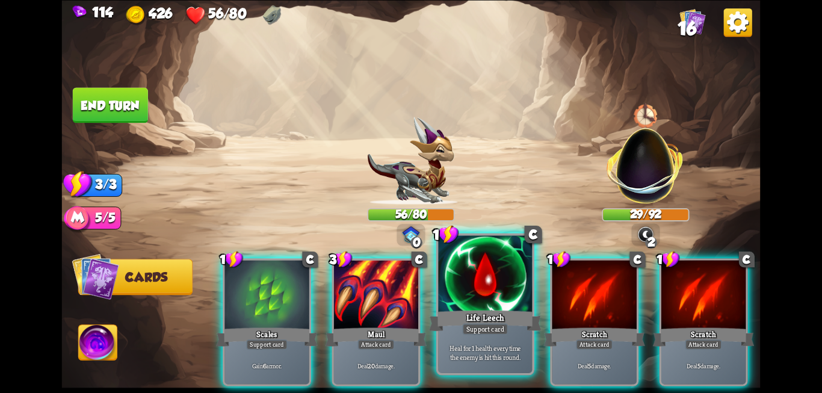
click at [486, 294] on div at bounding box center [485, 274] width 94 height 79
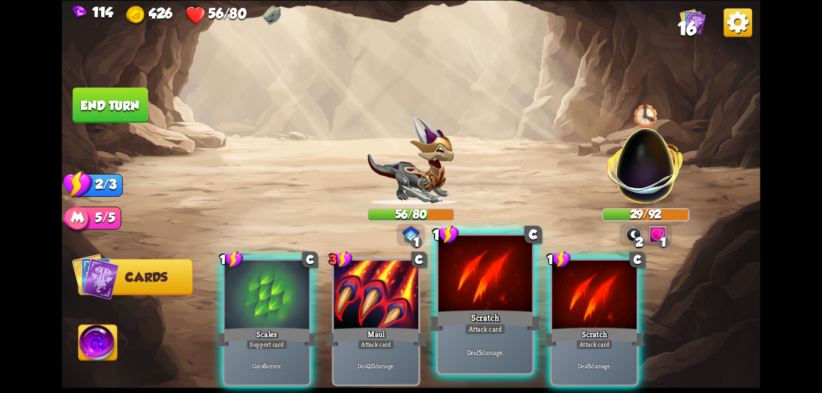
click at [447, 303] on div at bounding box center [485, 274] width 94 height 79
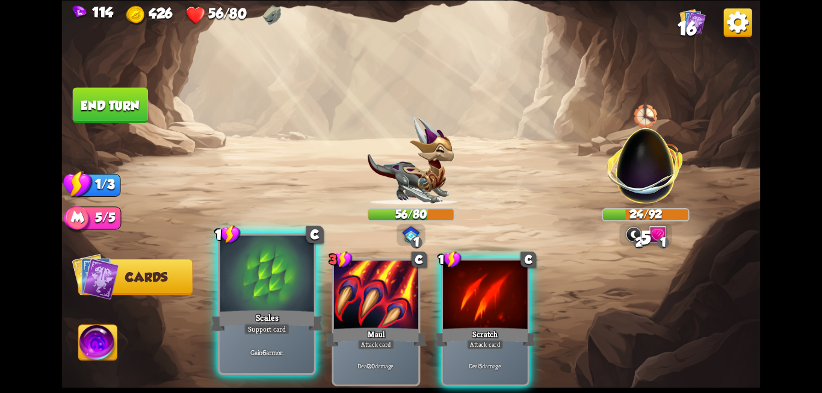
click at [266, 307] on div at bounding box center [267, 274] width 94 height 79
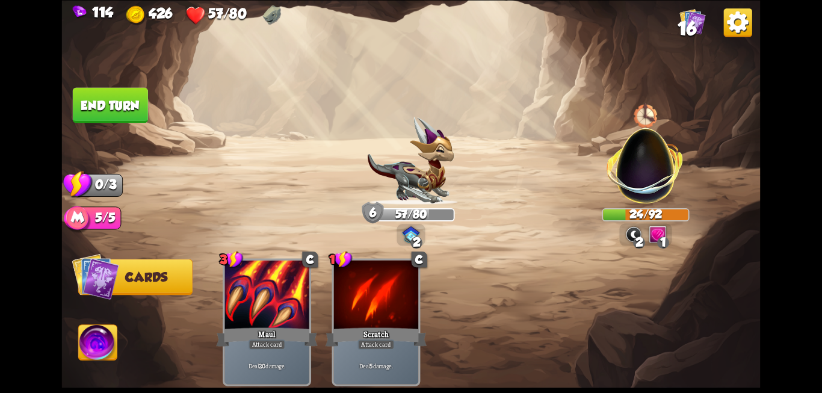
click at [134, 108] on button "End turn" at bounding box center [110, 104] width 75 height 35
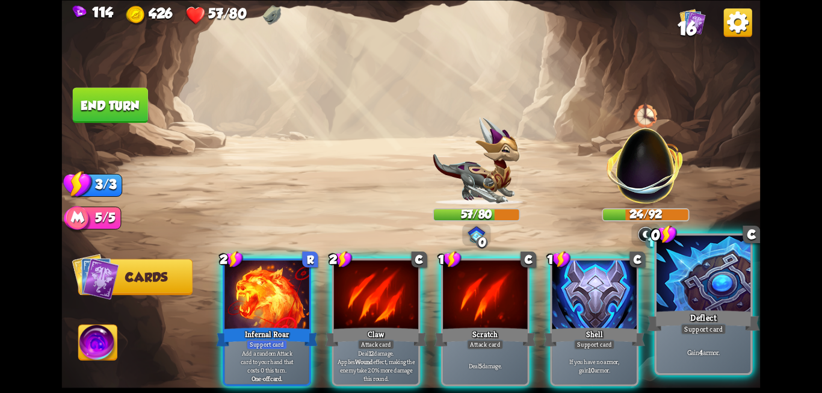
click at [721, 317] on div "Deflect" at bounding box center [703, 320] width 112 height 25
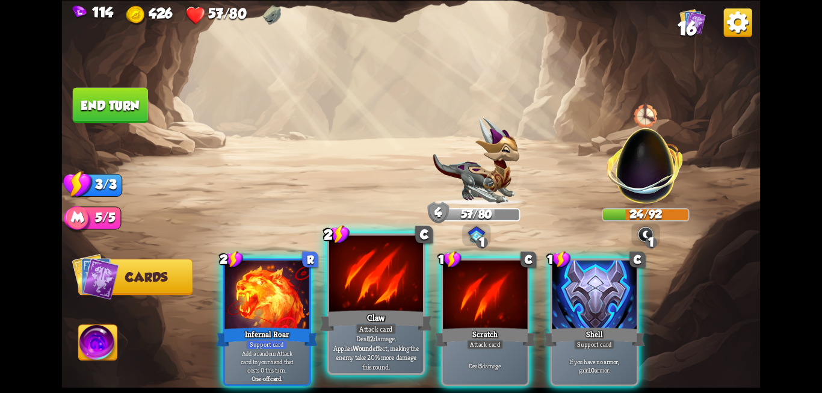
click at [391, 313] on div "Claw" at bounding box center [375, 320] width 112 height 25
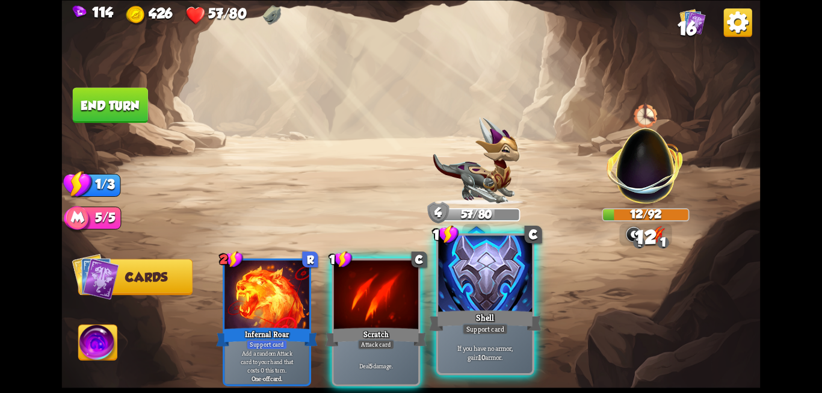
click at [507, 307] on div at bounding box center [485, 274] width 94 height 79
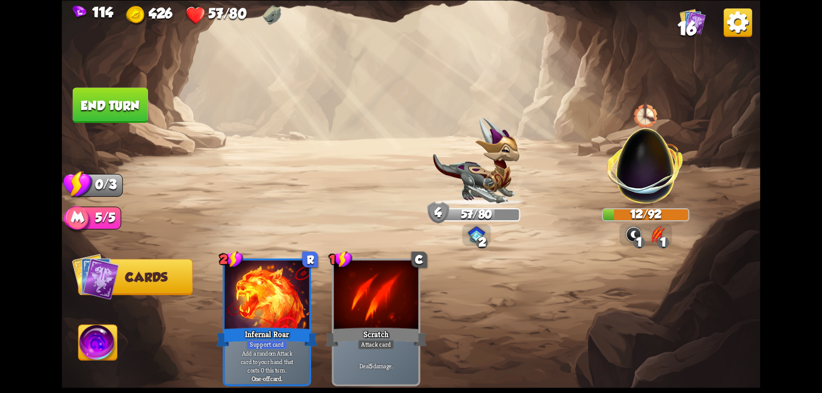
click at [137, 109] on button "End turn" at bounding box center [110, 104] width 75 height 35
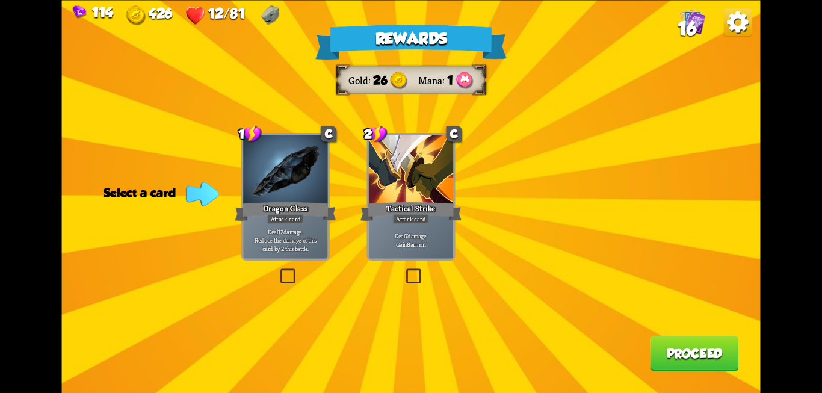
click at [278, 270] on label at bounding box center [278, 270] width 0 height 0
click at [0, 0] on input "checkbox" at bounding box center [0, 0] width 0 height 0
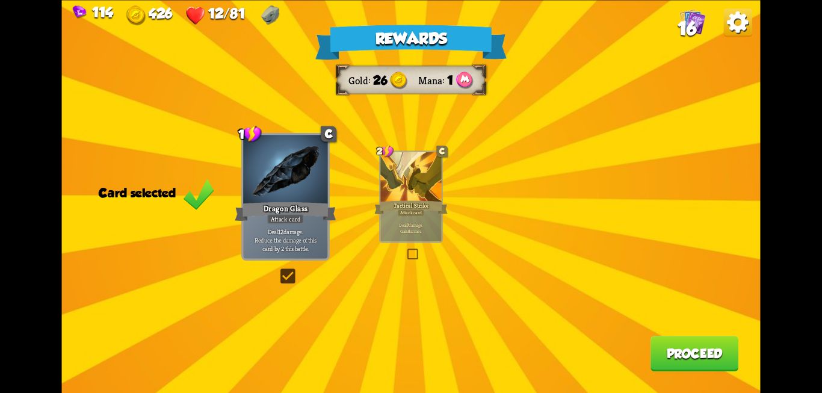
click at [679, 344] on button "Proceed" at bounding box center [694, 353] width 88 height 35
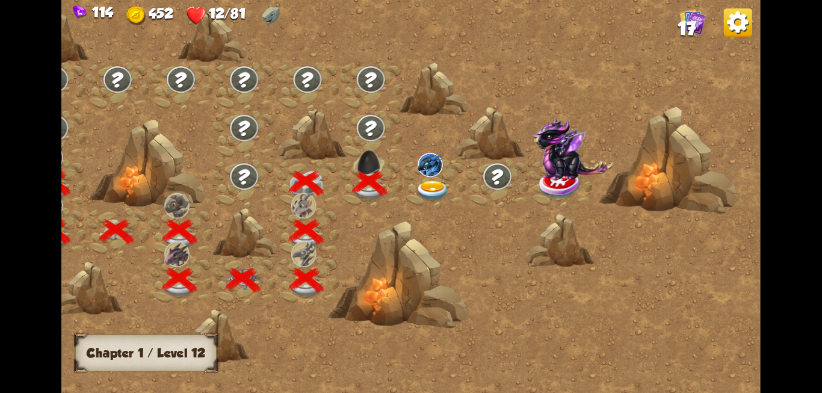
click at [430, 183] on img at bounding box center [432, 190] width 35 height 21
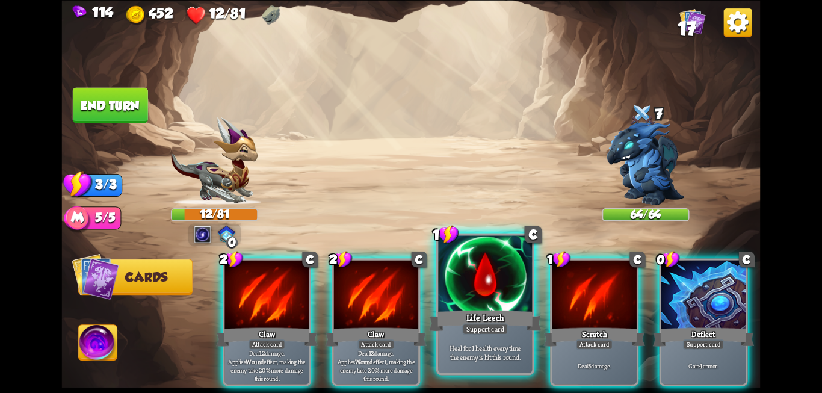
click at [483, 317] on div "Life Leech" at bounding box center [485, 320] width 112 height 25
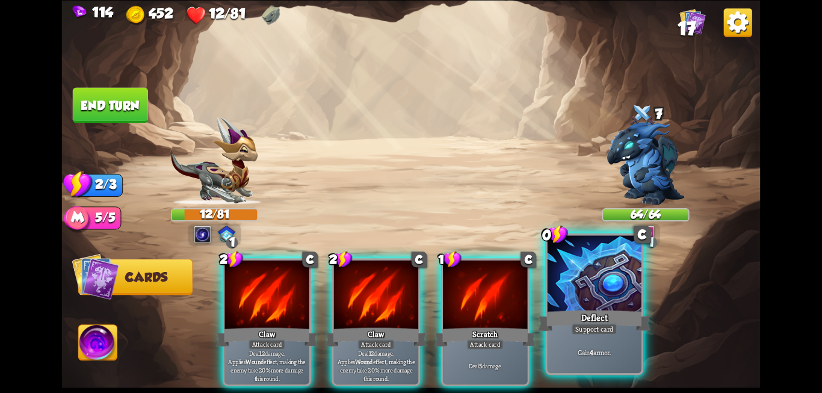
click at [587, 324] on div "Support card" at bounding box center [594, 328] width 46 height 11
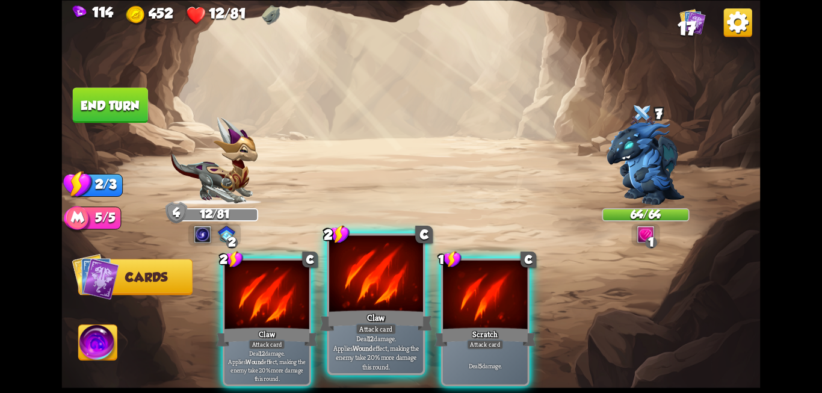
click at [399, 324] on div "Claw" at bounding box center [375, 320] width 112 height 25
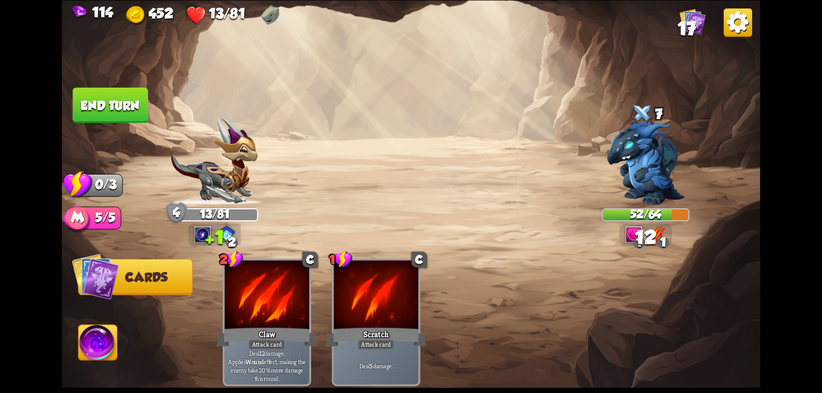
click at [128, 113] on button "End turn" at bounding box center [110, 104] width 75 height 35
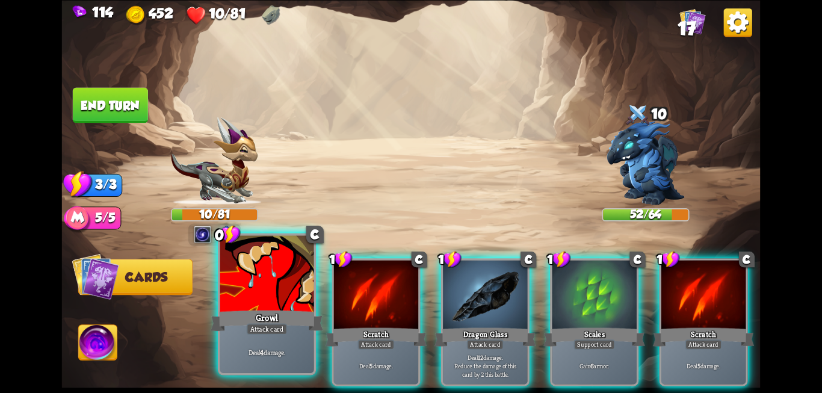
click at [260, 318] on div "Growl" at bounding box center [267, 320] width 112 height 25
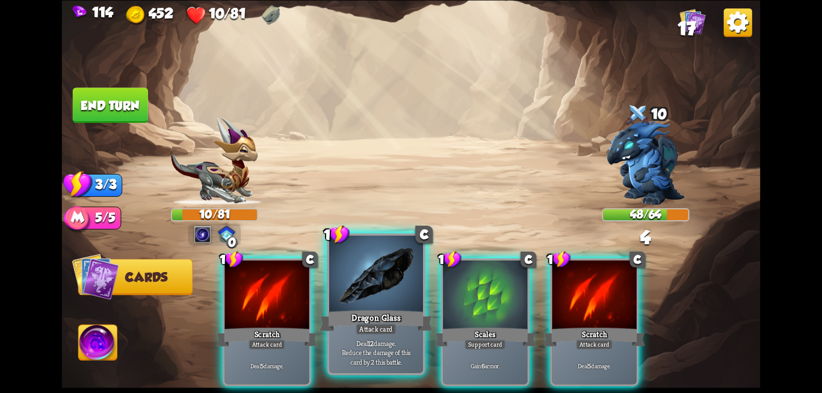
click at [358, 315] on div "Dragon Glass" at bounding box center [375, 320] width 112 height 25
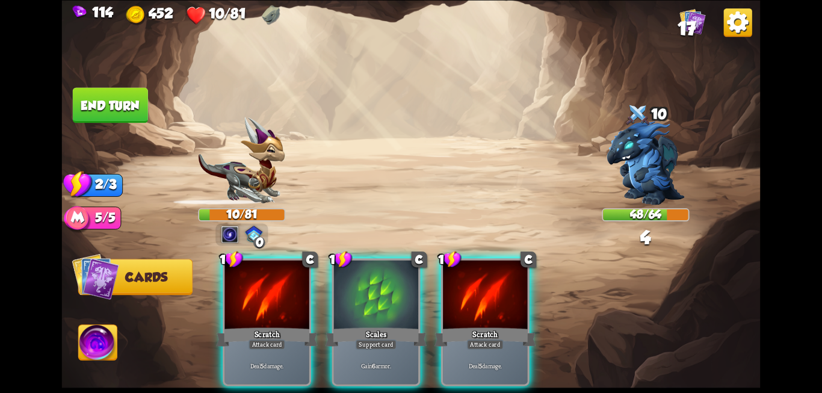
click at [358, 325] on div "Scales" at bounding box center [375, 336] width 101 height 23
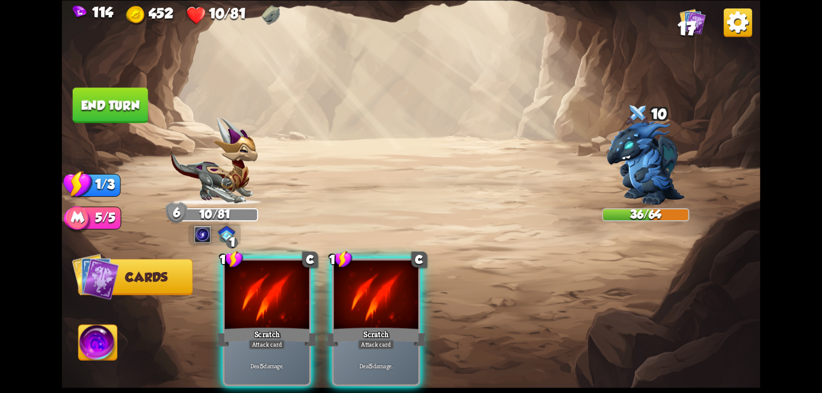
click at [134, 109] on button "End turn" at bounding box center [110, 104] width 75 height 35
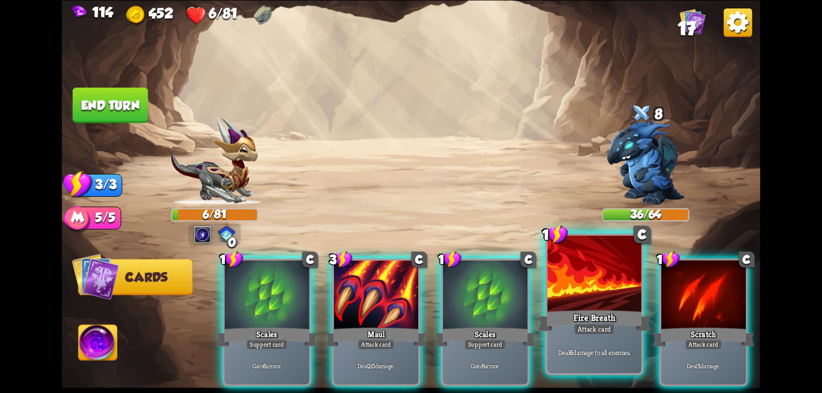
click at [598, 319] on div "Fire Breath" at bounding box center [594, 320] width 112 height 25
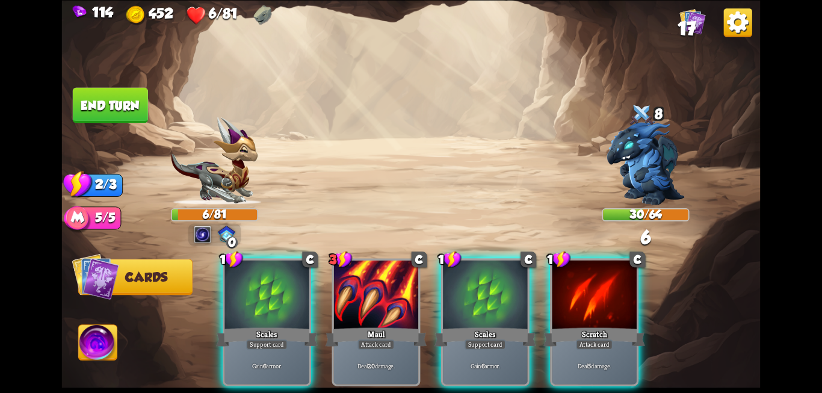
click at [598, 325] on div "Scratch" at bounding box center [594, 336] width 101 height 23
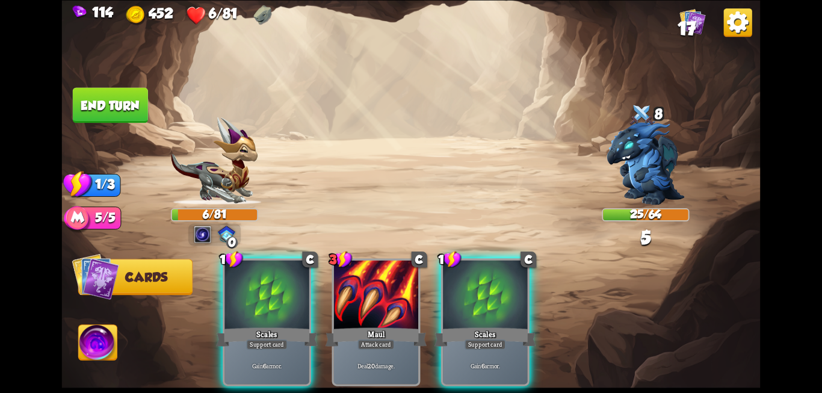
click at [454, 325] on div "Scales" at bounding box center [484, 336] width 101 height 23
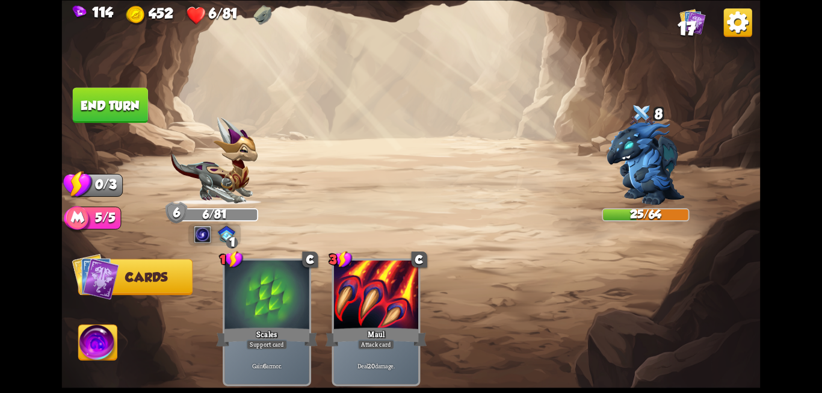
click at [109, 105] on button "End turn" at bounding box center [110, 104] width 75 height 35
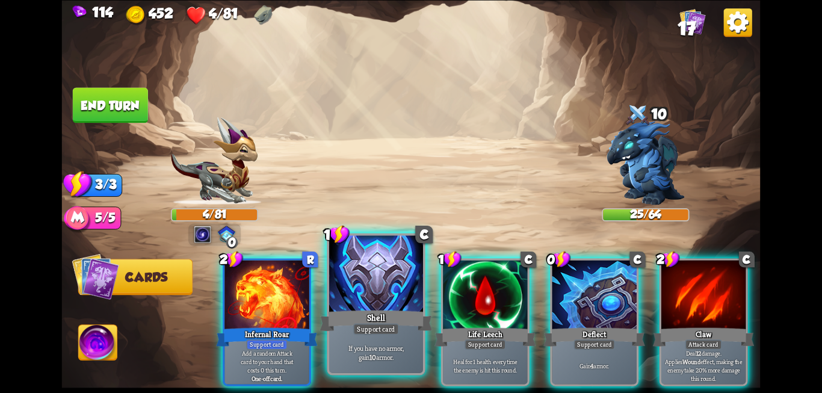
click at [381, 306] on div at bounding box center [376, 274] width 94 height 79
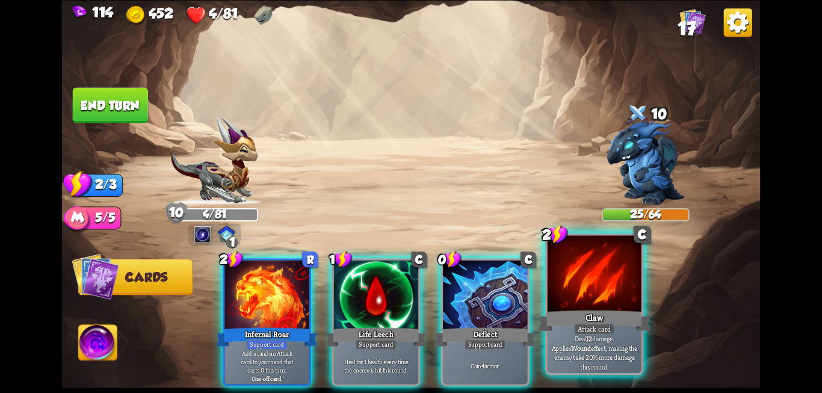
click at [592, 328] on div "Attack card" at bounding box center [594, 328] width 41 height 11
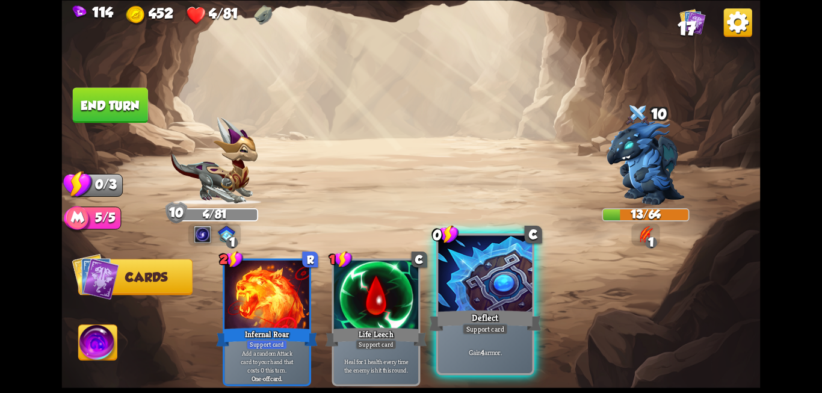
click at [490, 313] on div "Deflect" at bounding box center [485, 320] width 112 height 25
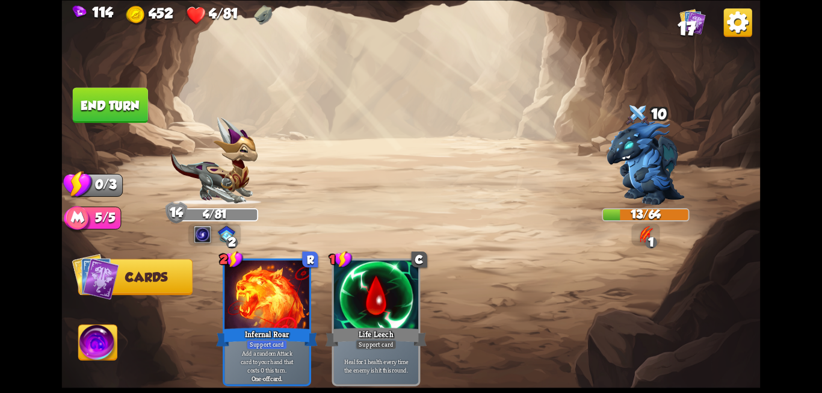
click at [126, 114] on button "End turn" at bounding box center [110, 104] width 75 height 35
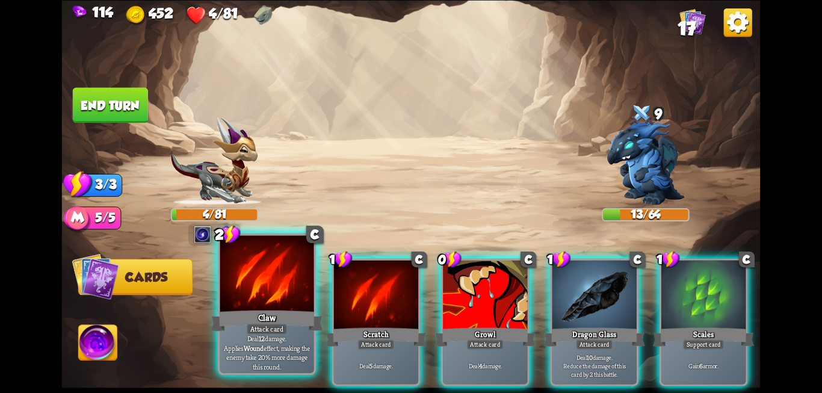
click at [263, 312] on div "Claw" at bounding box center [267, 320] width 112 height 25
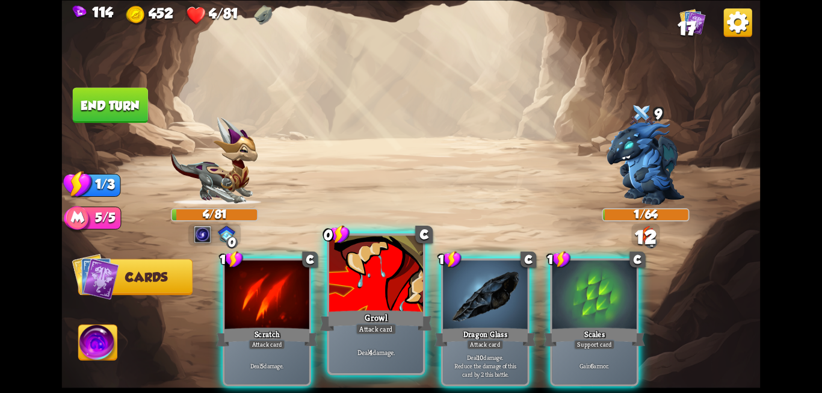
click at [349, 300] on div at bounding box center [376, 274] width 94 height 79
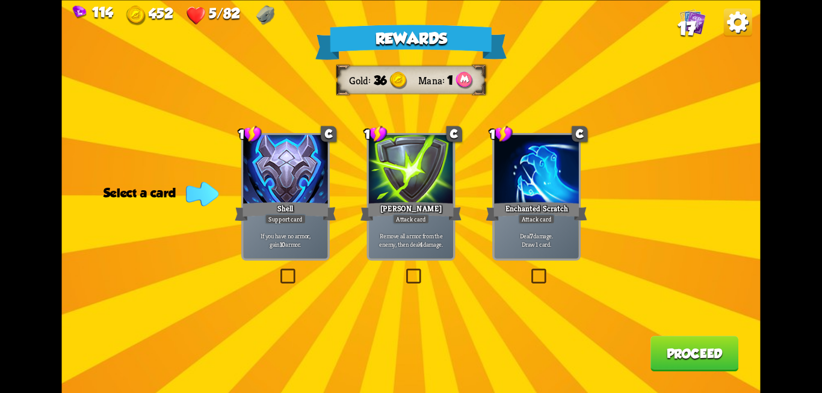
click at [404, 270] on label at bounding box center [404, 270] width 0 height 0
click at [0, 0] on input "checkbox" at bounding box center [0, 0] width 0 height 0
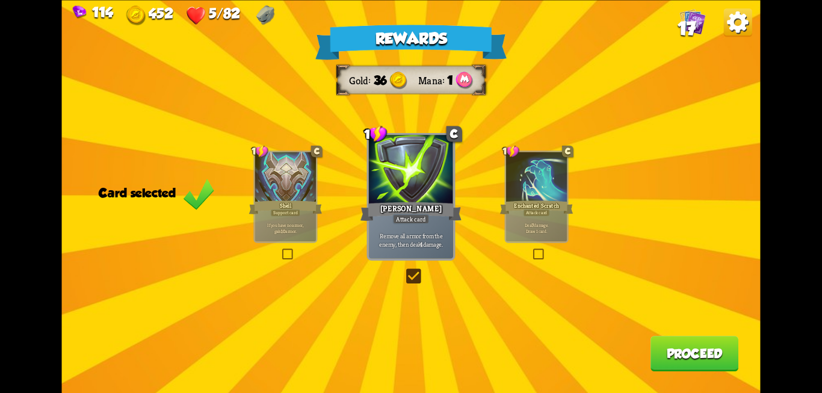
click at [688, 362] on button "Proceed" at bounding box center [694, 353] width 88 height 35
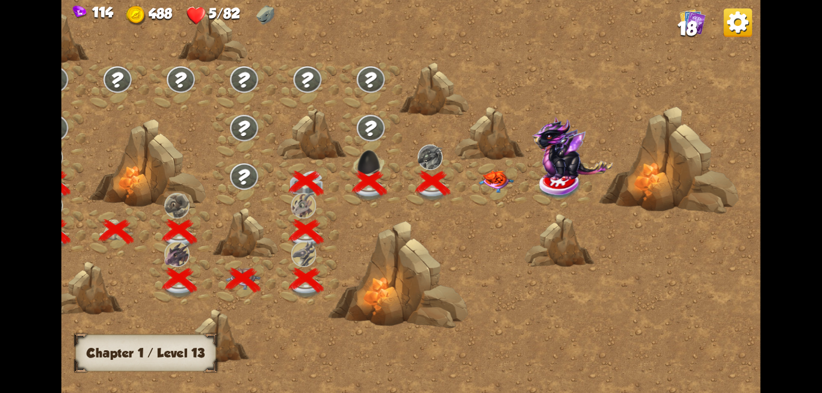
click at [492, 179] on img at bounding box center [495, 181] width 35 height 22
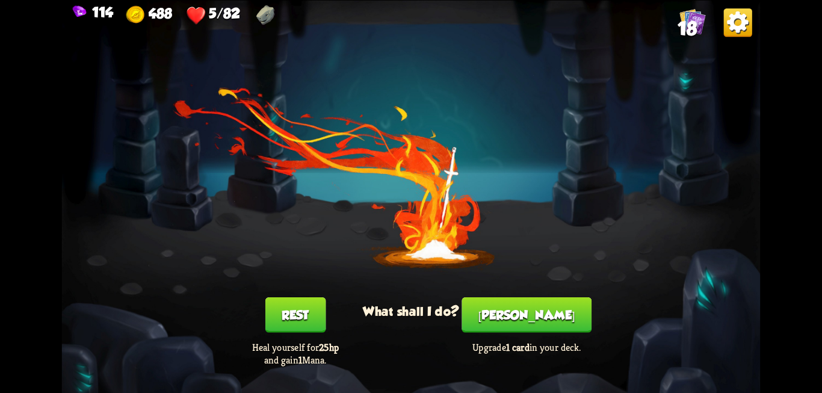
click at [292, 316] on button "Rest" at bounding box center [295, 314] width 61 height 35
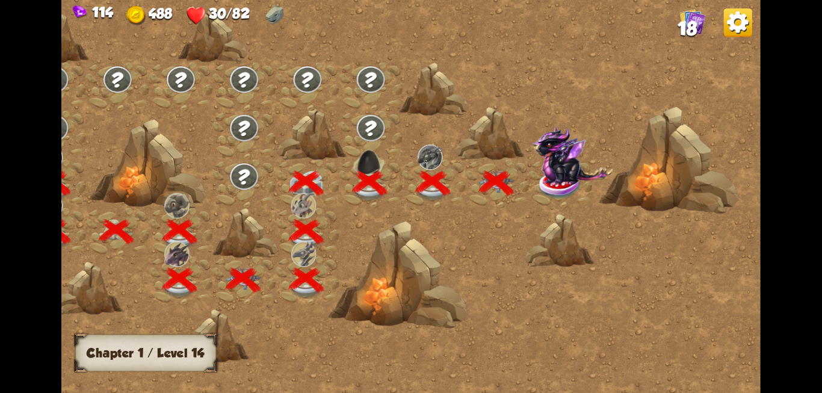
click at [558, 173] on img at bounding box center [571, 155] width 81 height 60
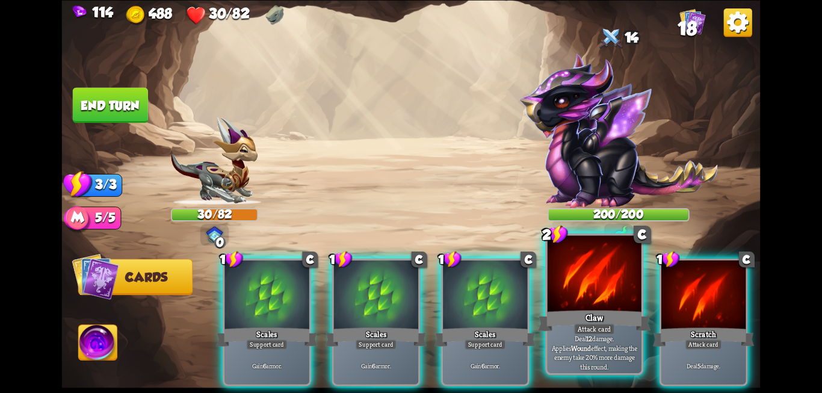
click at [623, 276] on div at bounding box center [594, 274] width 94 height 79
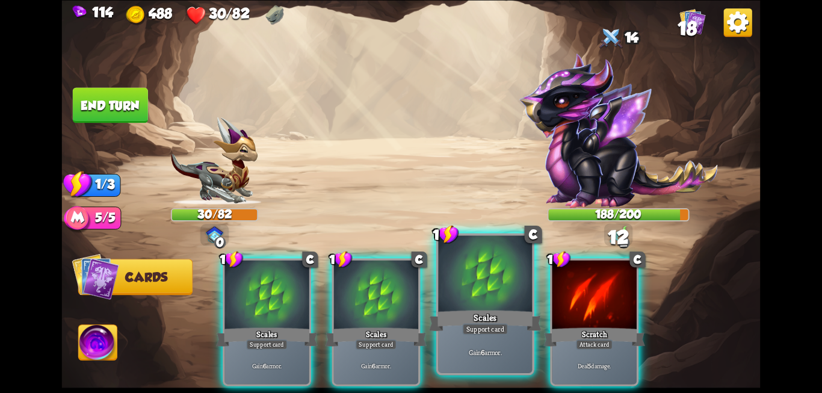
click at [497, 279] on div at bounding box center [485, 274] width 94 height 79
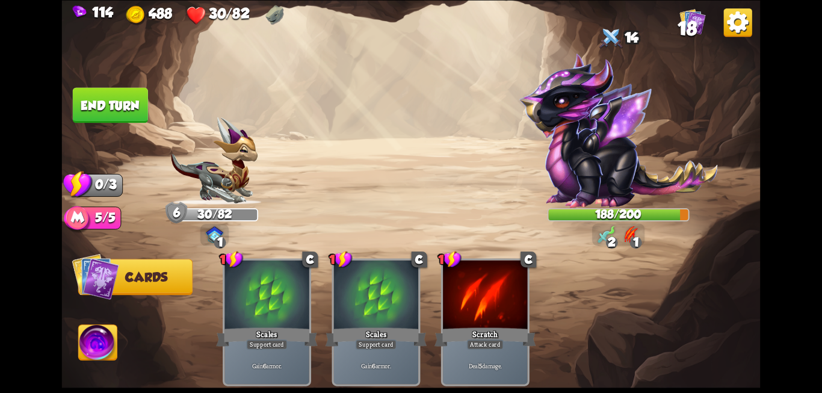
click at [108, 108] on button "End turn" at bounding box center [110, 104] width 75 height 35
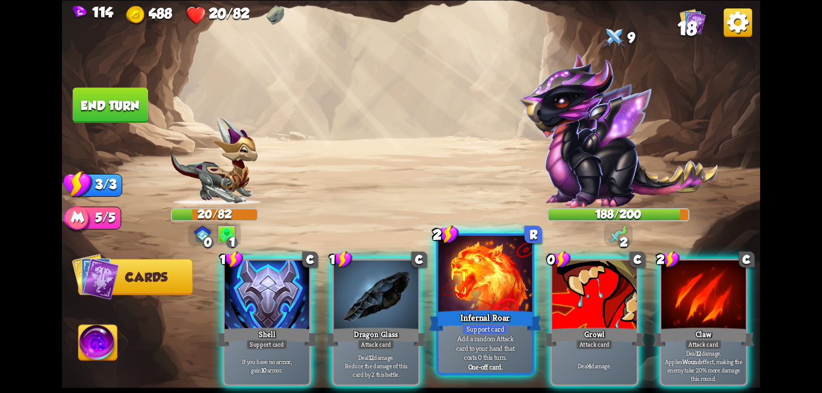
click at [488, 309] on div "Infernal Roar" at bounding box center [485, 320] width 112 height 25
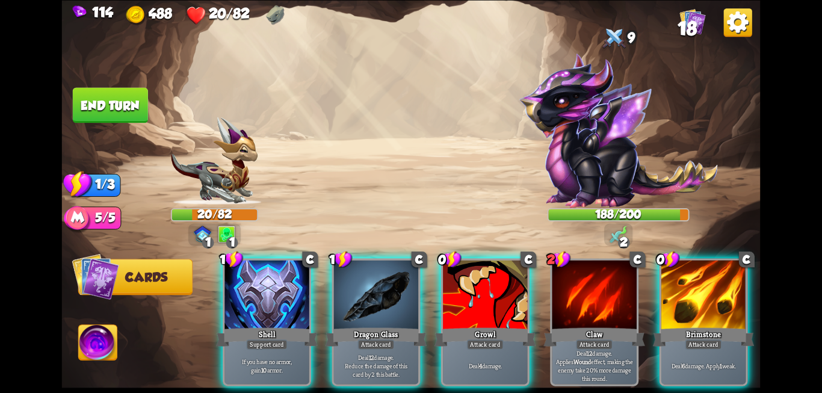
click at [482, 307] on div "0 C Growl Attack card Deal 4 damage." at bounding box center [485, 322] width 88 height 128
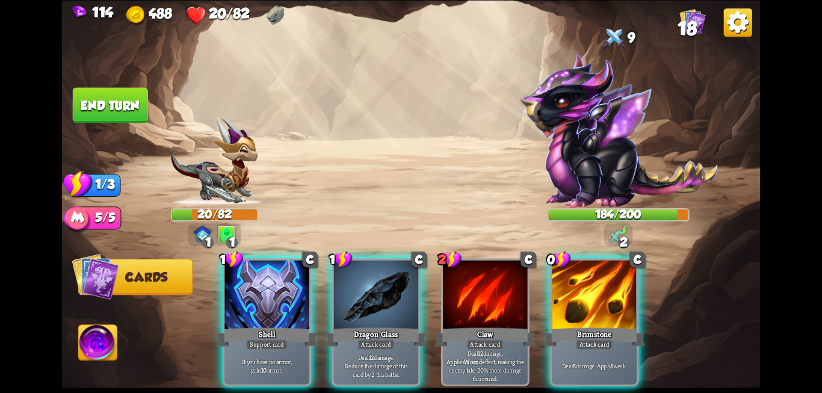
click at [357, 339] on div "Attack card" at bounding box center [375, 344] width 37 height 10
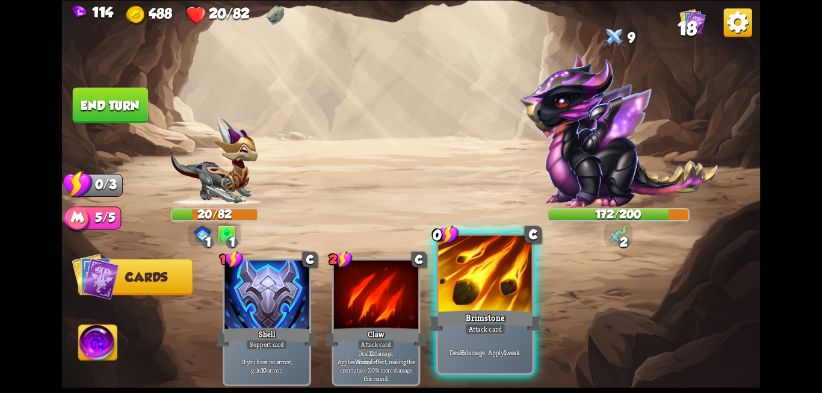
click at [482, 307] on div at bounding box center [485, 274] width 94 height 79
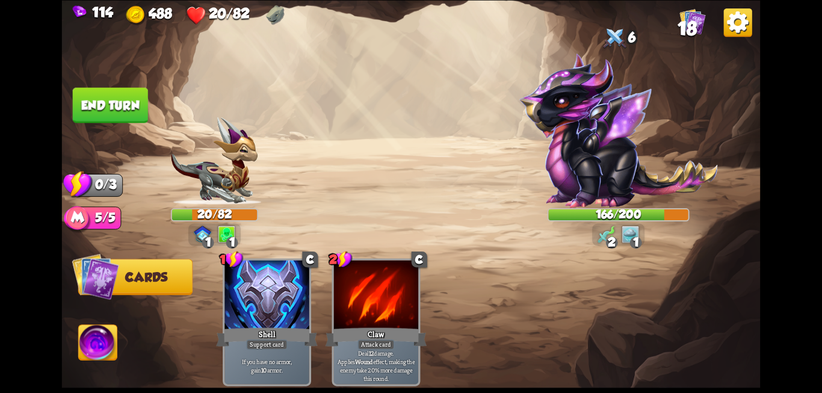
click at [112, 109] on button "End turn" at bounding box center [110, 104] width 75 height 35
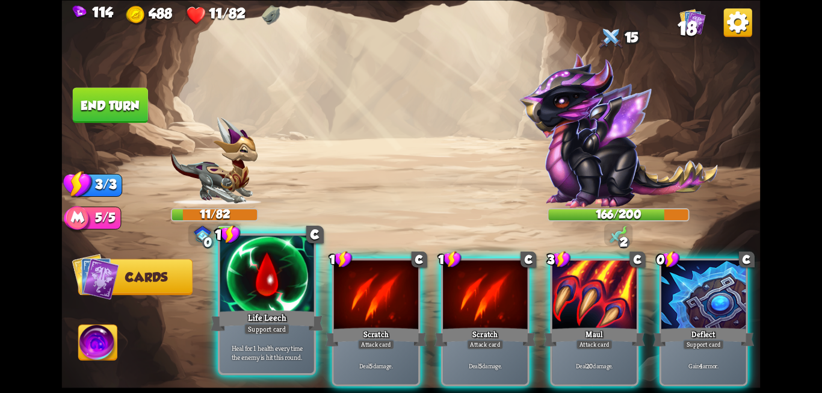
click at [281, 342] on div "Heal for 1 health every time the enemy is hit this round." at bounding box center [267, 351] width 94 height 41
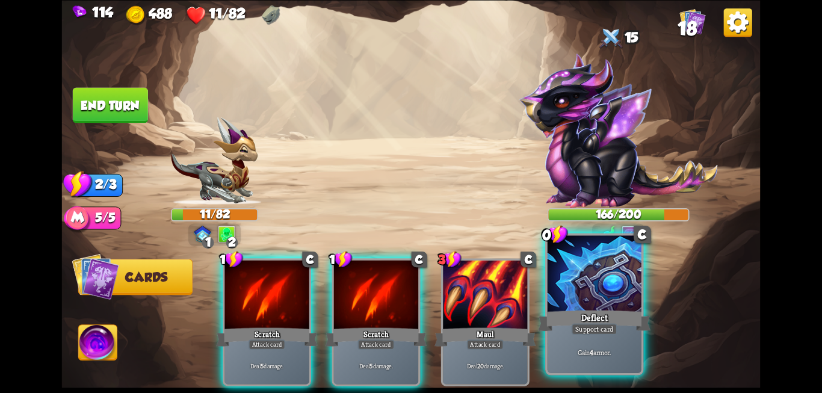
click at [583, 348] on p "Gain 4 armor." at bounding box center [594, 352] width 89 height 9
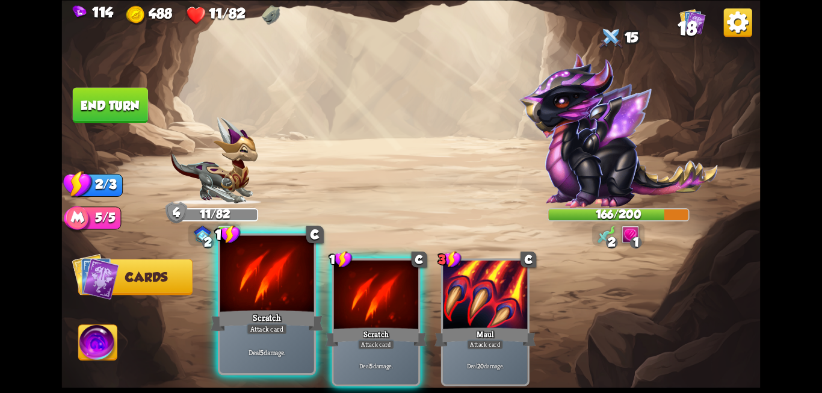
click at [247, 333] on div "Attack card" at bounding box center [267, 328] width 41 height 11
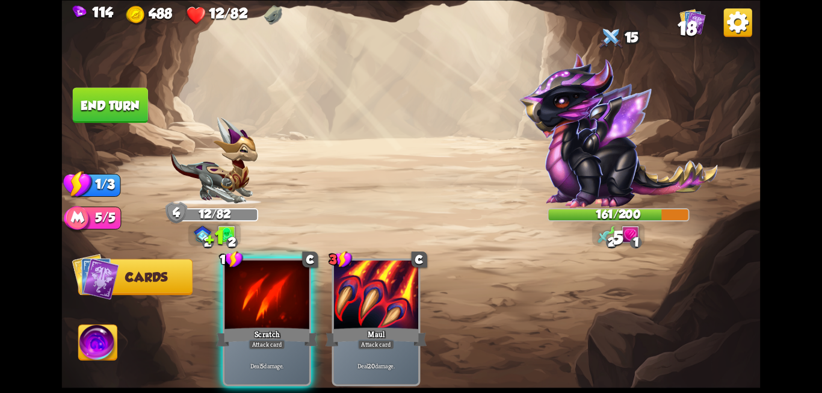
click at [82, 107] on button "End turn" at bounding box center [110, 104] width 75 height 35
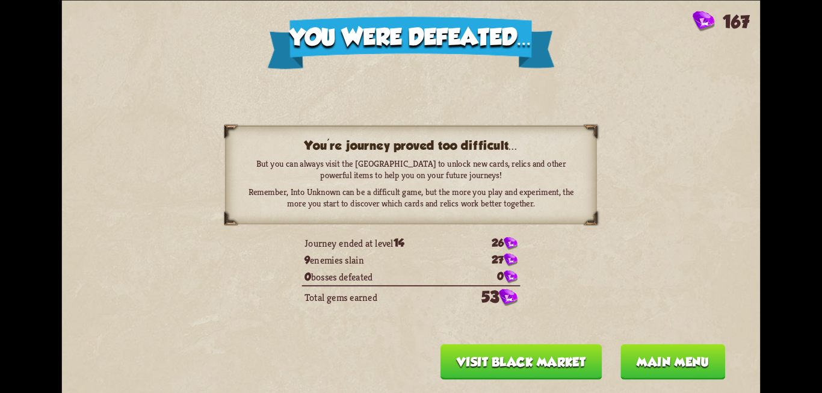
click at [692, 363] on button "Main menu" at bounding box center [672, 360] width 105 height 35
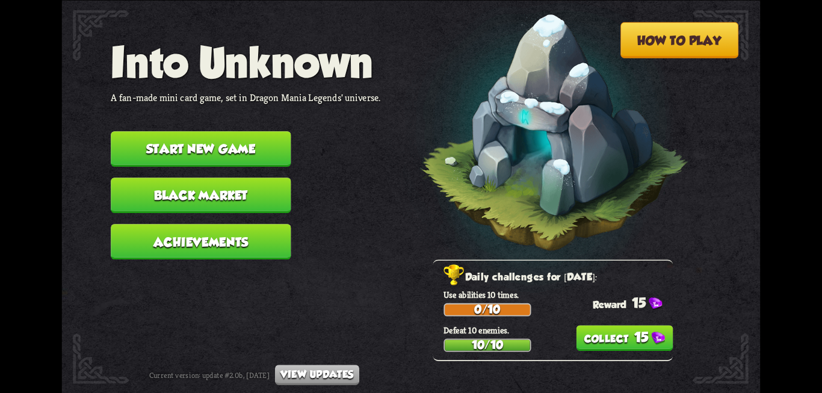
click at [241, 192] on button "Black Market" at bounding box center [201, 194] width 180 height 35
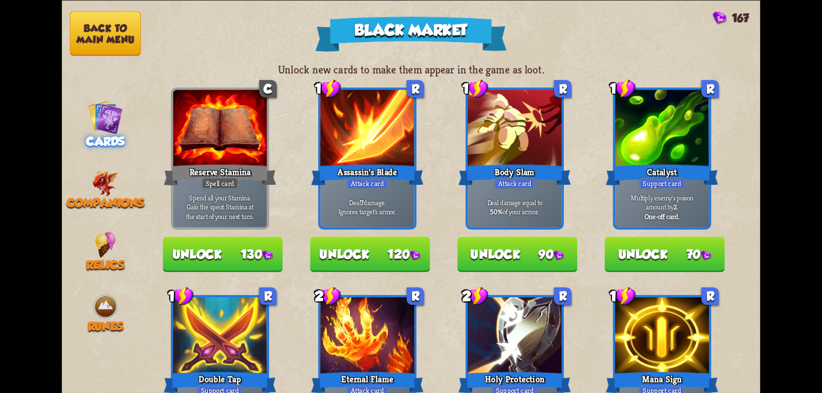
drag, startPoint x: 295, startPoint y: 262, endPoint x: 330, endPoint y: 96, distance: 169.6
click at [114, 196] on span "Companions" at bounding box center [106, 203] width 78 height 14
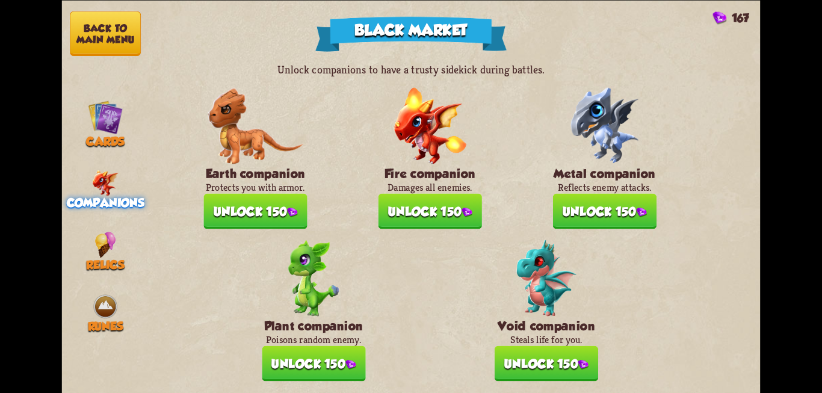
click at [232, 213] on button "Unlock 150" at bounding box center [254, 210] width 103 height 35
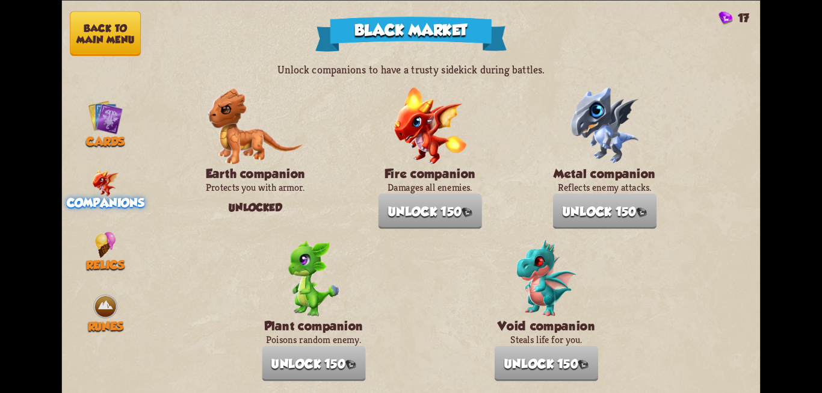
click at [88, 185] on div "Companions" at bounding box center [105, 190] width 87 height 40
click at [90, 303] on div "Runes" at bounding box center [105, 313] width 87 height 40
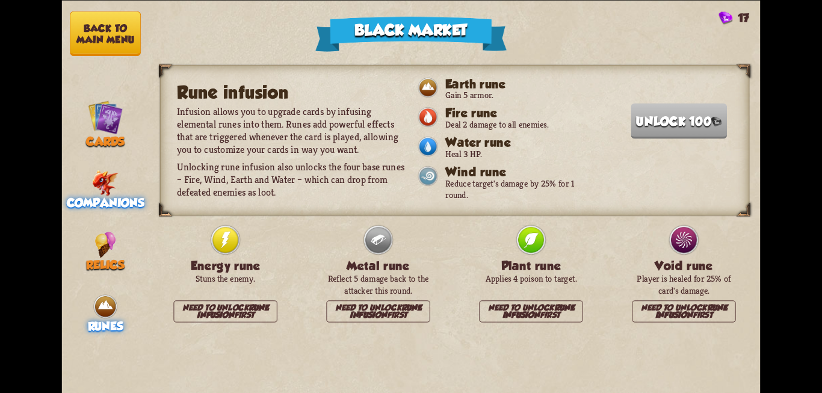
click at [96, 173] on img at bounding box center [105, 183] width 26 height 26
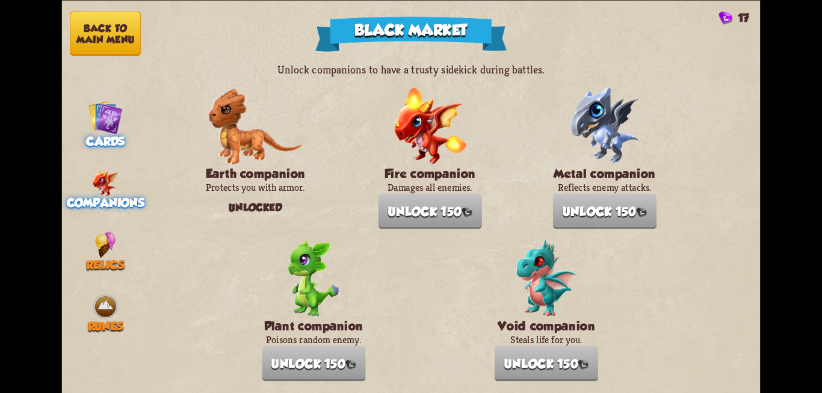
click at [99, 126] on img at bounding box center [105, 116] width 35 height 35
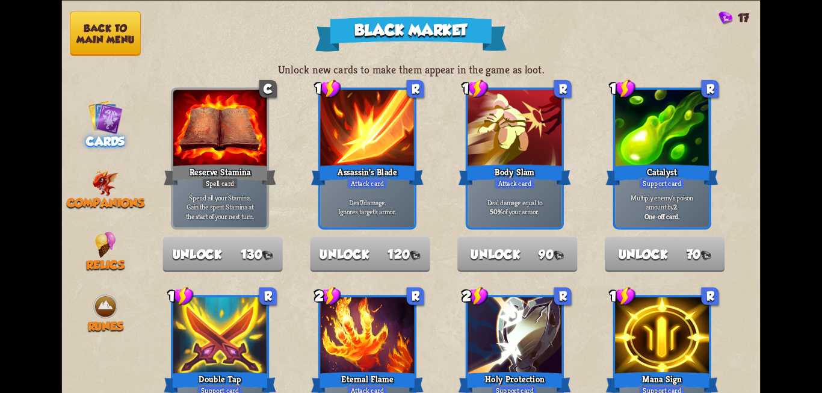
click at [100, 38] on button "Back to main menu" at bounding box center [105, 33] width 71 height 45
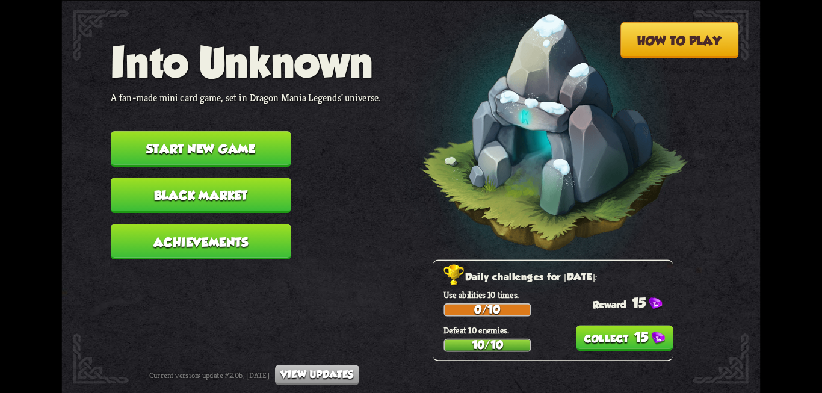
click at [639, 335] on button "15" at bounding box center [624, 338] width 97 height 26
click at [239, 247] on button "Achievements" at bounding box center [201, 241] width 180 height 35
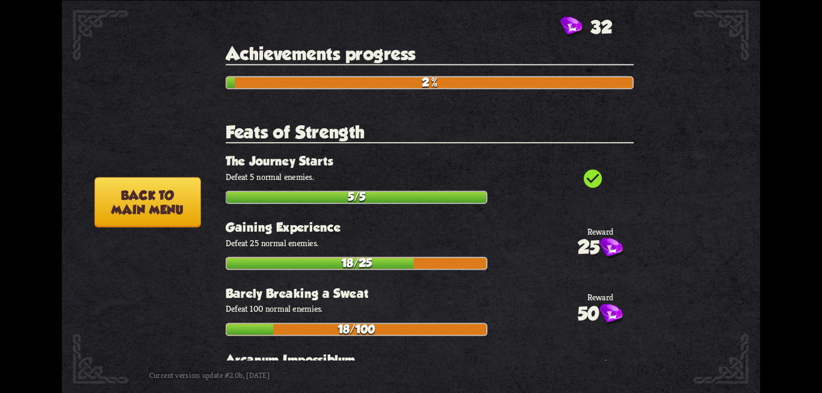
click at [154, 198] on button "Back to main menu" at bounding box center [147, 202] width 106 height 50
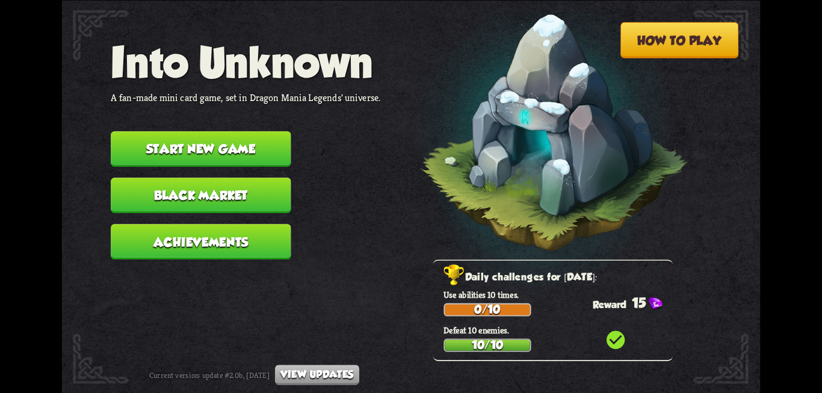
click at [170, 152] on button "Start new game" at bounding box center [201, 148] width 180 height 35
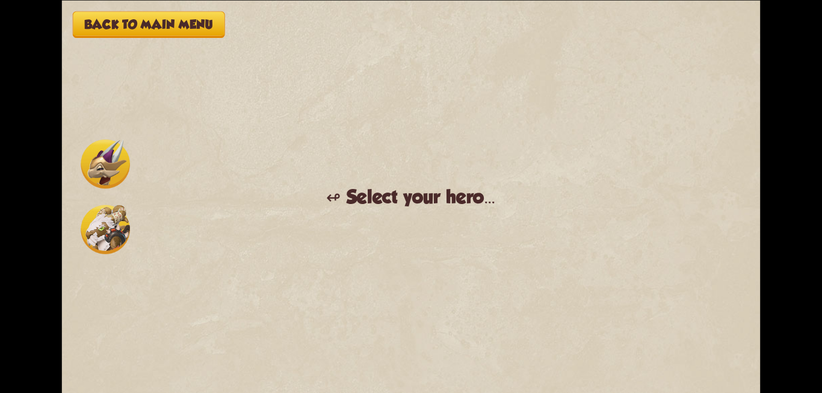
click at [108, 170] on img at bounding box center [105, 163] width 49 height 49
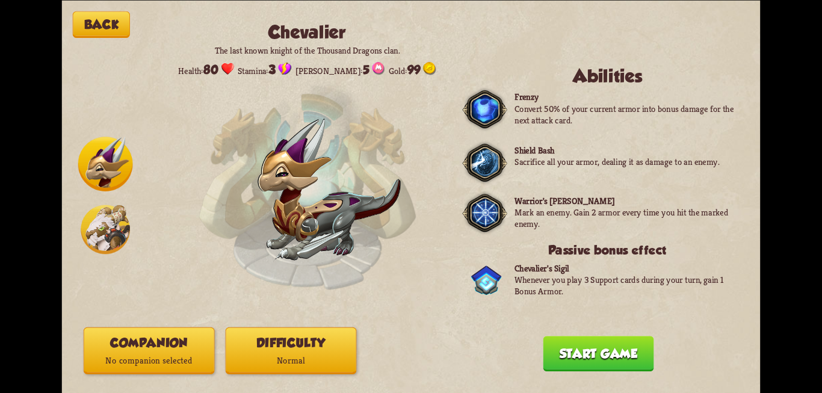
click at [143, 354] on p "No companion selected" at bounding box center [149, 359] width 130 height 17
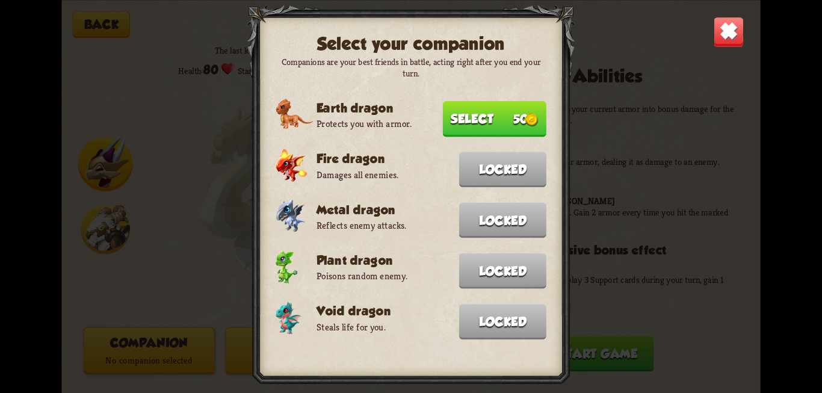
click at [494, 125] on button "Select 50" at bounding box center [494, 118] width 103 height 36
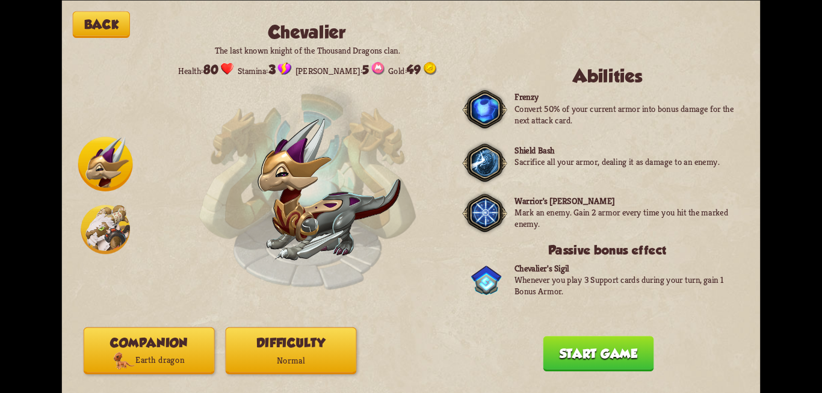
click at [611, 348] on button "Start game" at bounding box center [598, 353] width 111 height 35
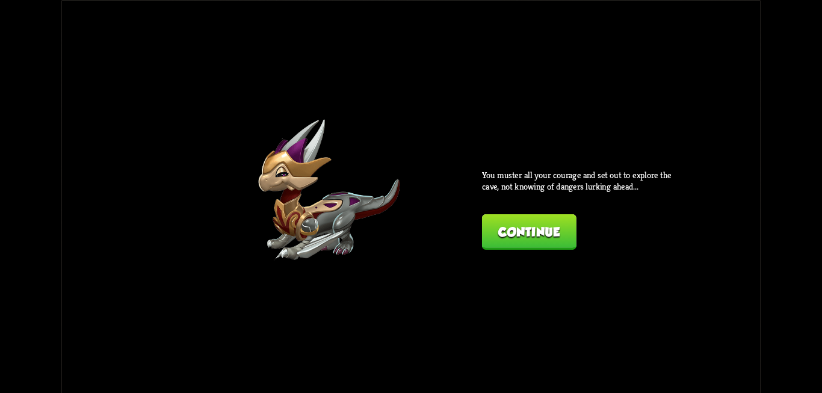
click at [547, 235] on button "Continue" at bounding box center [529, 231] width 94 height 35
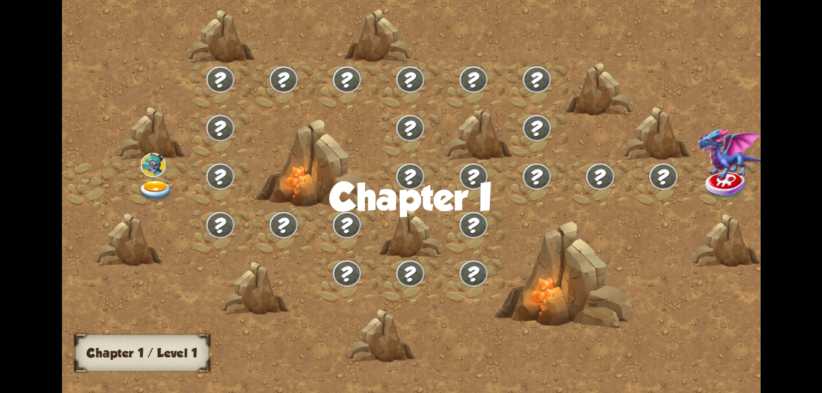
click at [161, 187] on img at bounding box center [155, 190] width 35 height 21
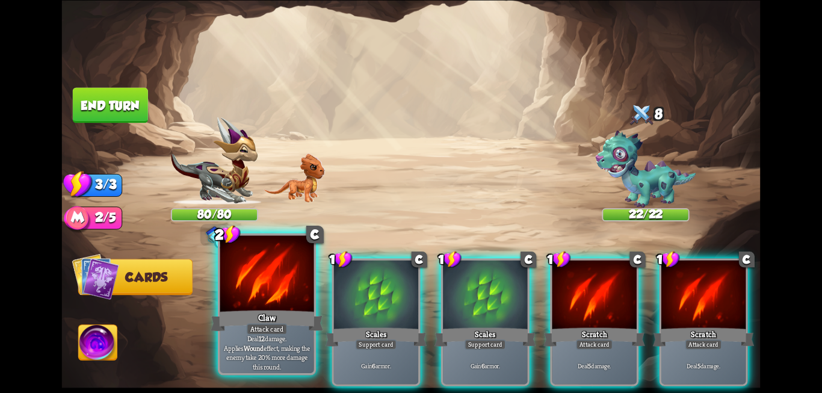
click at [268, 331] on div "Attack card" at bounding box center [267, 328] width 41 height 11
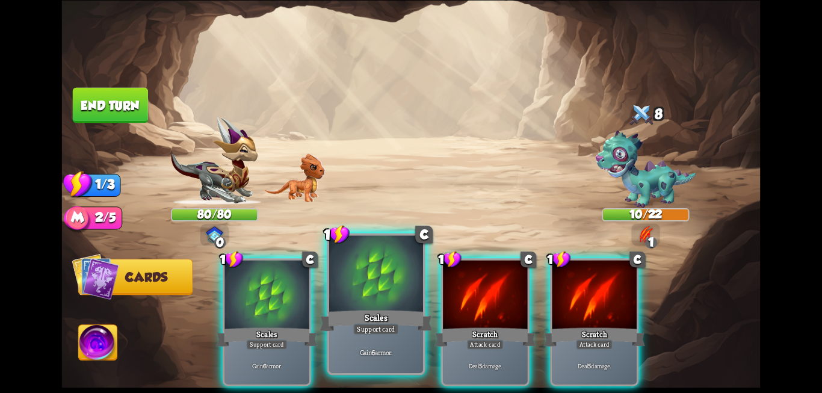
click at [366, 343] on div "Gain 6 armor." at bounding box center [376, 351] width 94 height 41
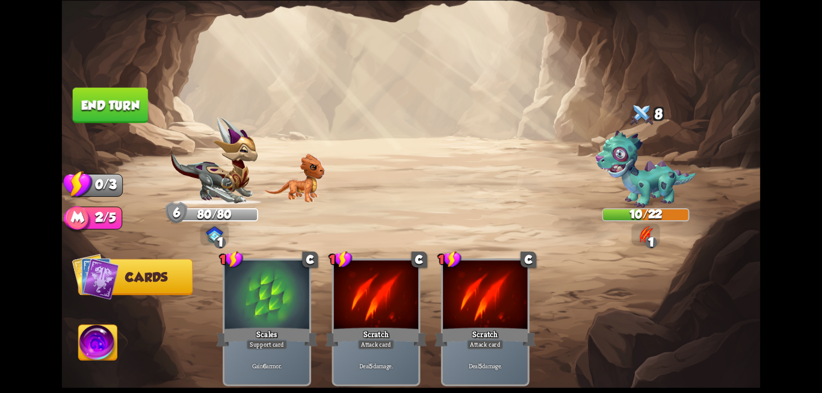
click at [87, 119] on button "End turn" at bounding box center [110, 104] width 75 height 35
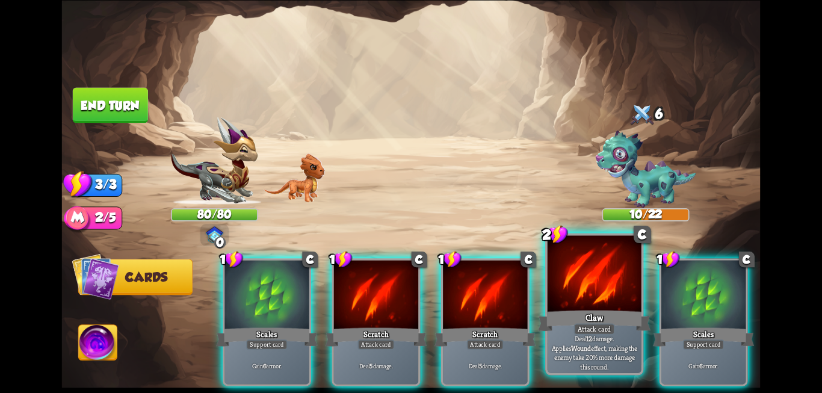
click at [580, 342] on p "Deal 12 damage. Applies Wound effect, making the enemy take 20% more damage thi…" at bounding box center [594, 352] width 89 height 37
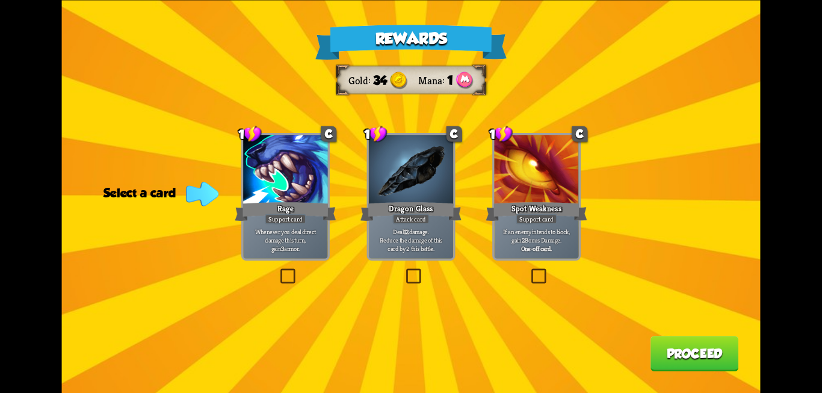
click at [404, 270] on label at bounding box center [404, 270] width 0 height 0
click at [0, 0] on input "checkbox" at bounding box center [0, 0] width 0 height 0
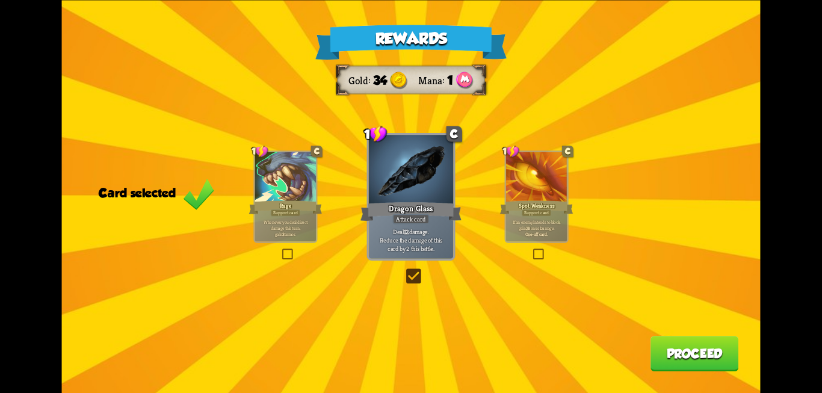
click at [666, 354] on button "Proceed" at bounding box center [694, 353] width 88 height 35
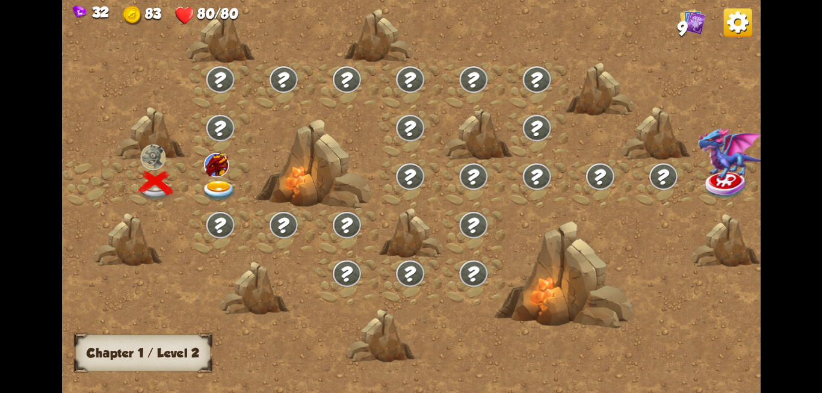
click at [214, 180] on img at bounding box center [218, 190] width 35 height 21
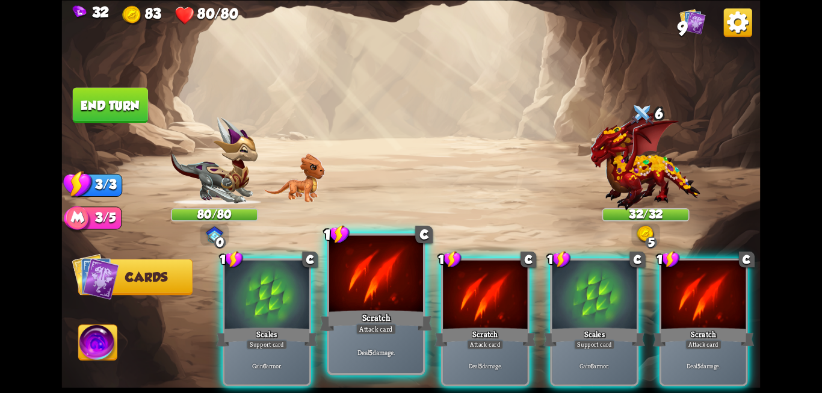
click at [360, 339] on div "Deal 5 damage." at bounding box center [376, 351] width 94 height 41
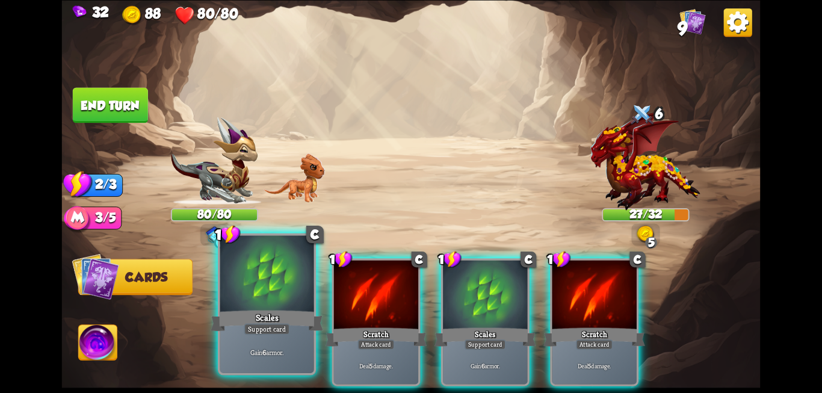
click at [260, 334] on div "Support card" at bounding box center [267, 328] width 46 height 11
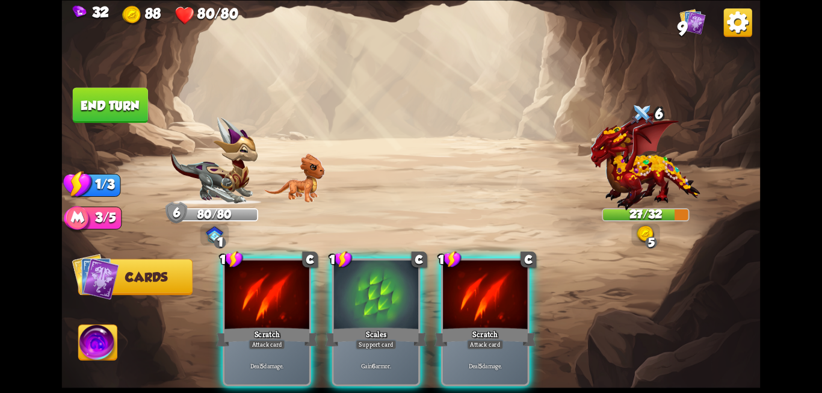
click at [78, 115] on button "End turn" at bounding box center [110, 104] width 75 height 35
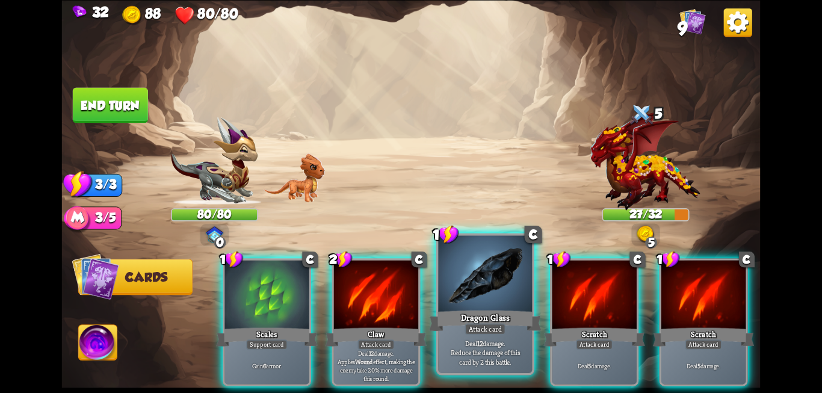
click at [485, 313] on div "Dragon Glass" at bounding box center [485, 320] width 112 height 25
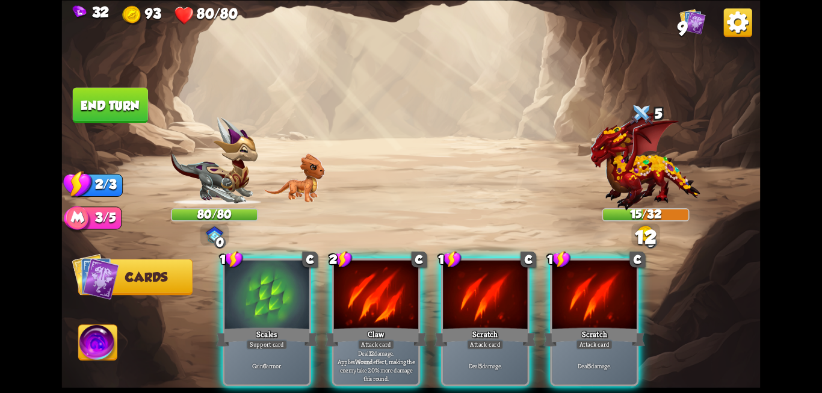
click at [277, 325] on div "Scales" at bounding box center [266, 336] width 101 height 23
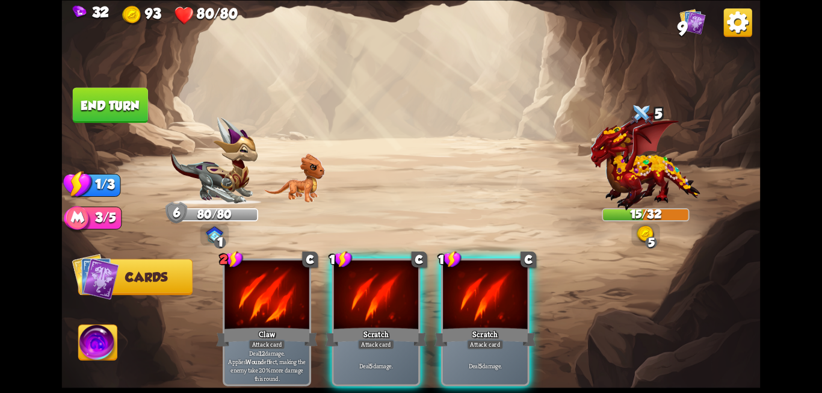
click at [376, 339] on div "Attack card" at bounding box center [375, 344] width 37 height 10
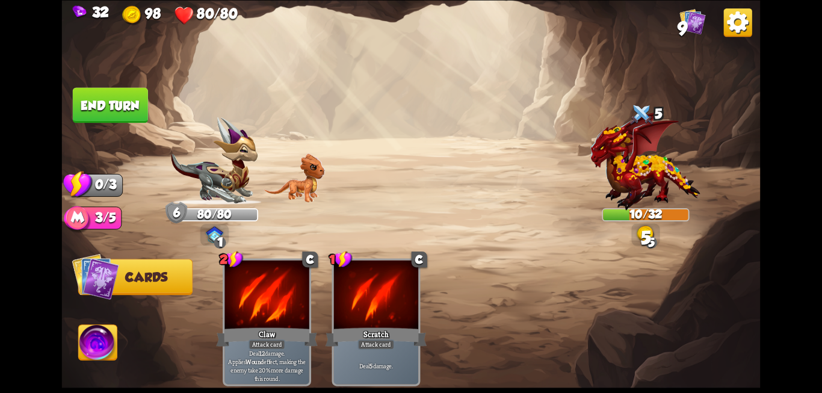
click at [108, 103] on button "End turn" at bounding box center [110, 104] width 75 height 35
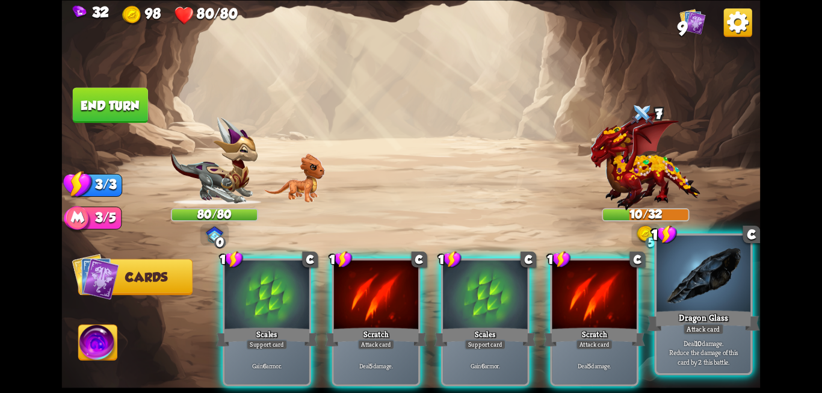
click at [699, 301] on div at bounding box center [703, 274] width 94 height 79
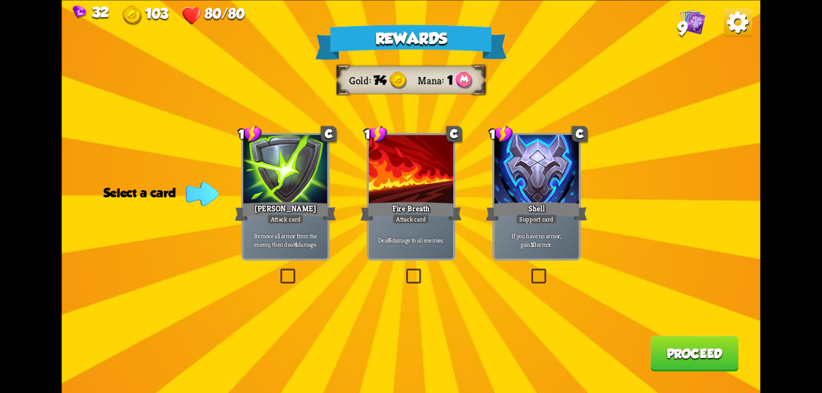
click at [404, 270] on label at bounding box center [404, 270] width 0 height 0
click at [0, 0] on input "checkbox" at bounding box center [0, 0] width 0 height 0
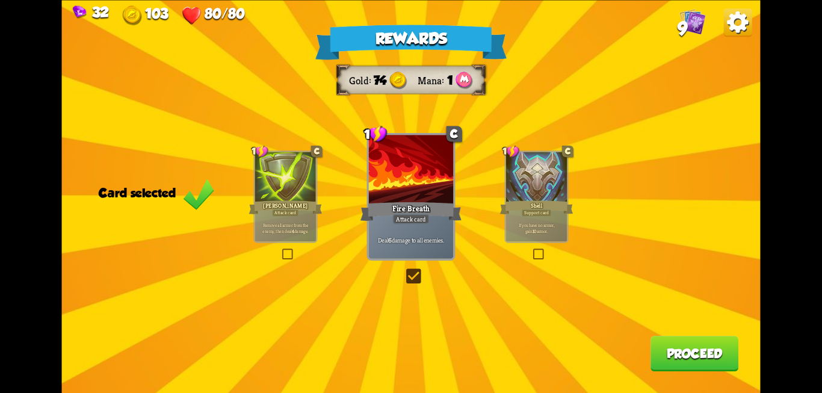
click at [705, 358] on button "Proceed" at bounding box center [694, 353] width 88 height 35
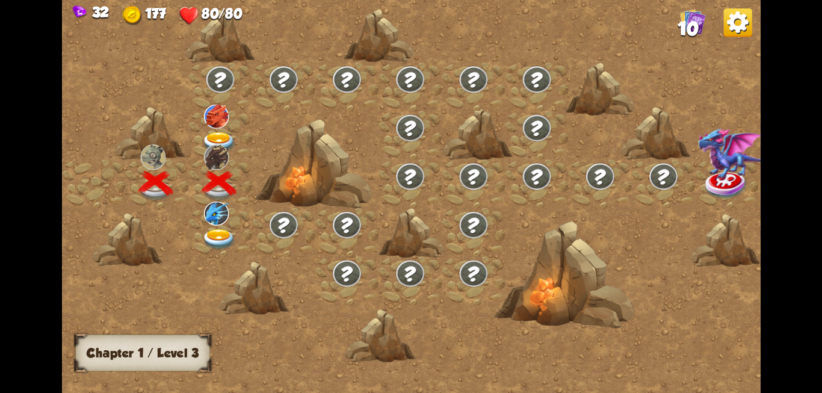
click at [218, 233] on img at bounding box center [218, 239] width 35 height 21
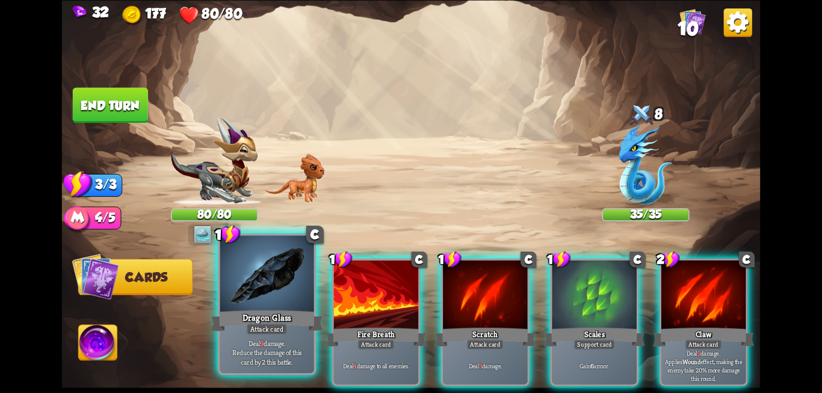
click at [259, 302] on div at bounding box center [267, 274] width 94 height 79
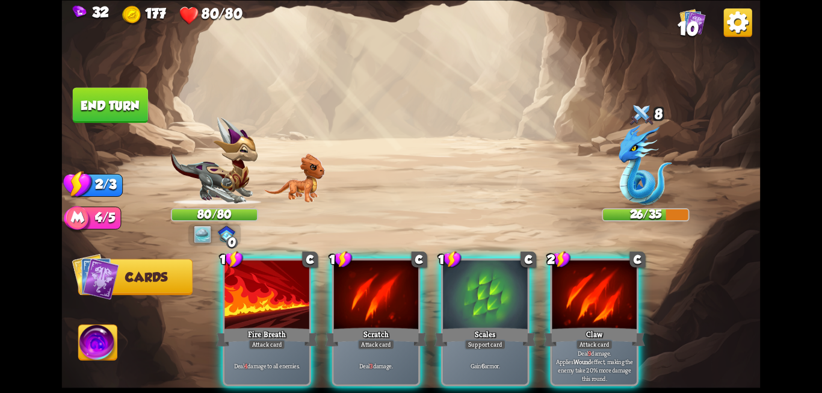
click at [259, 302] on div at bounding box center [266, 295] width 84 height 71
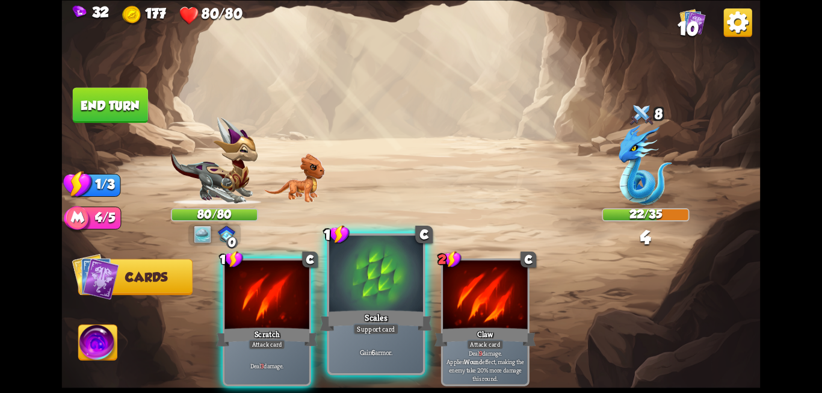
click at [352, 321] on div "Scales" at bounding box center [375, 320] width 112 height 25
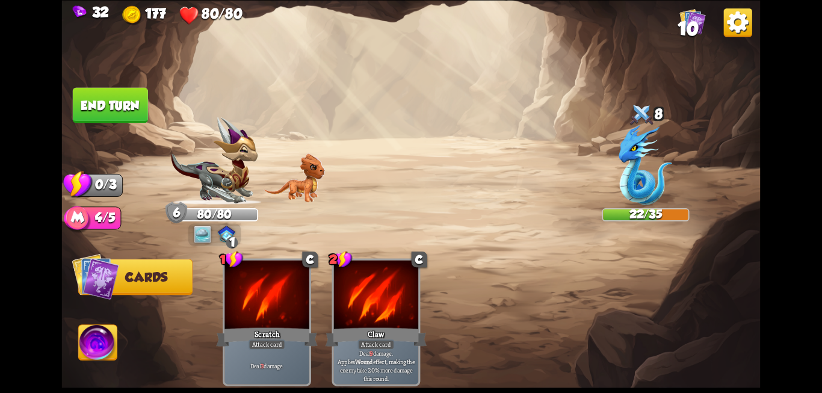
click at [139, 100] on button "End turn" at bounding box center [110, 104] width 75 height 35
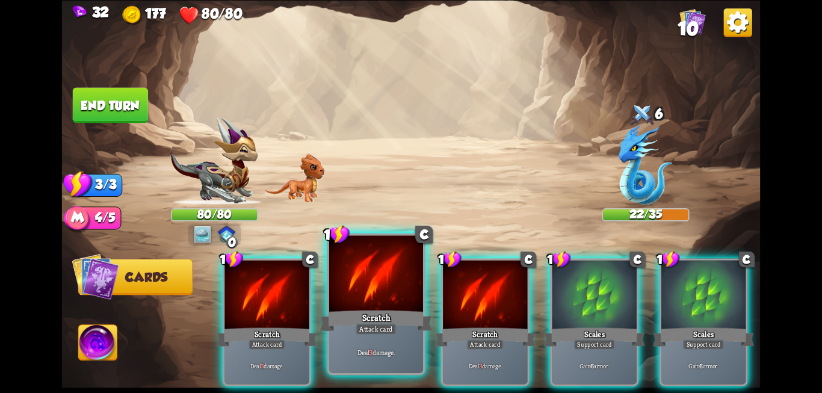
click at [376, 307] on div at bounding box center [376, 274] width 94 height 79
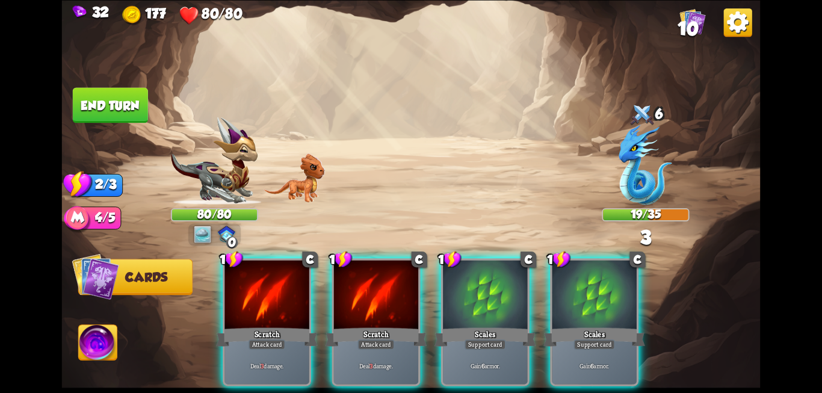
click at [376, 307] on div at bounding box center [376, 295] width 84 height 71
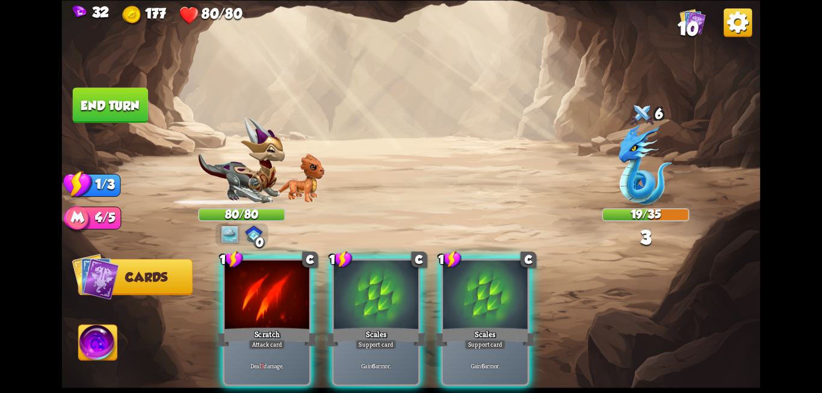
click at [376, 307] on div at bounding box center [376, 295] width 84 height 71
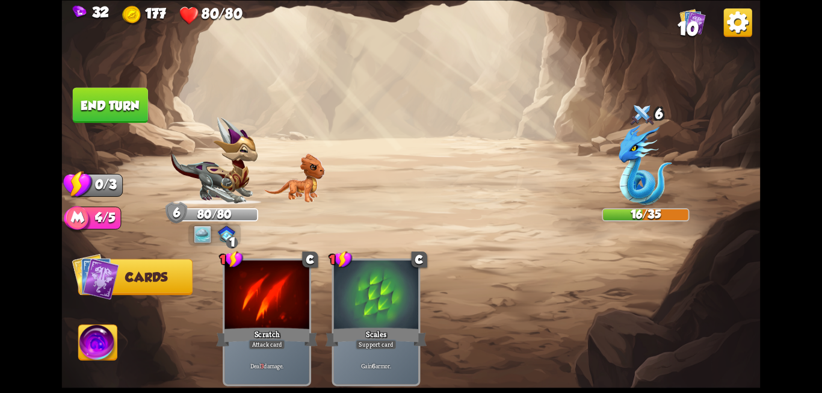
click at [103, 114] on button "End turn" at bounding box center [110, 104] width 75 height 35
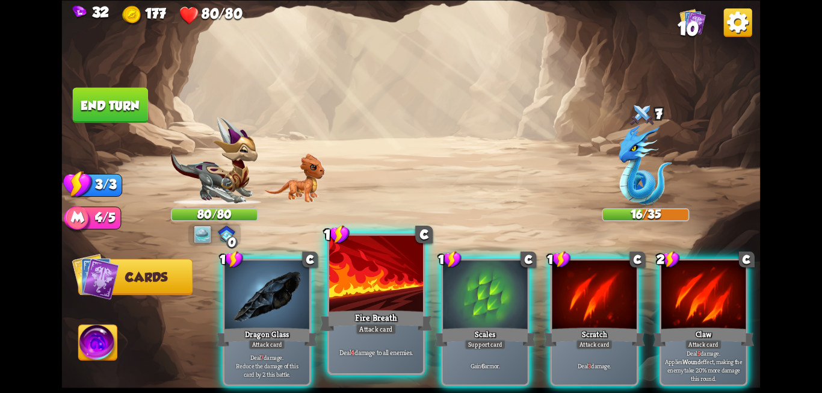
click at [378, 325] on div "Attack card" at bounding box center [375, 328] width 41 height 11
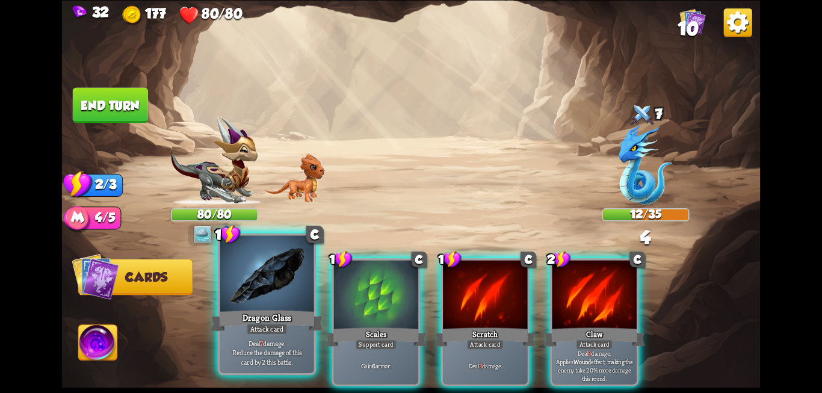
click at [265, 306] on div at bounding box center [267, 274] width 94 height 79
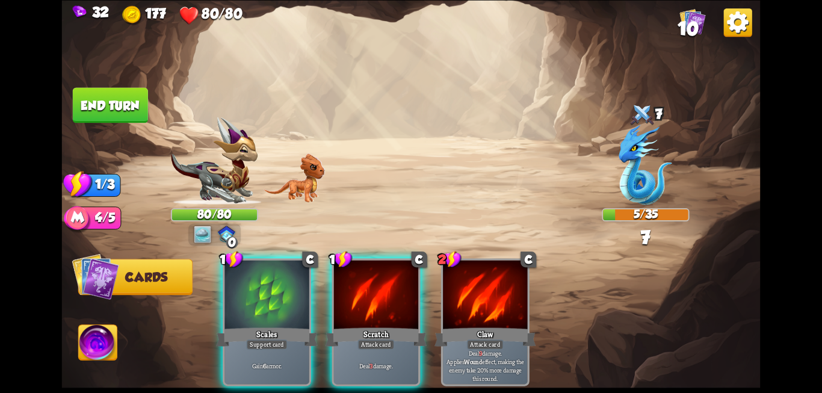
click at [265, 306] on div at bounding box center [266, 295] width 84 height 71
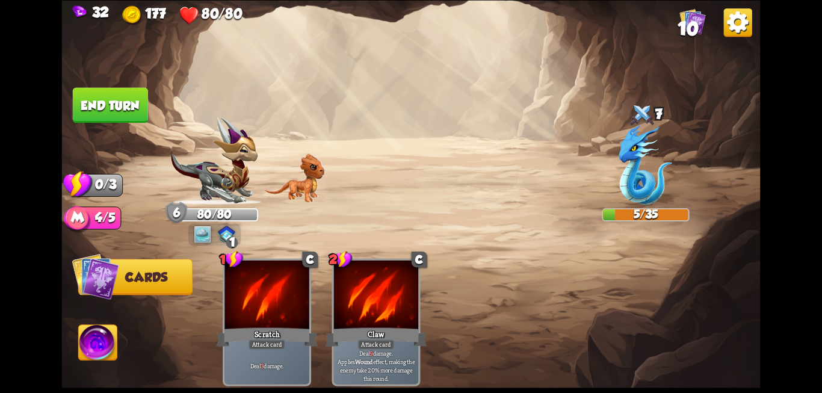
click at [133, 97] on button "End turn" at bounding box center [110, 104] width 75 height 35
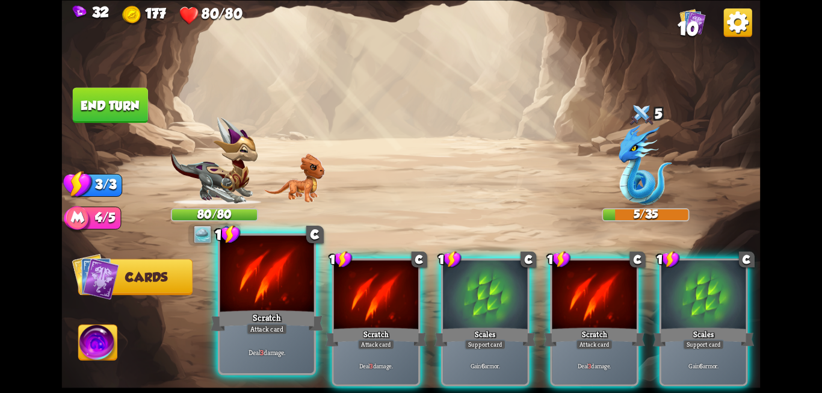
click at [248, 316] on div "Scratch" at bounding box center [267, 320] width 112 height 25
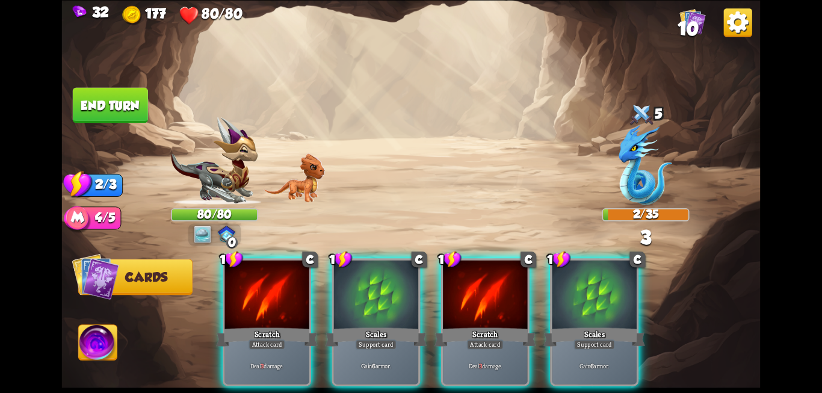
click at [248, 325] on div "Scratch" at bounding box center [266, 336] width 101 height 23
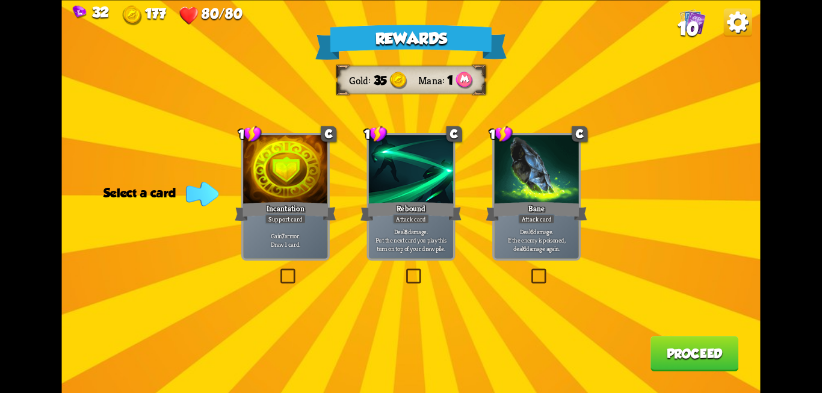
click at [404, 270] on label at bounding box center [404, 270] width 0 height 0
click at [0, 0] on input "checkbox" at bounding box center [0, 0] width 0 height 0
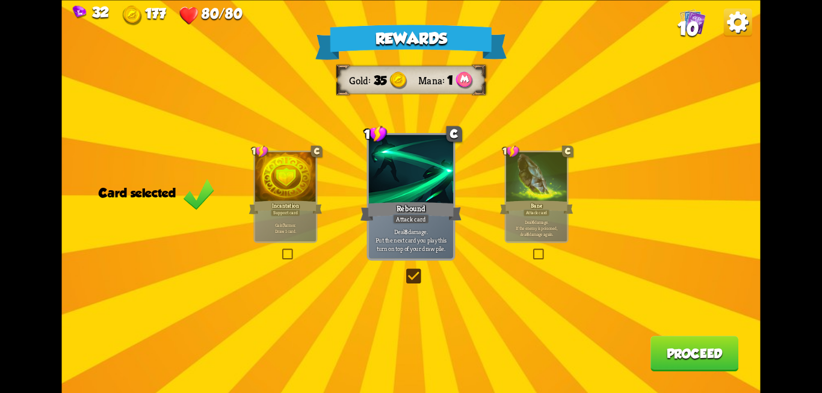
click at [713, 355] on button "Proceed" at bounding box center [694, 353] width 88 height 35
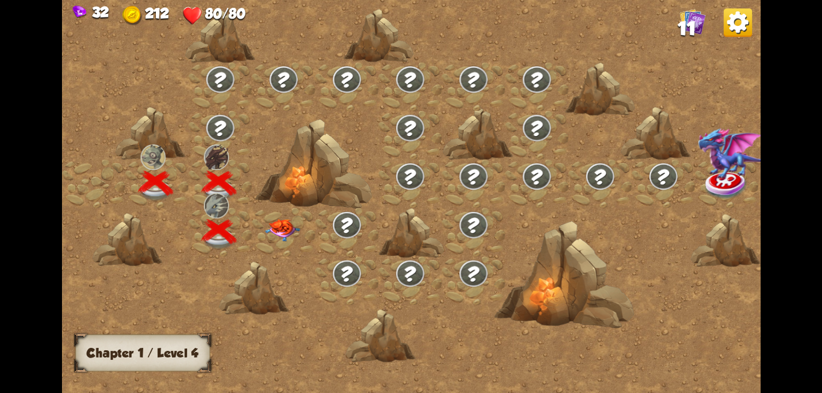
click at [283, 234] on img at bounding box center [282, 229] width 35 height 22
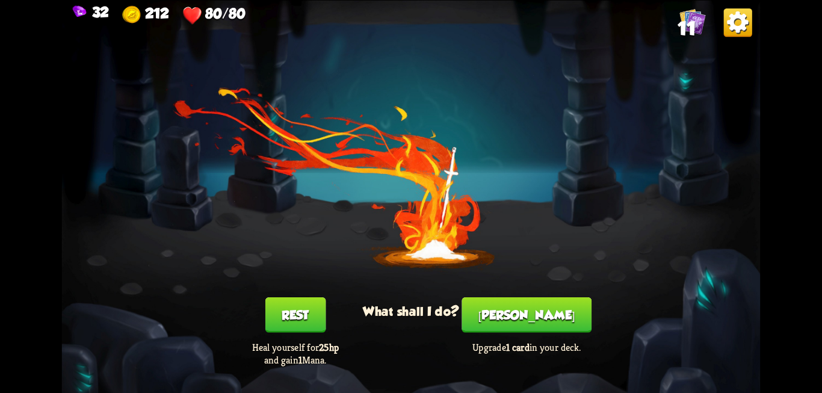
click at [544, 321] on button "[PERSON_NAME]" at bounding box center [526, 314] width 130 height 35
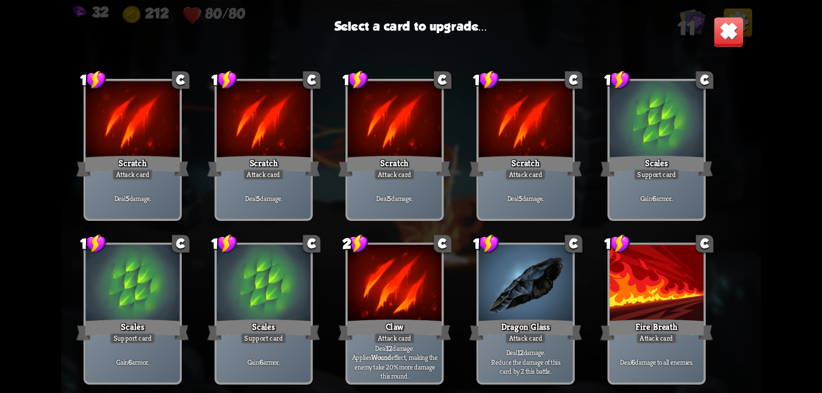
scroll to position [24, 0]
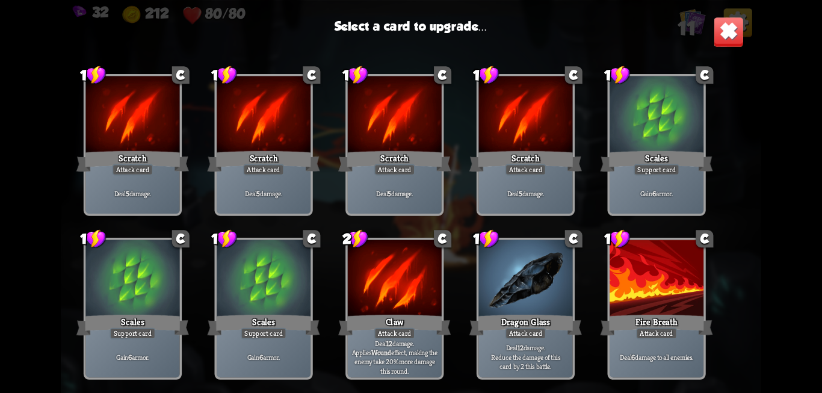
click at [396, 165] on div "Attack card" at bounding box center [394, 169] width 41 height 11
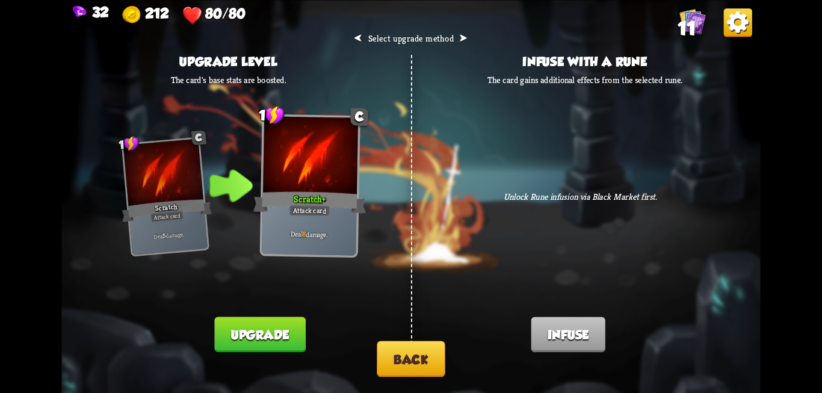
click at [415, 363] on button "Back" at bounding box center [411, 358] width 68 height 36
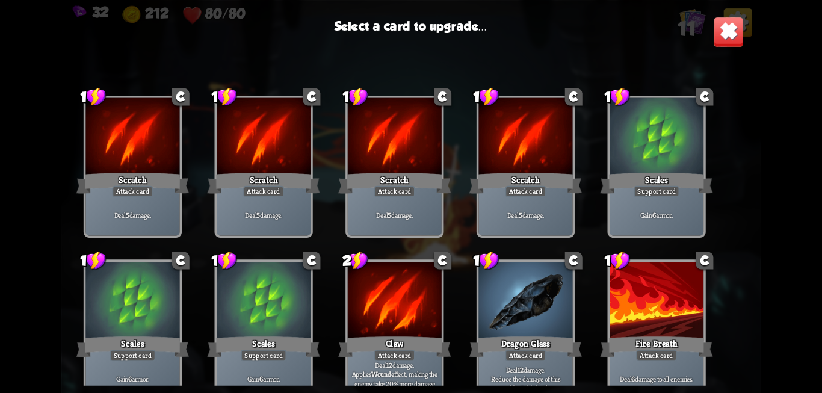
click at [401, 330] on div at bounding box center [395, 301] width 94 height 79
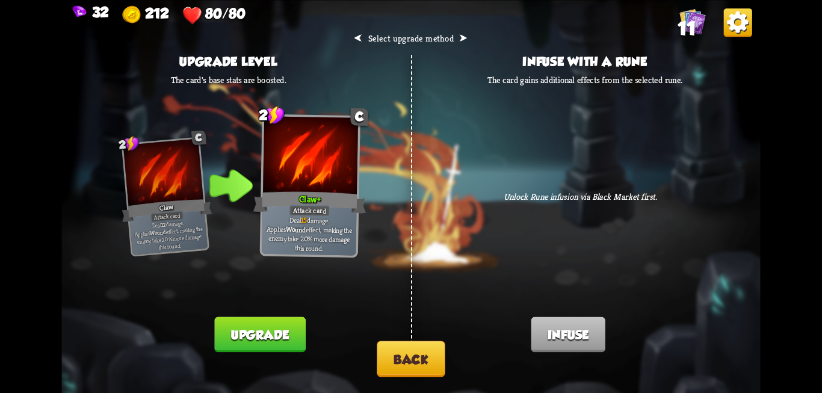
click at [401, 346] on button "Back" at bounding box center [411, 358] width 68 height 36
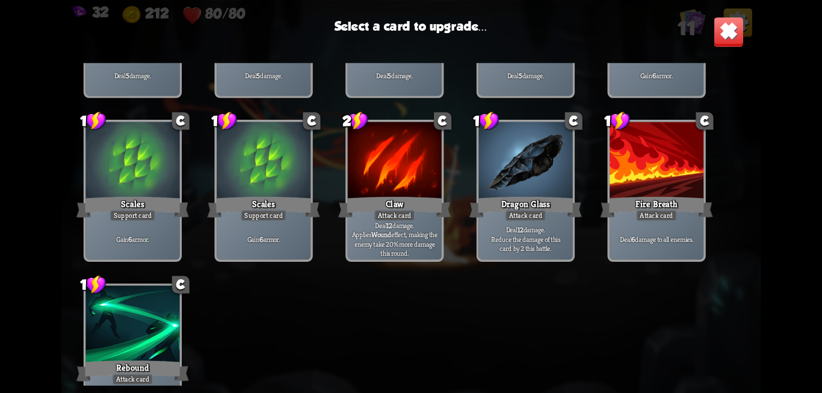
scroll to position [155, 0]
click at [520, 229] on b "12" at bounding box center [520, 228] width 6 height 9
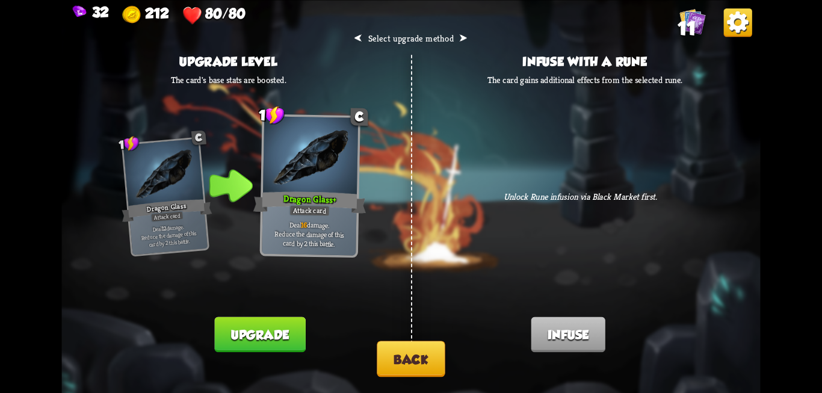
click at [404, 351] on button "Back" at bounding box center [411, 358] width 68 height 36
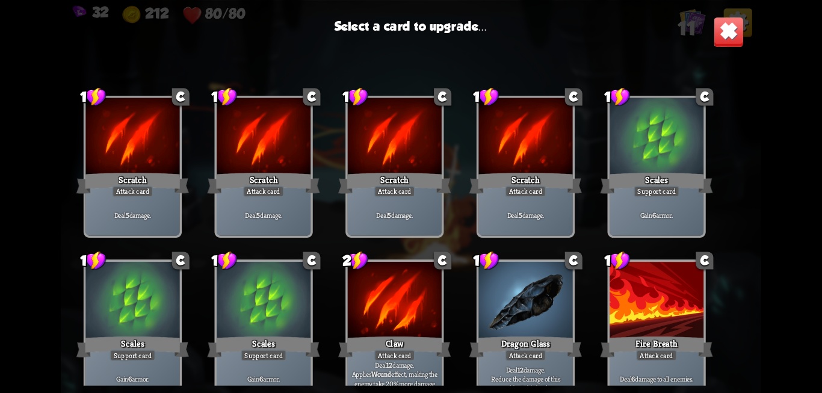
click at [152, 168] on div at bounding box center [132, 137] width 94 height 79
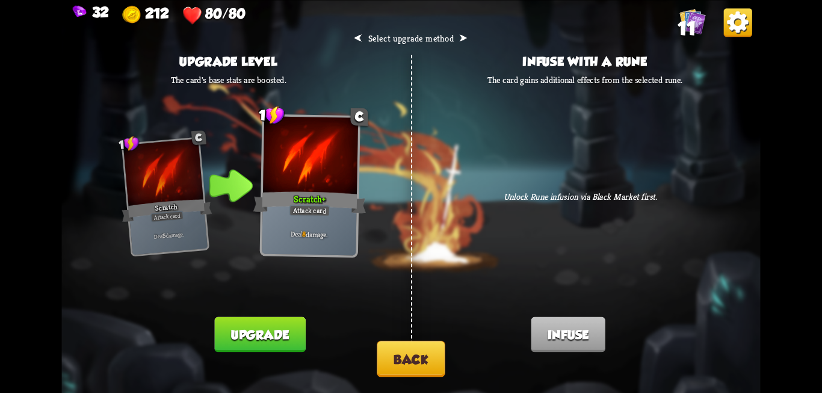
click at [253, 353] on div "Card upgraded!" at bounding box center [242, 344] width 90 height 35
click at [242, 338] on button "Upgrade" at bounding box center [260, 333] width 91 height 35
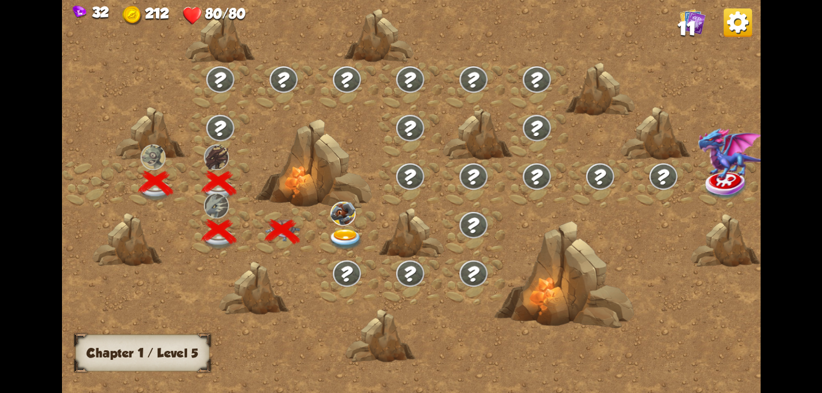
click at [337, 235] on img at bounding box center [345, 239] width 35 height 21
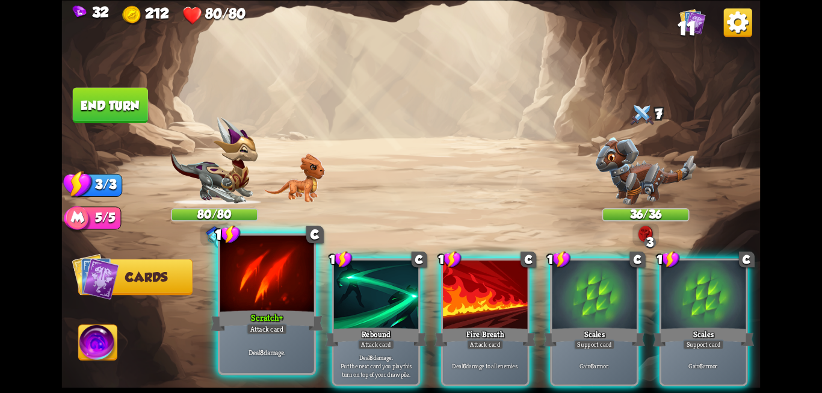
click at [246, 344] on div "Deal 8 damage." at bounding box center [267, 351] width 94 height 41
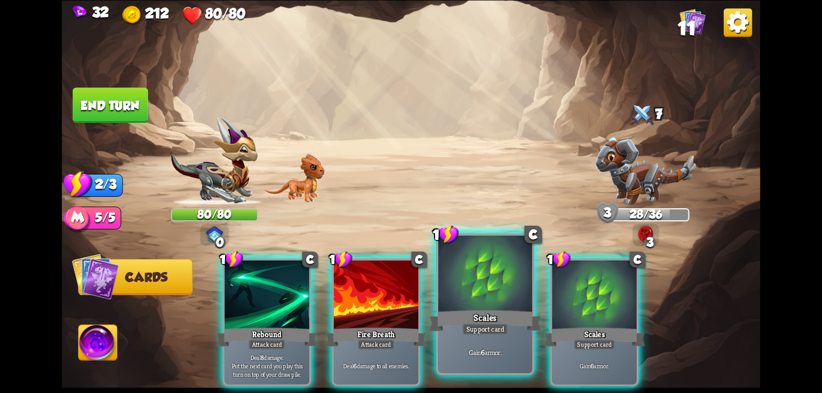
click at [459, 336] on div "Gain 6 armor." at bounding box center [485, 351] width 94 height 41
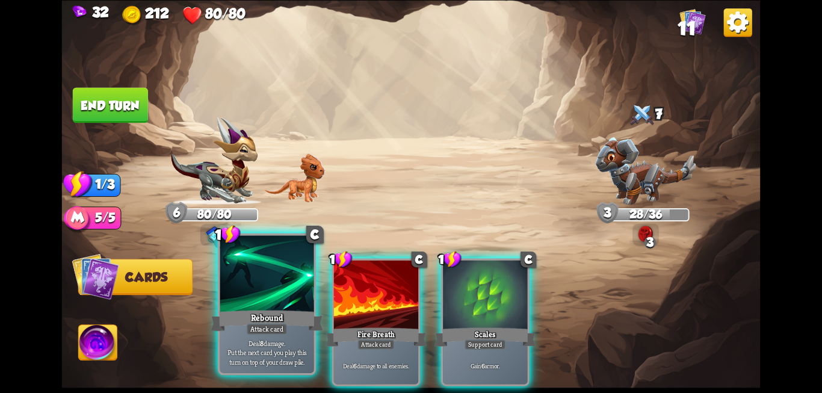
click at [243, 322] on div "Rebound" at bounding box center [267, 320] width 112 height 25
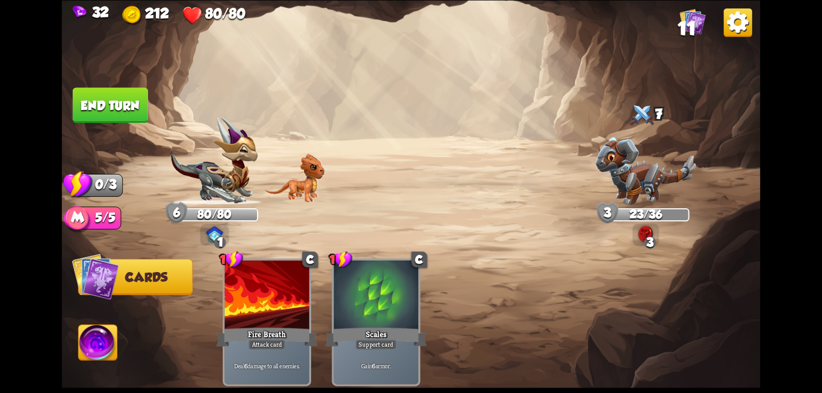
click at [118, 123] on img at bounding box center [411, 196] width 698 height 393
click at [113, 117] on button "End turn" at bounding box center [110, 104] width 75 height 35
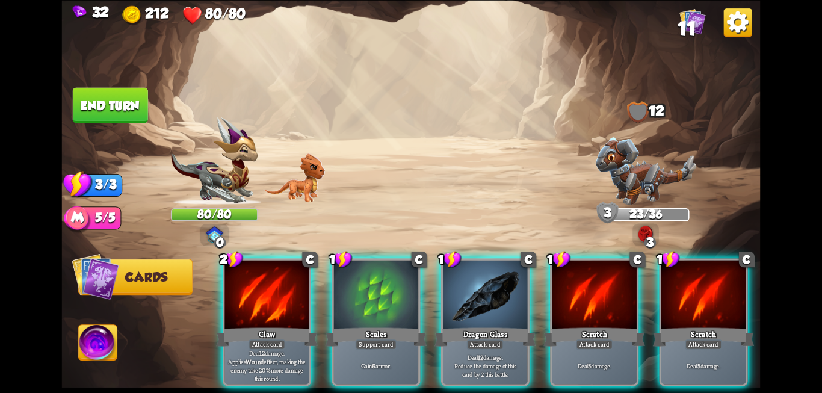
click at [490, 276] on div at bounding box center [485, 295] width 84 height 71
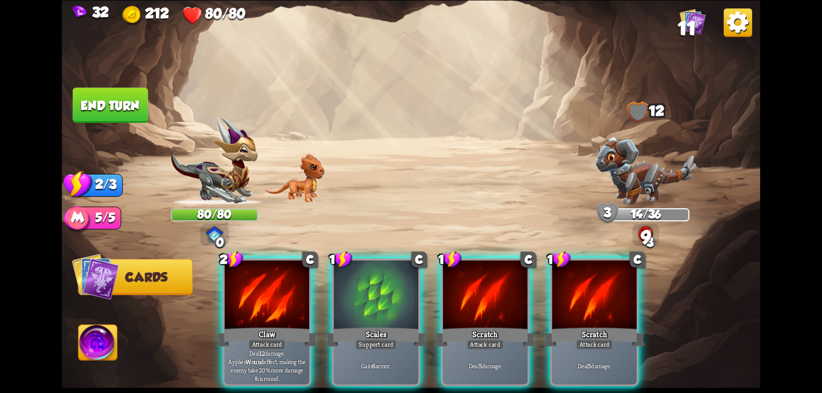
click at [490, 276] on div at bounding box center [485, 295] width 84 height 71
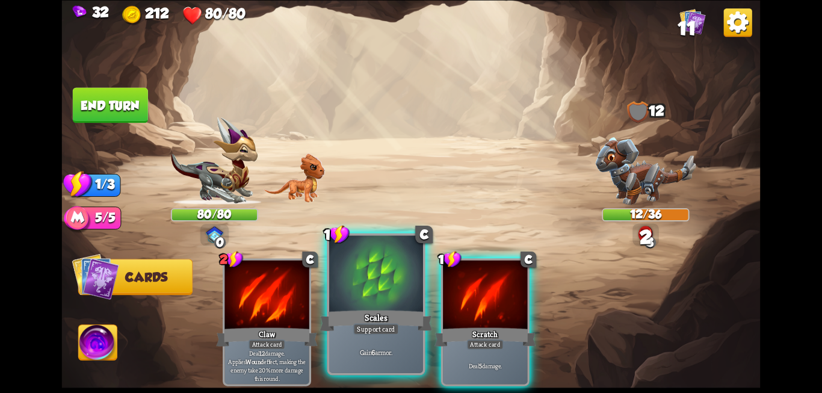
click at [375, 286] on div at bounding box center [376, 274] width 94 height 79
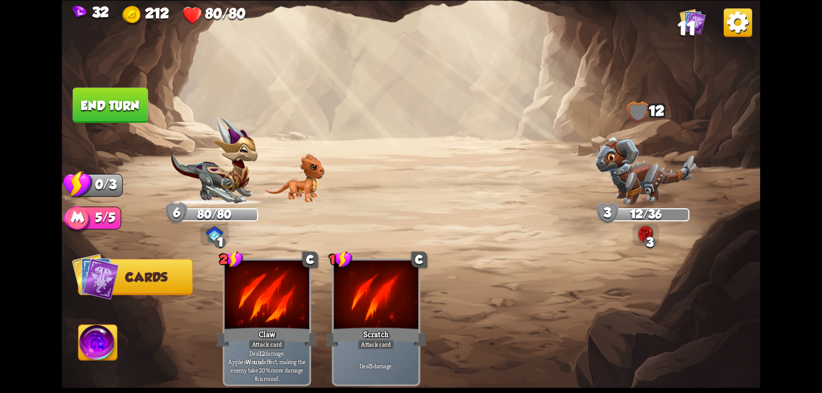
click at [132, 107] on button "End turn" at bounding box center [110, 104] width 75 height 35
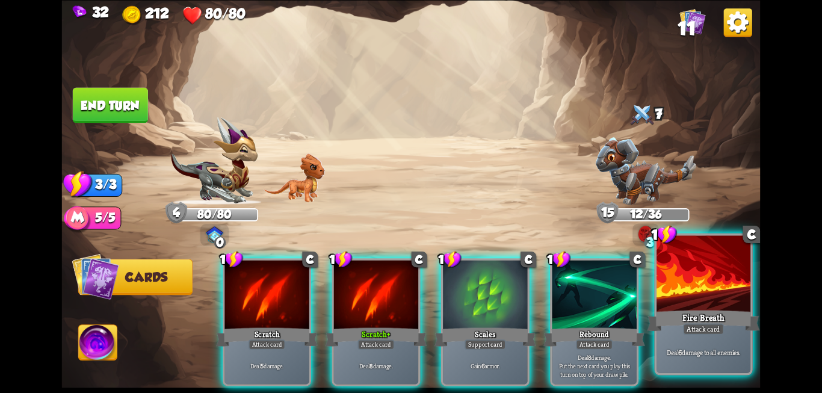
click at [708, 298] on div at bounding box center [703, 274] width 94 height 79
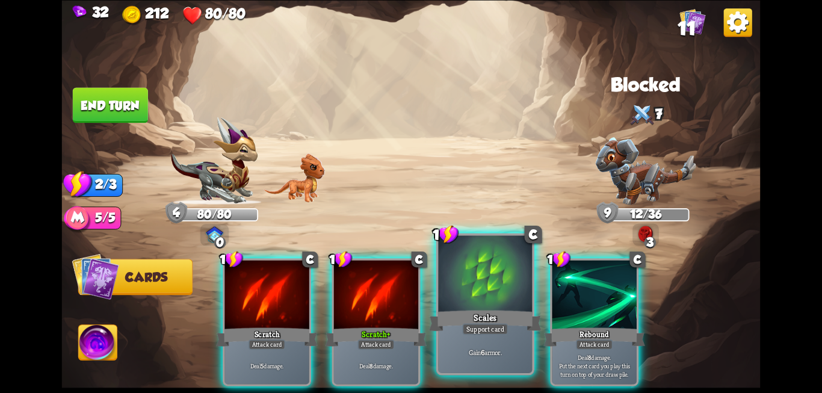
click at [479, 309] on div "Scales" at bounding box center [485, 320] width 112 height 25
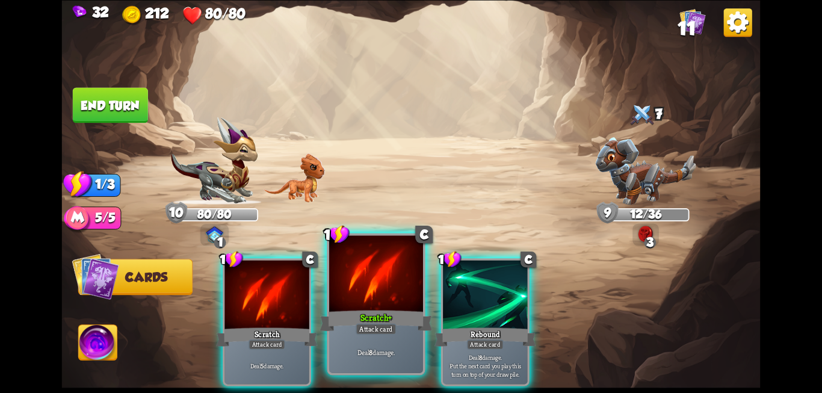
click at [407, 321] on div "Scratch+" at bounding box center [375, 320] width 112 height 25
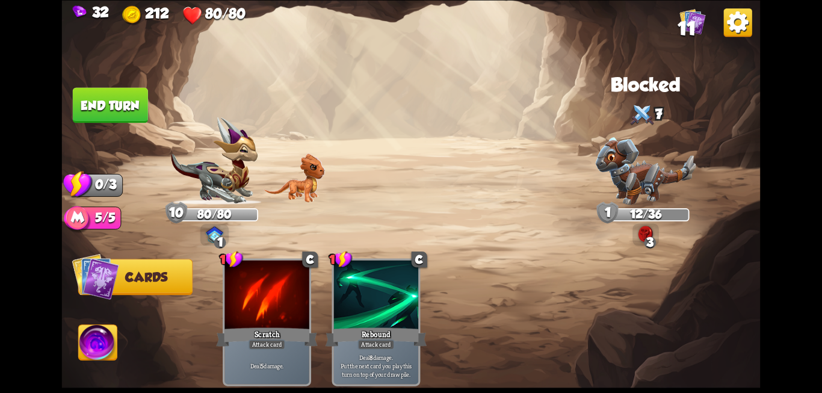
click at [123, 118] on button "End turn" at bounding box center [110, 104] width 75 height 35
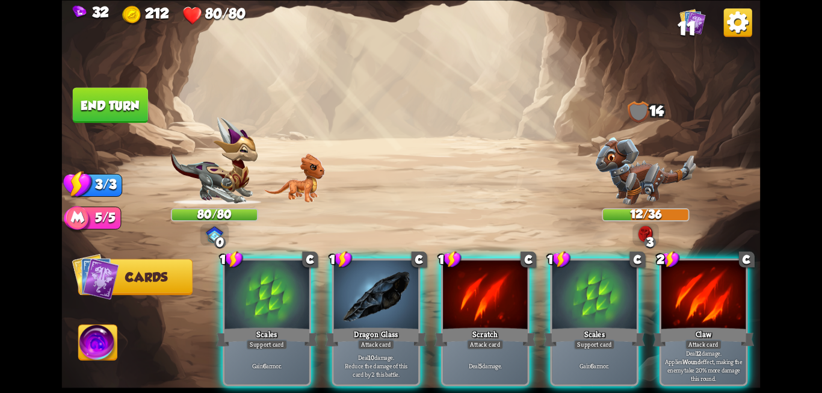
click at [326, 289] on div "1 C Scales Support card Gain 6 armor. 1 C Dragon Glass Attack card Deal 10 dama…" at bounding box center [480, 305] width 559 height 174
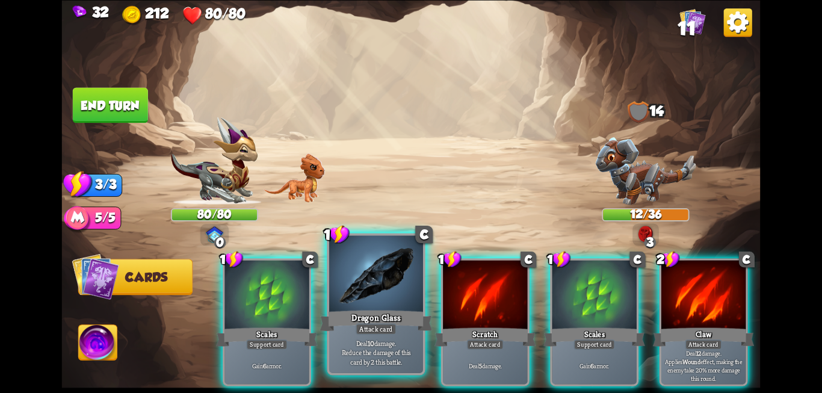
click at [345, 301] on div at bounding box center [376, 274] width 94 height 79
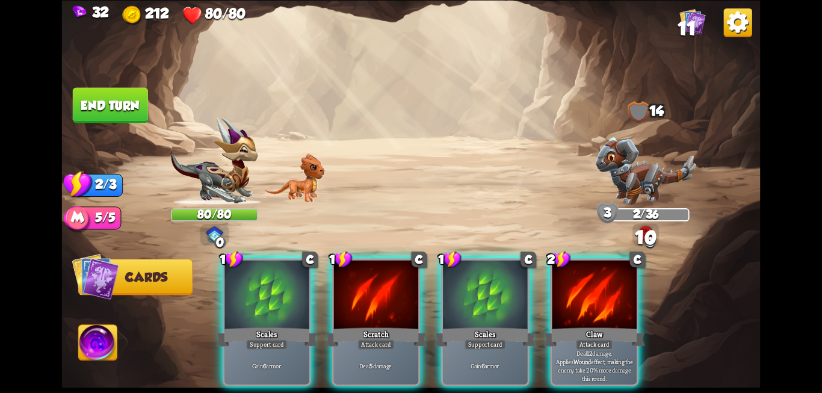
click at [280, 325] on div "Scales" at bounding box center [266, 336] width 101 height 23
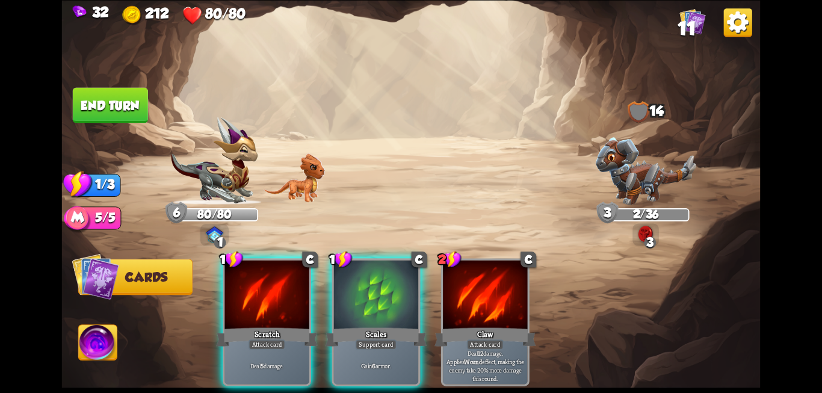
click at [127, 111] on button "End turn" at bounding box center [110, 104] width 75 height 35
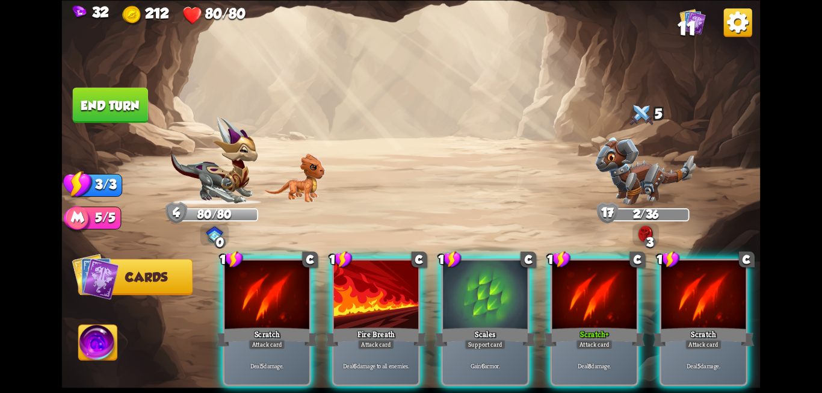
click at [588, 288] on div at bounding box center [594, 295] width 84 height 71
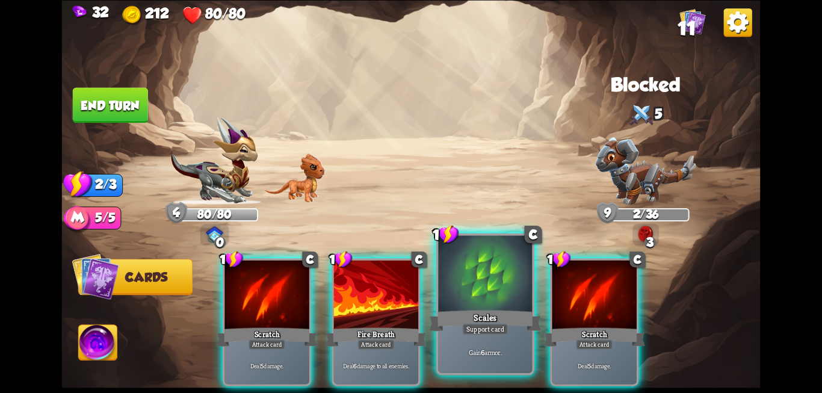
click at [465, 309] on div "Scales" at bounding box center [485, 320] width 112 height 25
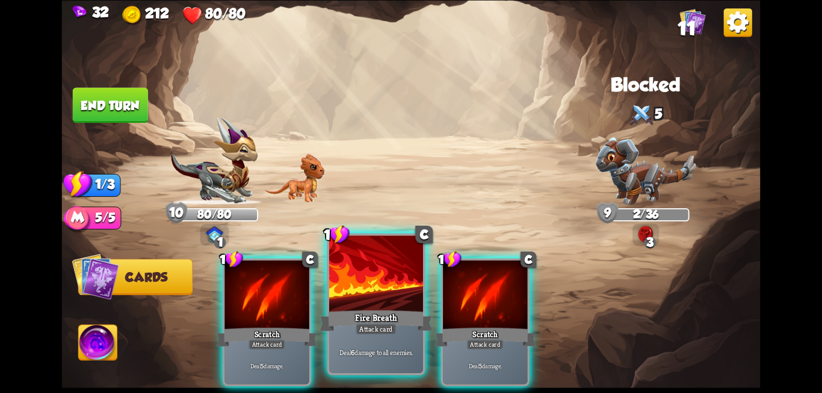
click at [364, 304] on div at bounding box center [376, 274] width 94 height 79
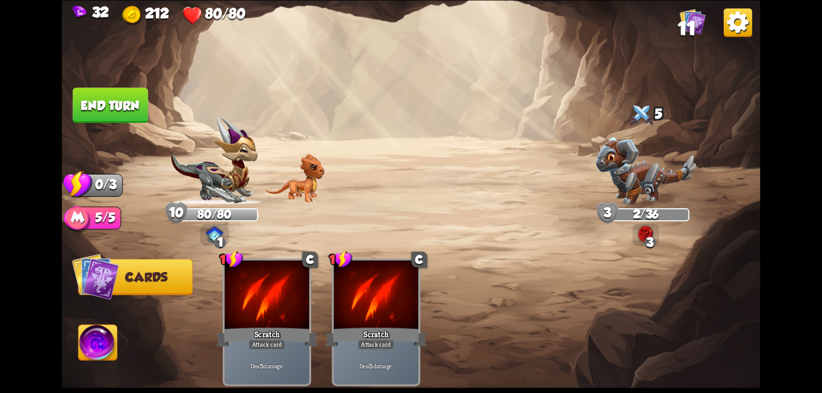
click at [131, 106] on button "End turn" at bounding box center [110, 104] width 75 height 35
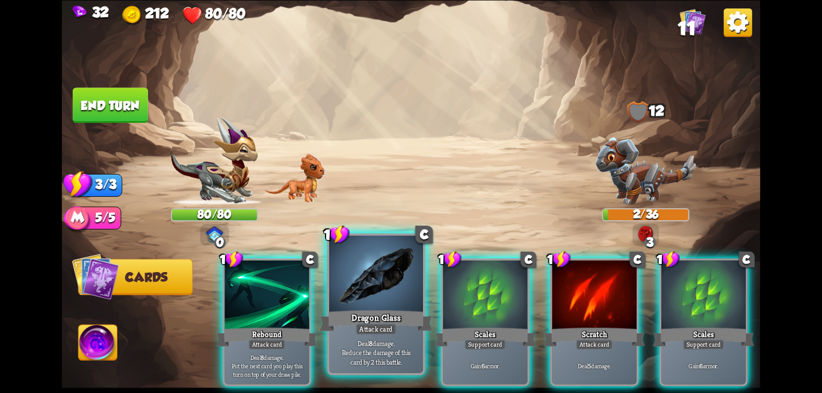
click at [367, 306] on div at bounding box center [376, 274] width 94 height 79
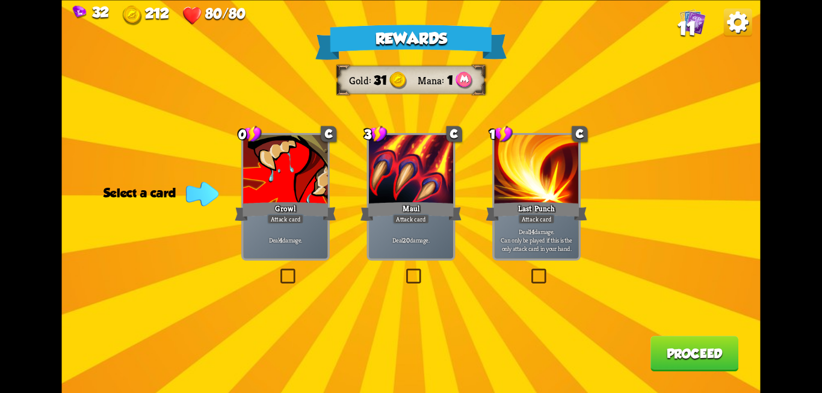
click at [278, 270] on label at bounding box center [278, 270] width 0 height 0
click at [0, 0] on input "checkbox" at bounding box center [0, 0] width 0 height 0
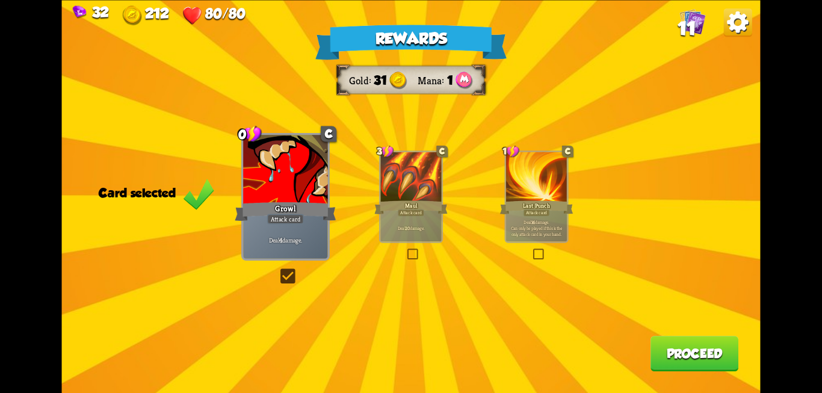
click at [681, 359] on button "Proceed" at bounding box center [694, 353] width 88 height 35
